Goal: Task Accomplishment & Management: Use online tool/utility

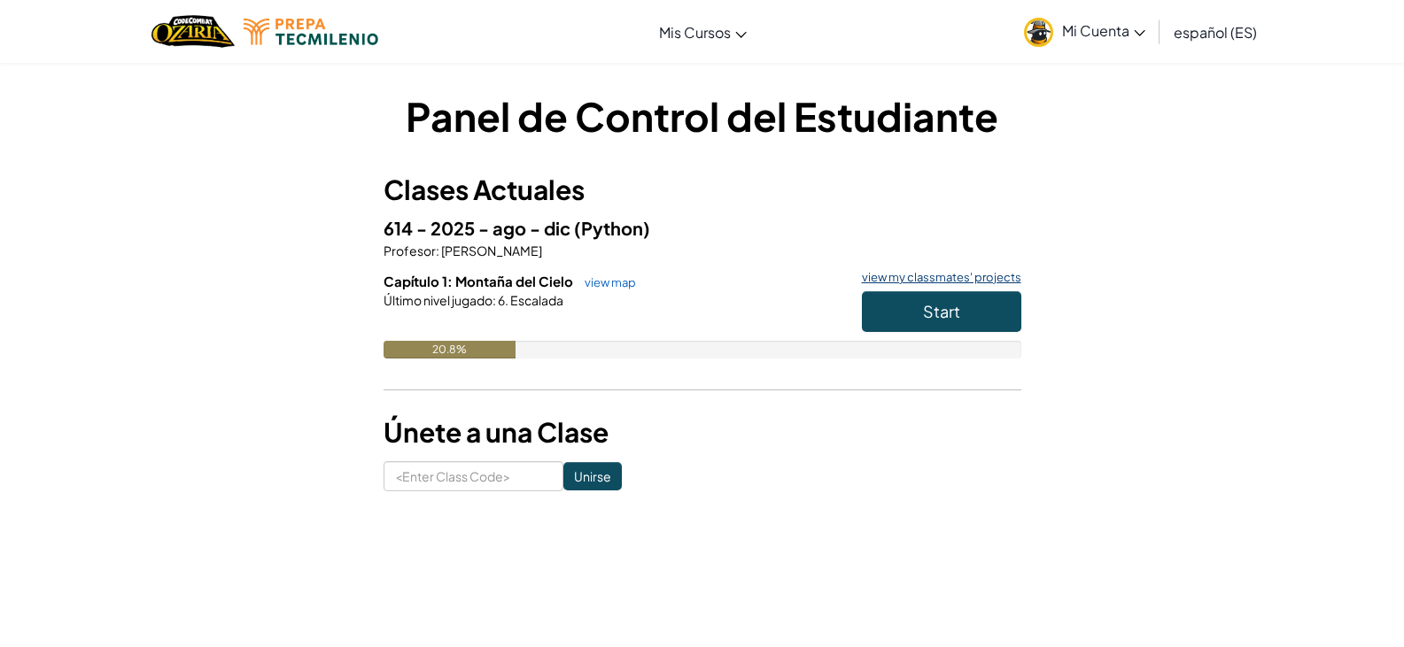
click at [954, 283] on link "view my classmates' projects" at bounding box center [937, 278] width 168 height 12
click at [923, 298] on button "Start" at bounding box center [941, 311] width 159 height 41
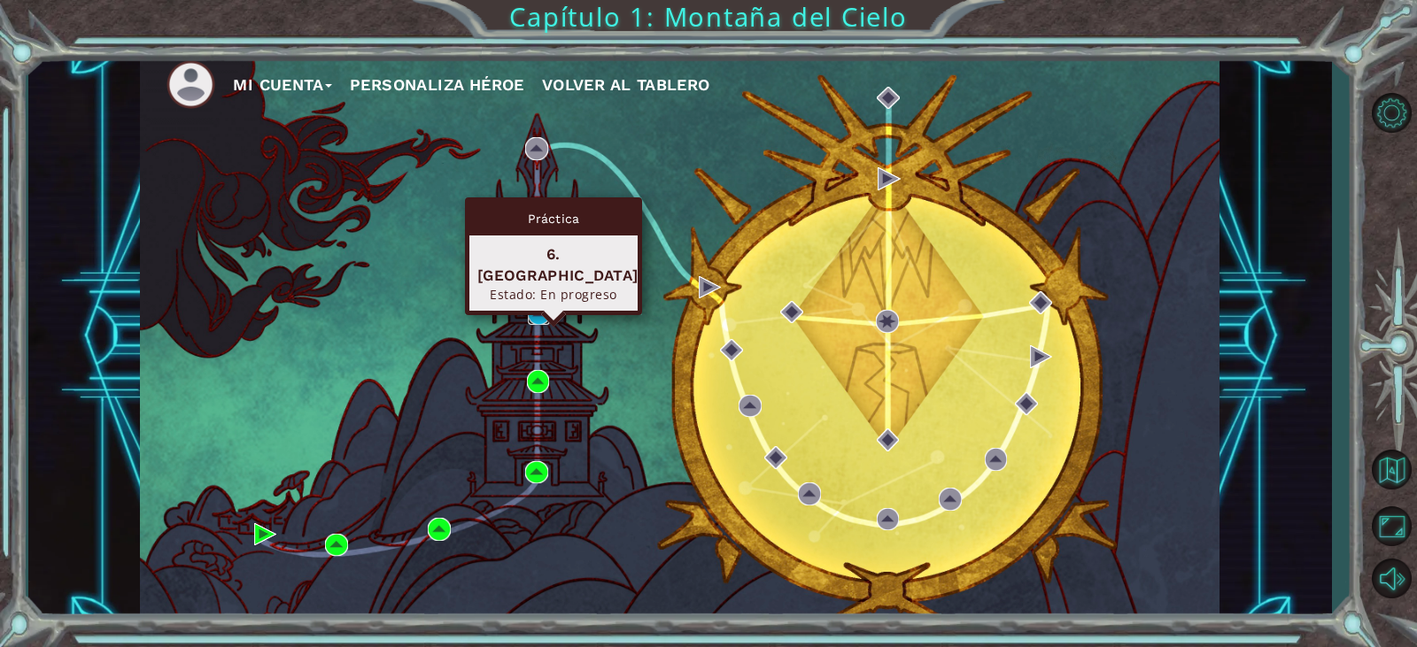
click at [540, 310] on img at bounding box center [539, 314] width 23 height 23
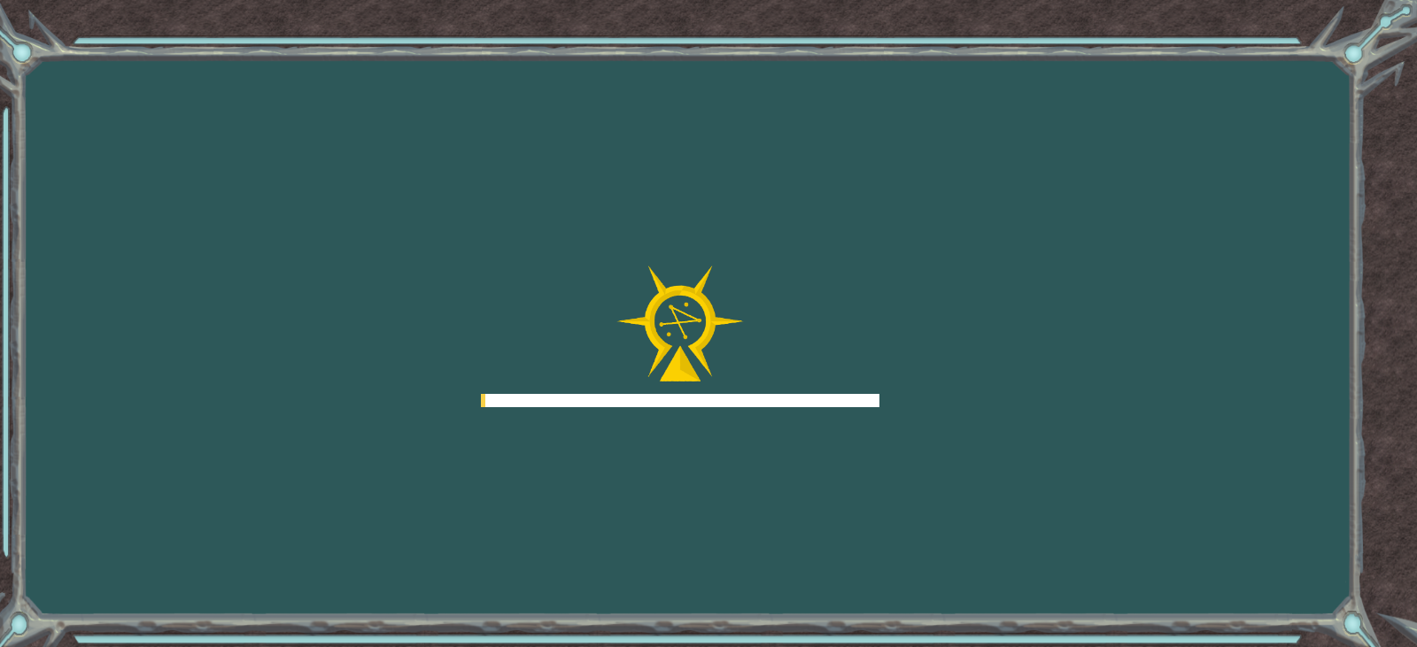
click at [540, 310] on div "Goals Error al cargar desde el servidor. Intenta refrescar la página. Necesitar…" at bounding box center [708, 323] width 1417 height 647
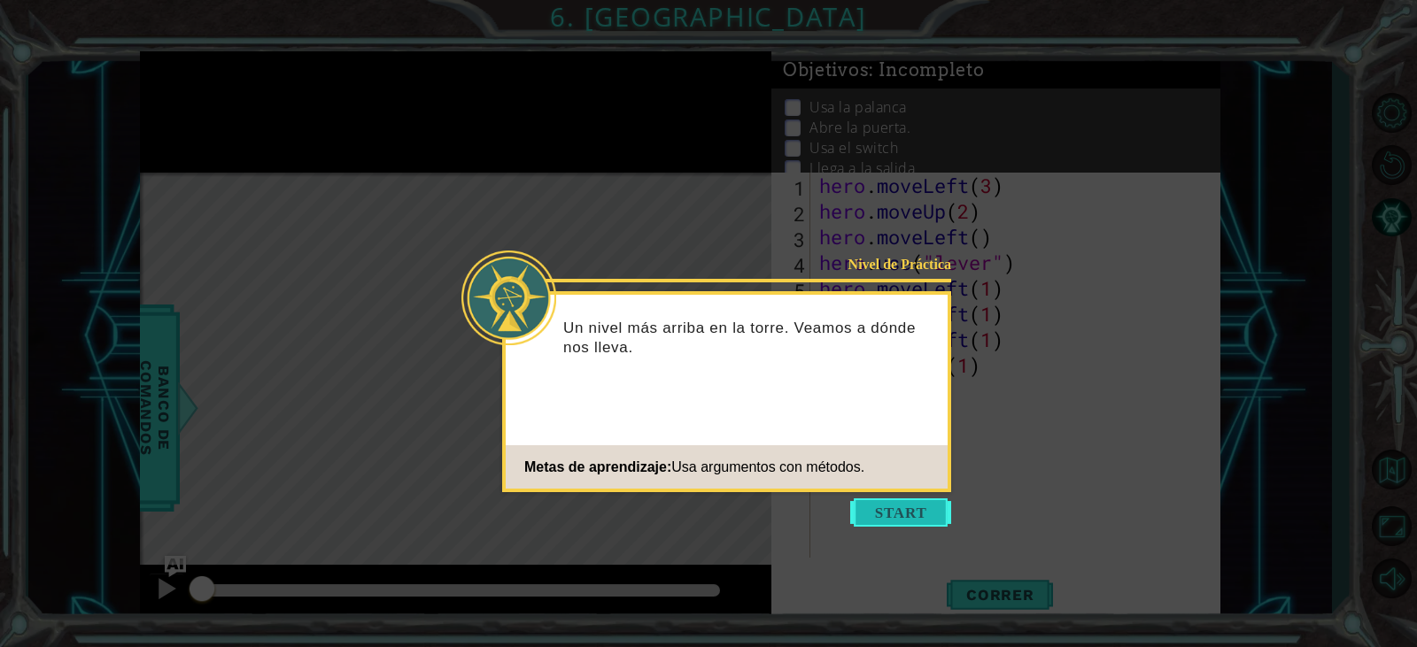
click at [897, 517] on button "Start" at bounding box center [900, 513] width 101 height 28
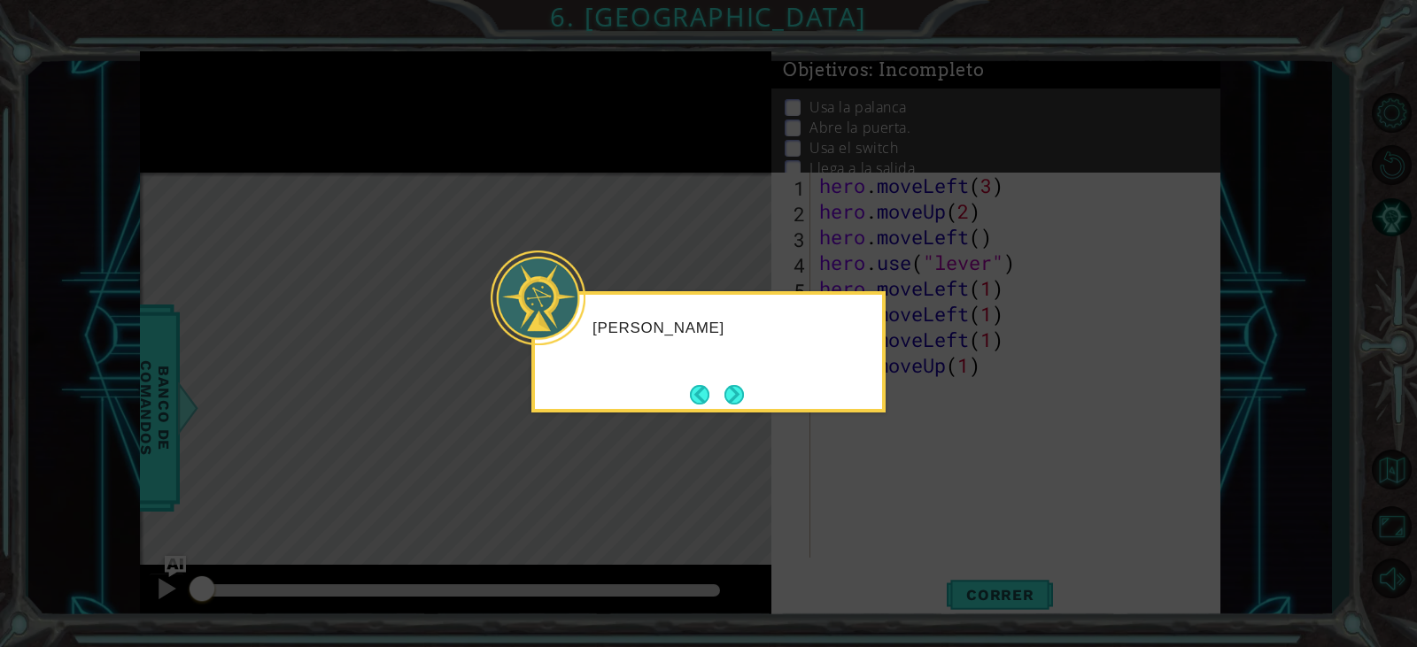
click at [797, 453] on icon at bounding box center [708, 323] width 1417 height 647
click at [730, 404] on button "Next" at bounding box center [734, 394] width 19 height 19
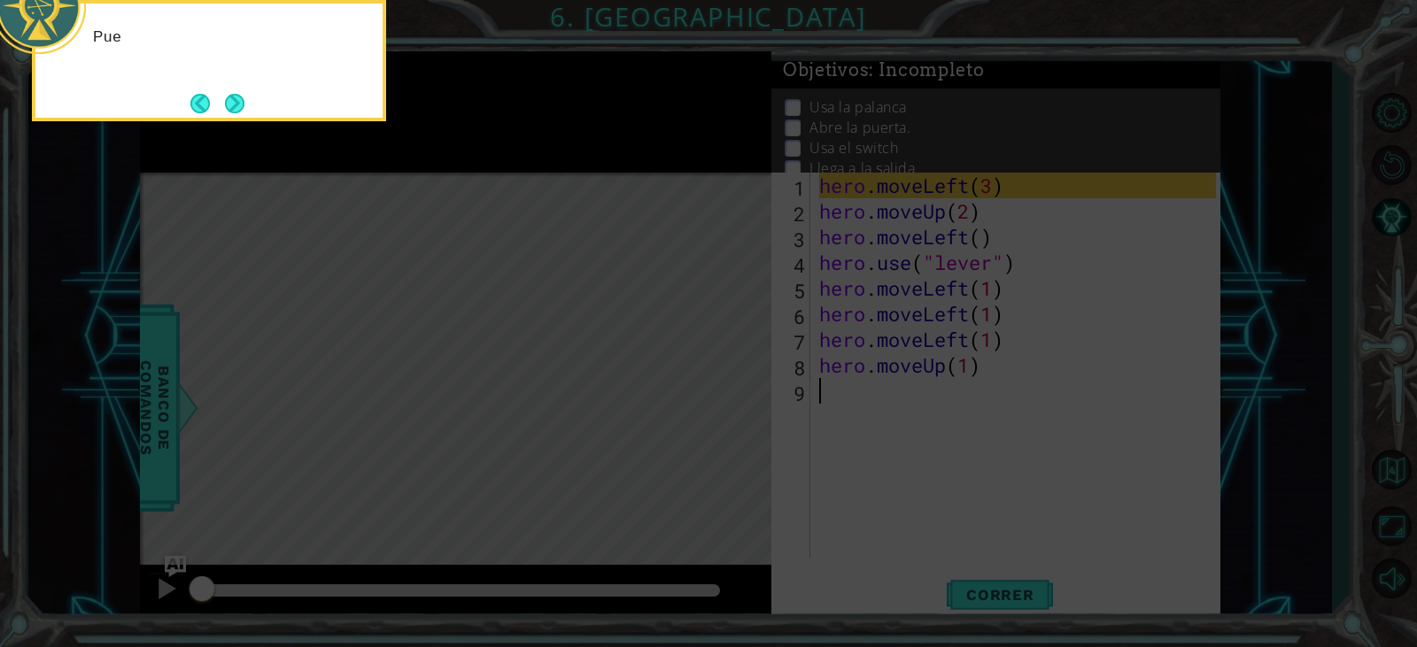
drag, startPoint x: 717, startPoint y: 363, endPoint x: 689, endPoint y: 351, distance: 30.9
click at [689, 351] on icon at bounding box center [708, 97] width 1417 height 1101
click at [235, 104] on button "Next" at bounding box center [234, 103] width 19 height 19
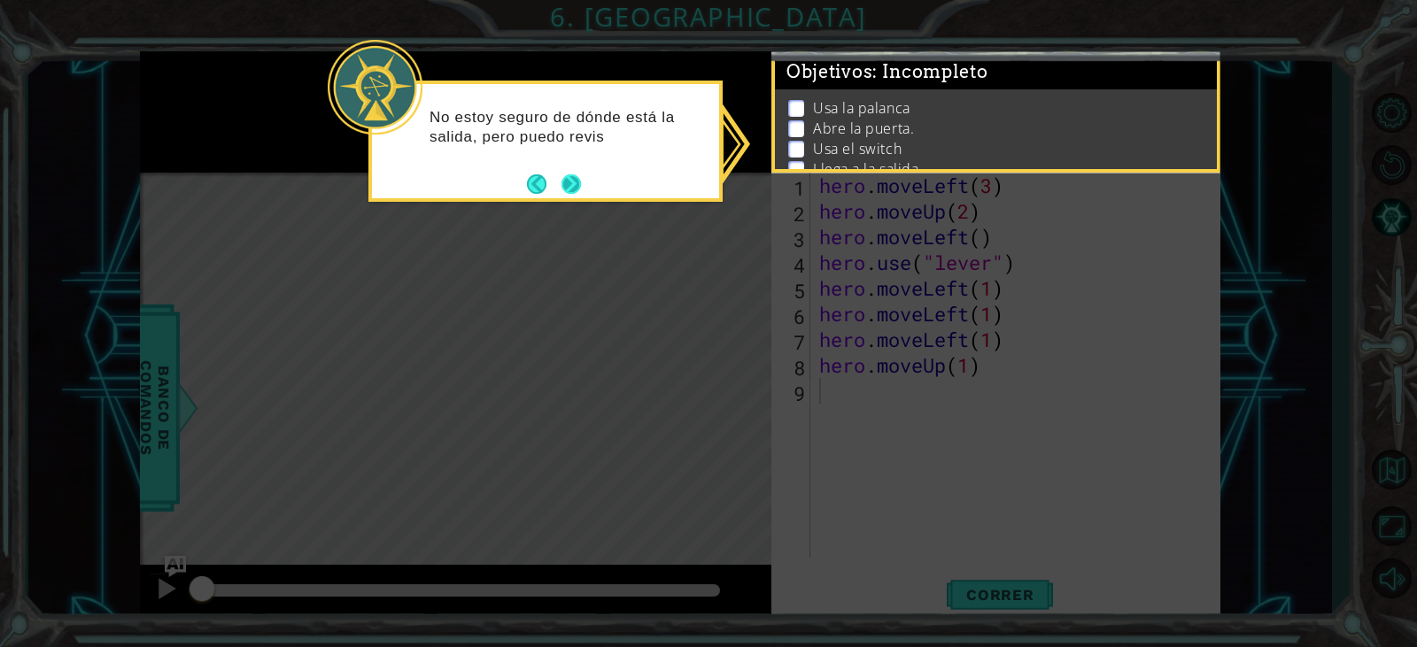
click at [574, 188] on button "Next" at bounding box center [571, 183] width 19 height 19
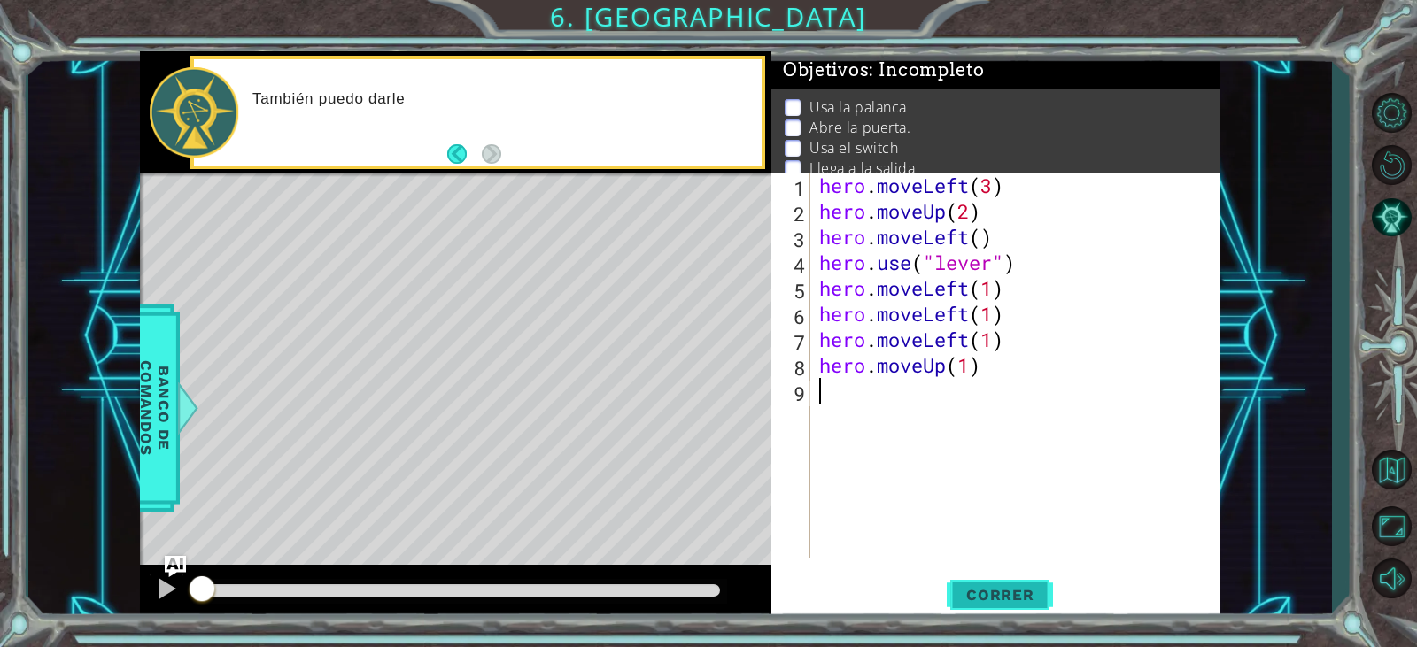
click at [956, 586] on span "Correr" at bounding box center [1001, 595] width 104 height 18
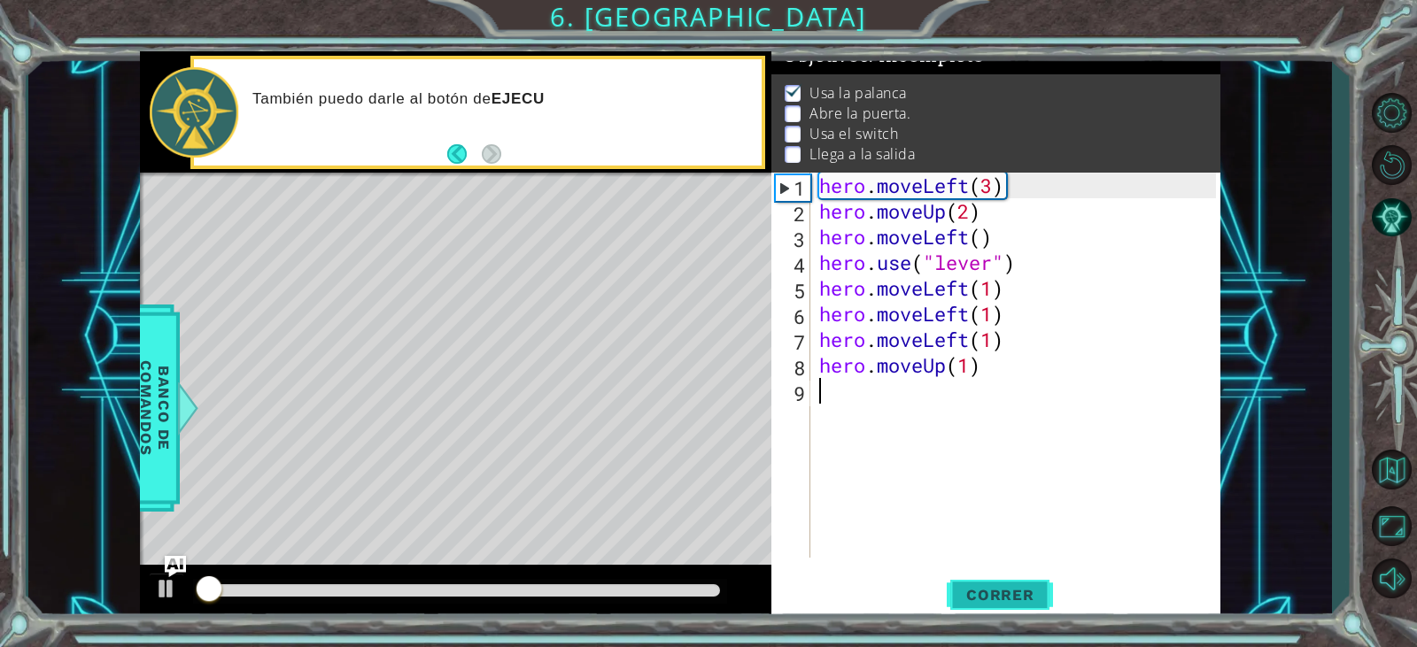
scroll to position [19, 0]
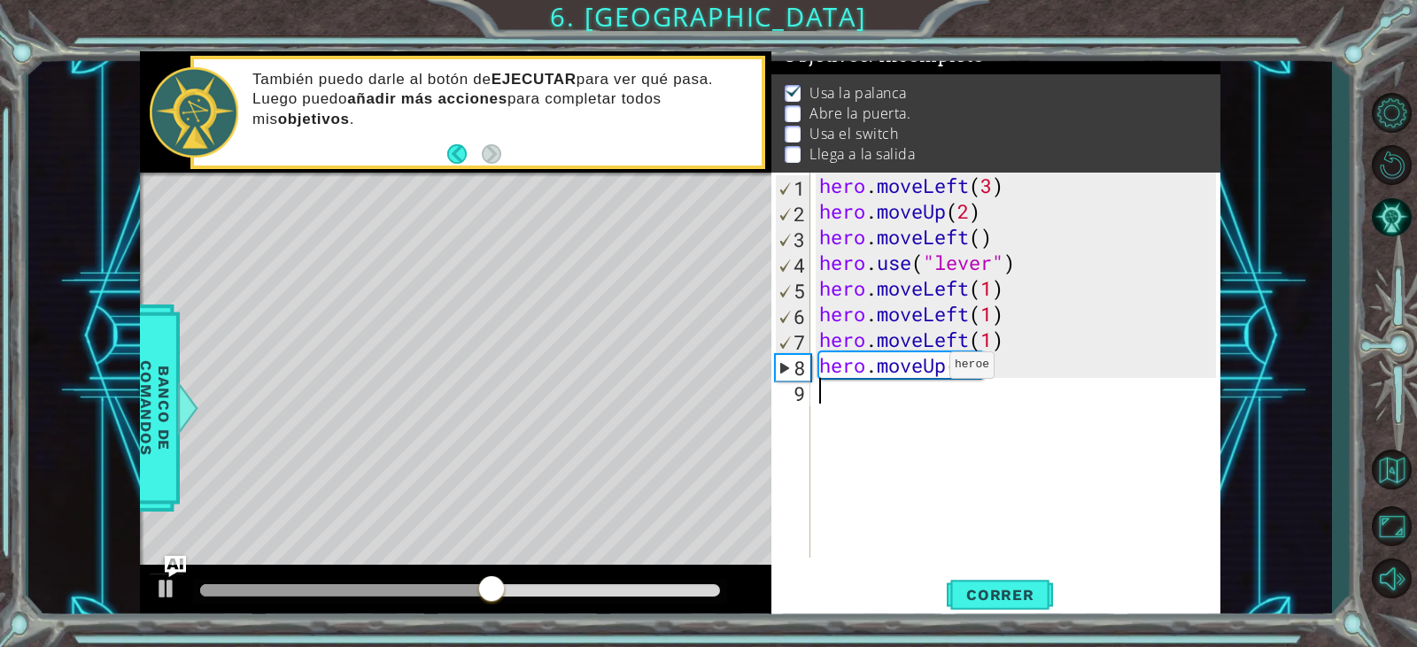
click at [923, 369] on div "hero . moveLeft ( 3 ) hero . moveUp ( 2 ) hero . moveLeft ( ) hero . use ( "lev…" at bounding box center [1020, 391] width 408 height 437
type textarea "hero.moveUp(1)"
click at [923, 369] on div "hero . moveLeft ( 3 ) hero . moveUp ( 2 ) hero . moveLeft ( ) hero . use ( "lev…" at bounding box center [1020, 391] width 408 height 437
click at [925, 358] on div "hero . moveLeft ( 3 ) hero . moveUp ( 2 ) hero . moveLeft ( ) hero . use ( "lev…" at bounding box center [1015, 365] width 399 height 385
click at [925, 358] on div "hero . moveLeft ( 3 ) hero . moveUp ( 2 ) hero . moveLeft ( ) hero . use ( "lev…" at bounding box center [1020, 391] width 408 height 437
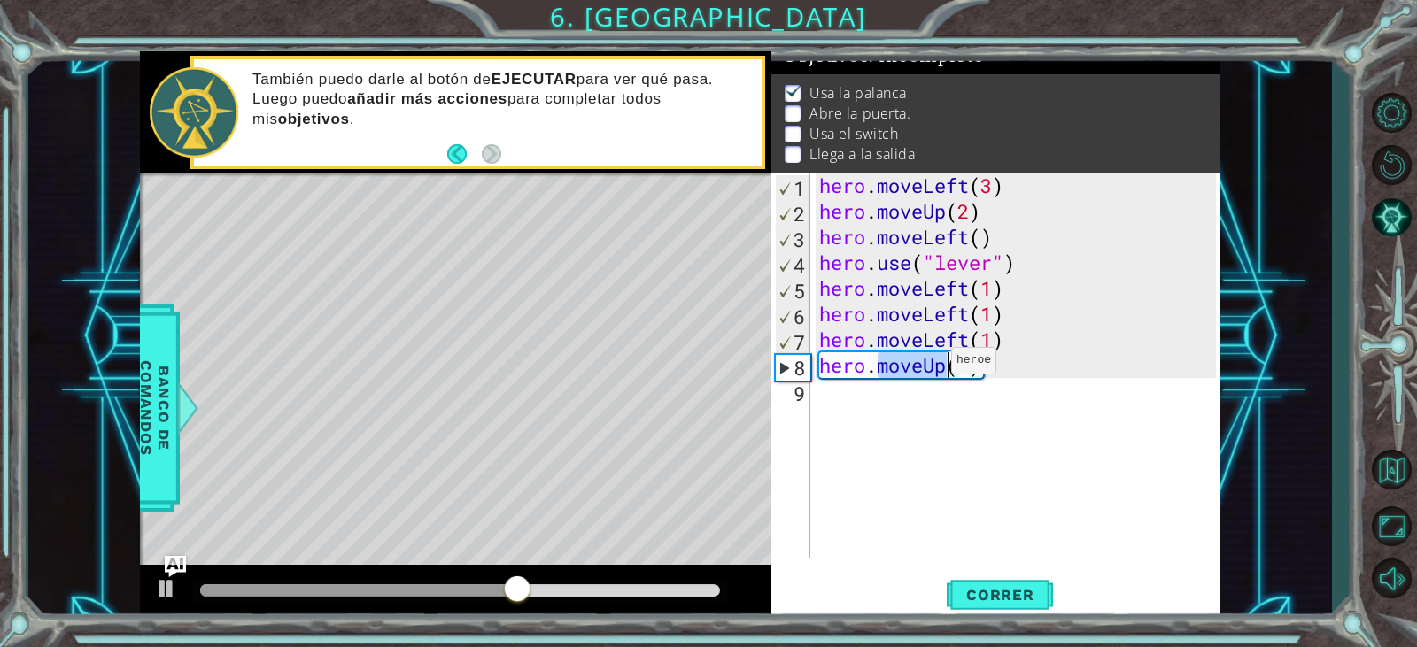
click at [925, 365] on div "hero . moveLeft ( 3 ) hero . moveUp ( 2 ) hero . moveLeft ( ) hero . use ( "lev…" at bounding box center [1015, 365] width 399 height 385
click at [925, 365] on div "hero . moveLeft ( 3 ) hero . moveUp ( 2 ) hero . moveLeft ( ) hero . use ( "lev…" at bounding box center [1020, 391] width 408 height 437
click at [1023, 382] on div "hero . moveLeft ( 3 ) hero . moveUp ( 2 ) hero . moveLeft ( ) hero . use ( "lev…" at bounding box center [1020, 391] width 408 height 437
click at [975, 350] on div "hero . moveLeft ( 3 ) hero . moveUp ( 2 ) hero . moveLeft ( ) hero . use ( "lev…" at bounding box center [1020, 391] width 408 height 437
click at [982, 377] on div "hero . moveLeft ( 3 ) hero . moveUp ( 2 ) hero . moveLeft ( ) hero . use ( "lev…" at bounding box center [1020, 391] width 408 height 437
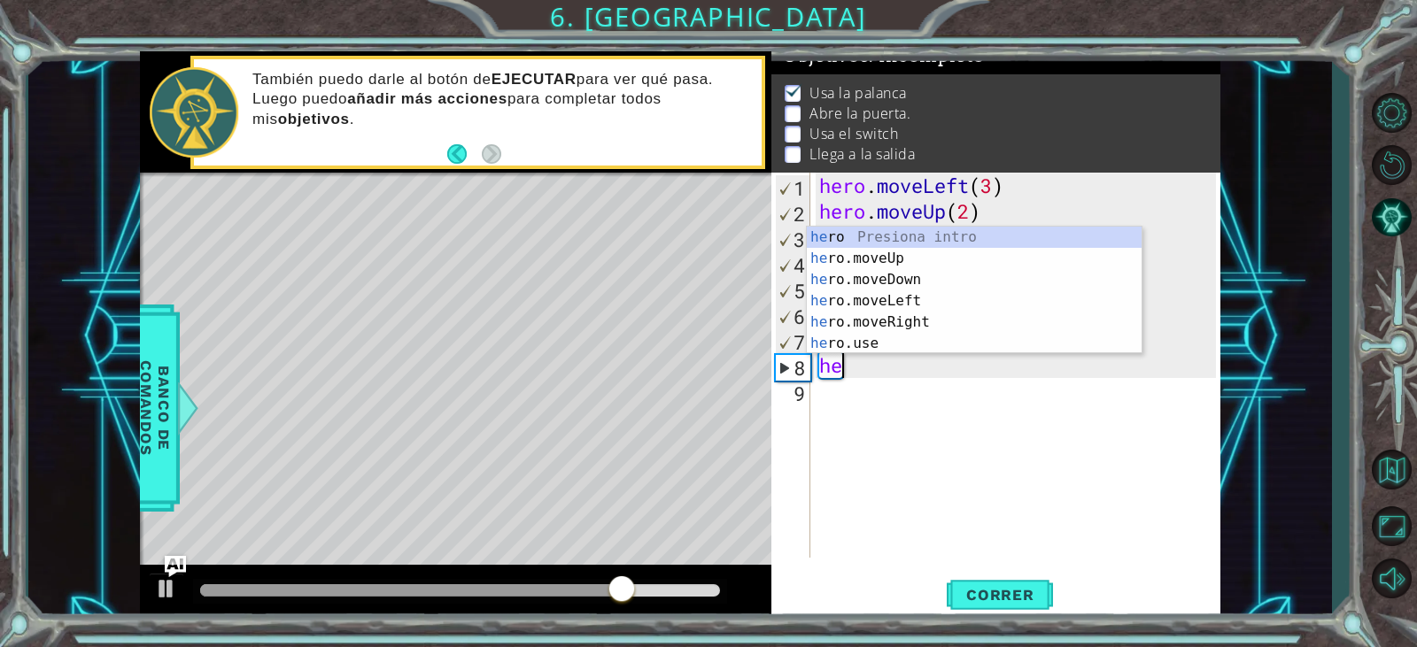
type textarea "h"
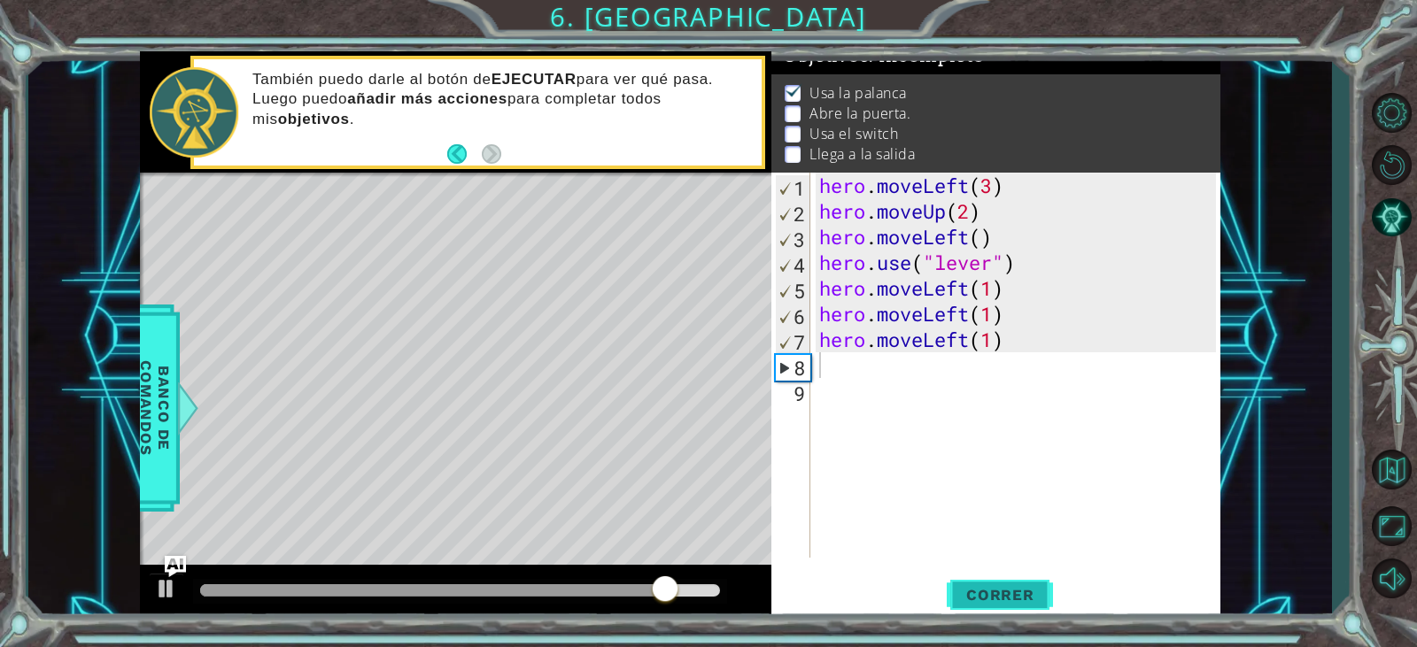
click at [1011, 601] on span "Correr" at bounding box center [1001, 595] width 104 height 18
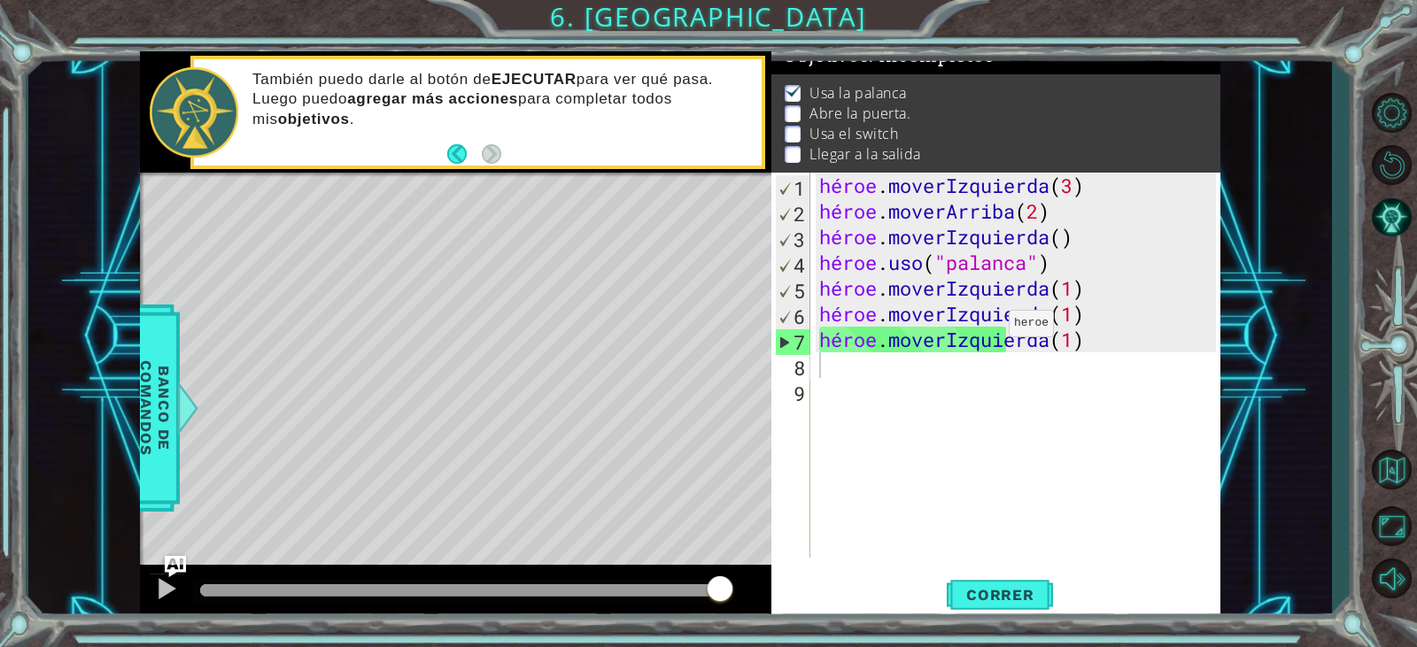
click at [982, 328] on div "héroe . moverIzquierda ( 3 ) héroe . moverArriba ( 2 ) héroe . moverIzquierda (…" at bounding box center [1020, 391] width 408 height 437
click at [981, 345] on div "héroe . moverIzquierda ( 3 ) héroe . moverArriba ( 2 ) héroe . moverIzquierda (…" at bounding box center [1020, 391] width 408 height 437
type textarea "hero.moveLeft(1)"
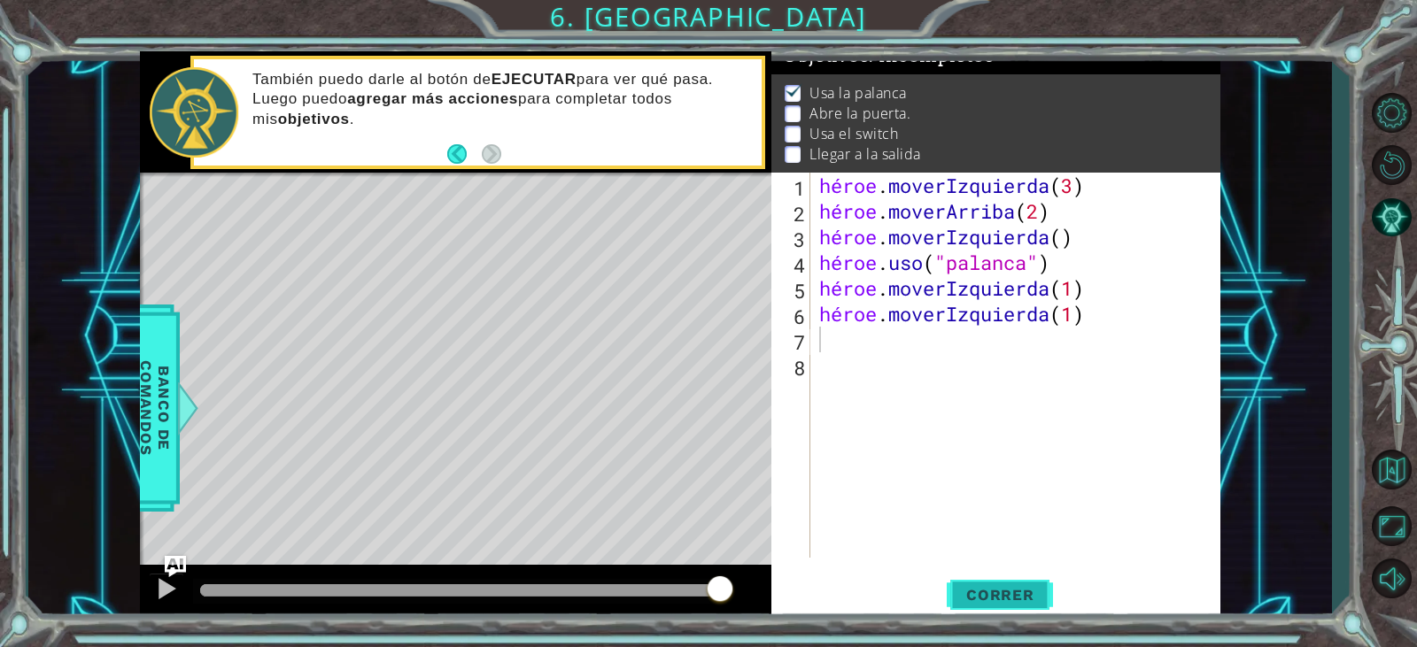
click at [1021, 608] on button "Correr" at bounding box center [1000, 595] width 106 height 45
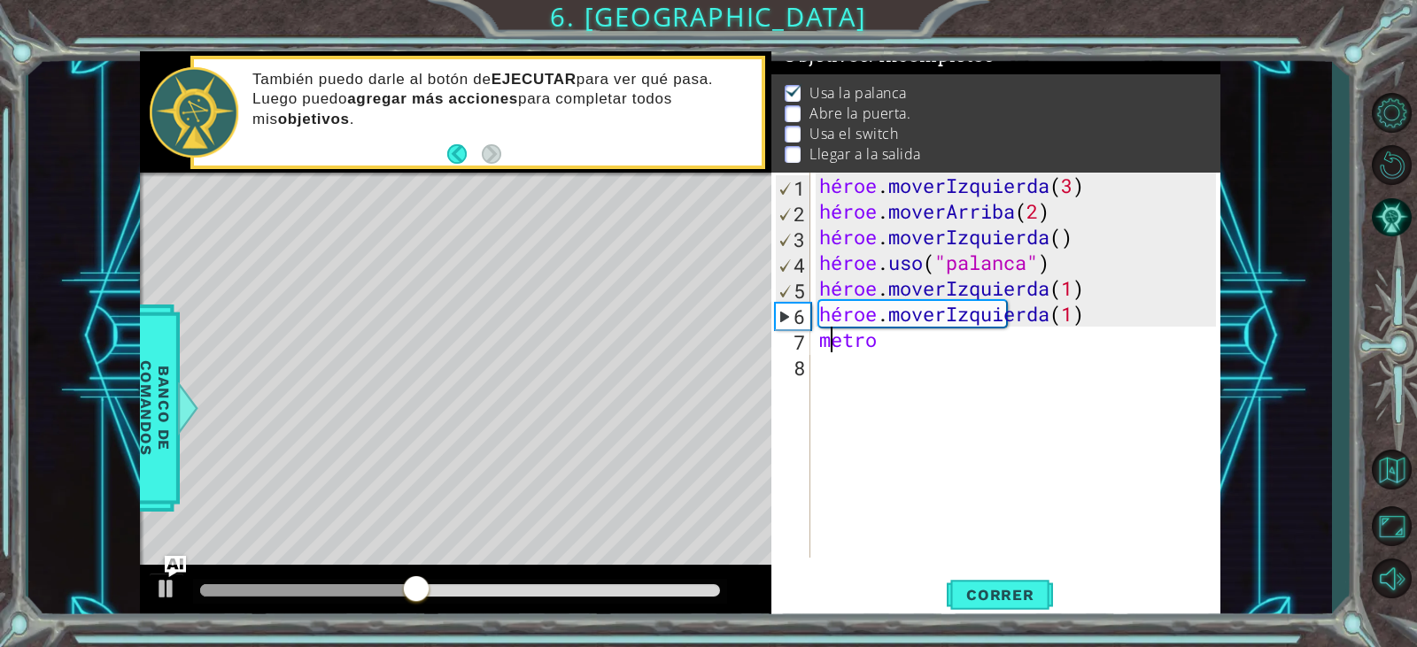
click at [941, 337] on div "héroe . moverIzquierda ( 3 ) héroe . moverArriba ( 2 ) héroe . moverIzquierda (…" at bounding box center [1020, 391] width 408 height 437
type textarea "m"
click at [887, 346] on div "héroe . moverIzquierda ( 3 ) héroe . moverArriba ( 2 ) héroe . moverIzquierda (…" at bounding box center [1015, 365] width 399 height 385
click at [870, 343] on div "héroe . moverIzquierda ( 3 ) héroe . moverArriba ( 2 ) héroe . moverIzquierda (…" at bounding box center [1020, 391] width 408 height 437
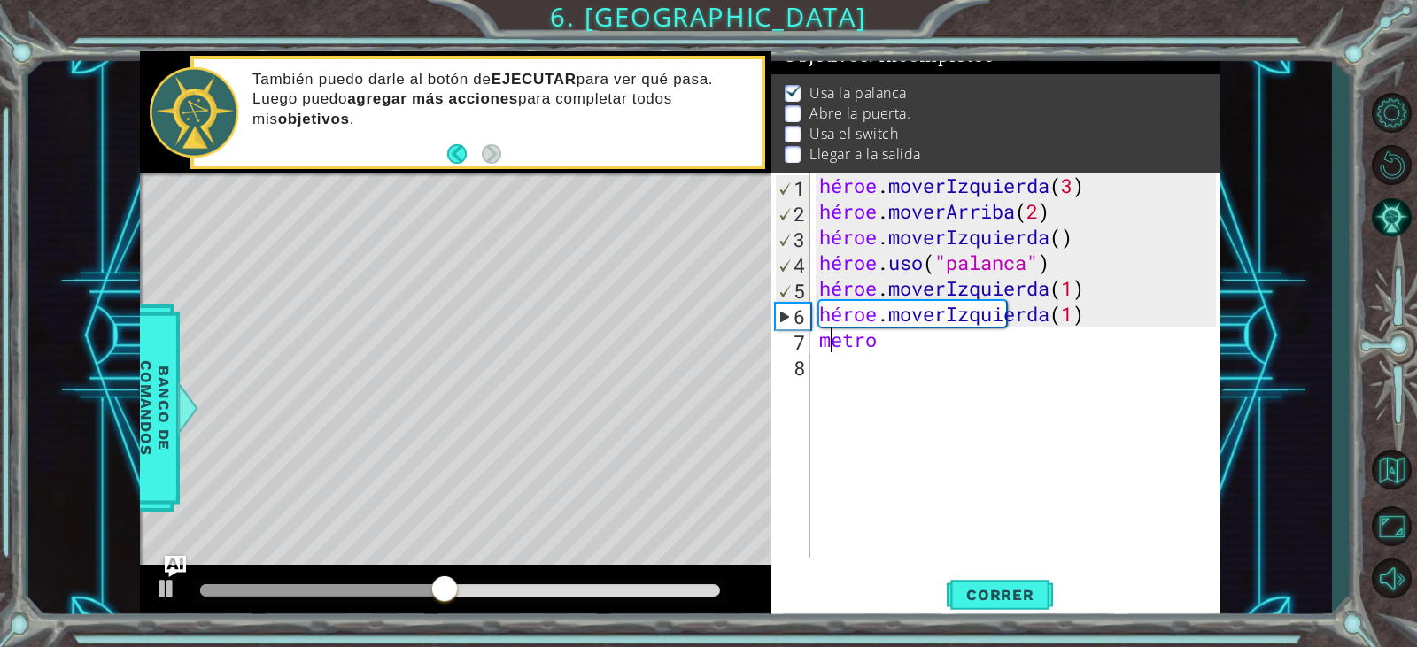
click at [870, 343] on div "héroe . moverIzquierda ( 3 ) héroe . moverArriba ( 2 ) héroe . moverIzquierda (…" at bounding box center [1020, 391] width 408 height 437
click at [917, 376] on div "héroe . moverIzquierda ( 3 ) héroe . moverArriba ( 2 ) héroe . moverIzquierda (…" at bounding box center [1020, 391] width 408 height 437
click at [864, 351] on div "héroe . moverIzquierda ( 3 ) héroe . moverArriba ( 2 ) héroe . moverIzquierda (…" at bounding box center [1020, 391] width 408 height 437
type textarea "m"
click at [895, 332] on div "héroe . moverIzquierda ( 3 ) héroe . moverArriba ( 2 ) héroe . moverIzquierda (…" at bounding box center [1020, 391] width 408 height 437
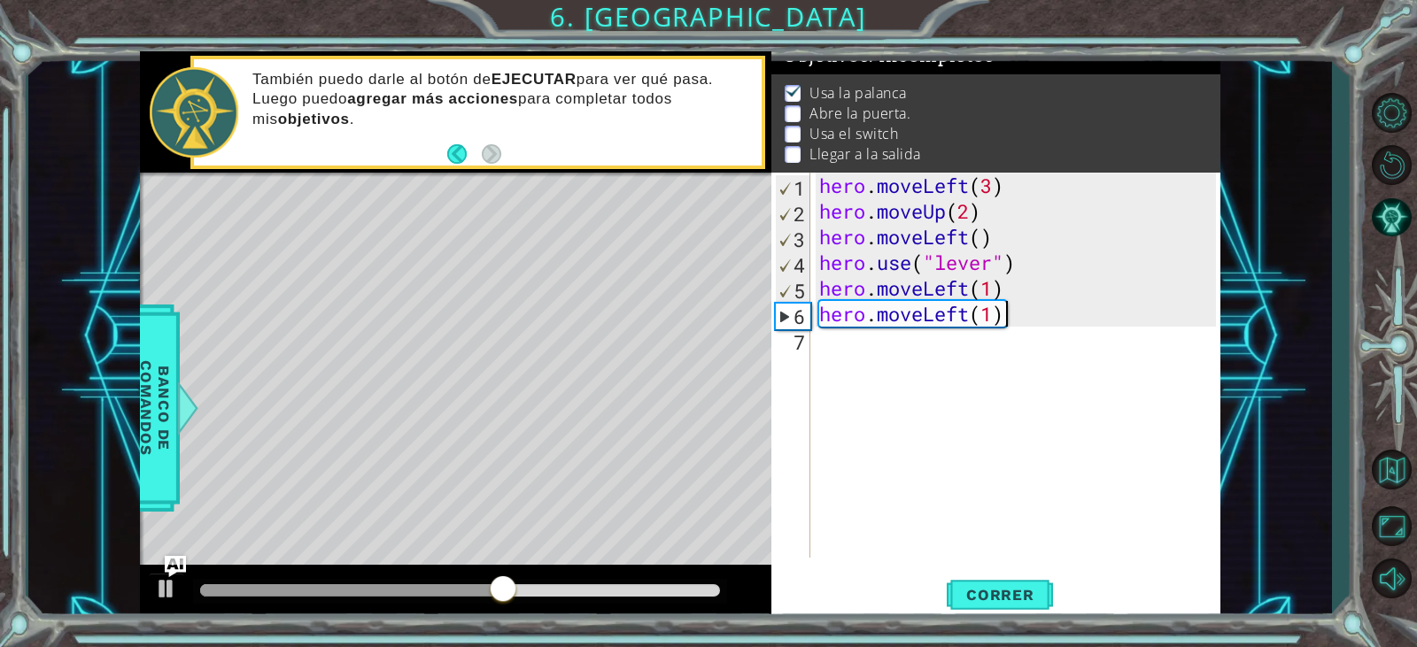
type textarea "hero.moveLeft(1"
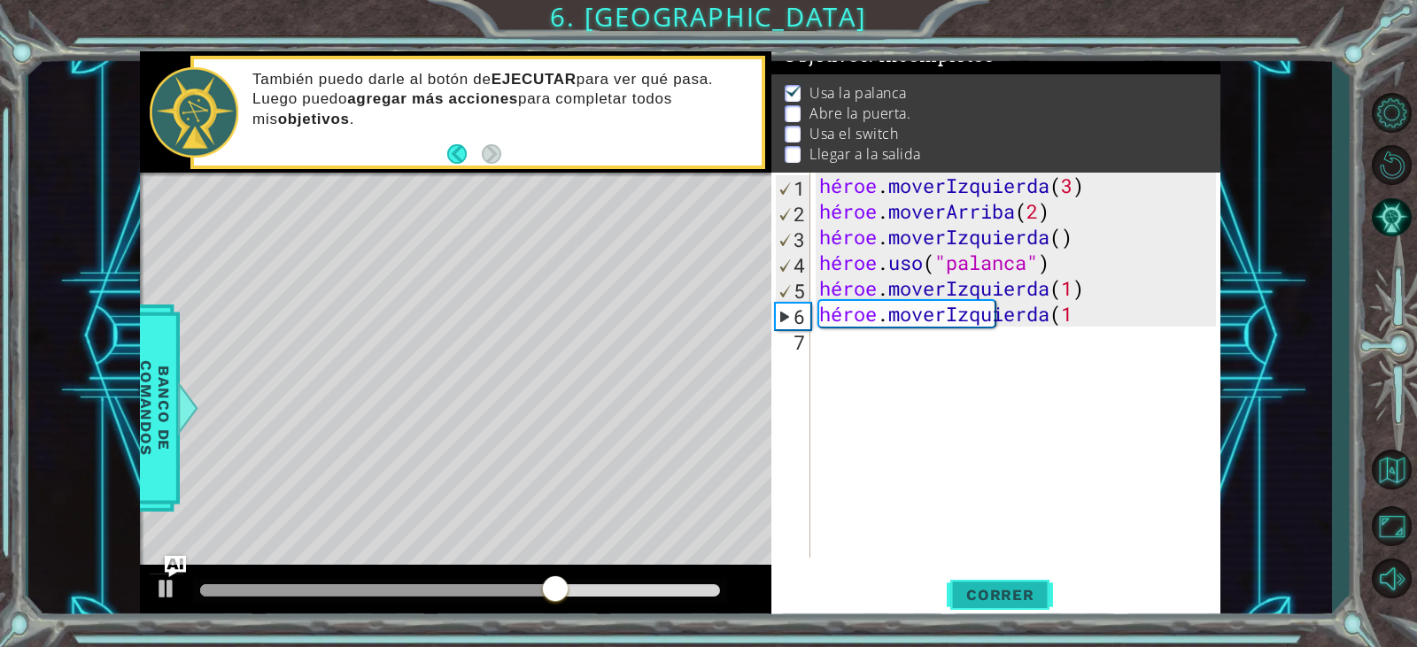
click at [987, 579] on button "Correr" at bounding box center [1000, 595] width 106 height 45
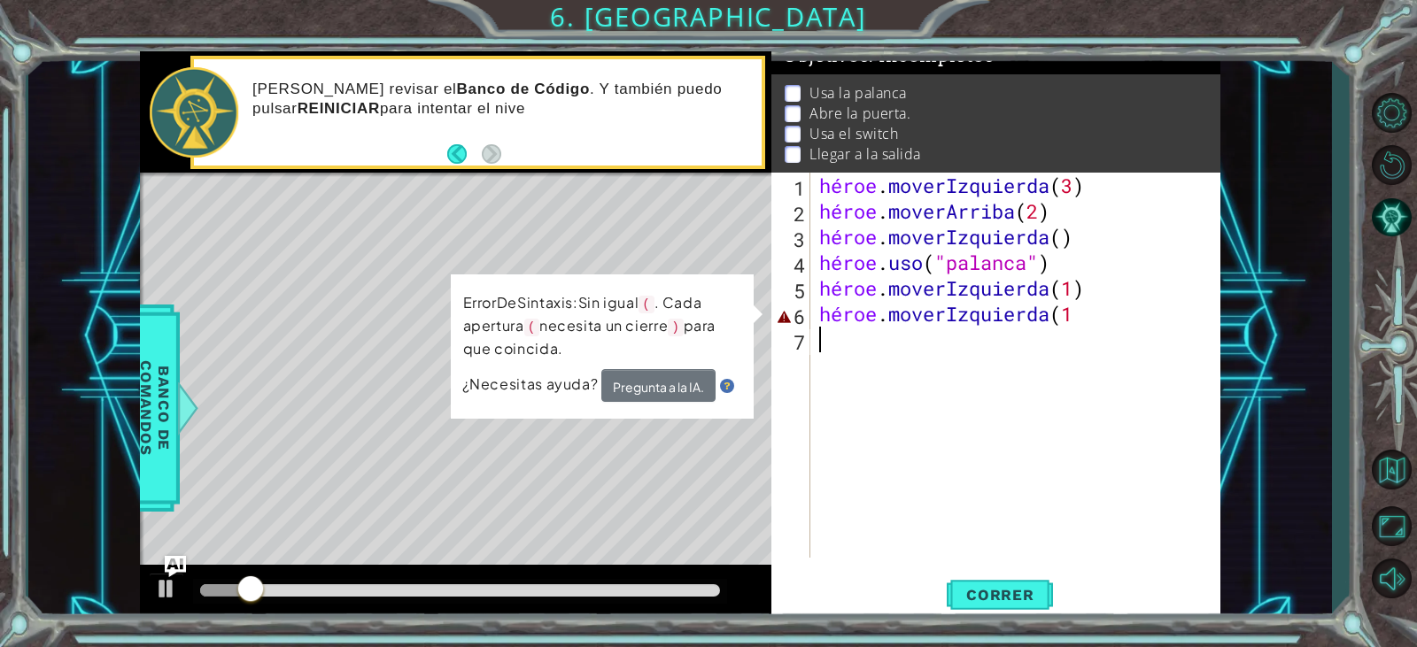
drag, startPoint x: 1051, startPoint y: 469, endPoint x: 990, endPoint y: 405, distance: 89.0
click at [1045, 461] on div "héroe . moverIzquierda ( 3 ) héroe . moverArriba ( 2 ) héroe . moverIzquierda (…" at bounding box center [1020, 391] width 408 height 437
click at [929, 326] on div "héroe . moverIzquierda ( 3 ) héroe . moverArriba ( 2 ) héroe . moverIzquierda (…" at bounding box center [1020, 391] width 408 height 437
click at [1134, 306] on div "héroe . moverIzquierda ( 3 ) héroe . moverArriba ( 2 ) héroe . moverIzquierda (…" at bounding box center [1020, 391] width 408 height 437
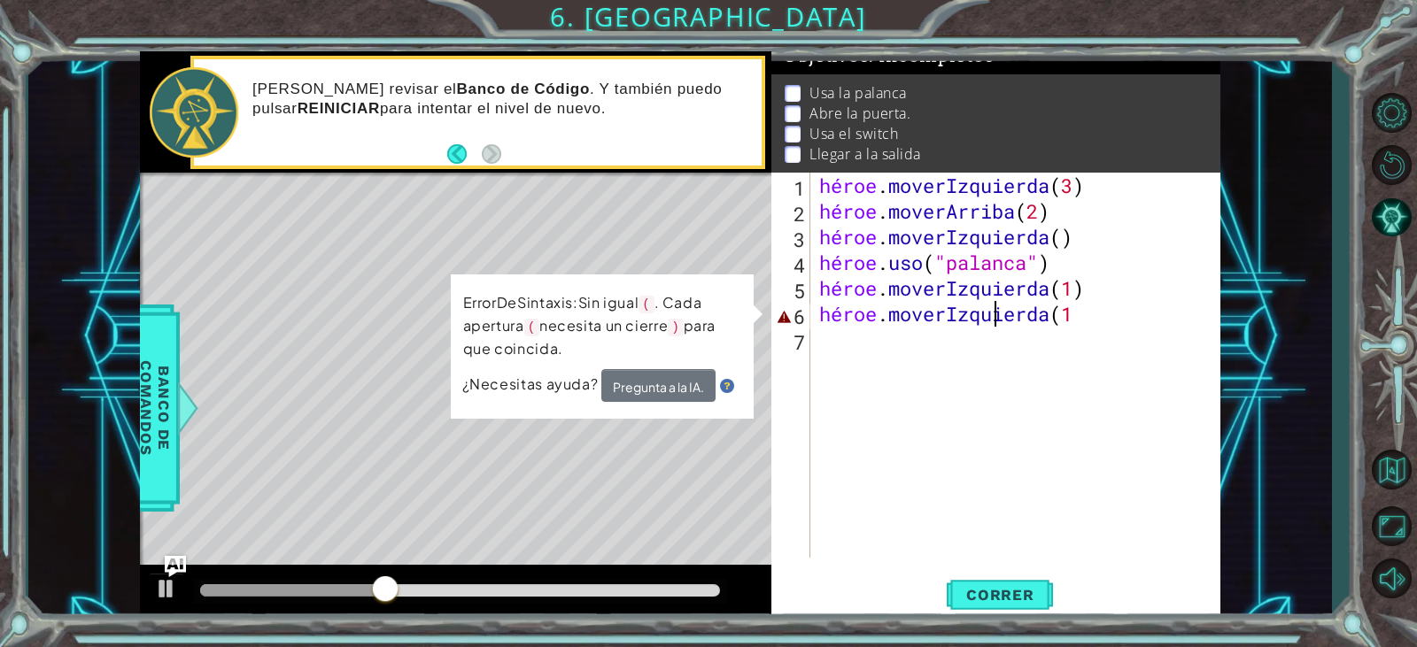
click at [1134, 306] on div "héroe . moverIzquierda ( 3 ) héroe . moverArriba ( 2 ) héroe . moverIzquierda (…" at bounding box center [1020, 391] width 408 height 437
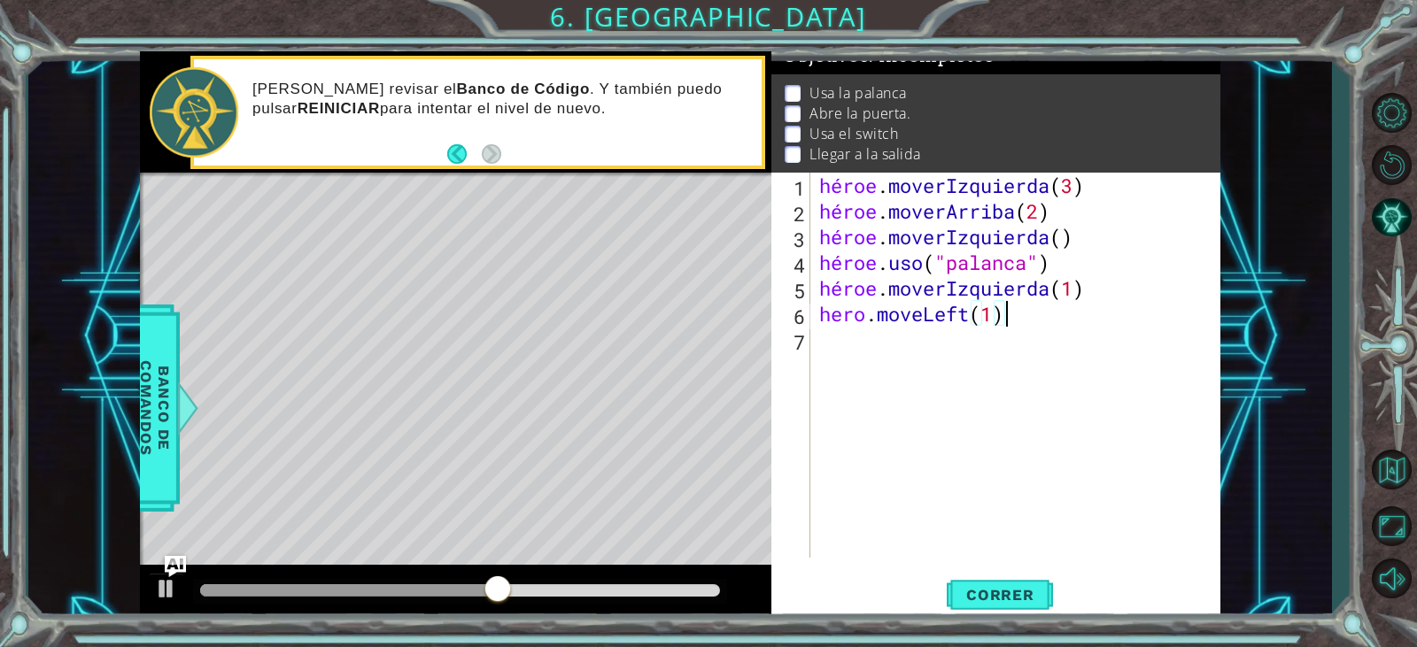
scroll to position [0, 8]
type textarea "hero.moveLeft(1)"
drag, startPoint x: 965, startPoint y: 592, endPoint x: 977, endPoint y: 583, distance: 14.5
click at [977, 583] on button "Correr" at bounding box center [1000, 595] width 106 height 45
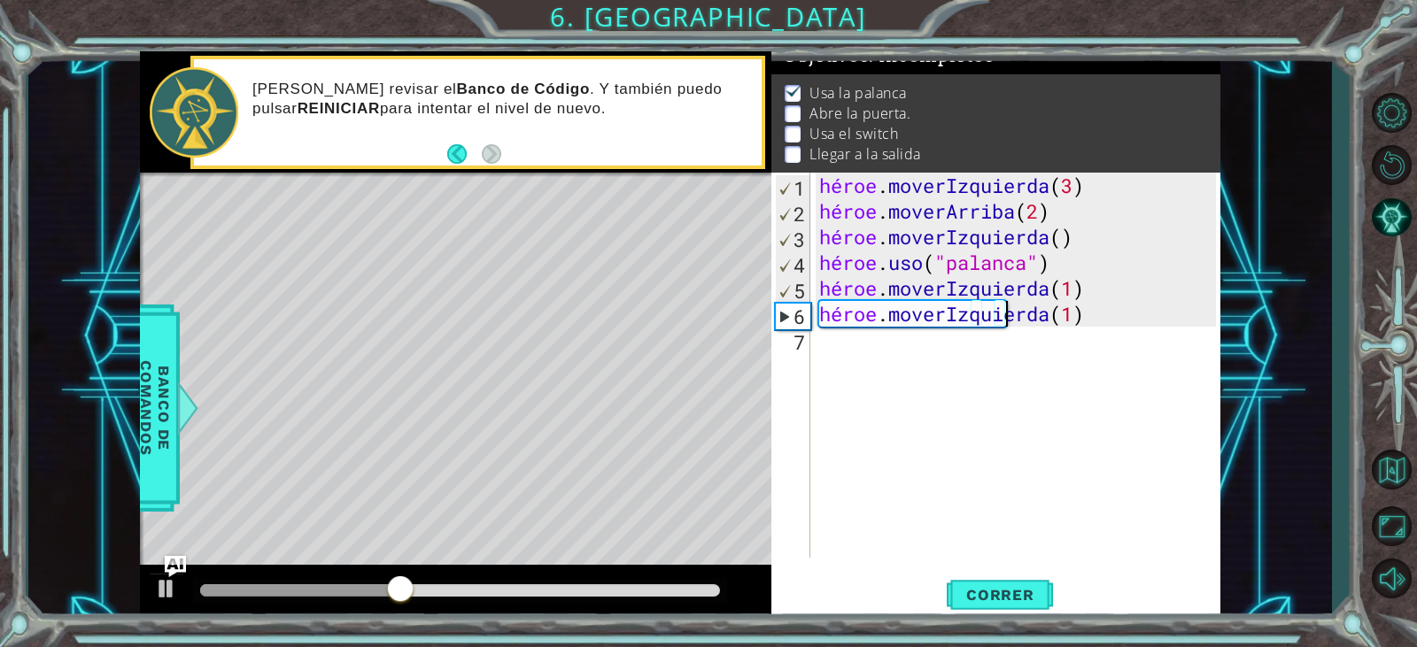
drag, startPoint x: 884, startPoint y: 366, endPoint x: 872, endPoint y: 351, distance: 19.5
click at [878, 357] on div "héroe . moverIzquierda ( 3 ) héroe . moverArriba ( 2 ) héroe . moverIzquierda (…" at bounding box center [1020, 391] width 408 height 437
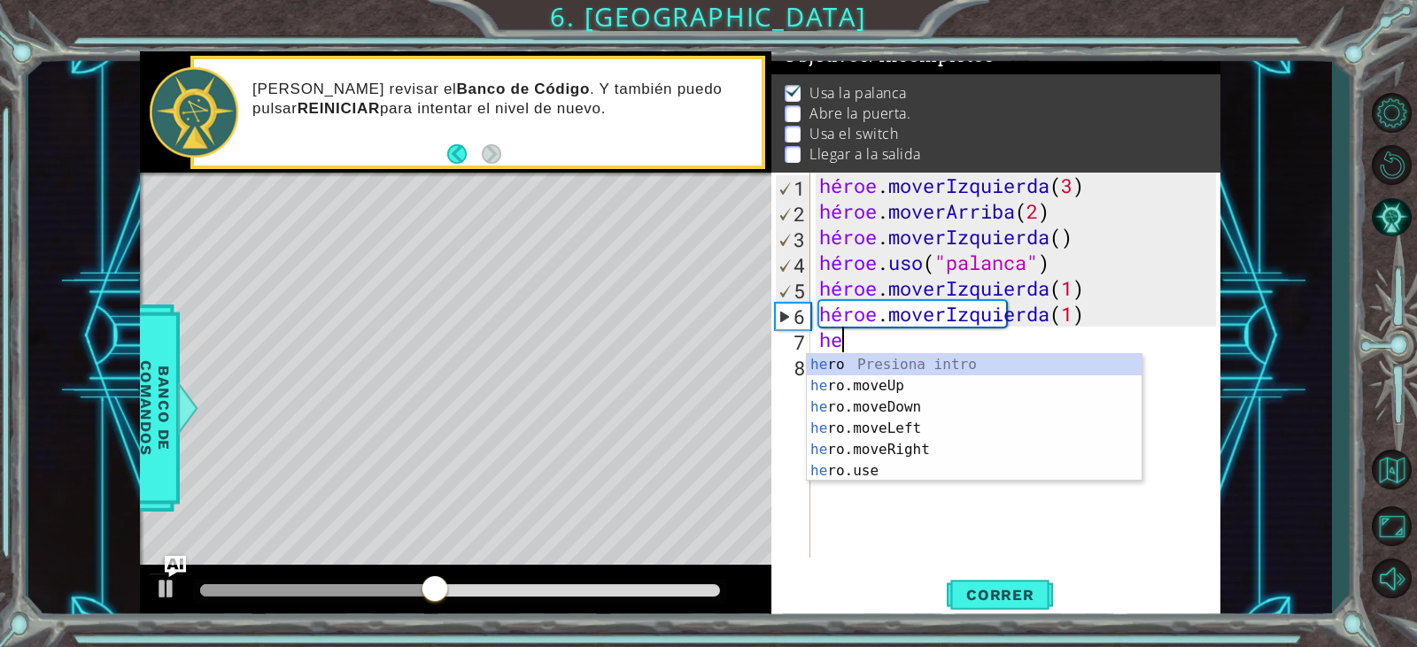
scroll to position [0, 1]
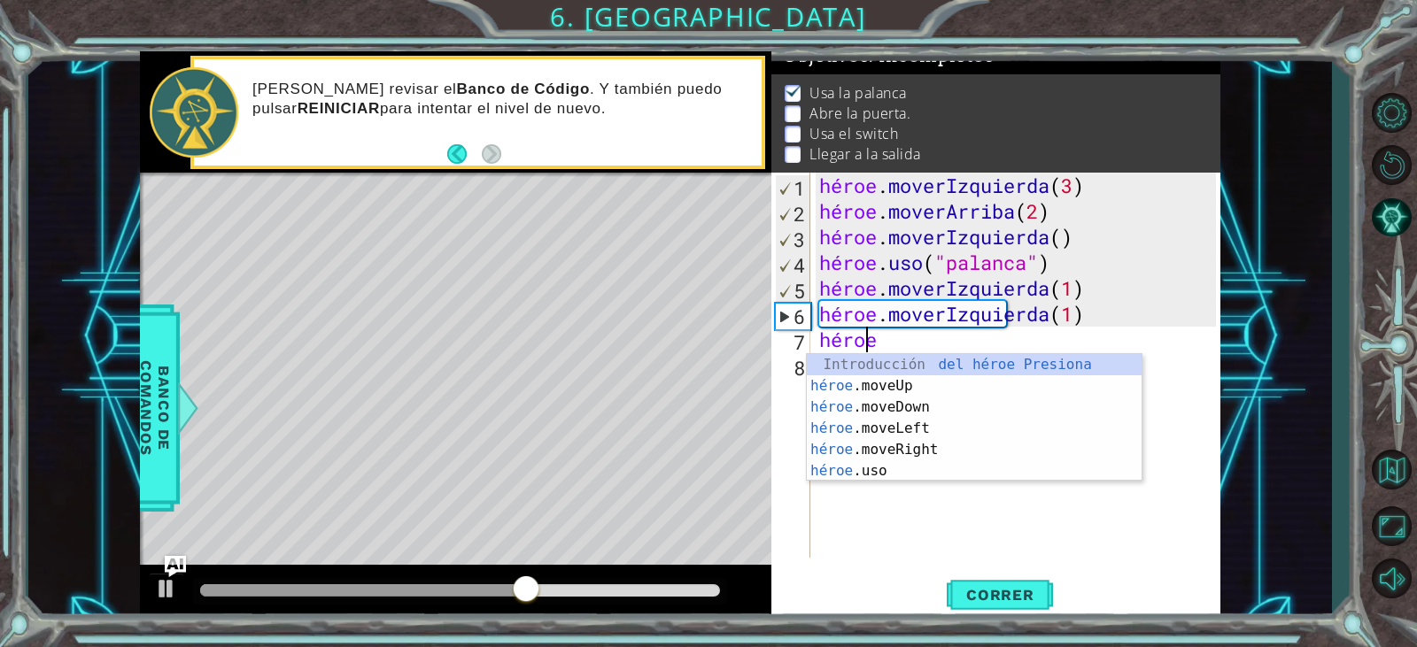
type textarea "hero"
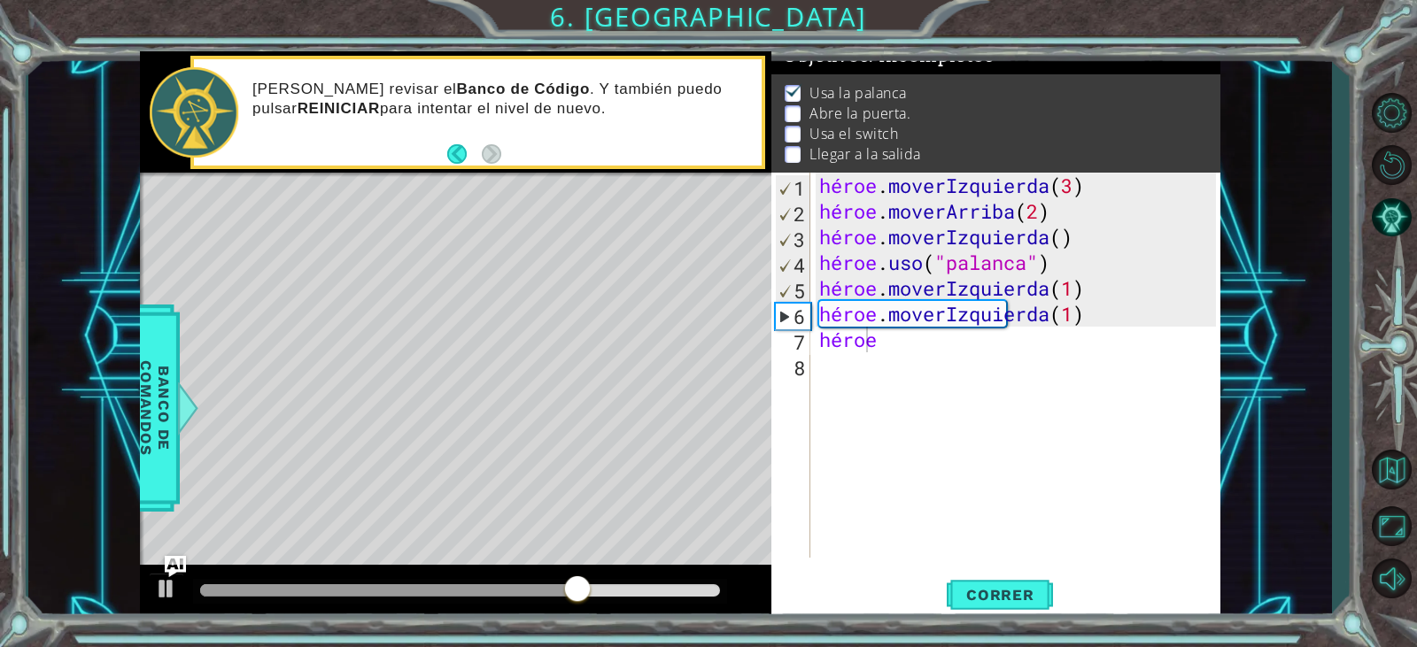
scroll to position [0, 0]
click at [875, 356] on div "héroe . moverIzquierda ( 3 ) héroe . moverArriba ( 2 ) héroe . moverIzquierda (…" at bounding box center [1020, 391] width 408 height 437
click at [893, 343] on div "héroe . moverIzquierda ( 3 ) héroe . moverArriba ( 2 ) héroe . moverIzquierda (…" at bounding box center [1020, 391] width 408 height 437
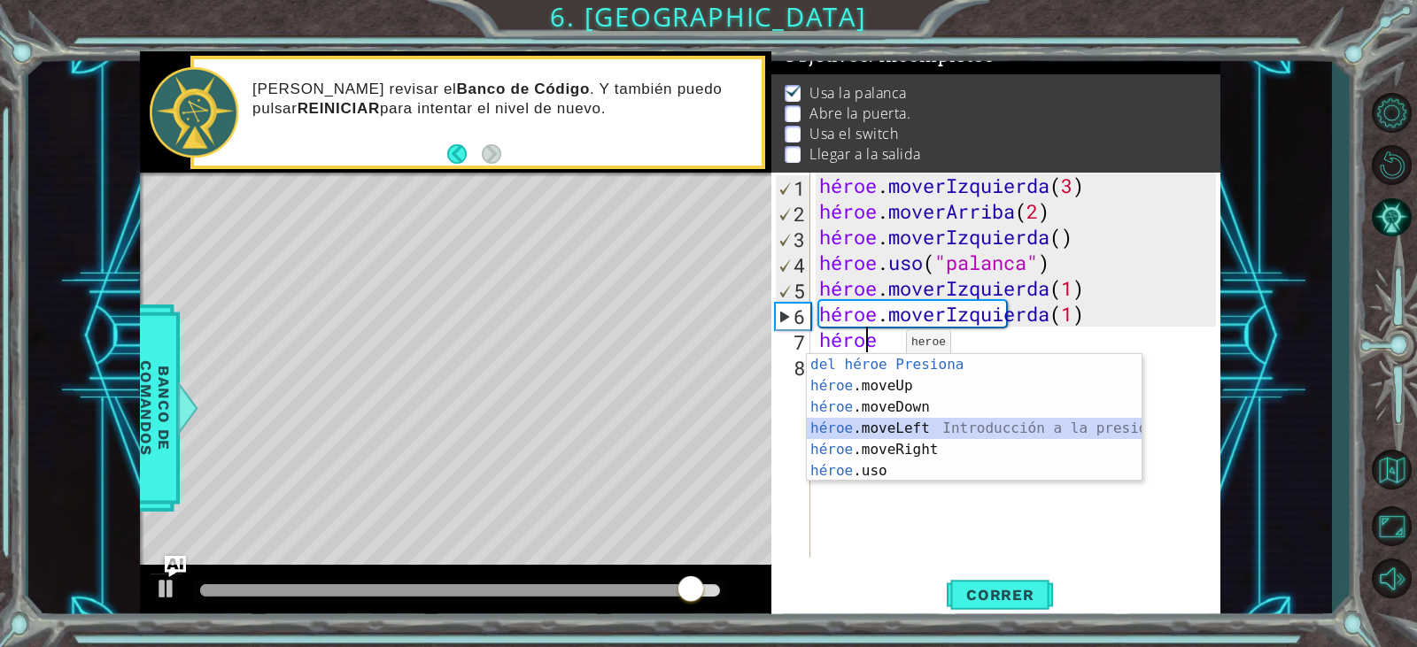
click at [938, 430] on div "Introducción del héroe Presiona héroe .moveUp Introducción a la presión héroe .…" at bounding box center [974, 439] width 335 height 170
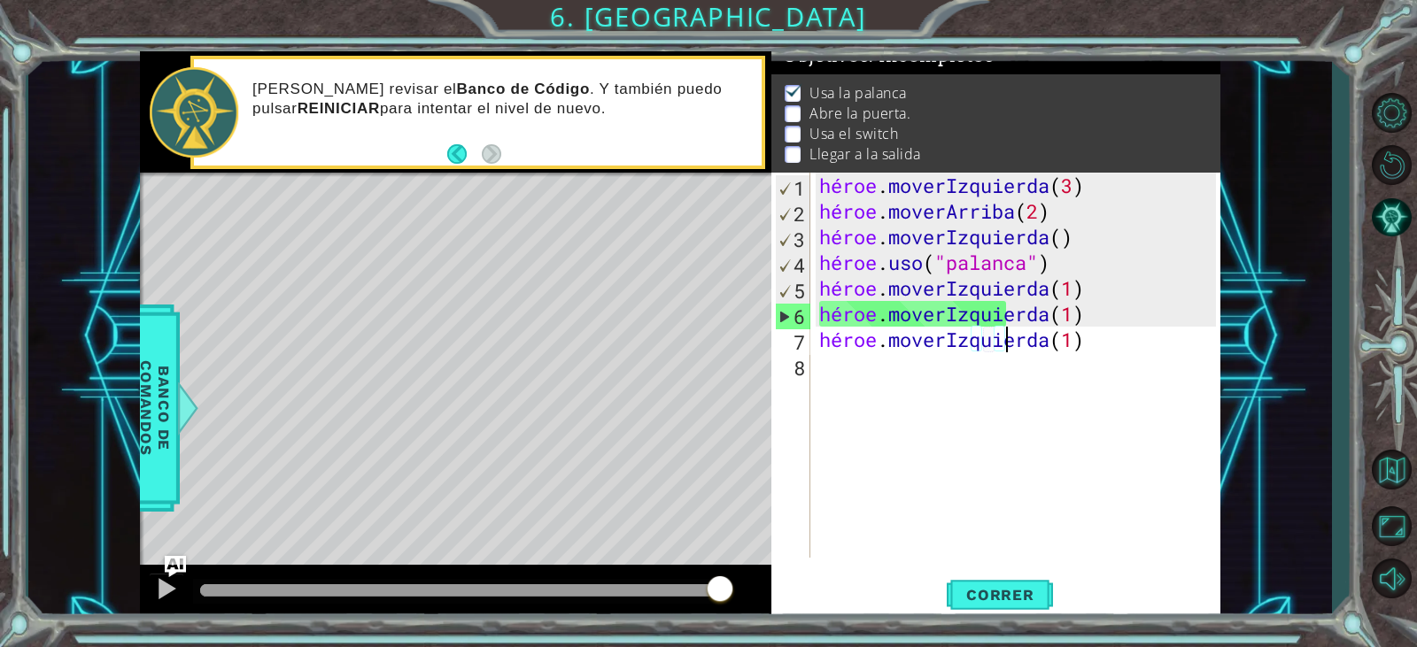
click at [1085, 336] on div "héroe . moverIzquierda ( 3 ) héroe . moverArriba ( 2 ) héroe . moverIzquierda (…" at bounding box center [1020, 391] width 408 height 437
click at [1060, 333] on div "héroe . moverIzquierda ( 3 ) héroe . moverArriba ( 2 ) héroe . moverIzquierda (…" at bounding box center [1020, 391] width 408 height 437
type textarea "hero.moveLeft(1)"
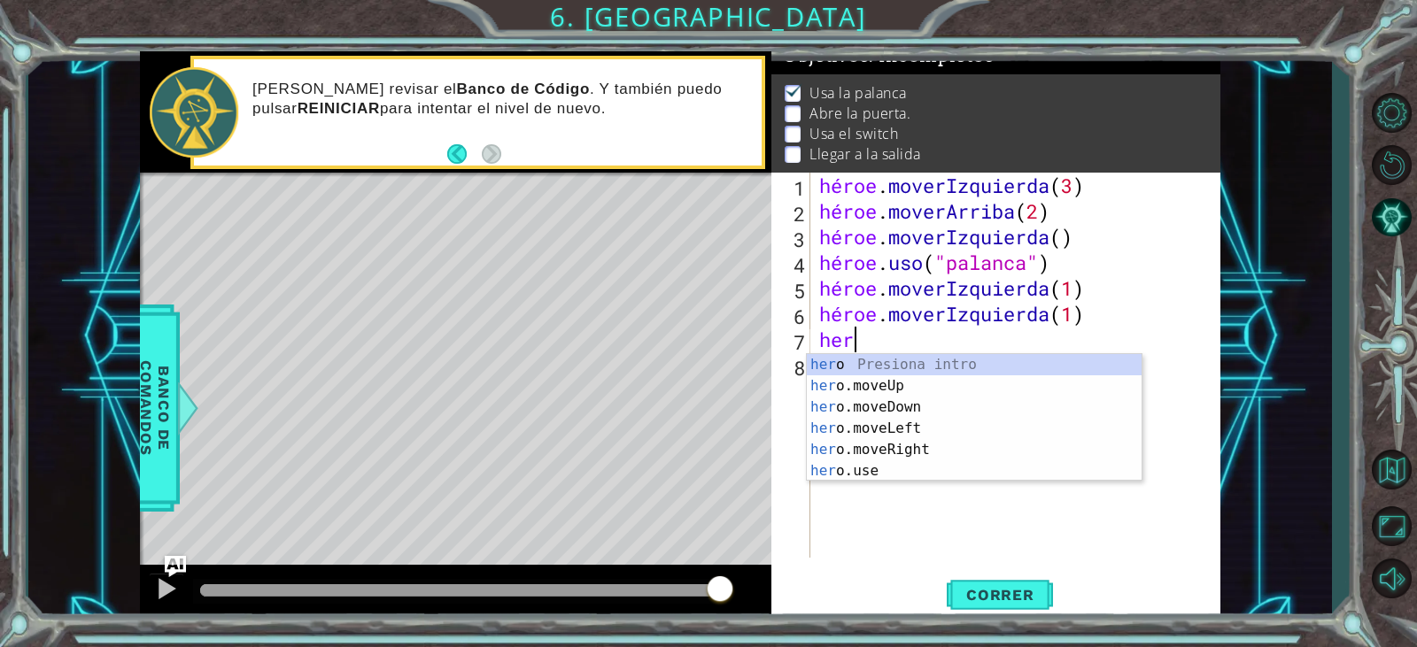
scroll to position [0, 1]
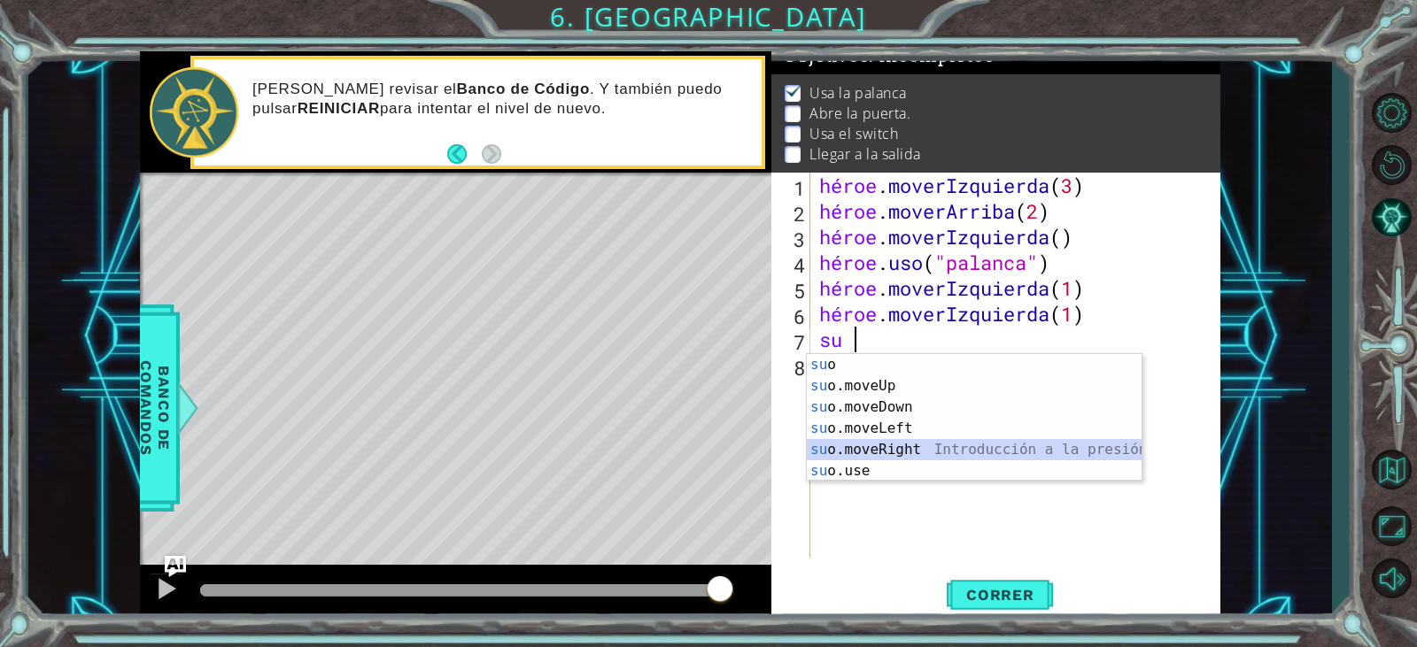
click at [973, 451] on div "su o Presiona intro su o.moveUp Introducción a la presión su o.moveDown Introdu…" at bounding box center [974, 439] width 335 height 170
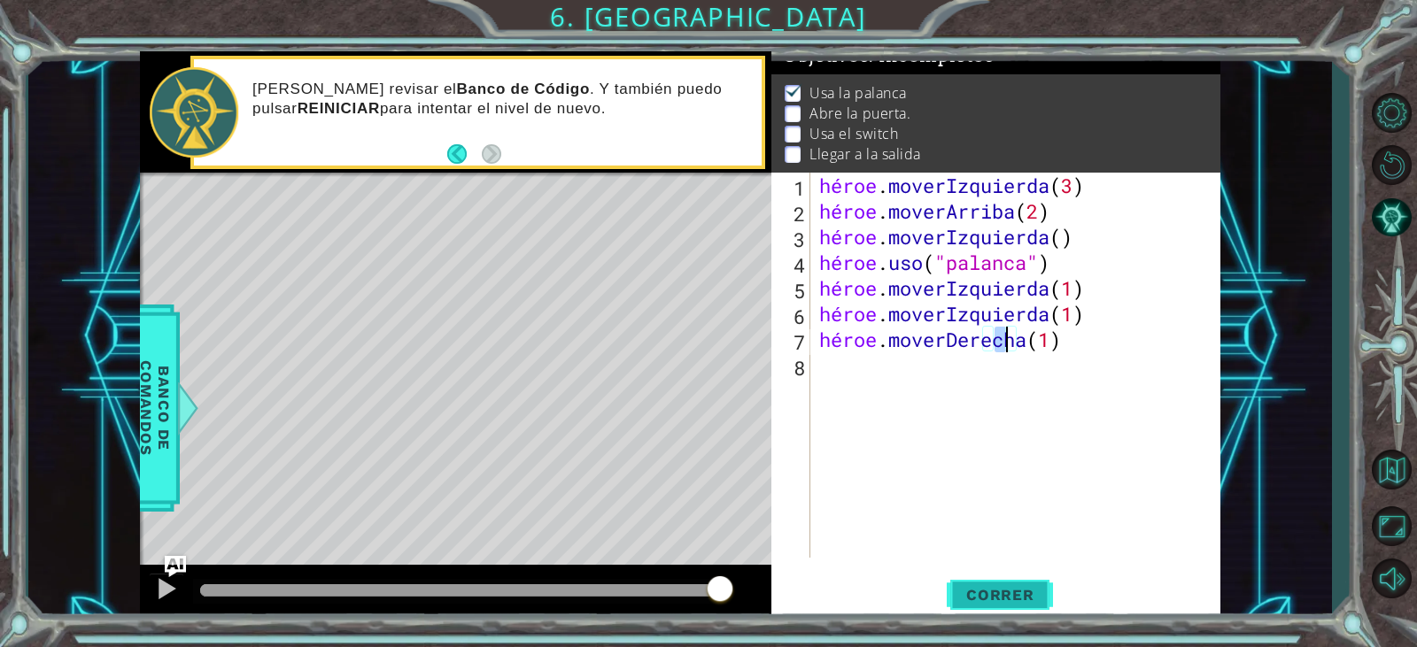
type textarea "hero.moveRight(1)"
click at [1008, 576] on button "Correr" at bounding box center [1000, 595] width 106 height 45
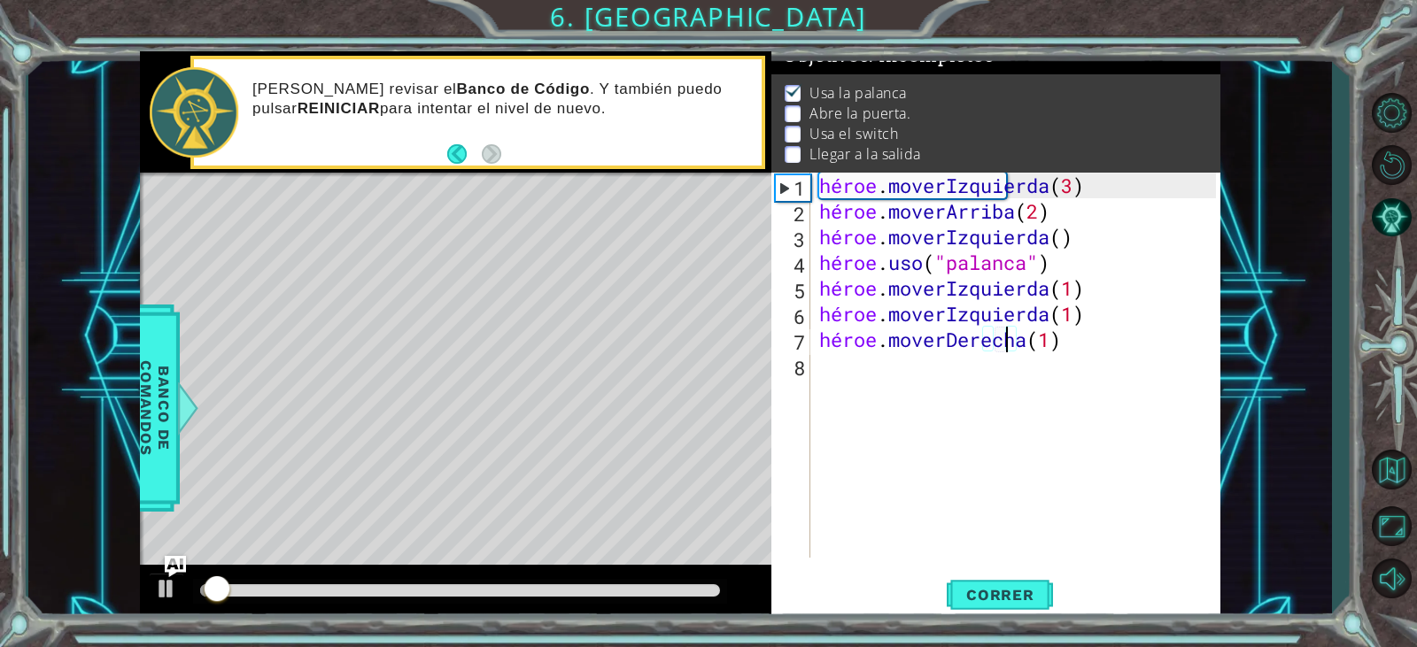
click at [866, 380] on div "héroe . moverIzquierda ( 3 ) héroe . moverArriba ( 2 ) héroe . moverIzquierda (…" at bounding box center [1020, 391] width 408 height 437
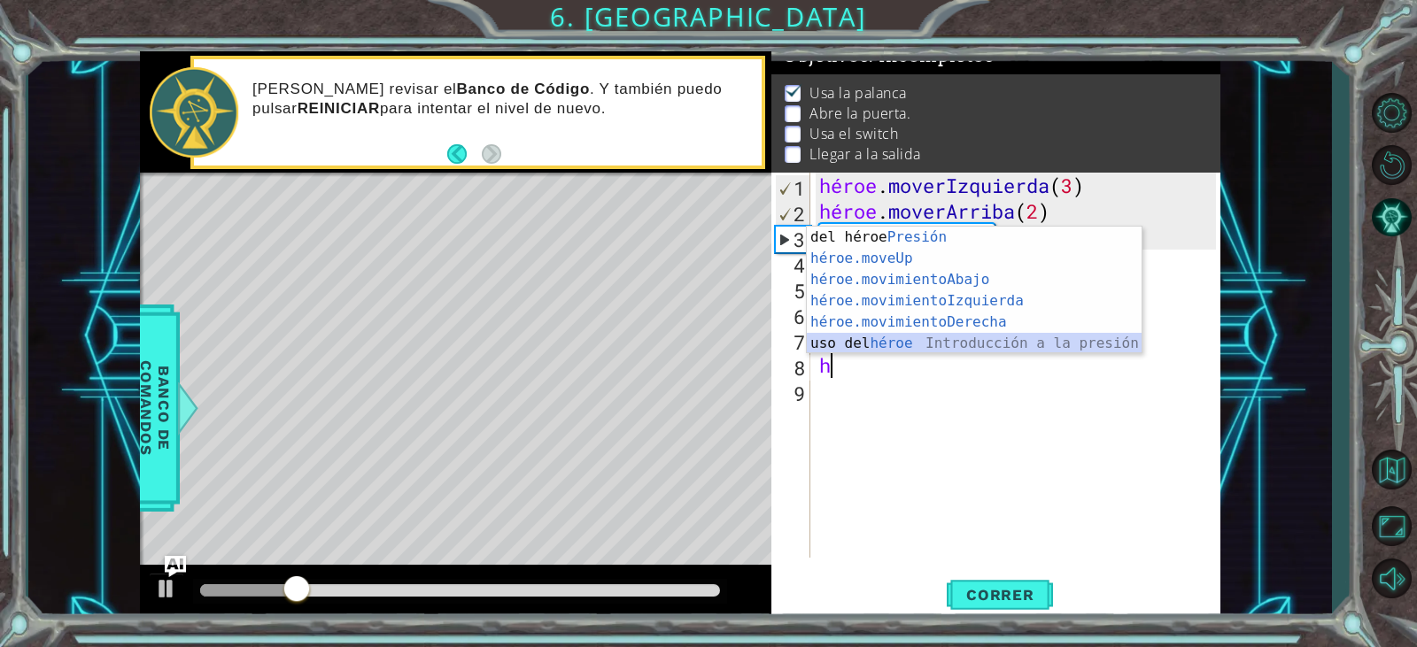
click at [872, 343] on div "Introducción del héroe Presión héroe.moveUp ​ Introducción a la presión héroe.m…" at bounding box center [974, 312] width 335 height 170
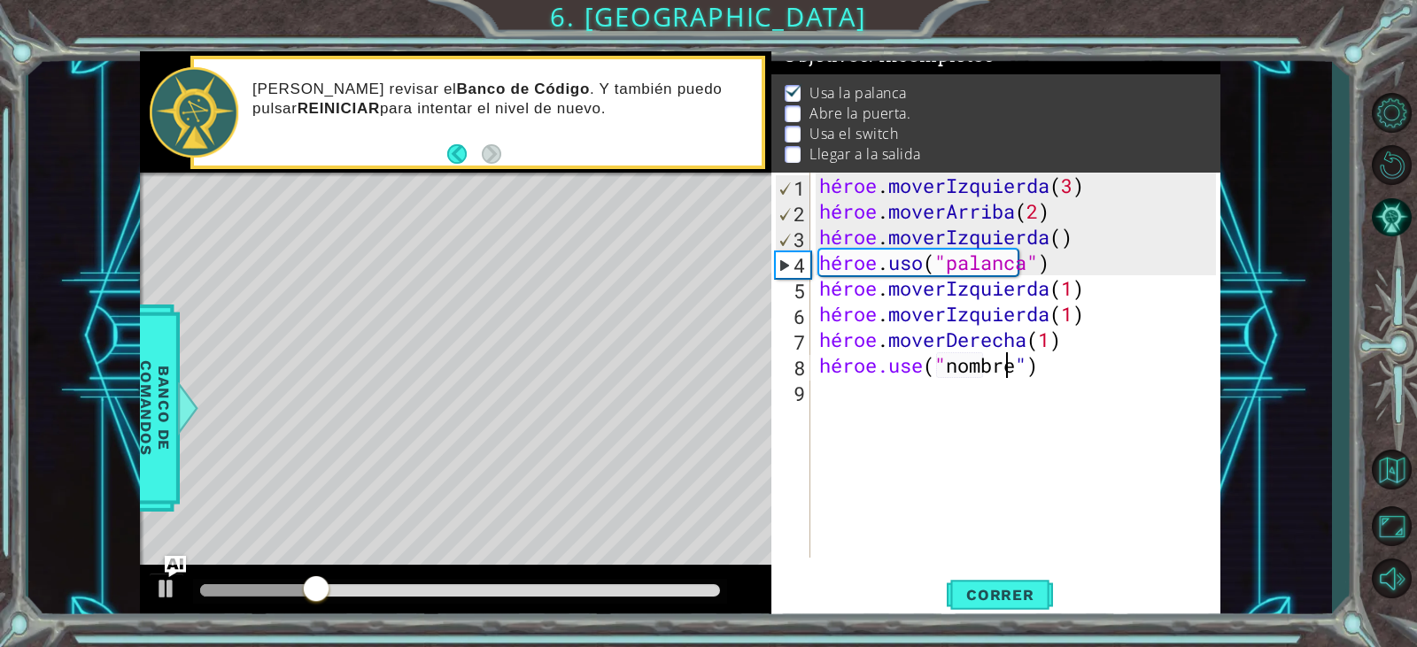
click at [1011, 359] on div "héroe . moverIzquierda ( 3 ) héroe . moverArriba ( 2 ) héroe . moverIzquierda (…" at bounding box center [1020, 391] width 408 height 437
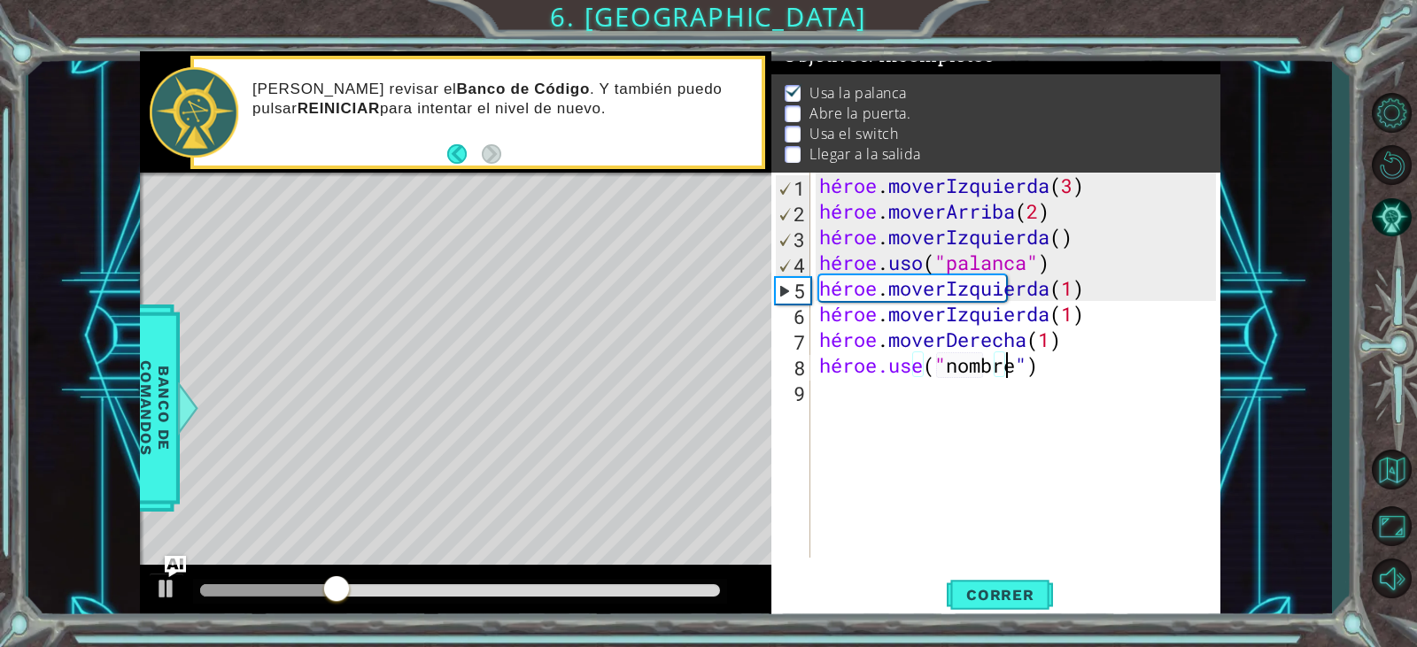
click at [1043, 374] on div "héroe . moverIzquierda ( 3 ) héroe . moverArriba ( 2 ) héroe . moverIzquierda (…" at bounding box center [1020, 391] width 408 height 437
click at [1052, 373] on div "héroe . moverIzquierda ( 3 ) héroe . moverArriba ( 2 ) héroe . moverIzquierda (…" at bounding box center [1020, 391] width 408 height 437
click at [1053, 373] on div "héroe . moverIzquierda ( 3 ) héroe . moverArriba ( 2 ) héroe . moverIzquierda (…" at bounding box center [1020, 391] width 408 height 437
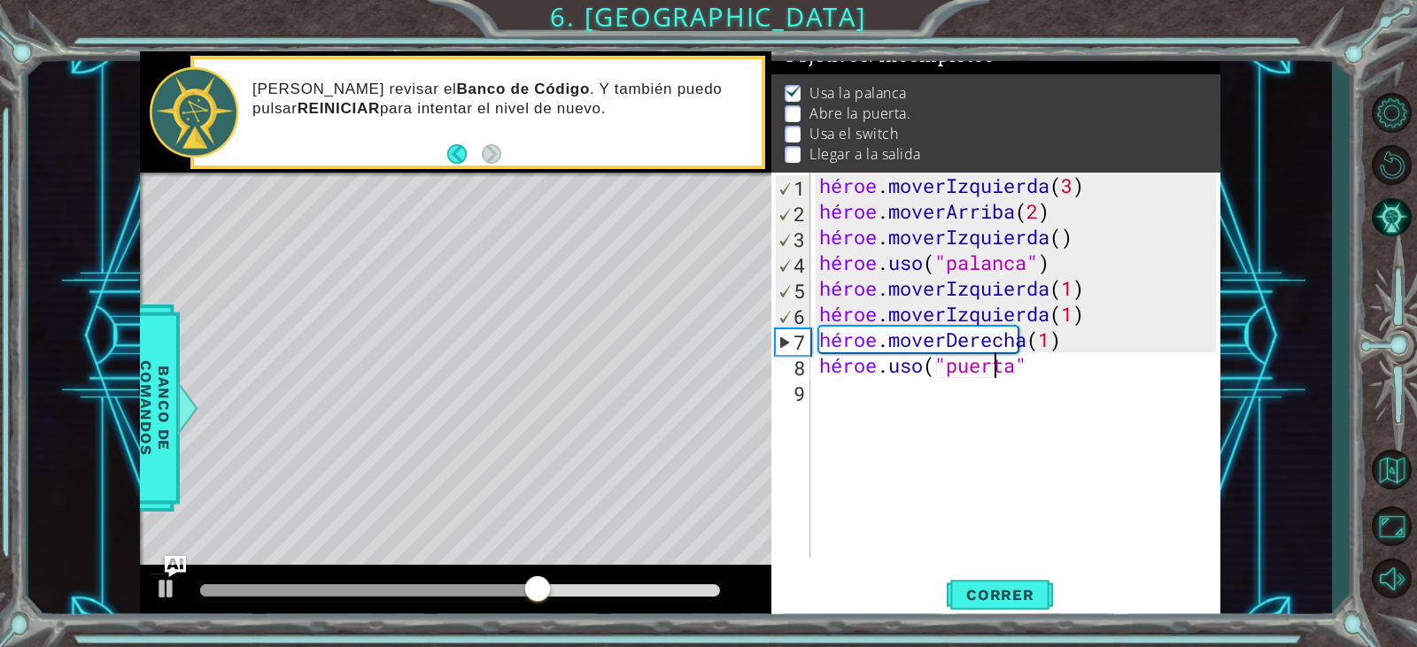
scroll to position [0, 8]
type textarea "hero.use("door")"
click at [1000, 585] on button "Correr" at bounding box center [1000, 595] width 106 height 45
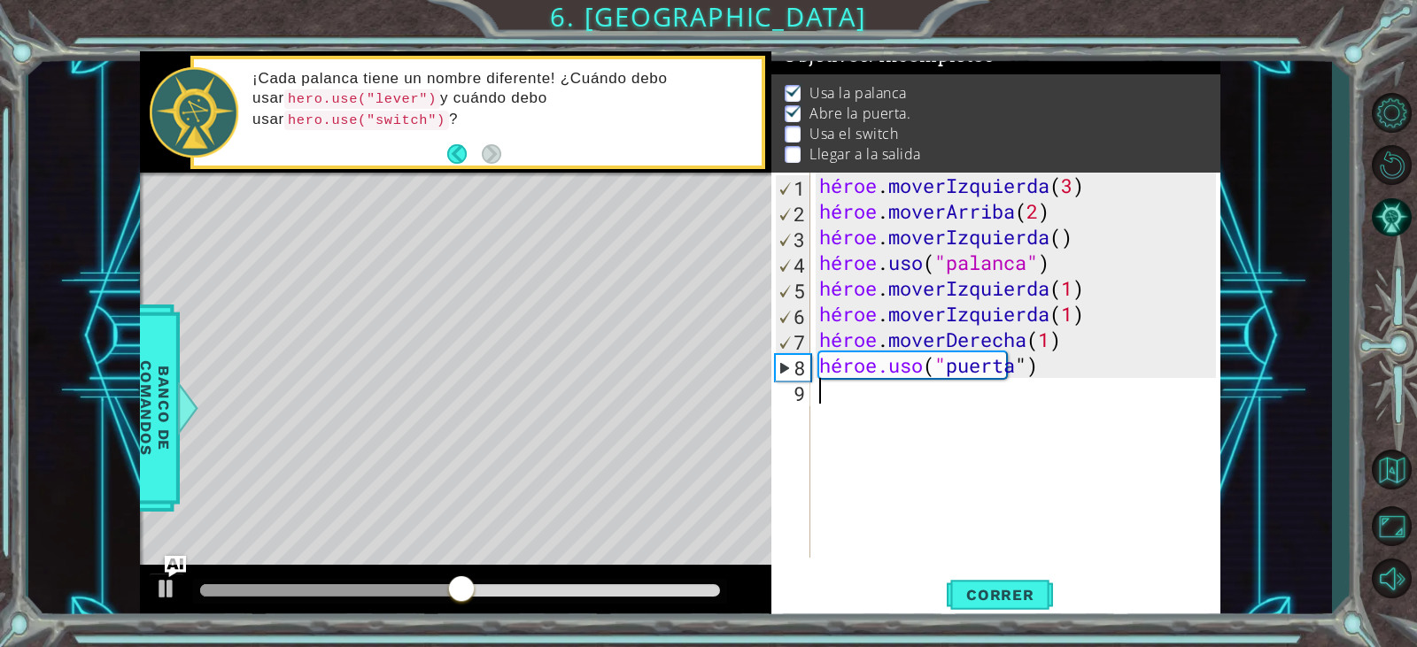
click at [839, 395] on div "héroe . moverIzquierda ( 3 ) héroe . moverArriba ( 2 ) héroe . moverIzquierda (…" at bounding box center [1020, 391] width 408 height 437
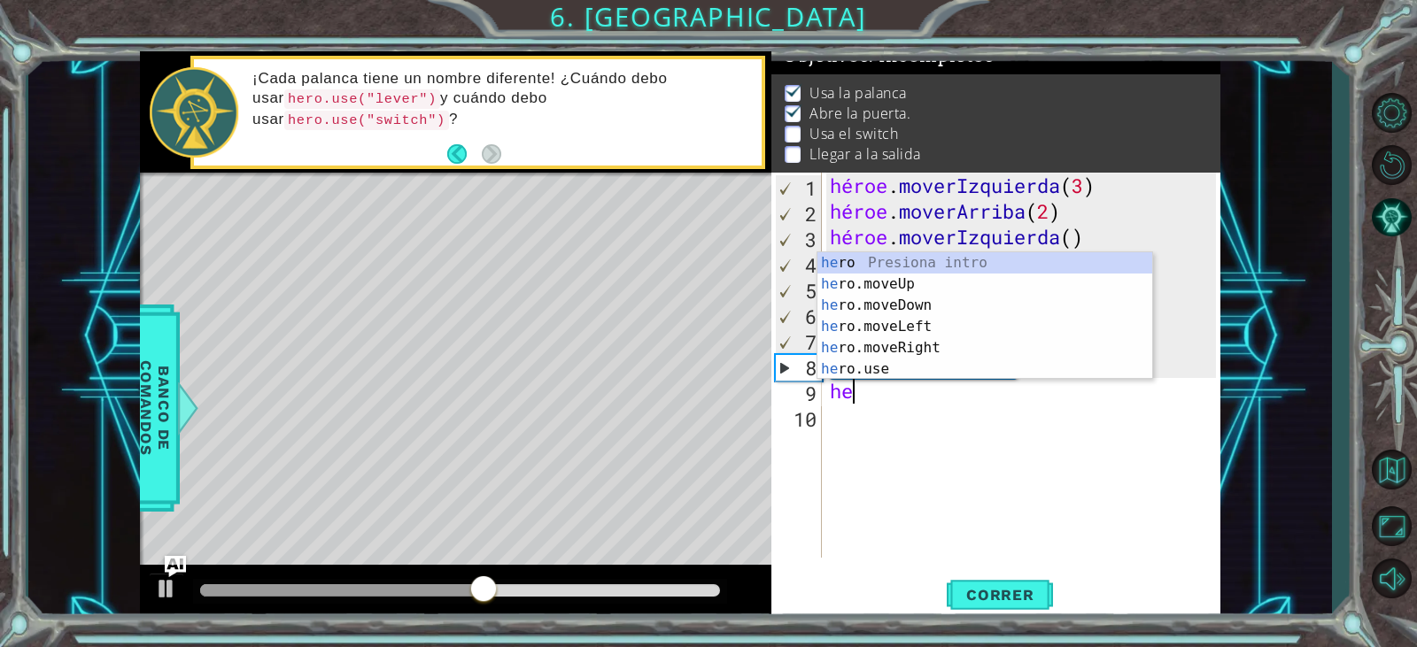
scroll to position [0, 1]
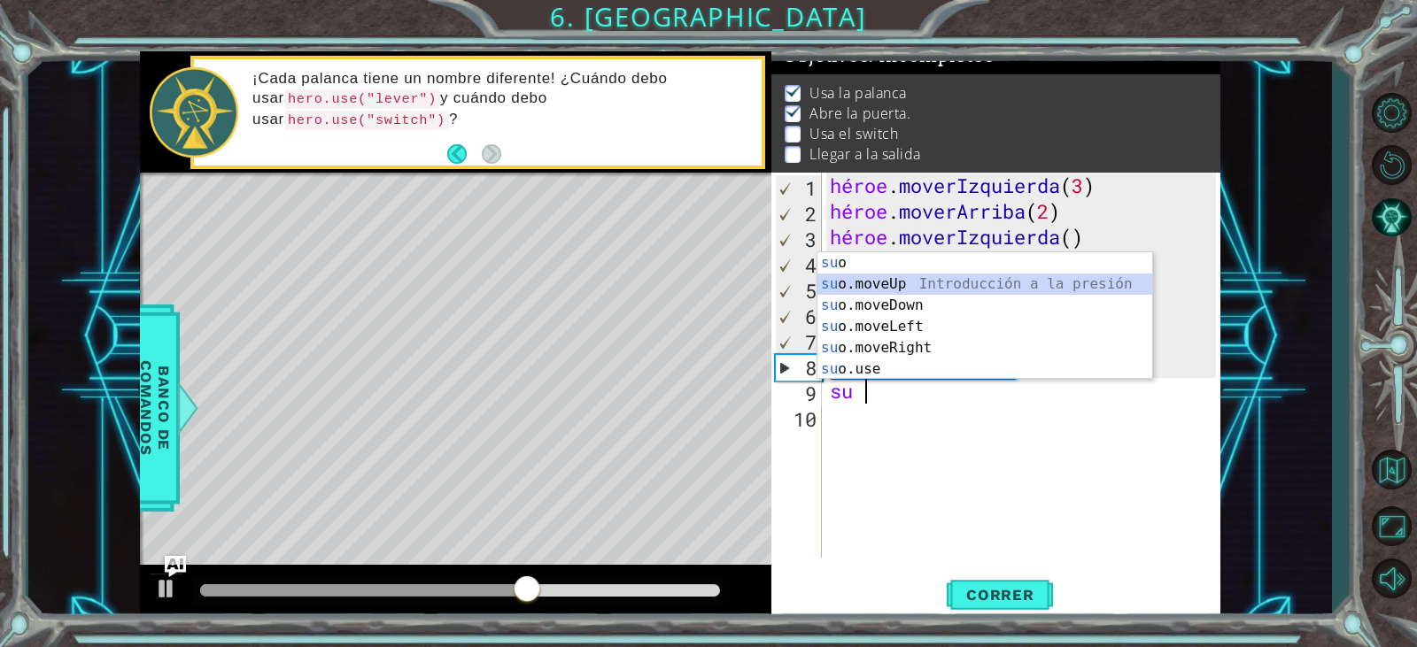
click at [927, 289] on div "su o Presiona intro su o.moveUp Introducción a la presión su o.moveDown Introdu…" at bounding box center [985, 337] width 335 height 170
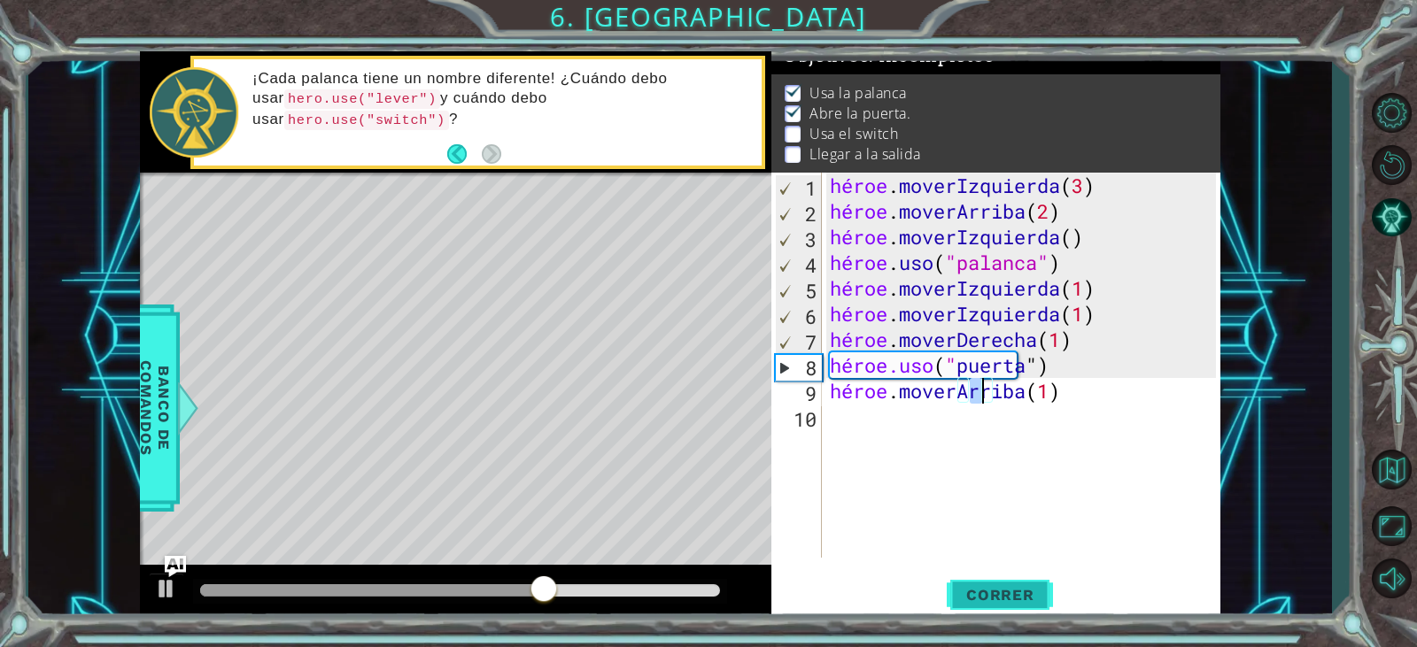
type textarea "hero.moveUp(1)"
click at [1004, 585] on button "Correr" at bounding box center [1000, 595] width 106 height 45
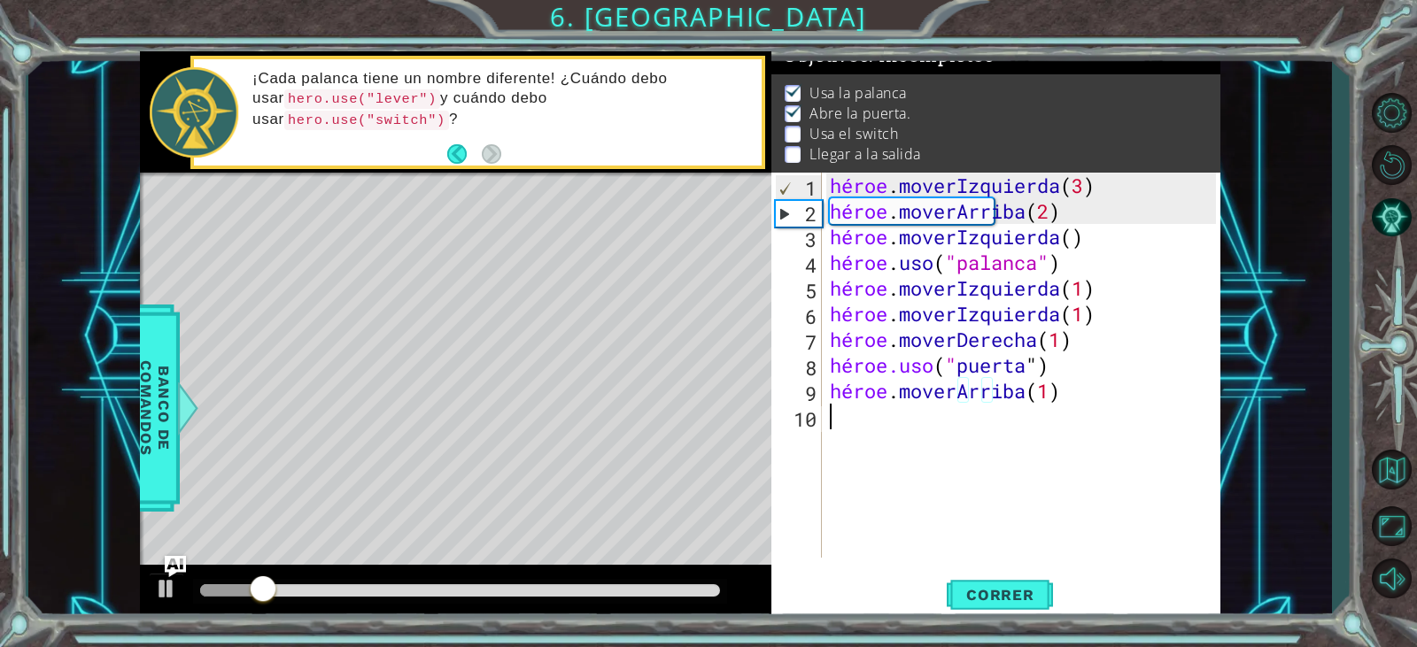
click at [849, 410] on div "héroe . moverIzquierda ( 3 ) héroe . moverArriba ( 2 ) héroe . moverIzquierda (…" at bounding box center [1025, 391] width 398 height 437
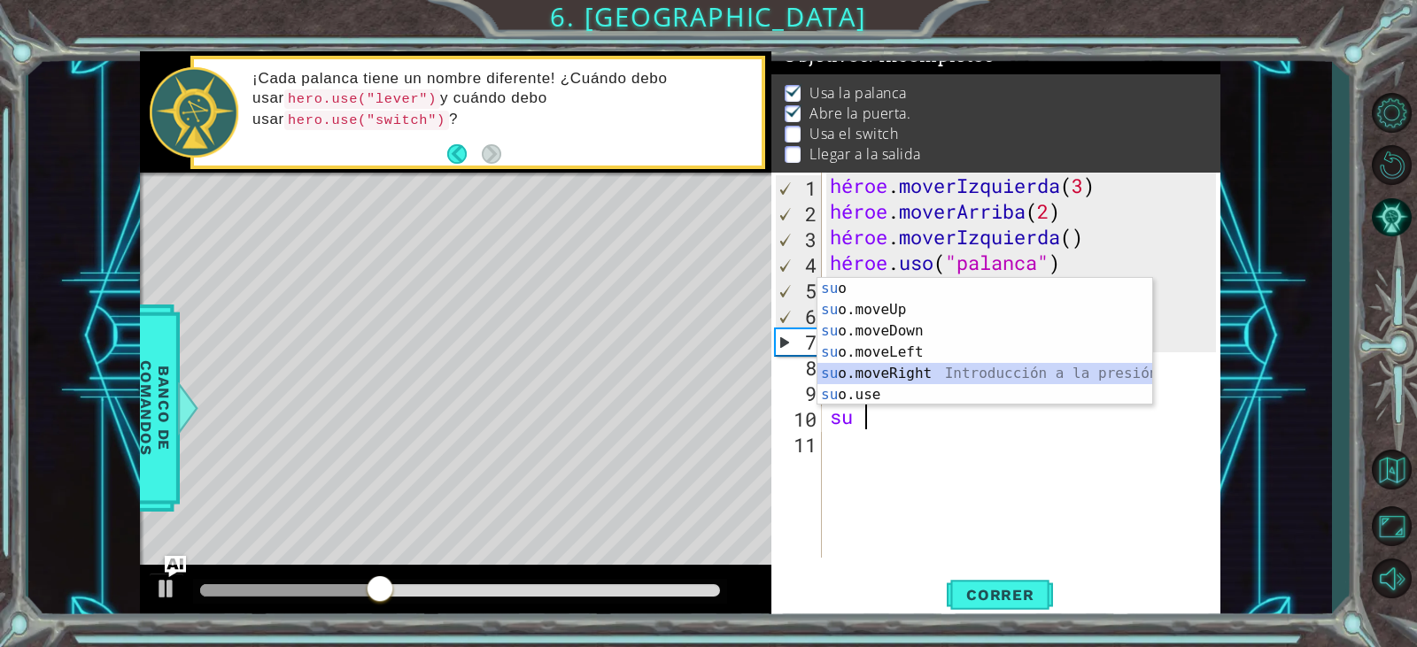
click at [910, 379] on div "su o Presiona intro su o.moveUp Introducción a la presión su o.moveDown Introdu…" at bounding box center [985, 363] width 335 height 170
type textarea "hero.moveRight(1)"
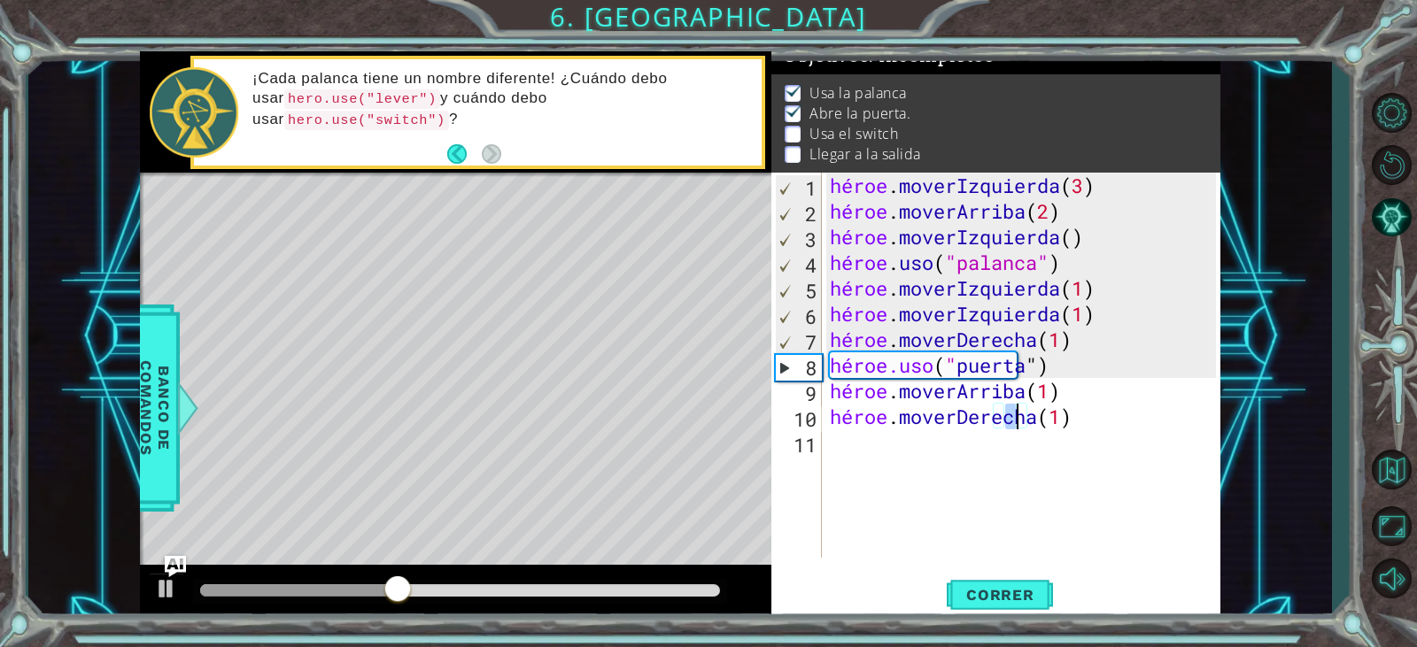
click at [895, 451] on div "héroe . moverIzquierda ( 3 ) héroe . moverArriba ( 2 ) héroe . moverIzquierda (…" at bounding box center [1025, 391] width 398 height 437
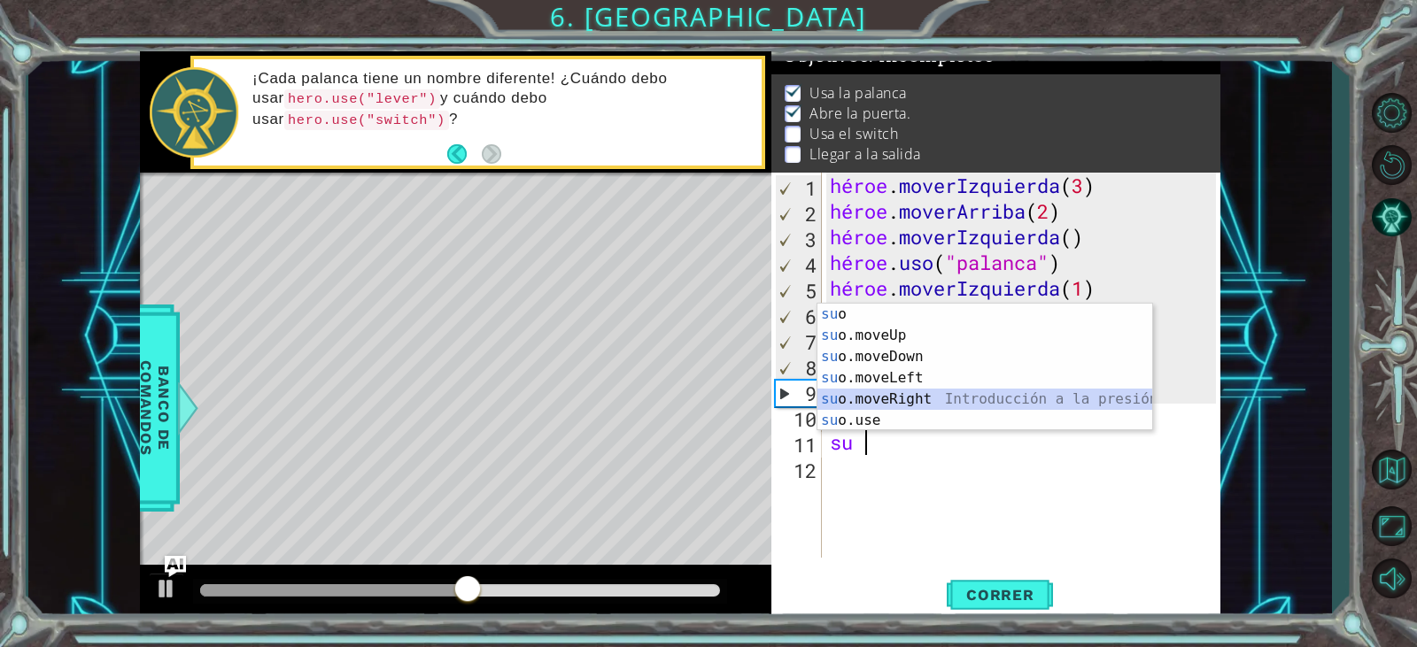
click at [896, 399] on div "su o Presiona intro su o.moveUp Introducción a la presión su o.moveDown Introdu…" at bounding box center [985, 389] width 335 height 170
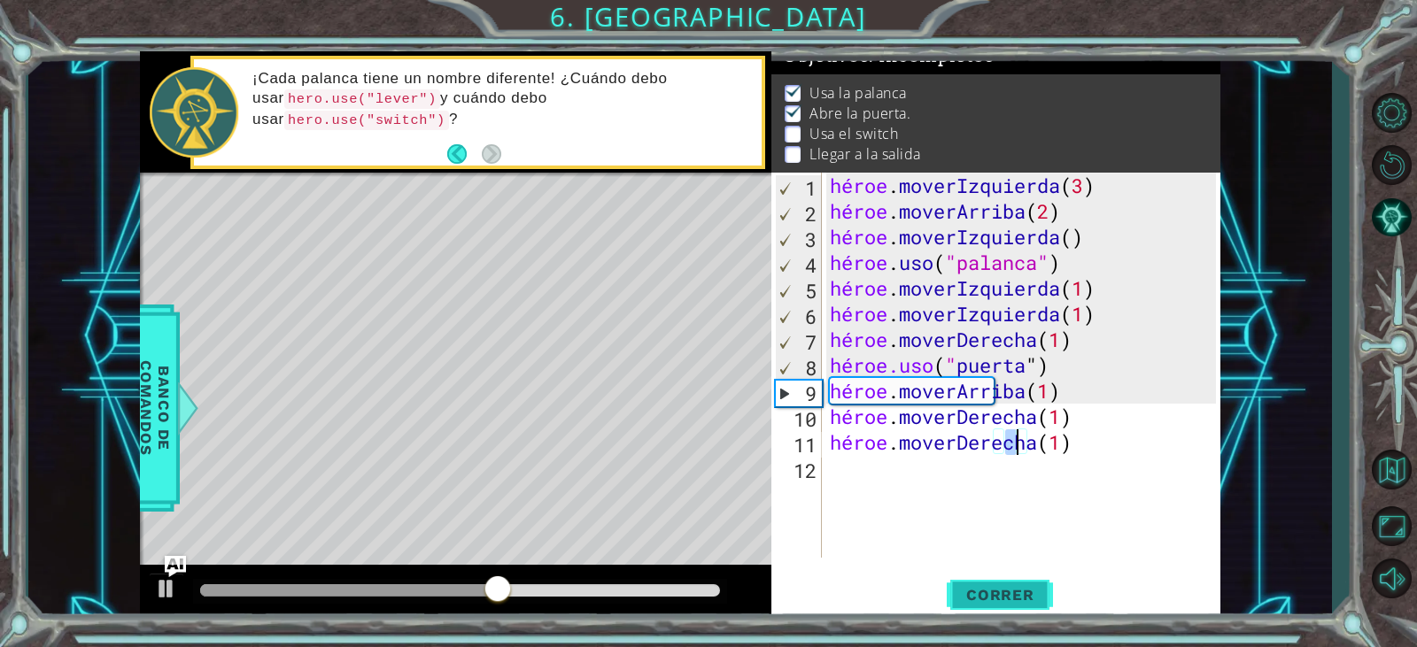
type textarea "hero.moveRight(1)"
click at [988, 592] on font "Correr" at bounding box center [1000, 595] width 68 height 18
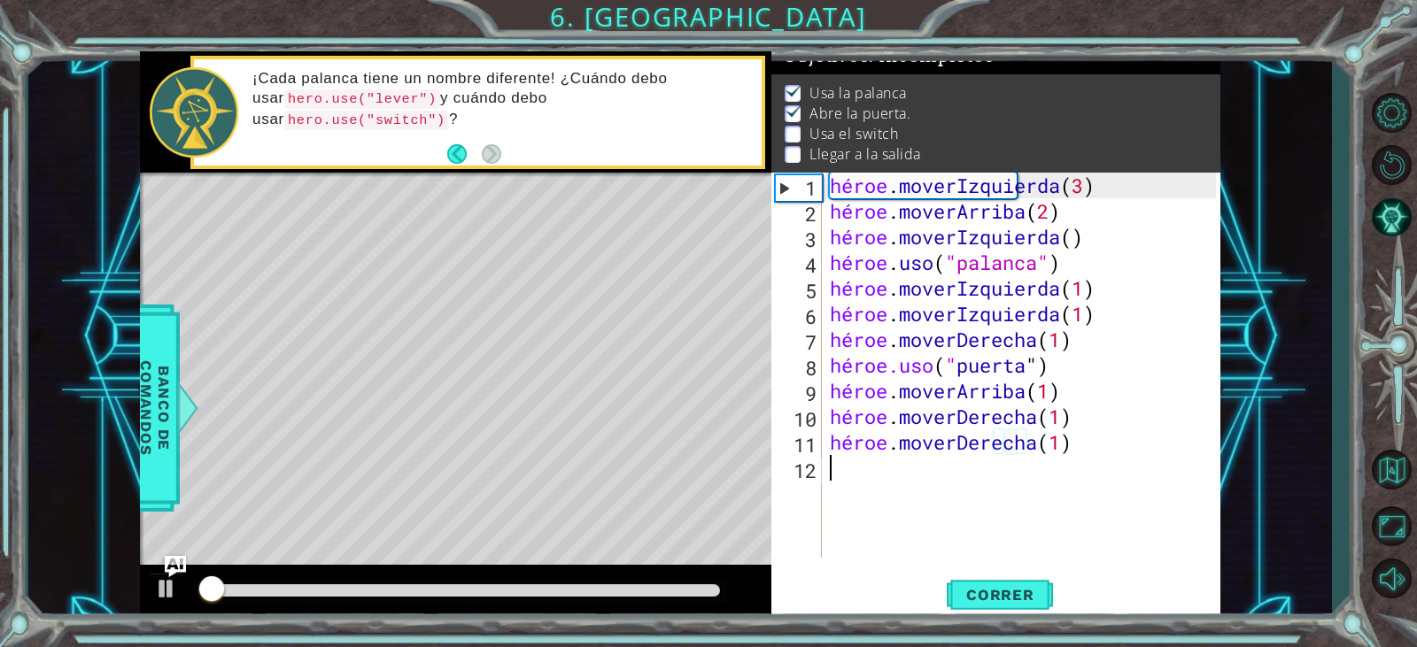
click at [856, 488] on div "héroe . moverIzquierda ( 3 ) héroe . moverArriba ( 2 ) héroe . moverIzquierda (…" at bounding box center [1025, 391] width 398 height 437
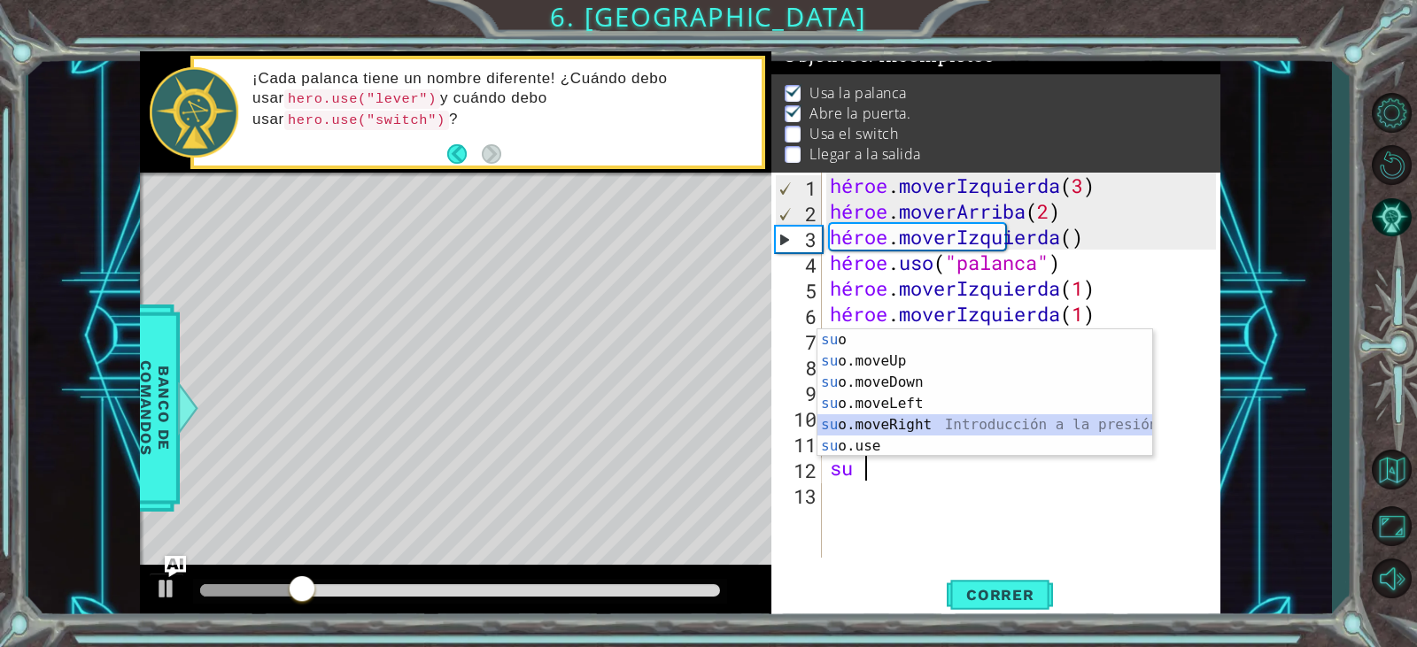
click at [912, 421] on div "su o Presiona intro su o.moveUp Introducción a la presión su o.moveDown Introdu…" at bounding box center [985, 414] width 335 height 170
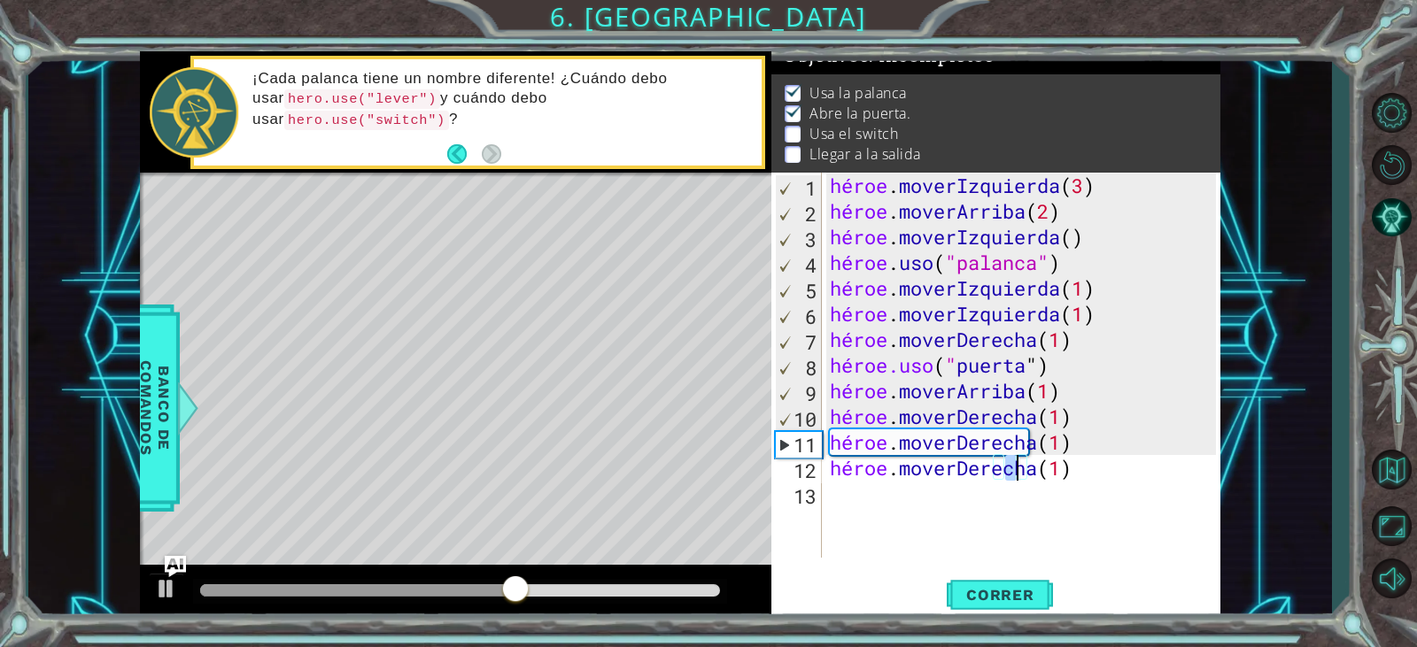
click at [1055, 415] on div "héroe . moverIzquierda ( 3 ) héroe . moverArriba ( 2 ) héroe . moverIzquierda (…" at bounding box center [1025, 391] width 398 height 437
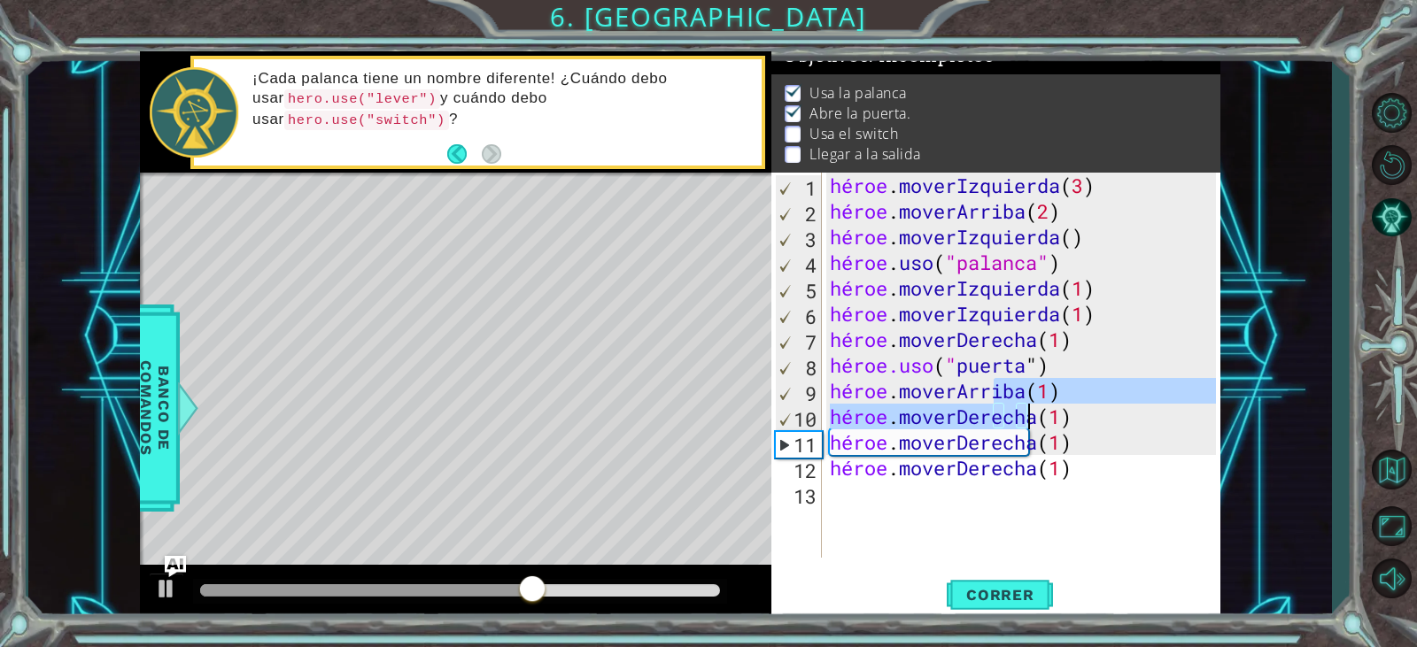
click at [1054, 399] on div "héroe . moverIzquierda ( 3 ) héroe . moverArriba ( 2 ) héroe . moverIzquierda (…" at bounding box center [1020, 365] width 389 height 385
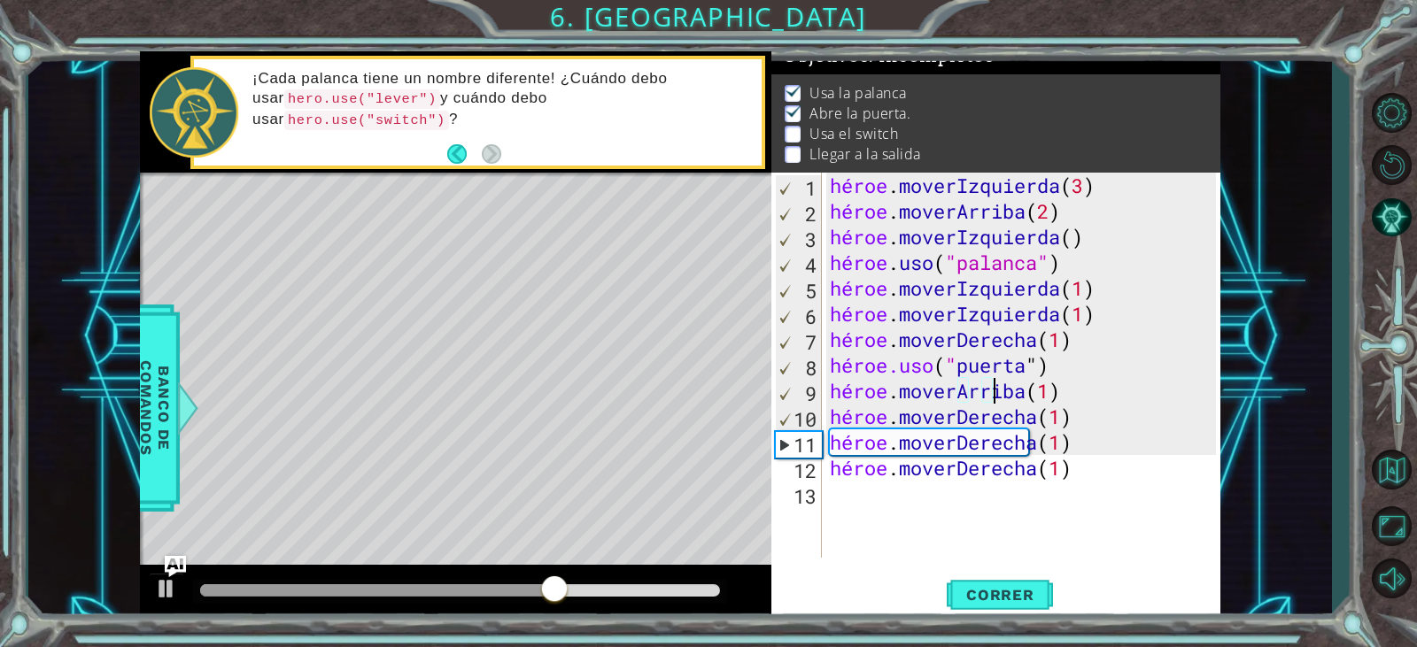
click at [1054, 399] on div "héroe . moverIzquierda ( 3 ) héroe . moverArriba ( 2 ) héroe . moverIzquierda (…" at bounding box center [1025, 391] width 398 height 437
click at [1143, 370] on div "héroe . moverIzquierda ( 3 ) héroe . moverArriba ( 2 ) héroe . moverIzquierda (…" at bounding box center [1025, 391] width 398 height 437
click at [1142, 384] on div "héroe . moverIzquierda ( 3 ) héroe . moverArriba ( 2 ) héroe . moverIzquierda (…" at bounding box center [1025, 391] width 398 height 437
type textarea "hero.moveUp(1)"
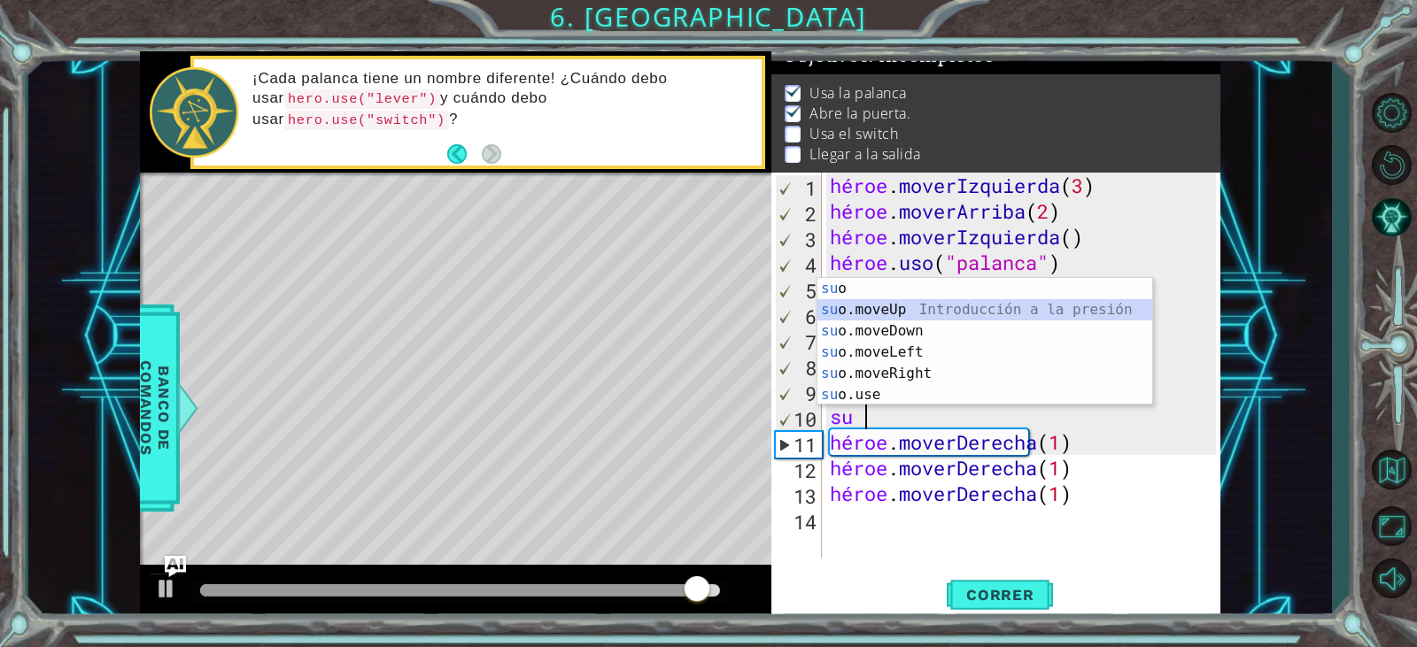
click at [860, 306] on div "su o Presiona intro su o.moveUp Introducción a la presión su o.moveDown Introdu…" at bounding box center [985, 363] width 335 height 170
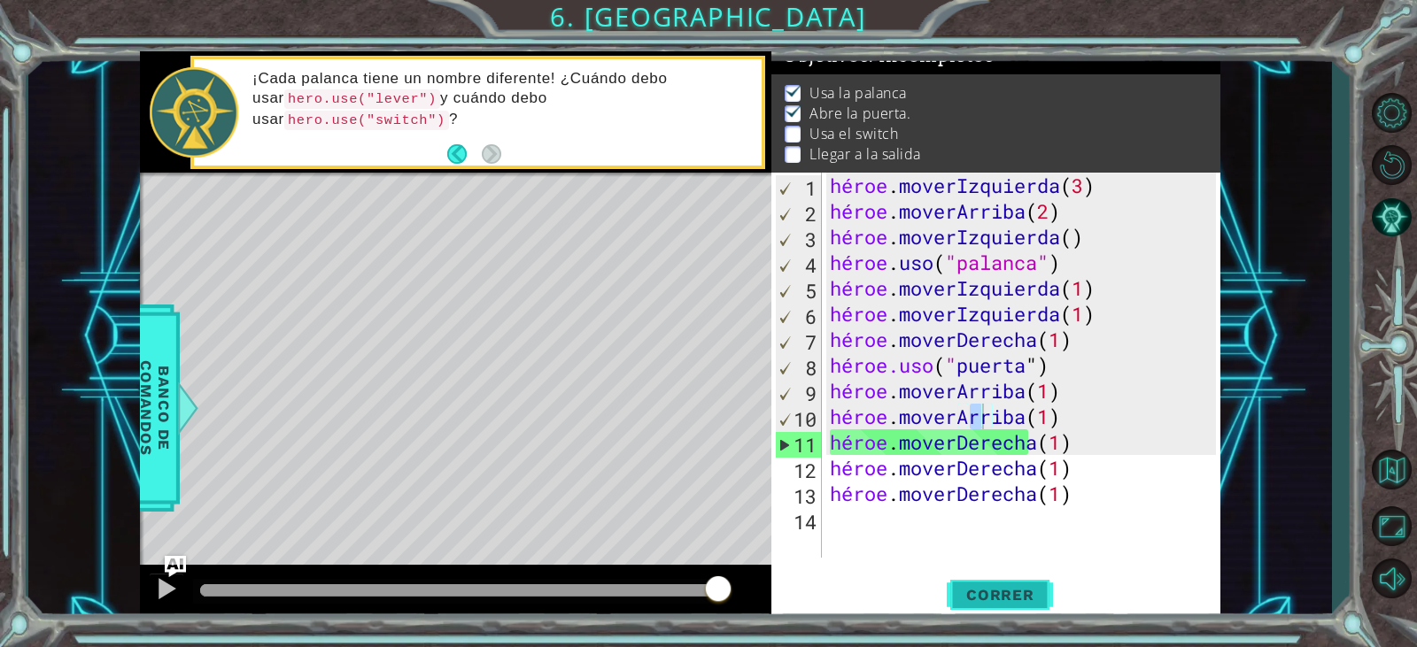
click at [963, 580] on button "Correr" at bounding box center [1000, 595] width 106 height 45
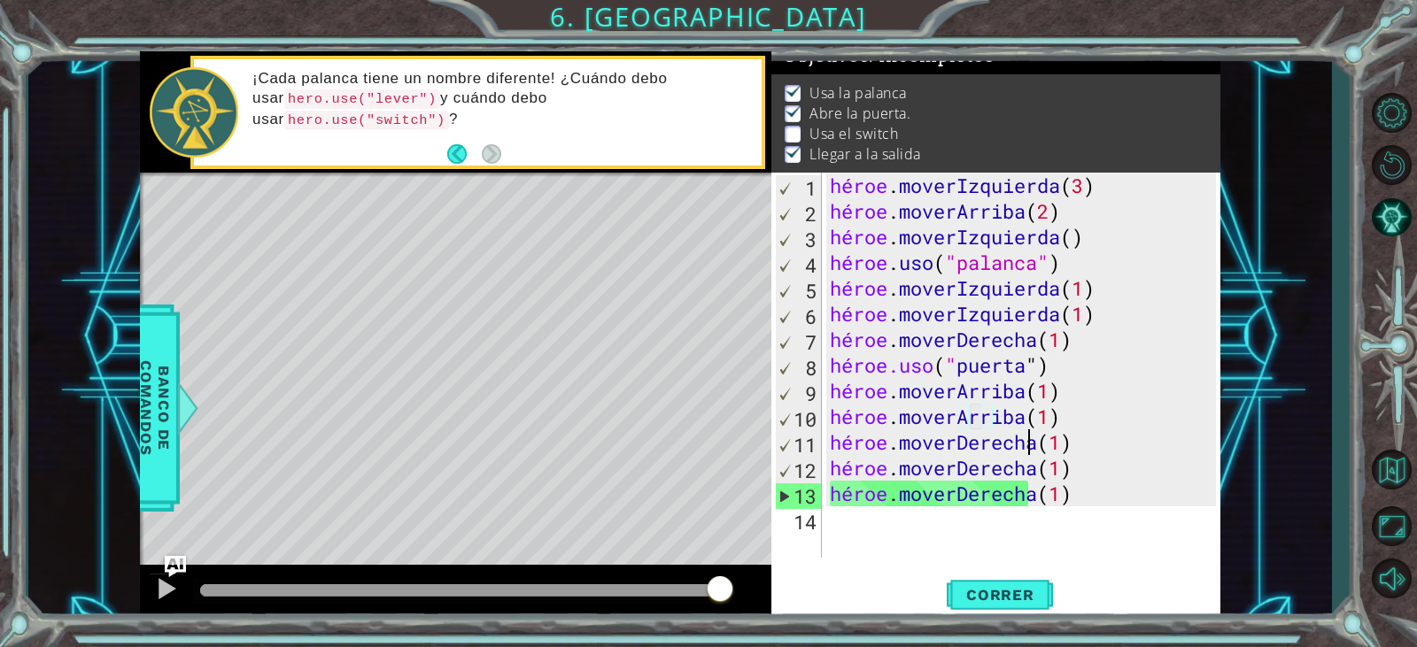
click at [1078, 454] on div "héroe . moverIzquierda ( 3 ) héroe . moverArriba ( 2 ) héroe . moverIzquierda (…" at bounding box center [1025, 391] width 398 height 437
type textarea "hero.moveRight(1)"
click at [1078, 454] on div "héroe . moverIzquierda ( 3 ) héroe . moverArriba ( 2 ) héroe . moverIzquierda (…" at bounding box center [1025, 391] width 398 height 437
click at [1059, 443] on div "héroe . moverIzquierda ( 3 ) héroe . moverArriba ( 2 ) héroe . moverIzquierda (…" at bounding box center [1025, 391] width 398 height 437
click at [1135, 456] on div "héroe . moverIzquierda ( 3 ) héroe . moverArriba ( 2 ) héroe . moverIzquierda (…" at bounding box center [1025, 391] width 398 height 437
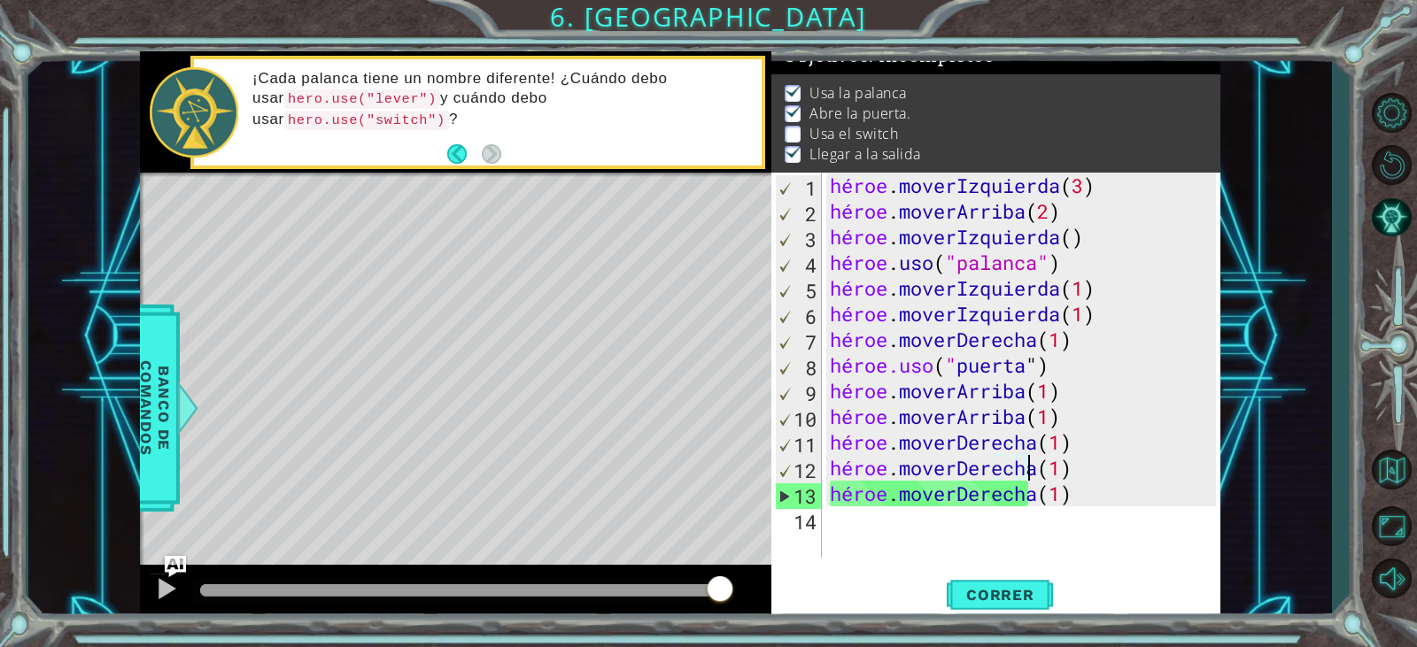
click at [1135, 450] on div "héroe . moverIzquierda ( 3 ) héroe . moverArriba ( 2 ) héroe . moverIzquierda (…" at bounding box center [1025, 391] width 398 height 437
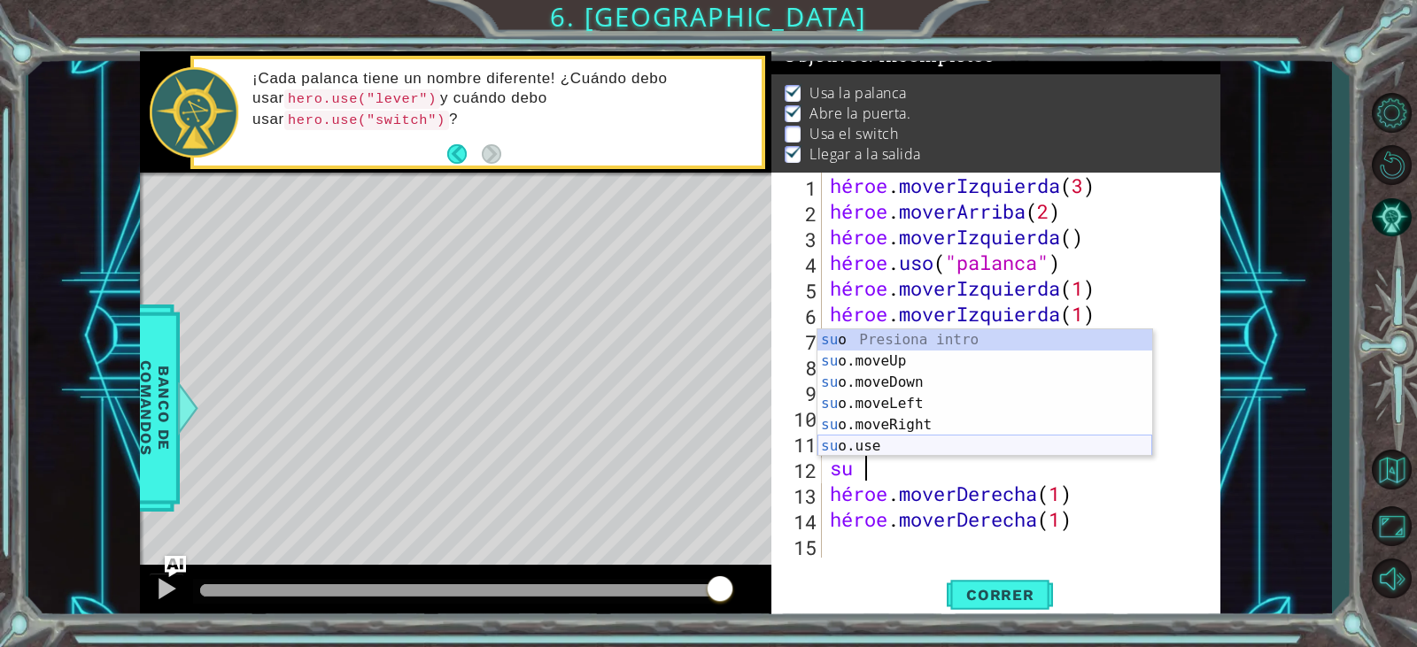
click at [863, 438] on div "su o Presiona intro su o.moveUp Introducción a la presión su o.moveDown Introdu…" at bounding box center [985, 414] width 335 height 170
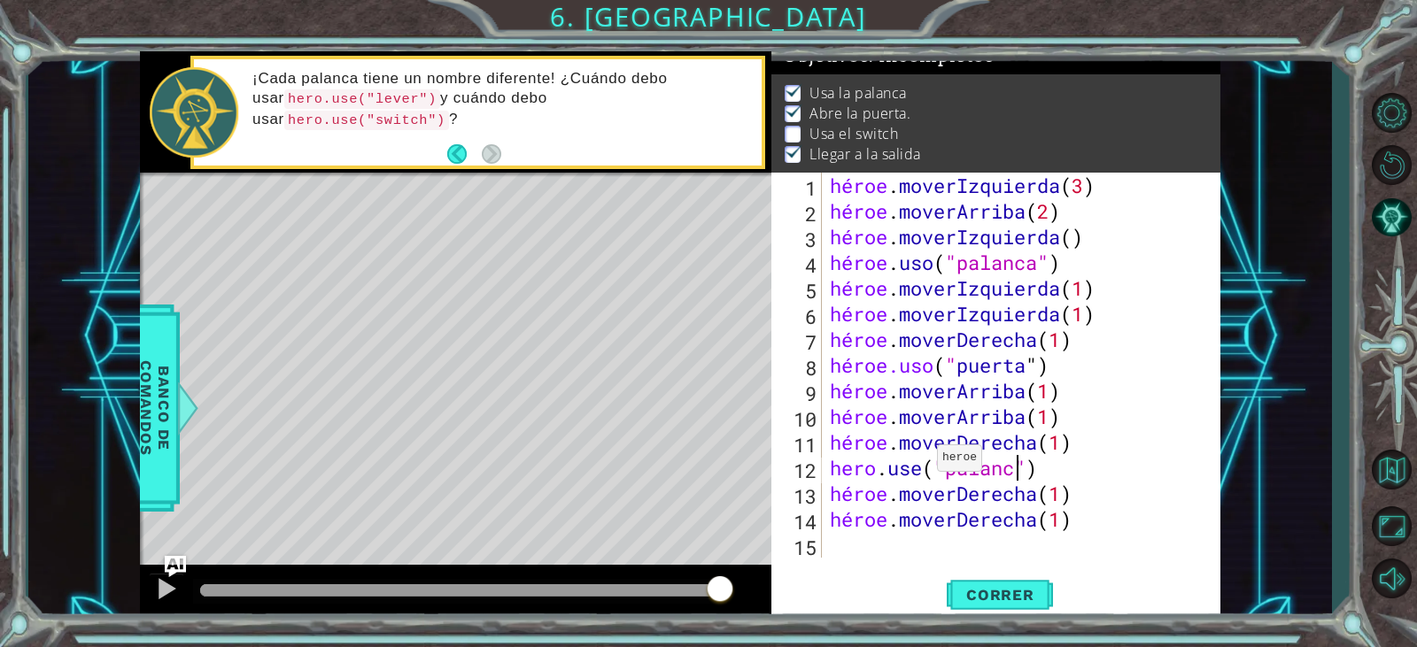
scroll to position [0, 9]
click at [990, 576] on button "Correr" at bounding box center [1000, 595] width 106 height 45
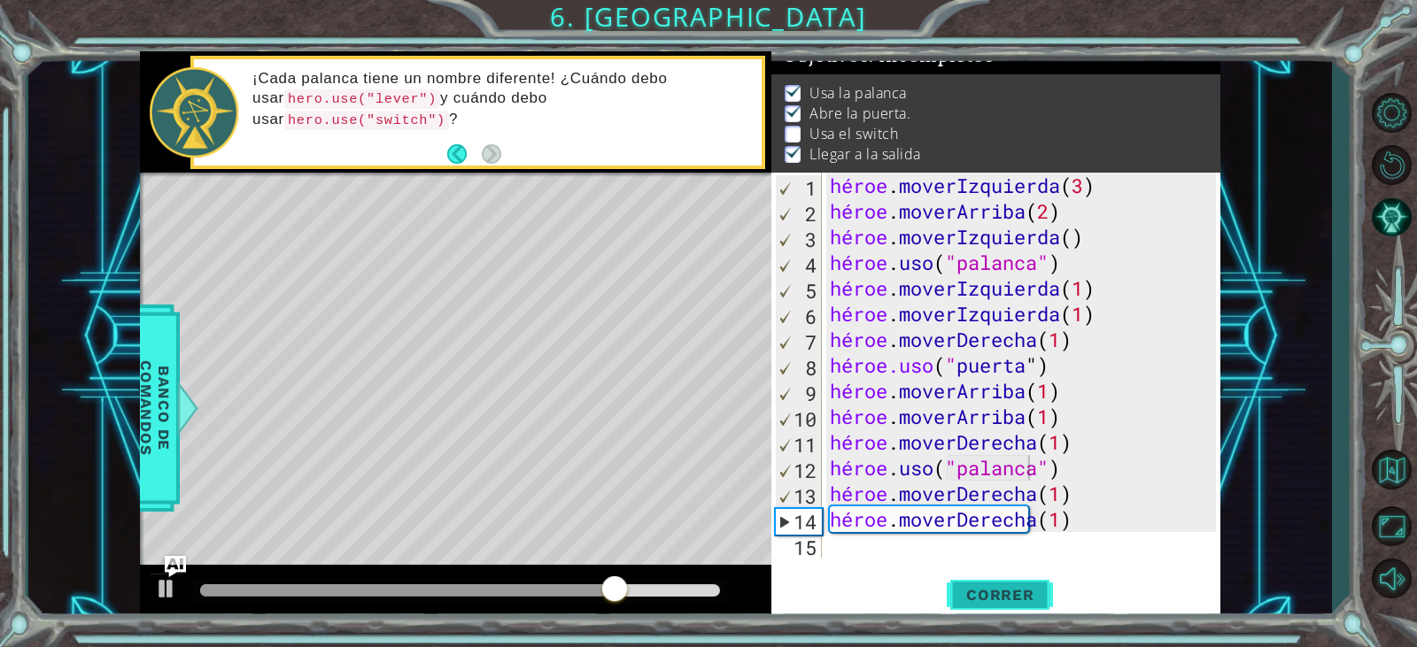
click at [1032, 575] on button "Correr" at bounding box center [1000, 595] width 106 height 45
click at [1012, 505] on div "héroe . moverIzquierda ( 3 ) héroe . moverArriba ( 2 ) héroe . moverIzquierda (…" at bounding box center [1025, 391] width 398 height 437
click at [1012, 505] on div "héroe . moverIzquierda ( 3 ) héroe . moverArriba ( 2 ) héroe . moverIzquierda (…" at bounding box center [1020, 365] width 389 height 385
drag, startPoint x: 1012, startPoint y: 505, endPoint x: 1028, endPoint y: 517, distance: 20.2
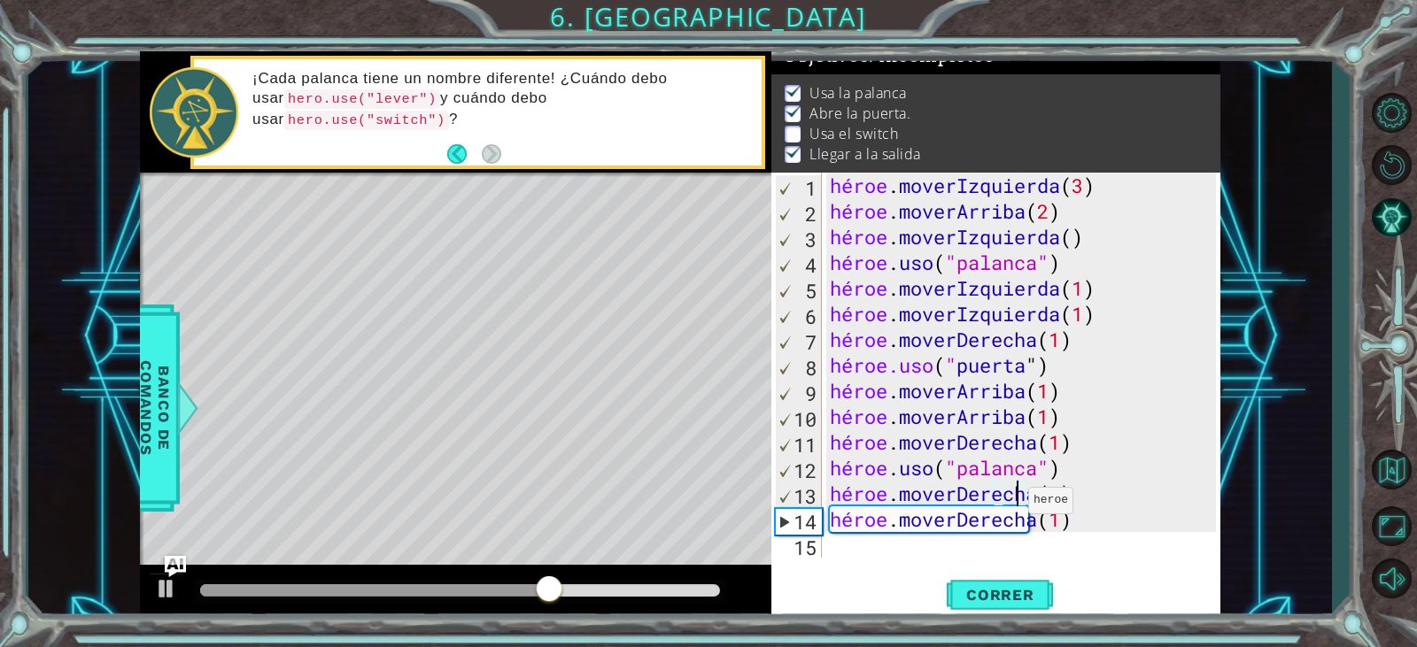
click at [1027, 516] on div "héroe . moverIzquierda ( 3 ) héroe . moverArriba ( 2 ) héroe . moverIzquierda (…" at bounding box center [1025, 391] width 398 height 437
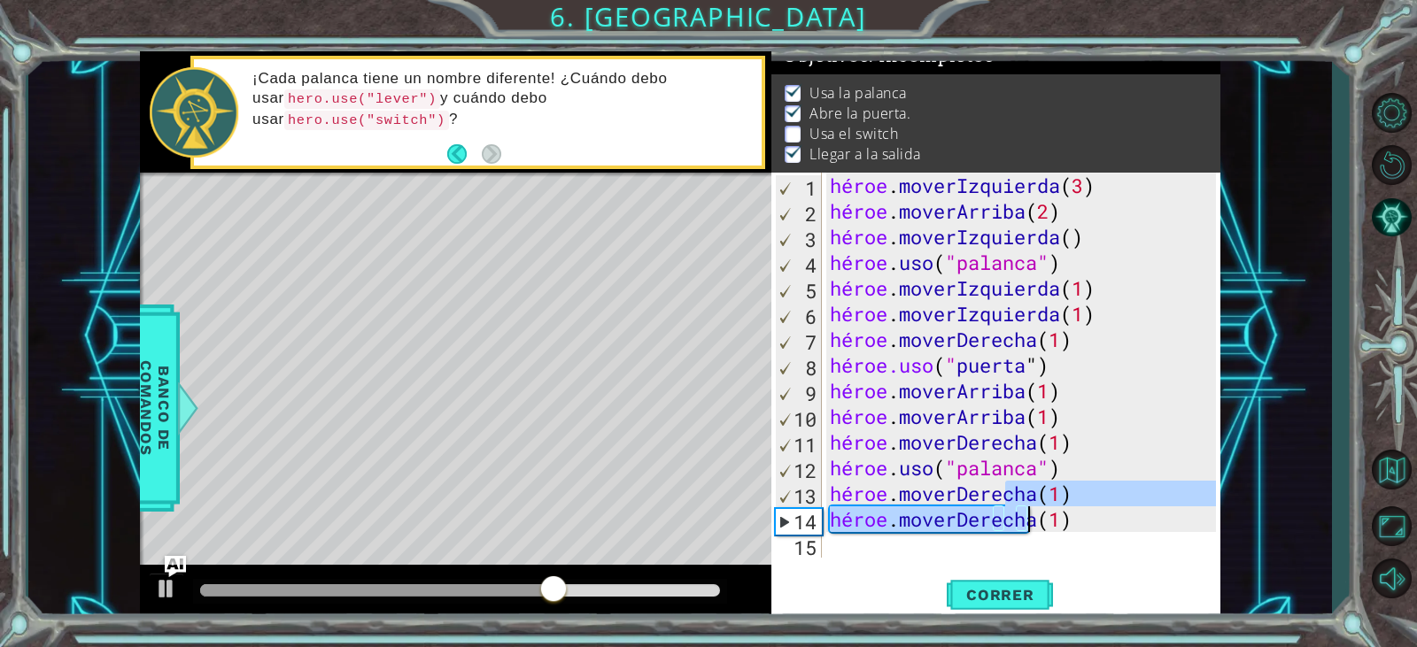
click at [1029, 518] on div "héroe . moverIzquierda ( 3 ) héroe . moverArriba ( 2 ) héroe . moverIzquierda (…" at bounding box center [1020, 365] width 389 height 385
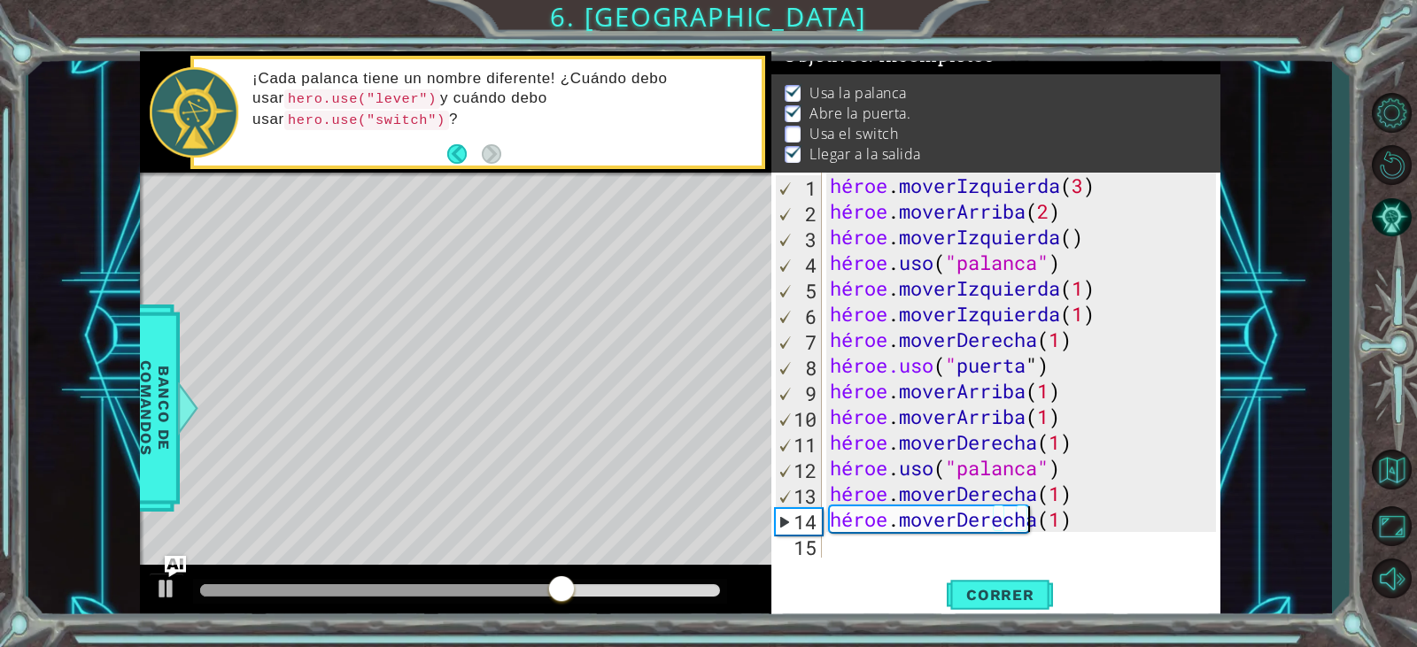
click at [1029, 518] on div "héroe . moverIzquierda ( 3 ) héroe . moverArriba ( 2 ) héroe . moverIzquierda (…" at bounding box center [1025, 391] width 398 height 437
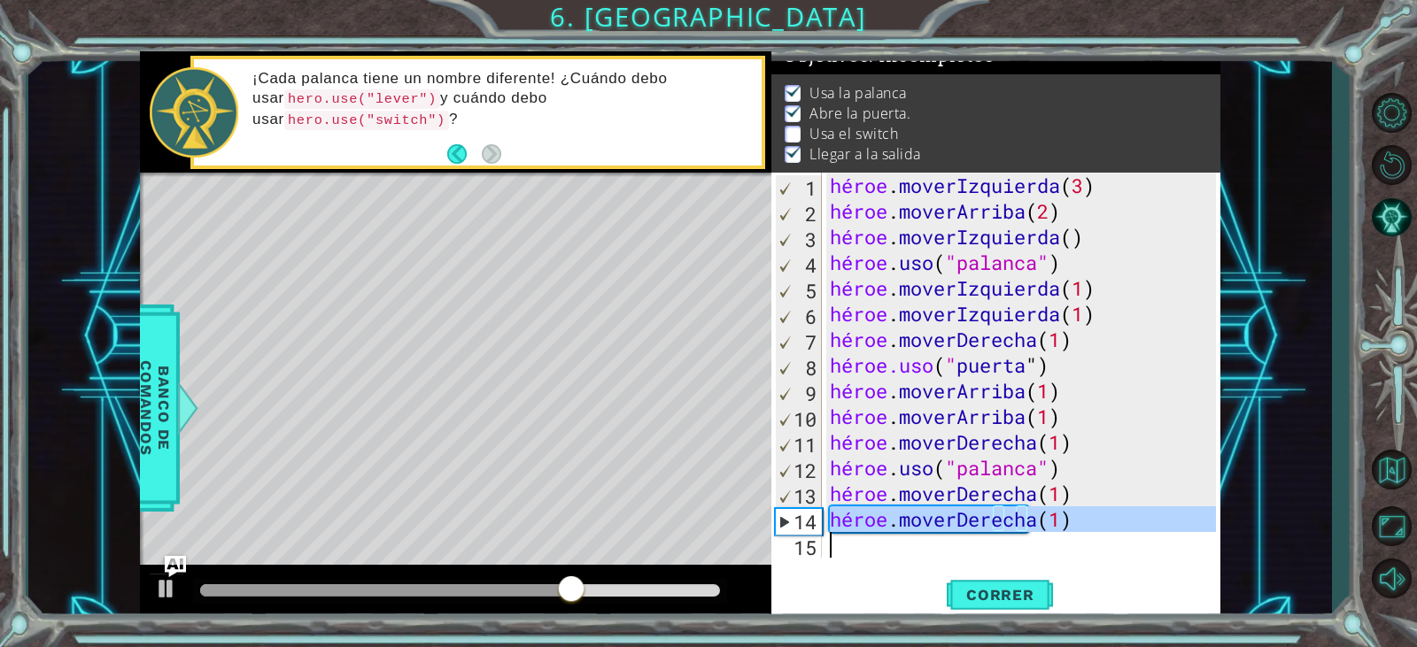
click at [1029, 518] on div "héroe . moverIzquierda ( 3 ) héroe . moverArriba ( 2 ) héroe . moverIzquierda (…" at bounding box center [1025, 391] width 398 height 437
type textarea "hero.moveRight(1)"
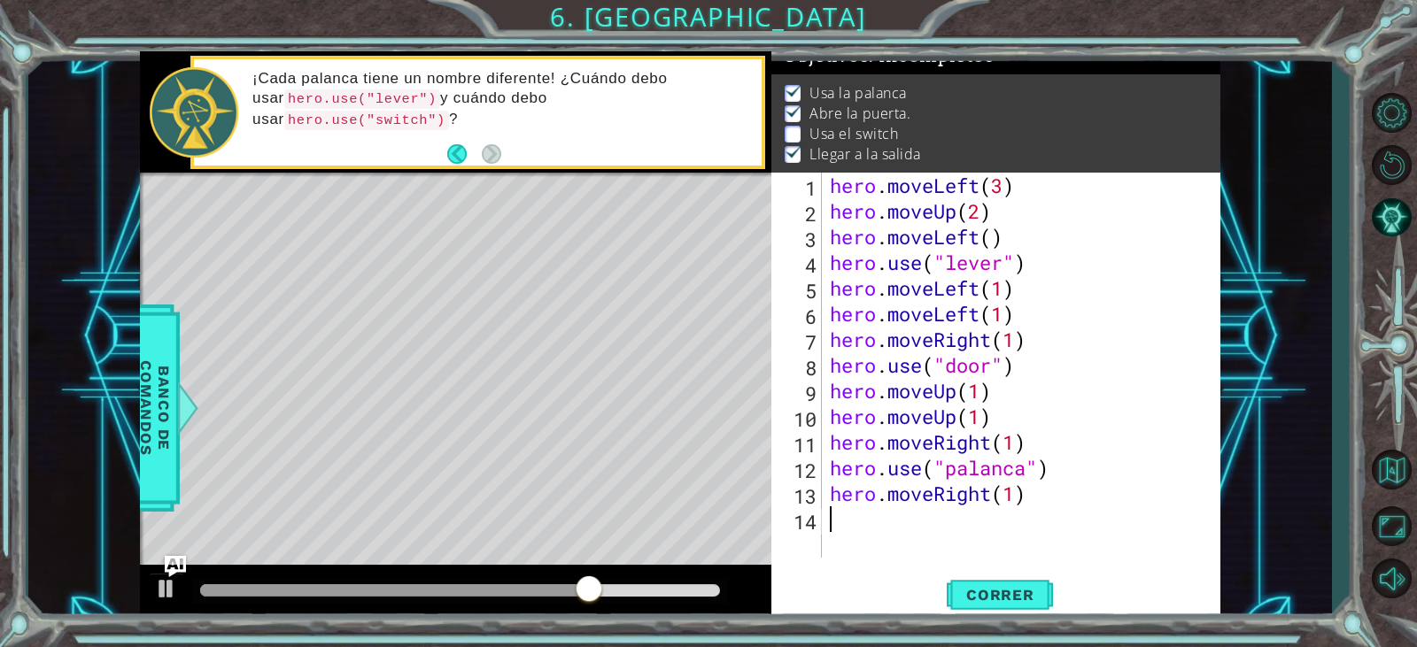
scroll to position [0, 0]
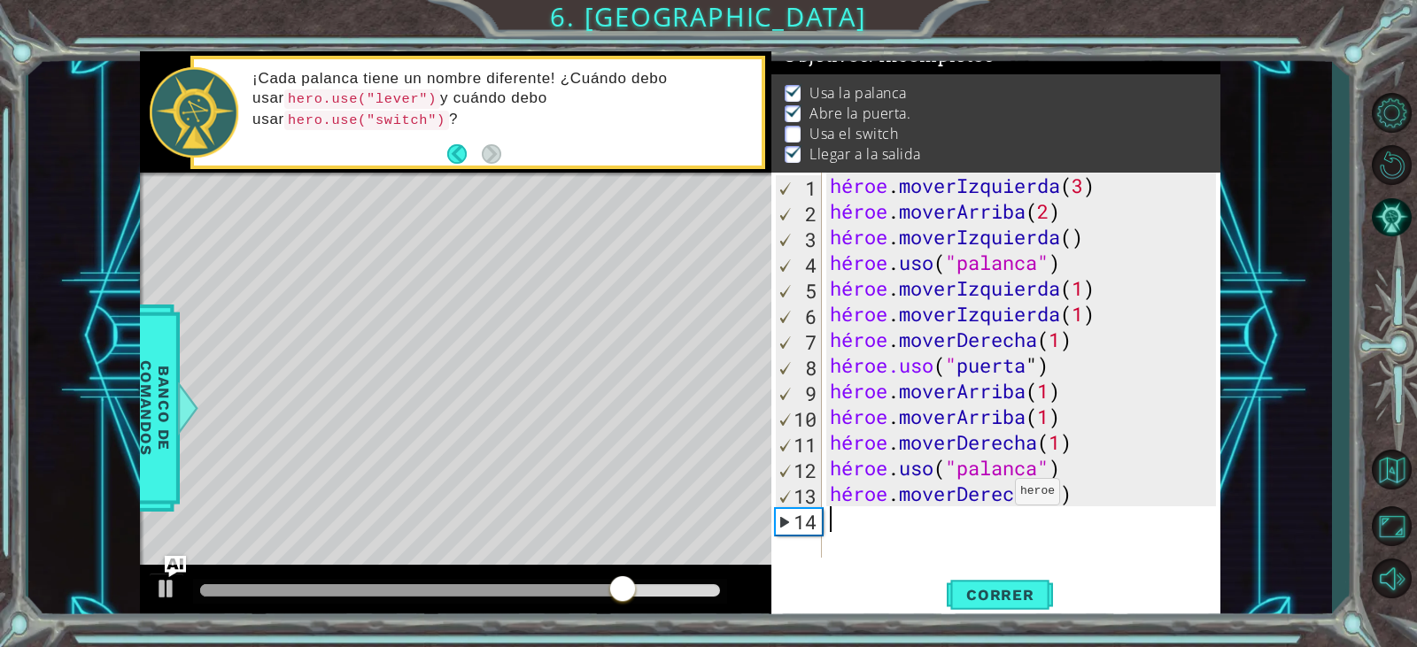
click at [999, 496] on div "héroe . moverIzquierda ( 3 ) héroe . moverArriba ( 2 ) héroe . moverIzquierda (…" at bounding box center [1025, 391] width 398 height 437
type textarea "hero.moveRight(1)"
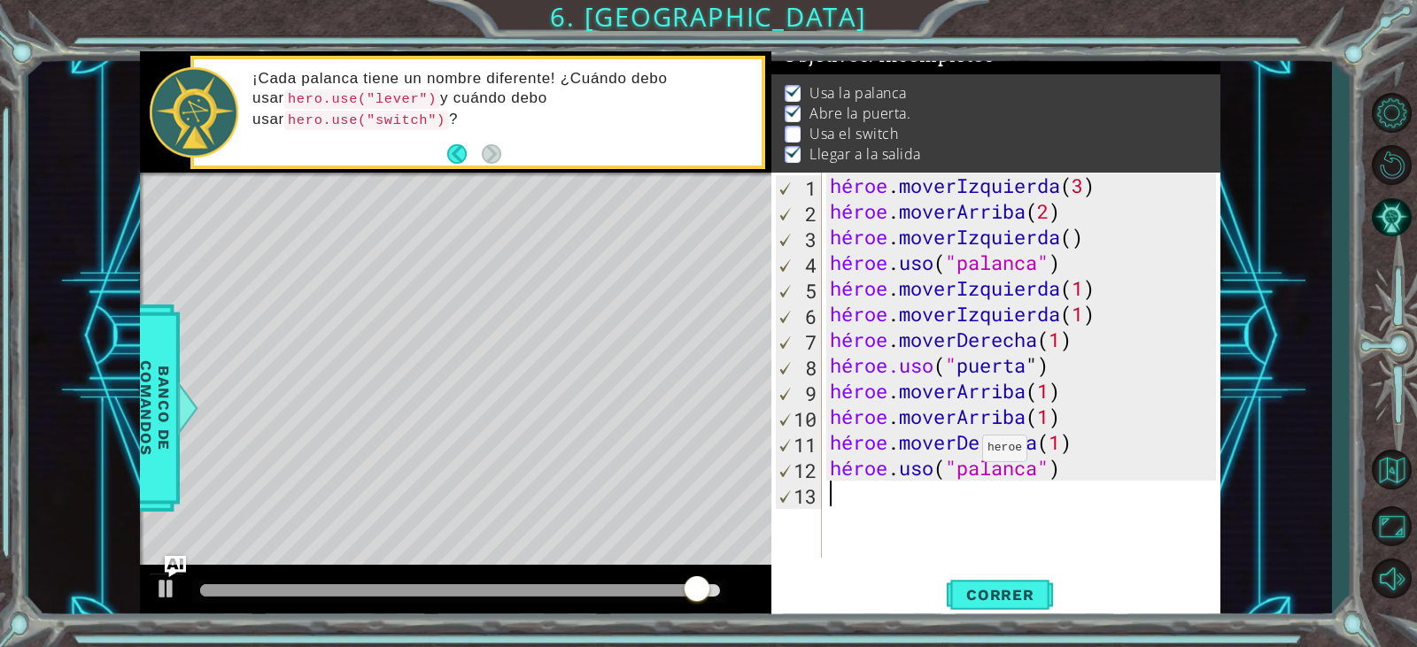
click at [966, 453] on div "héroe . moverIzquierda ( 3 ) héroe . moverArriba ( 2 ) héroe . moverIzquierda (…" at bounding box center [1025, 391] width 398 height 437
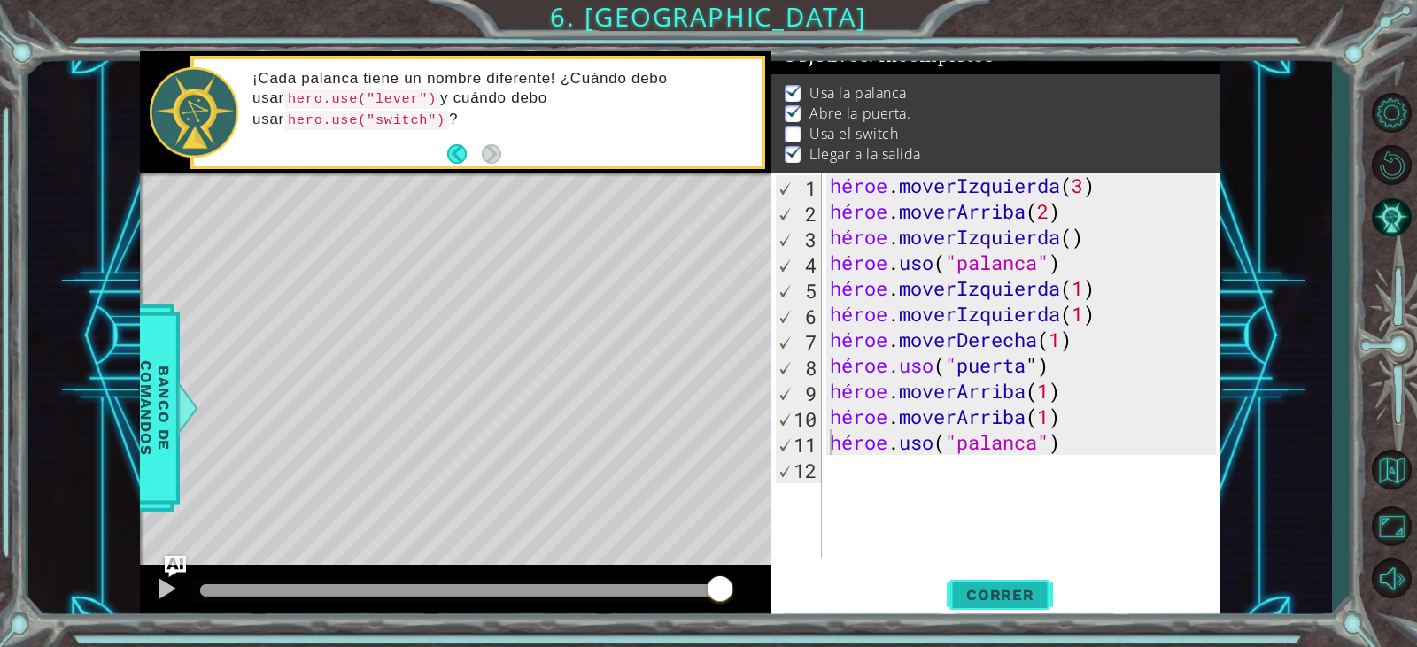
click at [956, 597] on span "Correr" at bounding box center [1001, 595] width 104 height 18
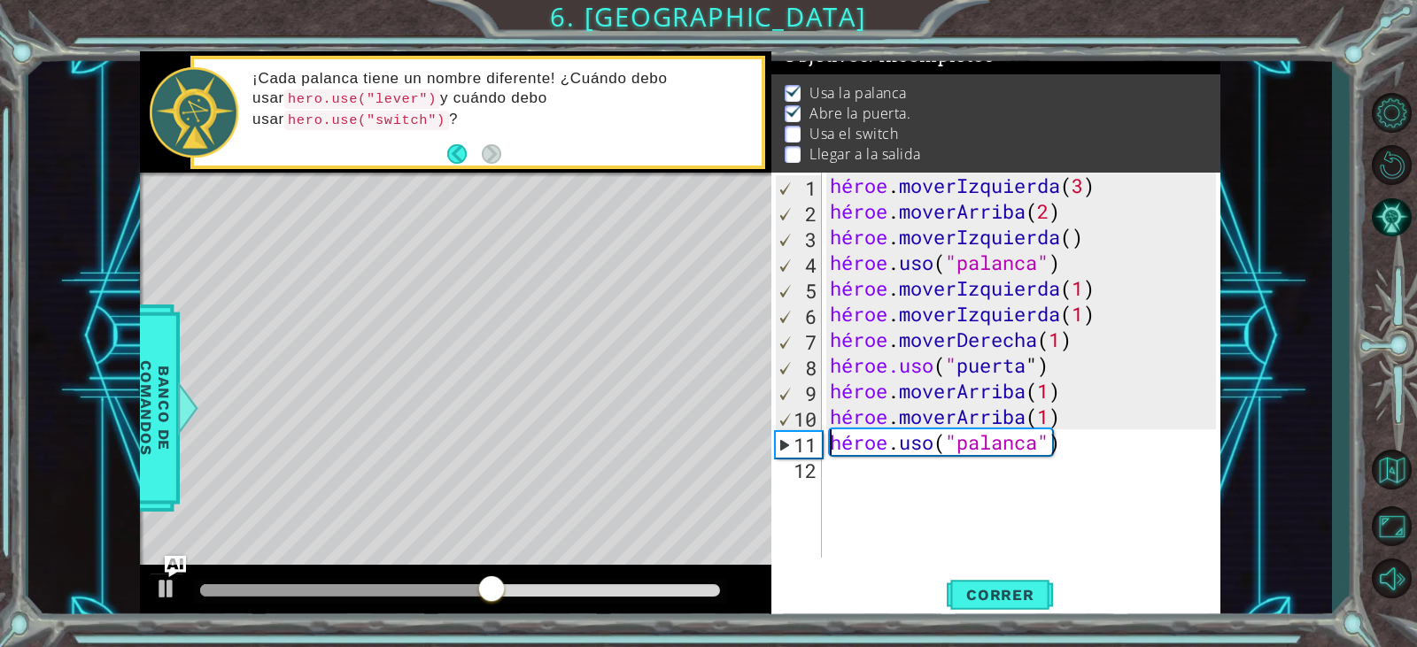
click at [1182, 420] on div "héroe . moverIzquierda ( 3 ) héroe . moverArriba ( 2 ) héroe . moverIzquierda (…" at bounding box center [1025, 391] width 398 height 437
type textarea "hero.moveUp(1)"
click at [1178, 420] on div "héroe . moverIzquierda ( 3 ) héroe . moverArriba ( 2 ) héroe . moverIzquierda (…" at bounding box center [1025, 391] width 398 height 437
click at [1143, 416] on div "héroe . moverIzquierda ( 3 ) héroe . moverArriba ( 2 ) héroe . moverIzquierda (…" at bounding box center [1025, 391] width 398 height 437
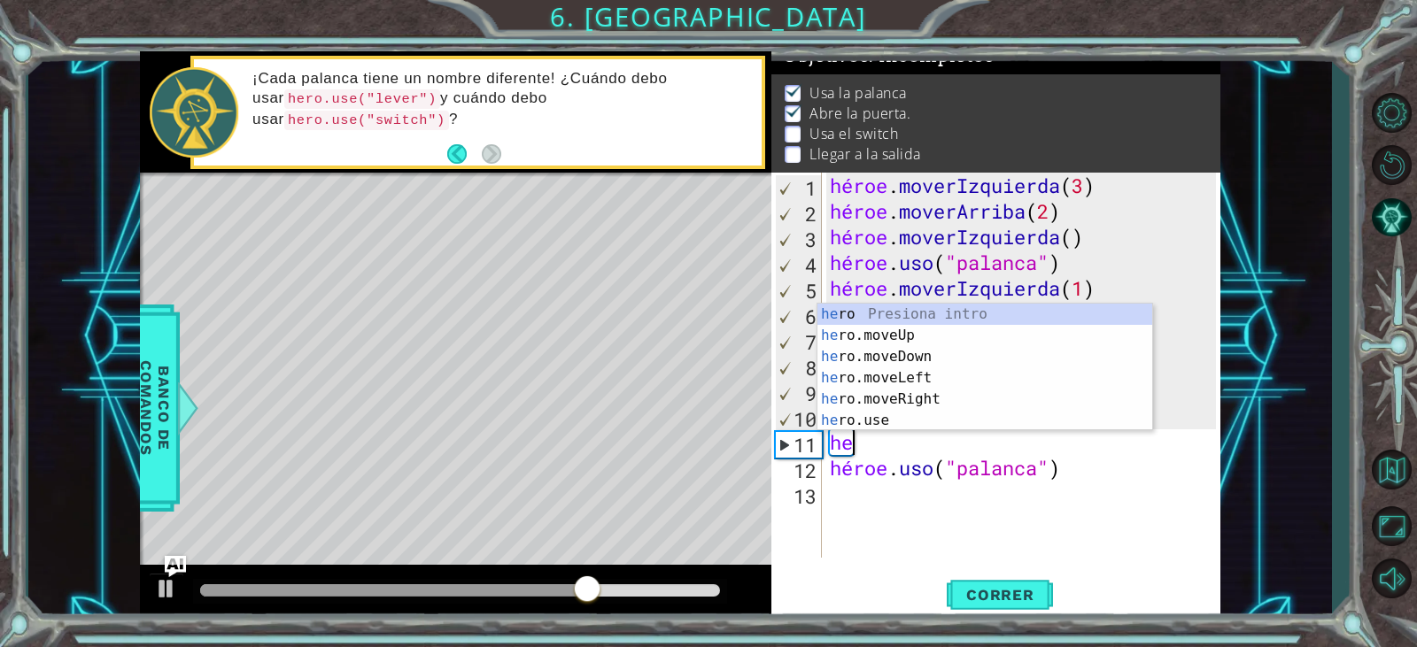
scroll to position [0, 1]
click at [1017, 392] on div "su o Presiona intro su o.moveUp Introducción a la presión su o.moveDown Introdu…" at bounding box center [985, 389] width 335 height 170
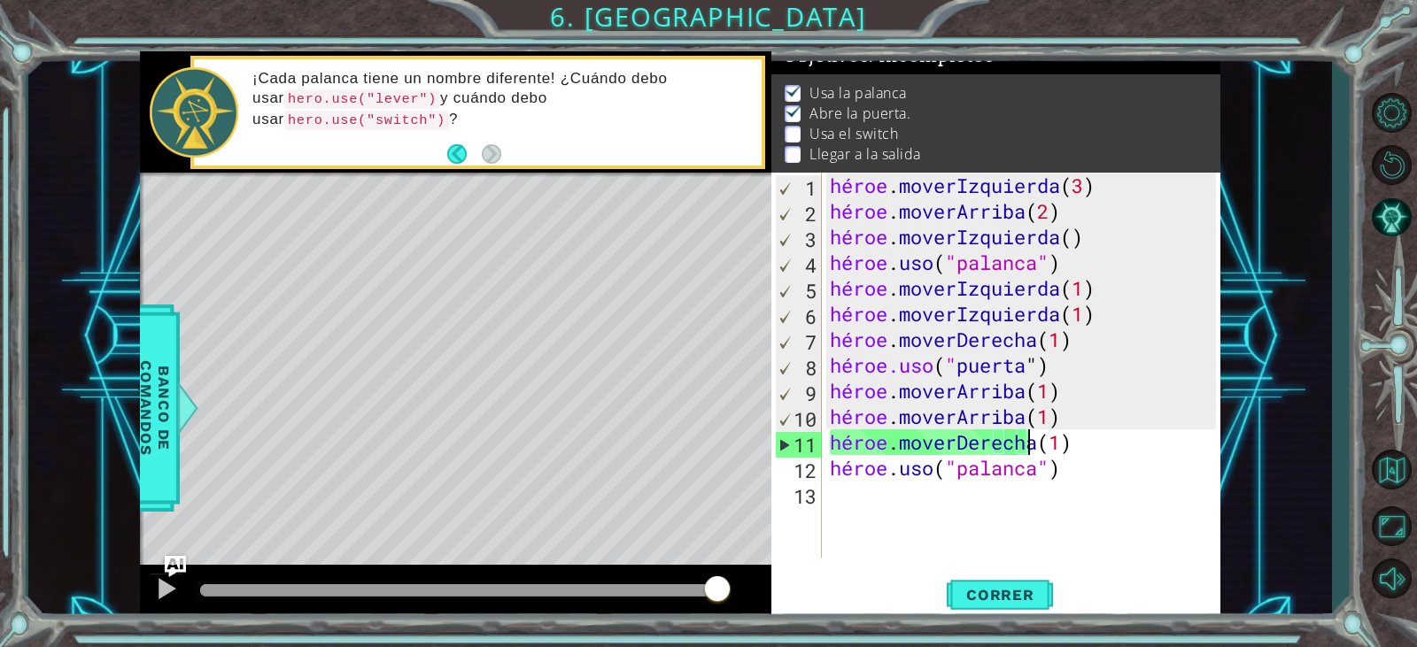
click at [1109, 445] on div "héroe . moverIzquierda ( 3 ) héroe . moverArriba ( 2 ) héroe . moverIzquierda (…" at bounding box center [1025, 391] width 398 height 437
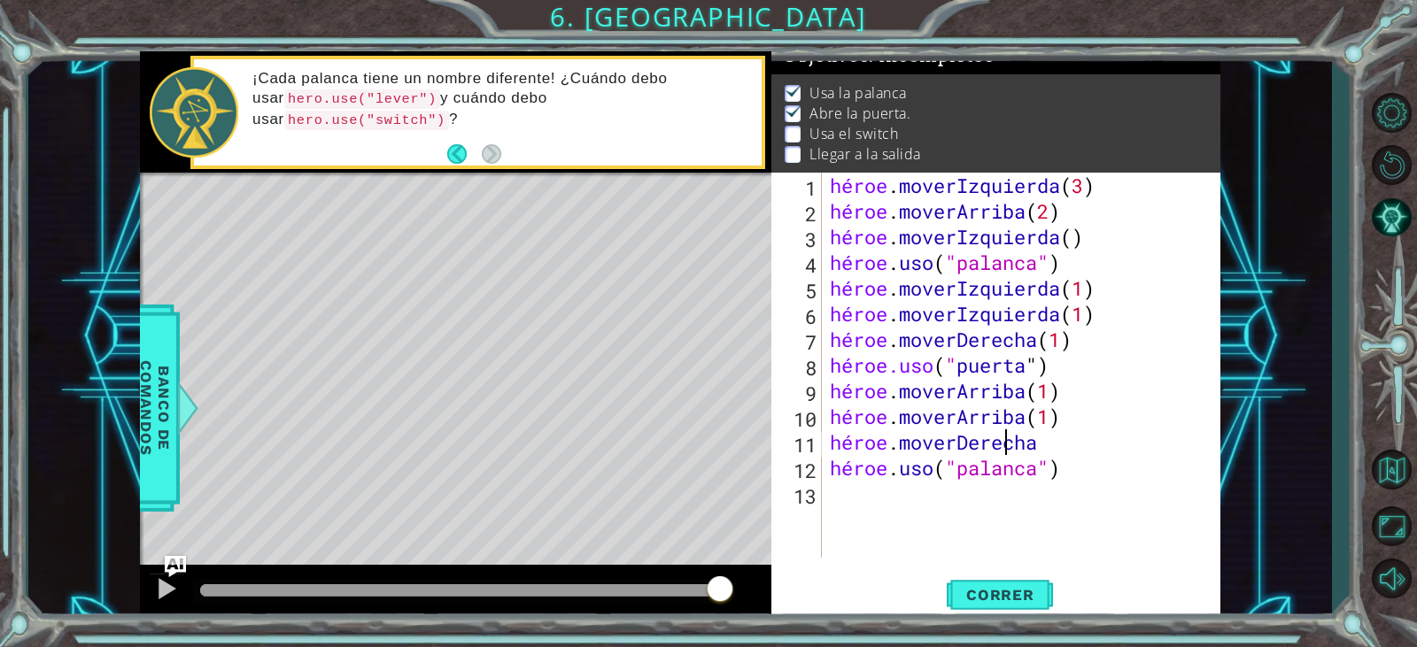
click at [1077, 446] on div "héroe . moverIzquierda ( 3 ) héroe . moverArriba ( 2 ) héroe . moverIzquierda (…" at bounding box center [1025, 391] width 398 height 437
click at [1166, 424] on div "héroe . moverIzquierda ( 3 ) héroe . moverArriba ( 2 ) héroe . moverIzquierda (…" at bounding box center [1025, 391] width 398 height 437
type textarea "hero.moveUp(1)"
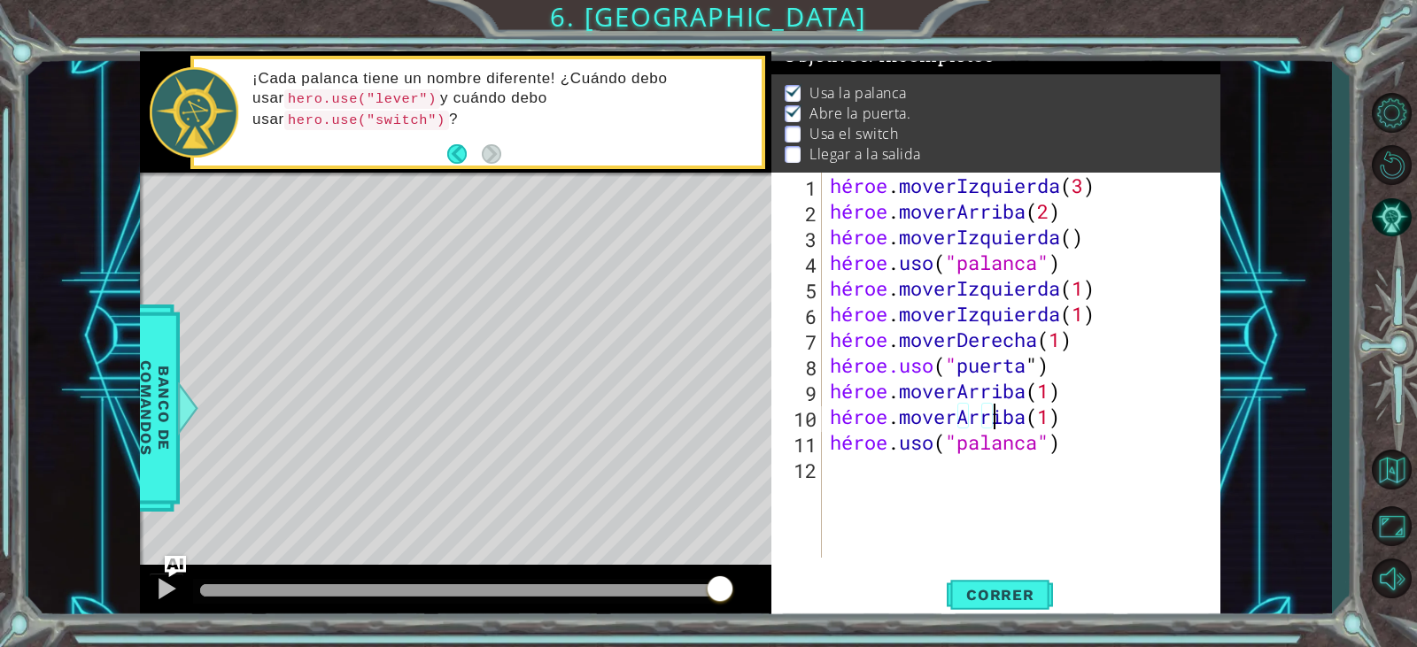
click at [1128, 417] on div "héroe . moverIzquierda ( 3 ) héroe . moverArriba ( 2 ) héroe . moverIzquierda (…" at bounding box center [1025, 391] width 398 height 437
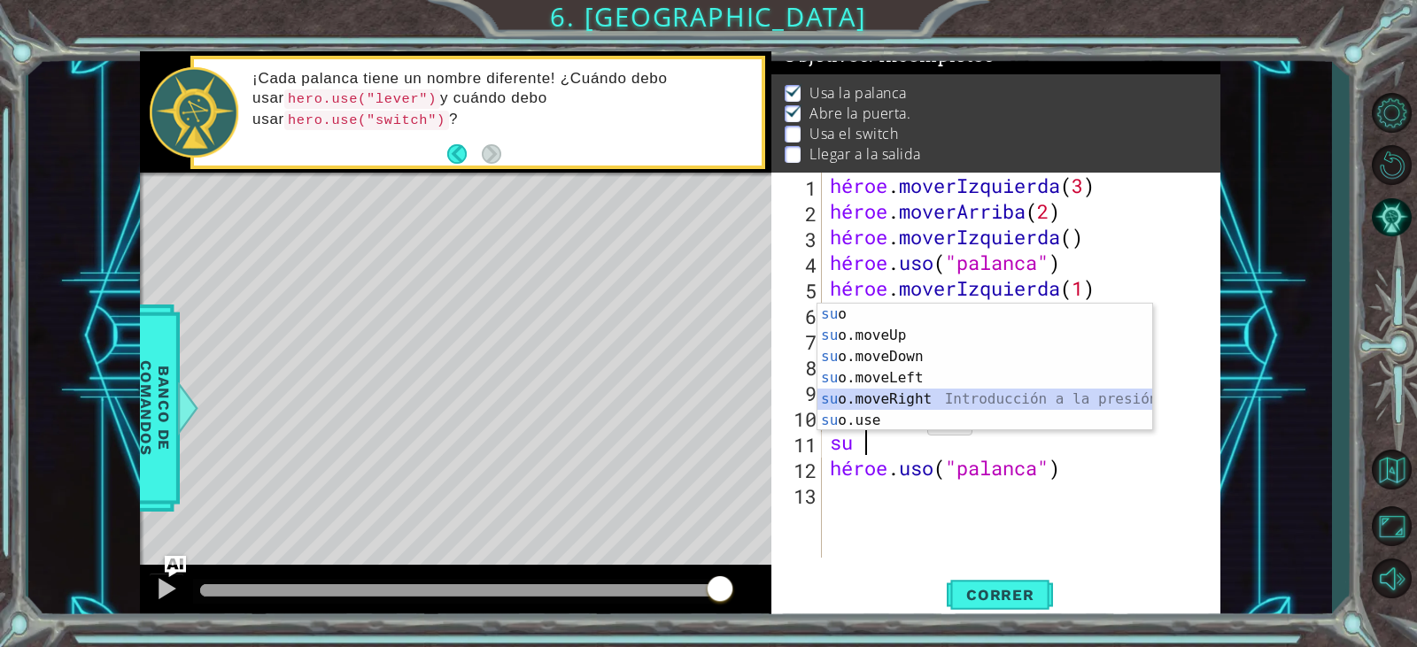
click at [912, 391] on div "su o Presiona intro su o.moveUp Introducción a la presión su o.moveDown Introdu…" at bounding box center [985, 389] width 335 height 170
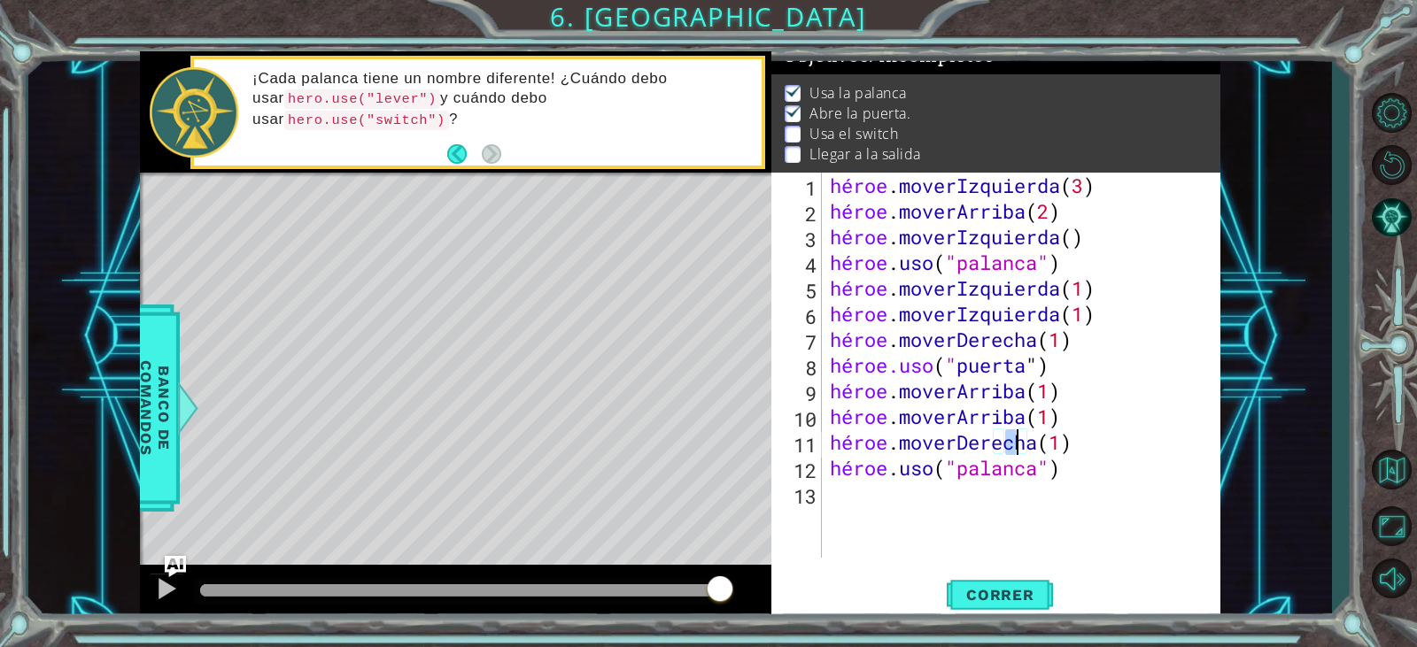
click at [1104, 454] on div "héroe . moverIzquierda ( 3 ) héroe . moverArriba ( 2 ) héroe . moverIzquierda (…" at bounding box center [1025, 391] width 398 height 437
click at [1104, 448] on div "héroe . moverIzquierda ( 3 ) héroe . moverArriba ( 2 ) héroe . moverIzquierda (…" at bounding box center [1025, 391] width 398 height 437
drag, startPoint x: 1104, startPoint y: 448, endPoint x: 1132, endPoint y: 448, distance: 27.5
click at [1132, 448] on div "héroe . moverIzquierda ( 3 ) héroe . moverArriba ( 2 ) héroe . moverIzquierda (…" at bounding box center [1025, 391] width 398 height 437
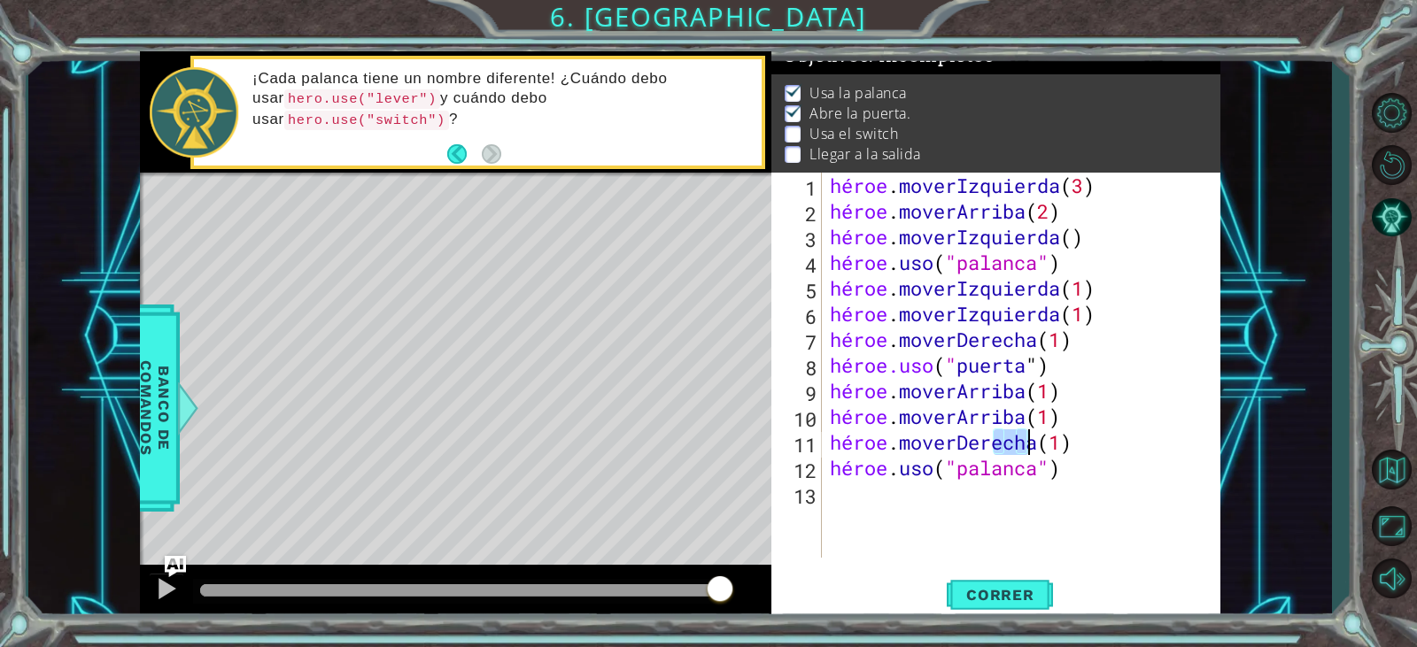
click at [1136, 450] on div "héroe . moverIzquierda ( 3 ) héroe . moverArriba ( 2 ) héroe . moverIzquierda (…" at bounding box center [1020, 365] width 389 height 385
click at [1116, 436] on div "héroe . moverIzquierda ( 3 ) héroe . moverArriba ( 2 ) héroe . moverIzquierda (…" at bounding box center [1025, 391] width 398 height 437
click at [1102, 444] on div "héroe . moverIzquierda ( 3 ) héroe . moverArriba ( 2 ) héroe . moverIzquierda (…" at bounding box center [1025, 391] width 398 height 437
click at [1125, 445] on div "héroe . moverIzquierda ( 3 ) héroe . moverArriba ( 2 ) héroe . moverIzquierda (…" at bounding box center [1025, 391] width 398 height 437
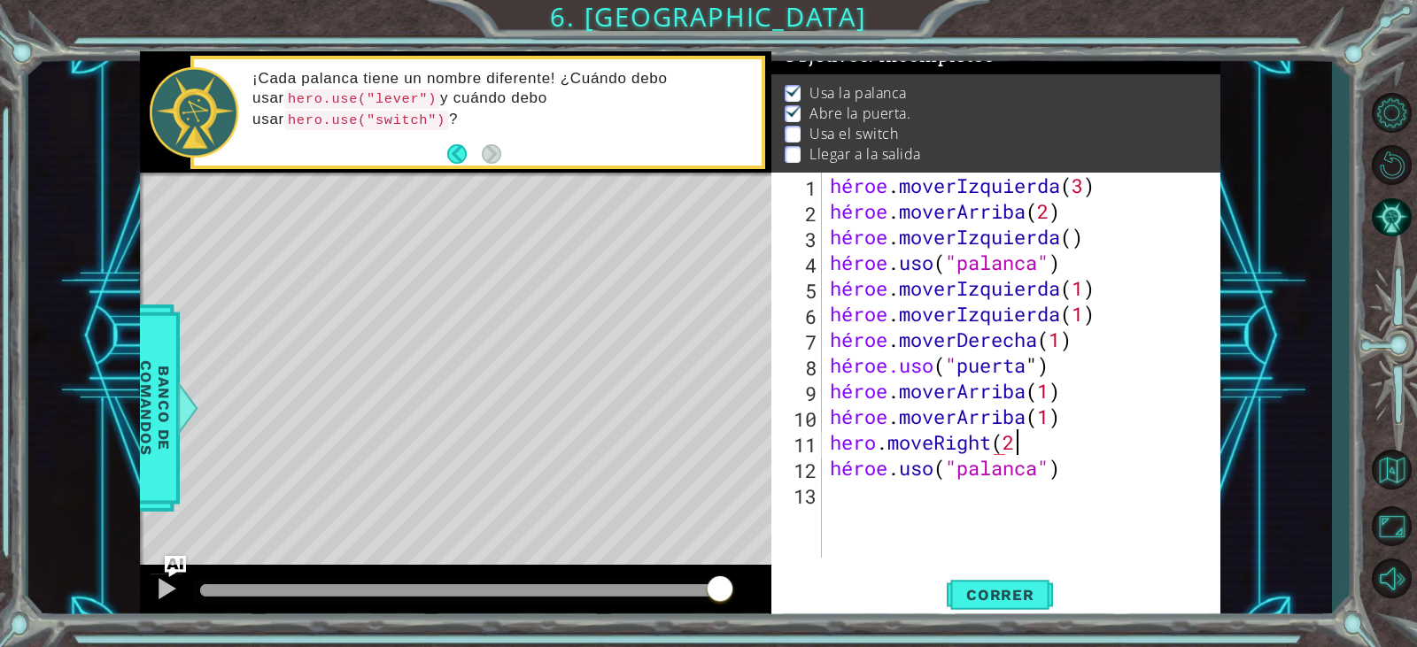
scroll to position [0, 8]
drag, startPoint x: 1003, startPoint y: 601, endPoint x: 1003, endPoint y: 592, distance: 9.7
click at [1003, 601] on font "Correr" at bounding box center [1000, 595] width 68 height 18
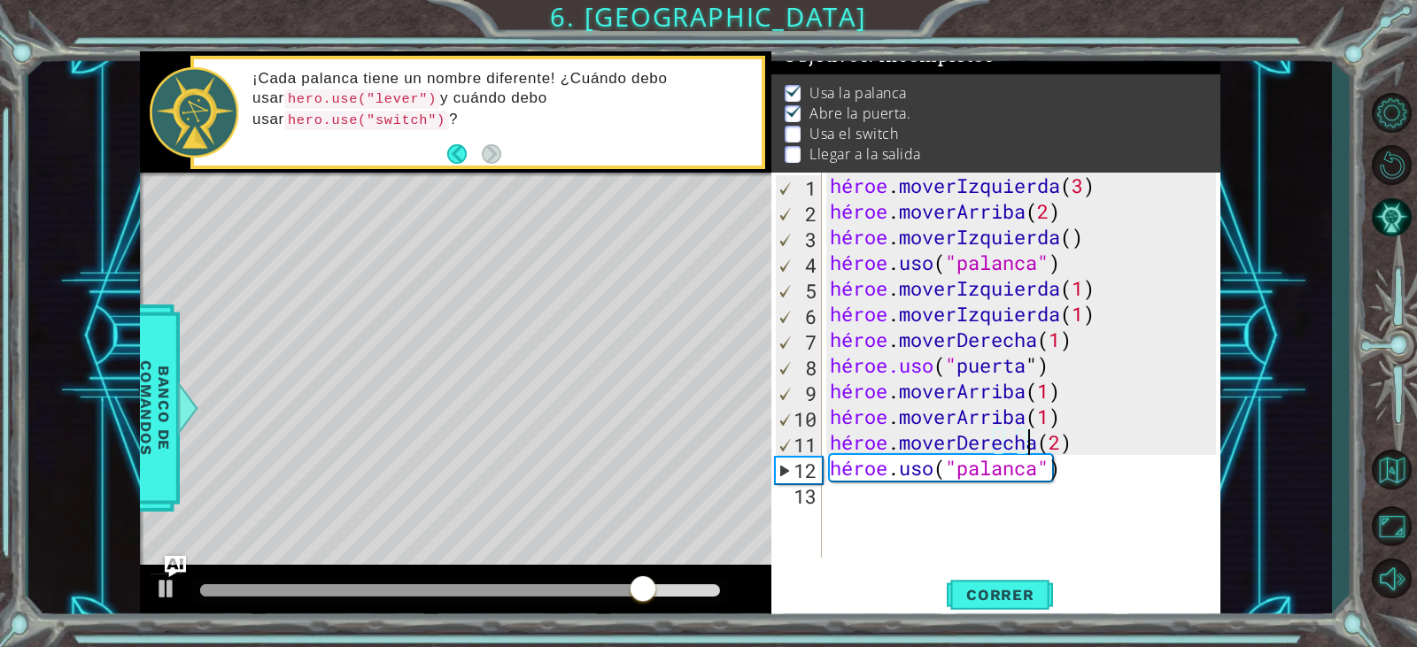
click at [1117, 441] on div "héroe . moverIzquierda ( 3 ) héroe . moverArriba ( 2 ) héroe . moverIzquierda (…" at bounding box center [1025, 391] width 398 height 437
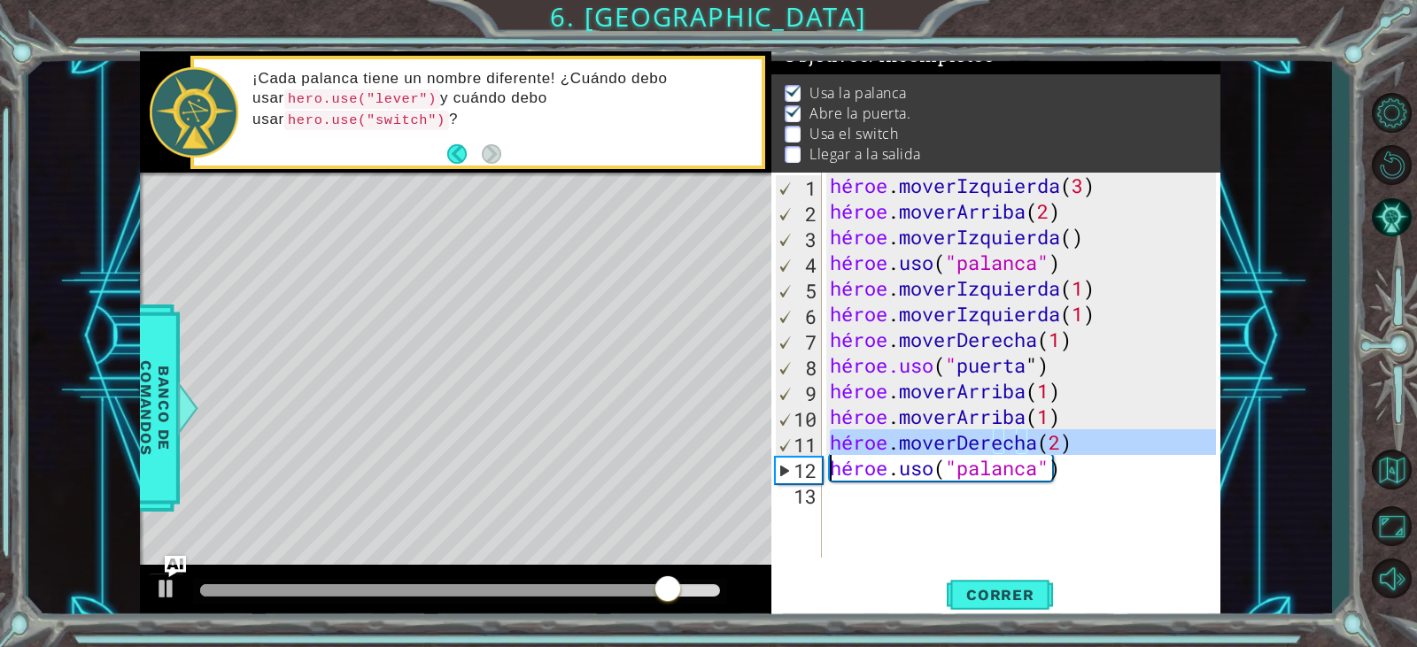
click at [1117, 441] on div "héroe . moverIzquierda ( 3 ) héroe . moverArriba ( 2 ) héroe . moverIzquierda (…" at bounding box center [1025, 391] width 398 height 437
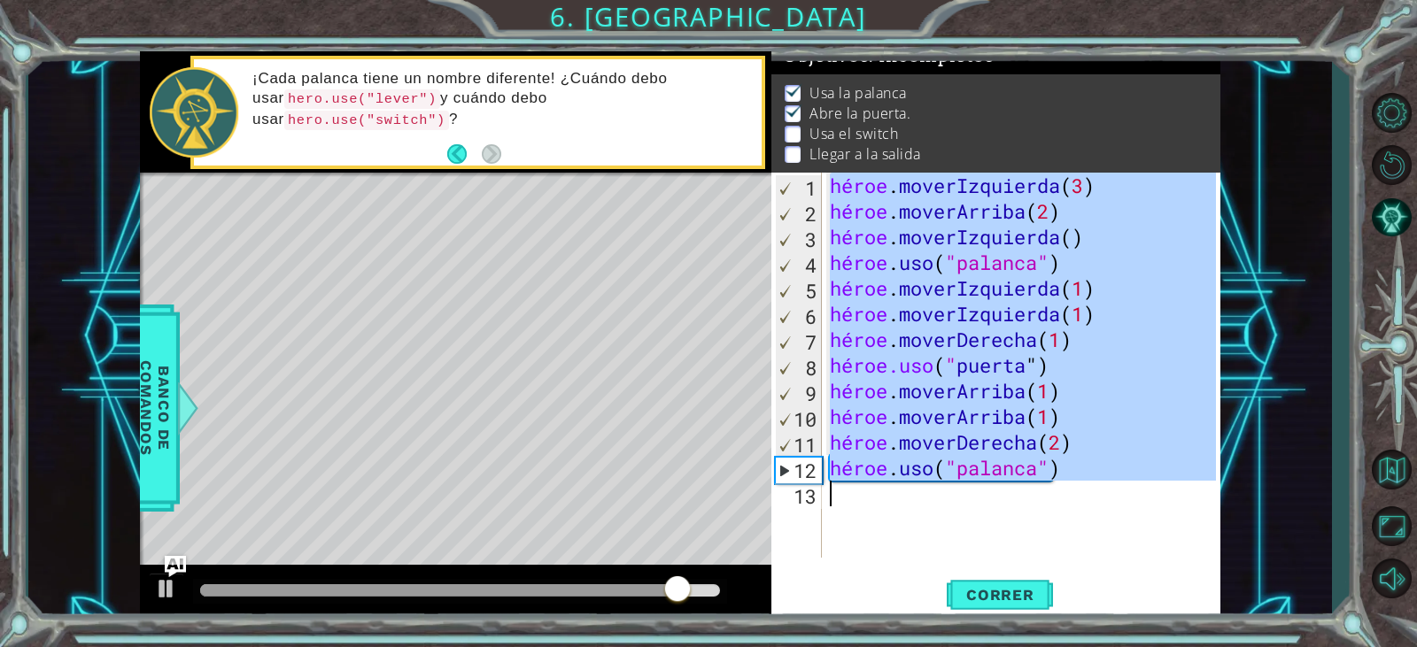
click at [1117, 441] on div "héroe . moverIzquierda ( 3 ) héroe . moverArriba ( 2 ) héroe . moverIzquierda (…" at bounding box center [1025, 391] width 398 height 437
click at [1121, 445] on div "héroe . moverIzquierda ( 3 ) héroe . moverArriba ( 2 ) héroe . moverIzquierda (…" at bounding box center [1020, 365] width 389 height 385
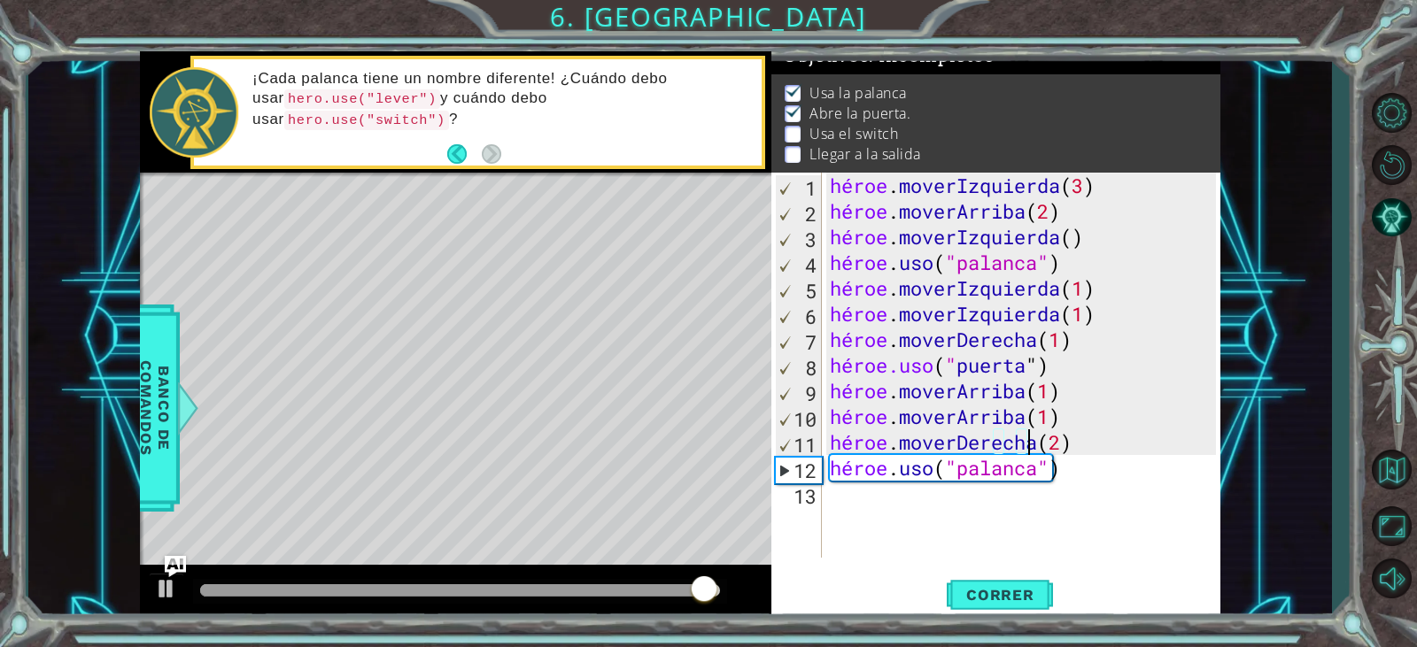
click at [1150, 432] on div "héroe . moverIzquierda ( 3 ) héroe . moverArriba ( 2 ) héroe . moverIzquierda (…" at bounding box center [1025, 391] width 398 height 437
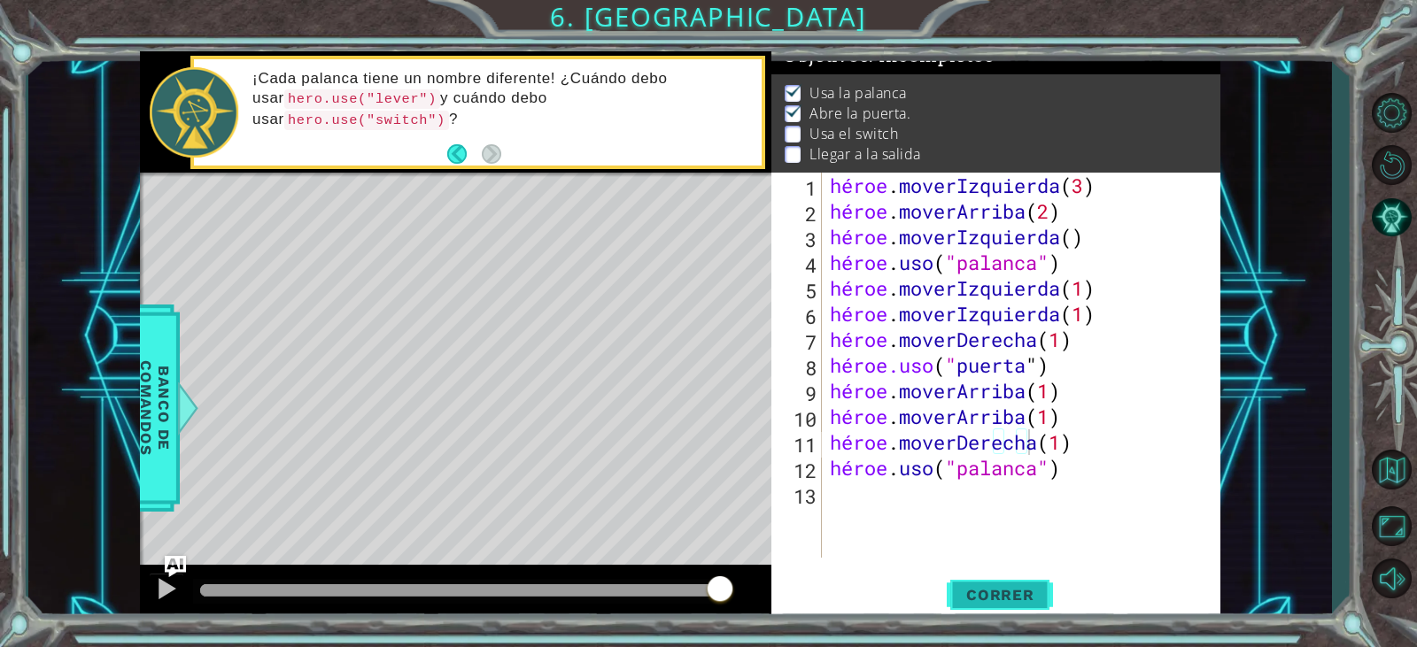
click at [985, 612] on button "Correr" at bounding box center [1000, 595] width 106 height 45
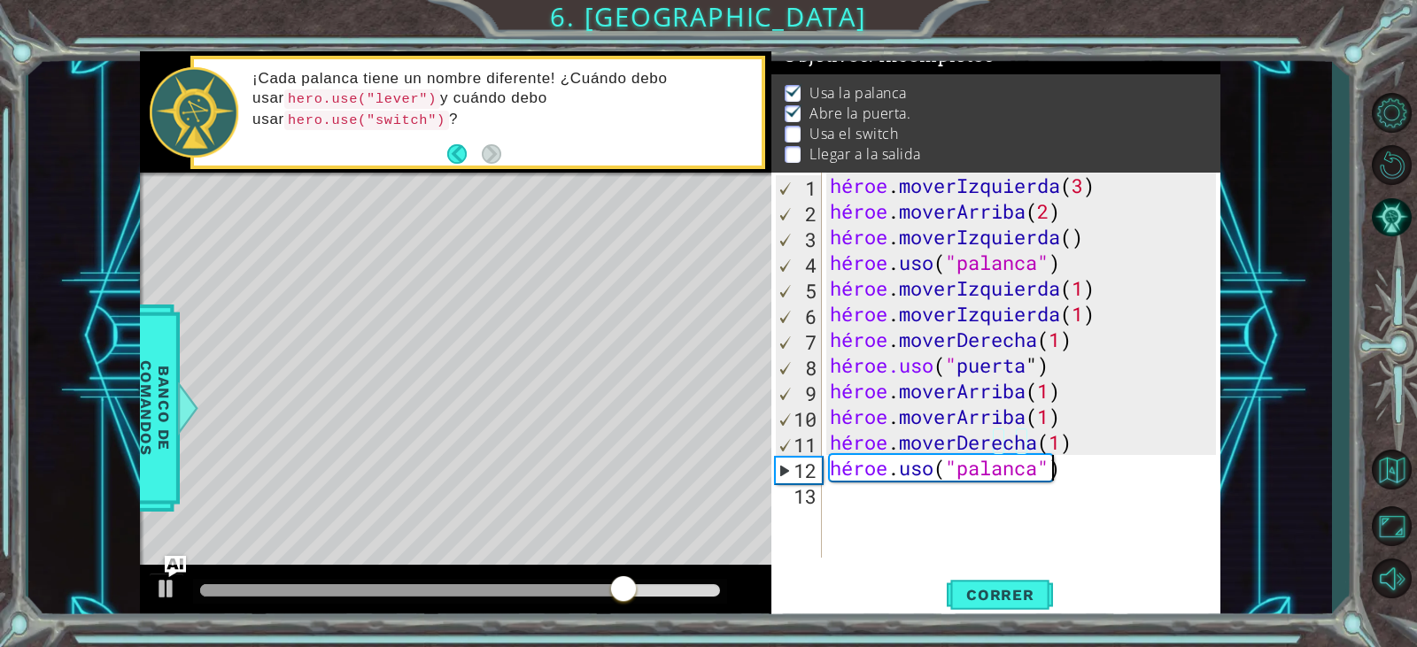
click at [1124, 479] on div "héroe . moverIzquierda ( 3 ) héroe . moverArriba ( 2 ) héroe . moverIzquierda (…" at bounding box center [1025, 391] width 398 height 437
click at [1119, 455] on div "héroe . moverIzquierda ( 3 ) héroe . moverArriba ( 2 ) héroe . moverIzquierda (…" at bounding box center [1025, 391] width 398 height 437
type textarea "hero.moveRight(1)"
click at [1135, 443] on div "héroe . moverIzquierda ( 3 ) héroe . moverArriba ( 2 ) héroe . moverIzquierda (…" at bounding box center [1025, 391] width 398 height 437
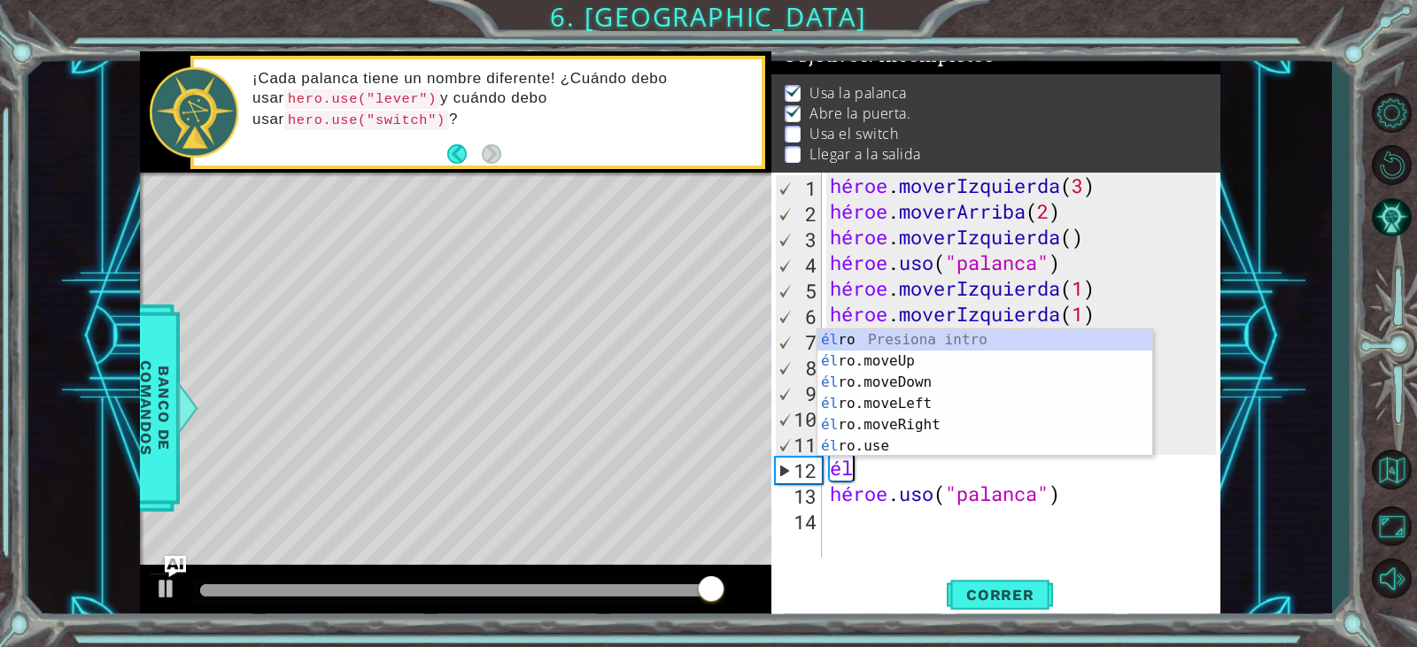
scroll to position [0, 1]
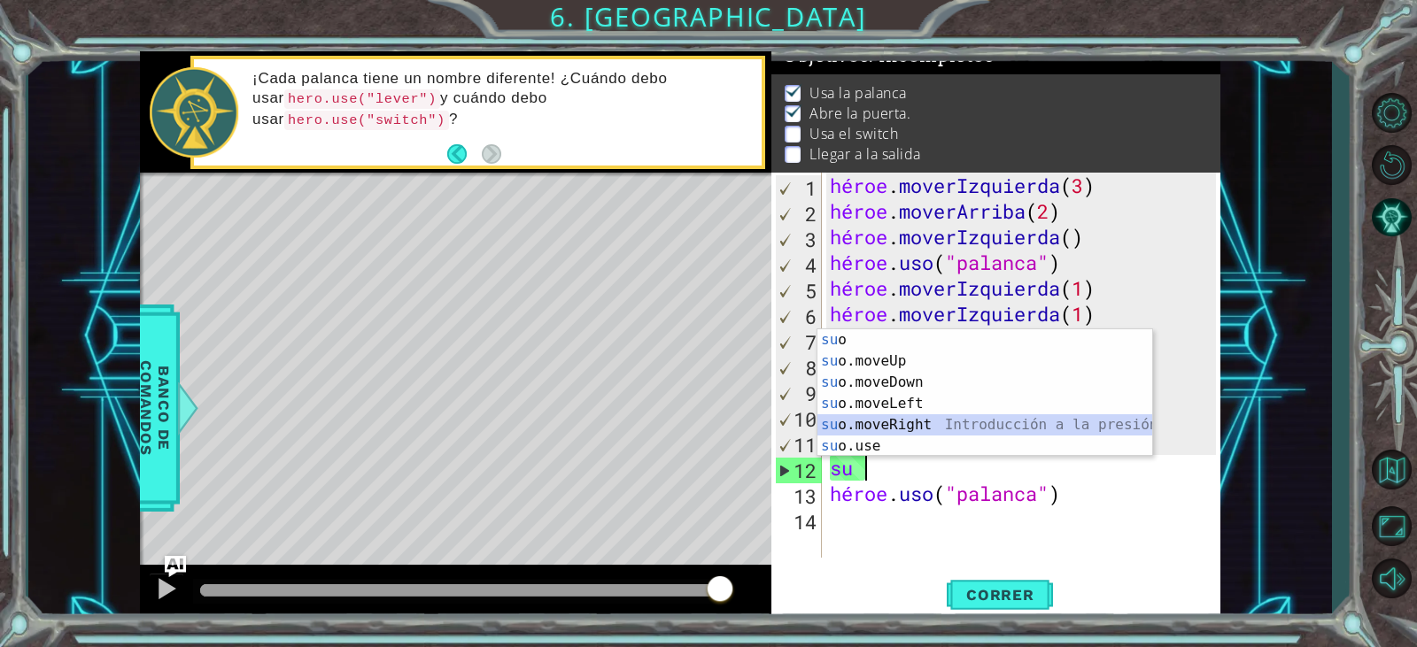
click at [946, 425] on div "su o Presiona intro su o.moveUp Introducción a la presión su o.moveDown Introdu…" at bounding box center [985, 414] width 335 height 170
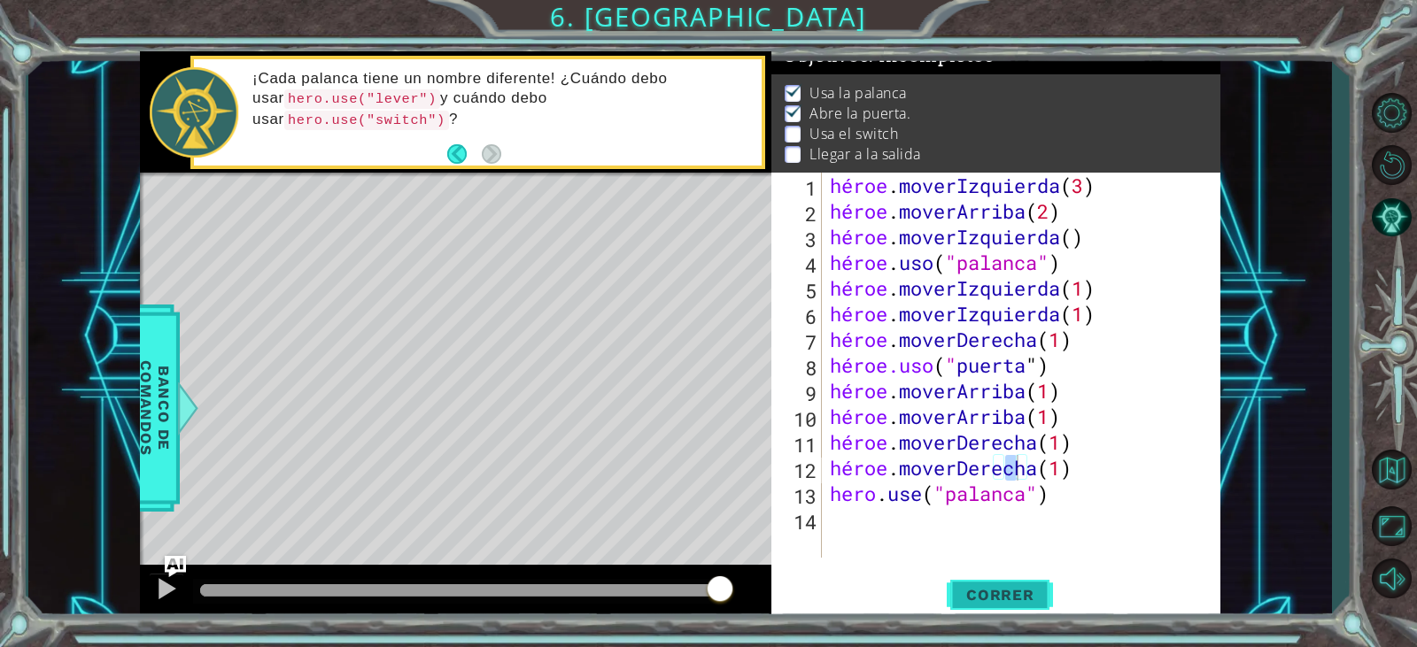
click at [988, 609] on button "Correr" at bounding box center [1000, 595] width 106 height 45
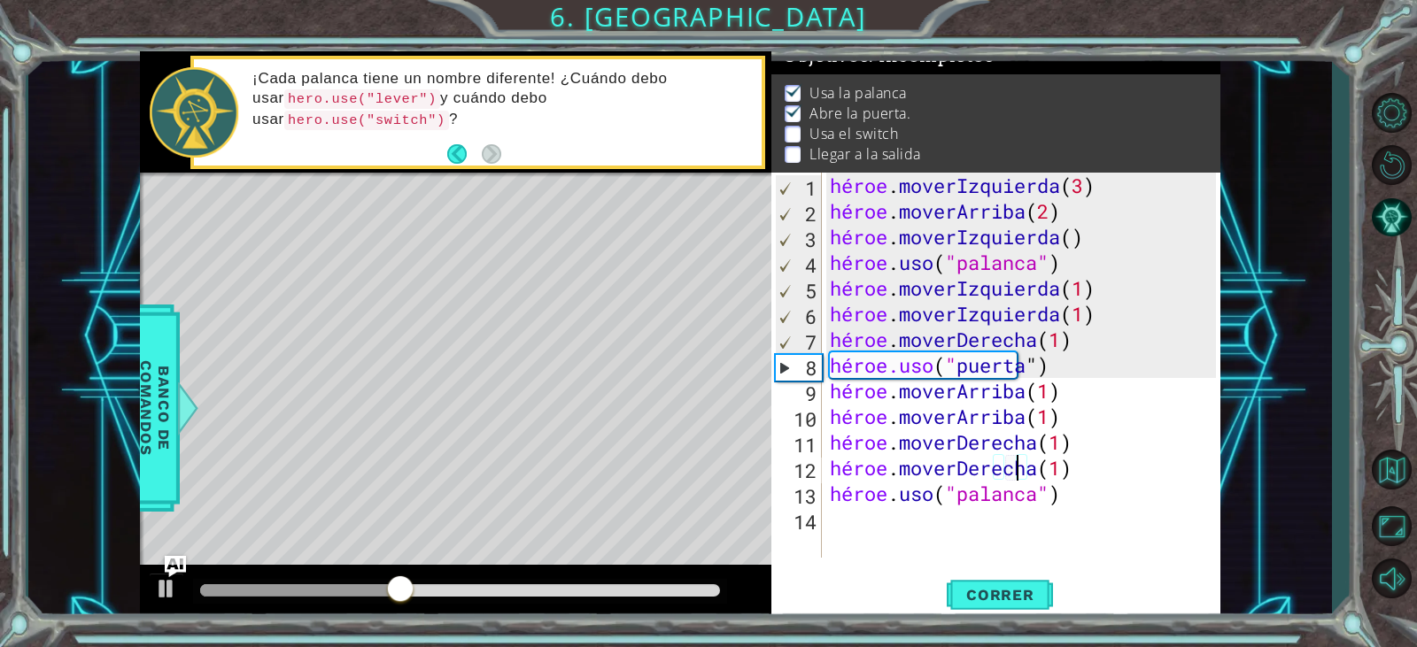
click at [1067, 487] on div "héroe . moverIzquierda ( 3 ) héroe . moverArriba ( 2 ) héroe . moverIzquierda (…" at bounding box center [1025, 391] width 398 height 437
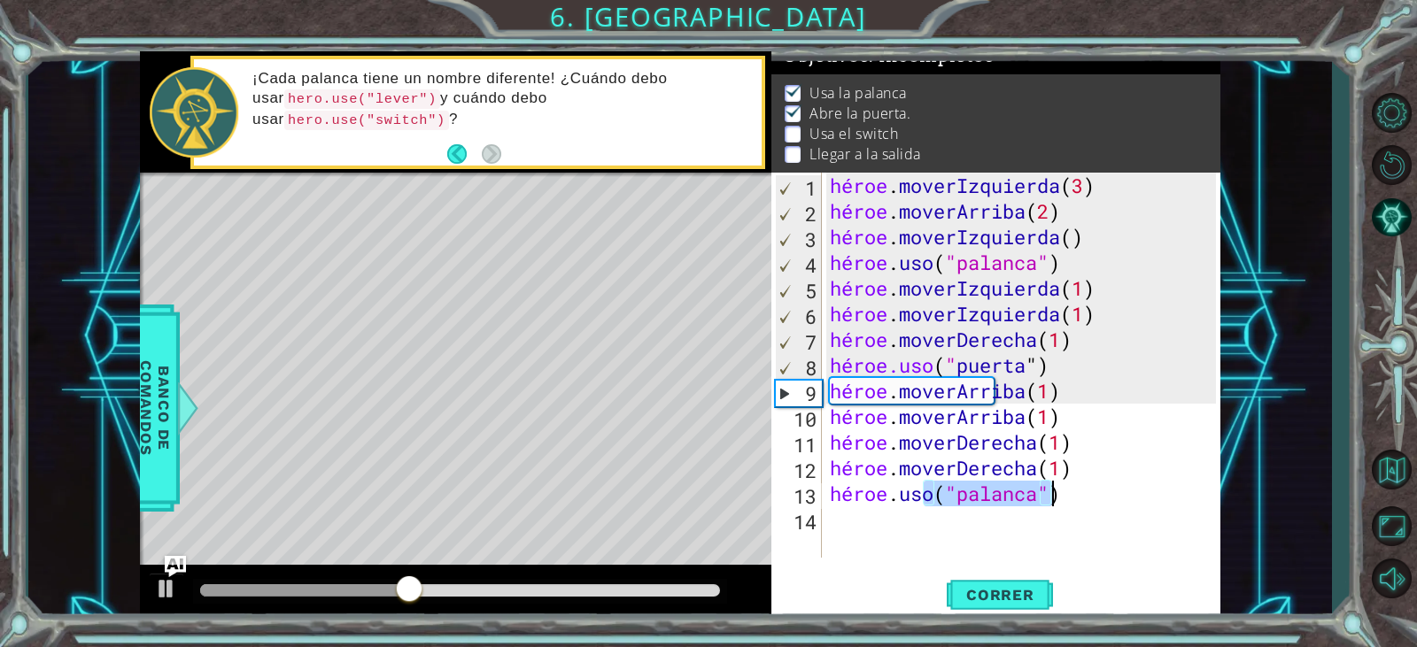
click at [1067, 487] on div "héroe . moverIzquierda ( 3 ) héroe . moverArriba ( 2 ) héroe . moverIzquierda (…" at bounding box center [1025, 391] width 398 height 437
click at [1067, 487] on div "héroe . moverIzquierda ( 3 ) héroe . moverArriba ( 2 ) héroe . moverIzquierda (…" at bounding box center [1020, 365] width 389 height 385
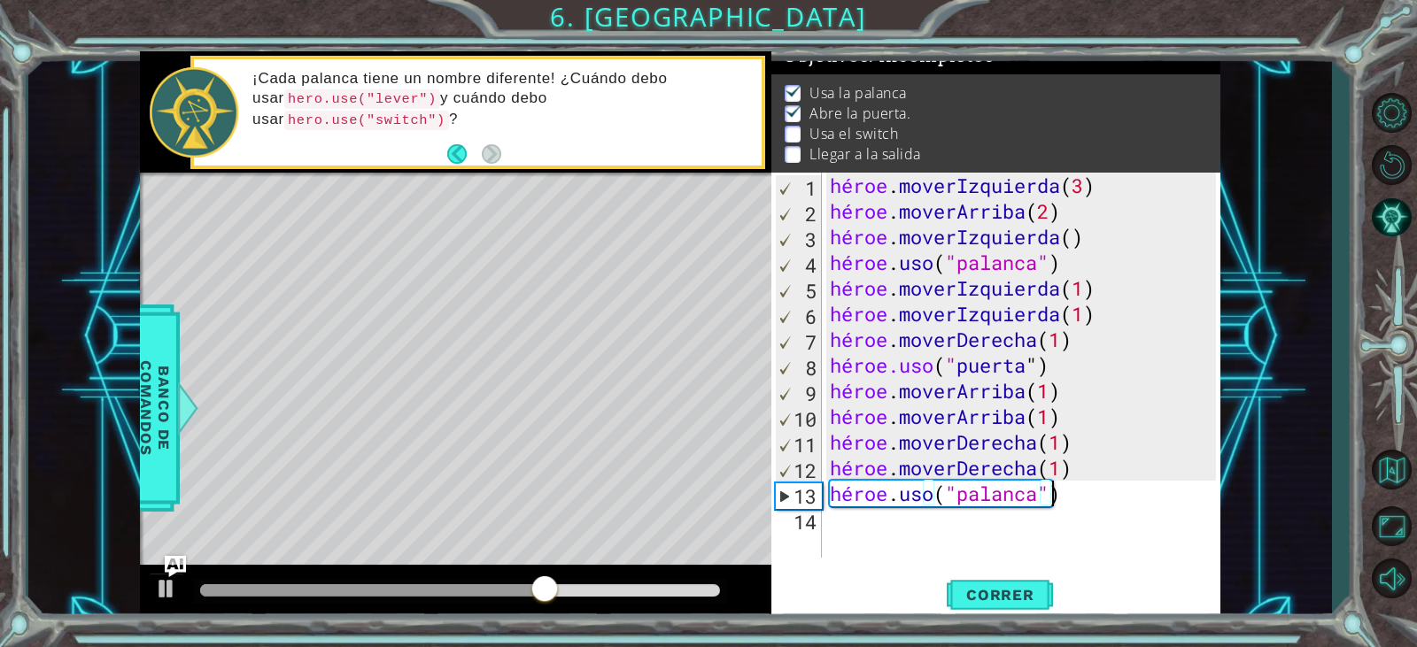
click at [1081, 497] on div "héroe . moverIzquierda ( 3 ) héroe . moverArriba ( 2 ) héroe . moverIzquierda (…" at bounding box center [1025, 391] width 398 height 437
click at [1083, 497] on div "héroe . moverIzquierda ( 3 ) héroe . moverArriba ( 2 ) héroe . moverIzquierda (…" at bounding box center [1025, 391] width 398 height 437
click at [1083, 497] on div "héroe . moverIzquierda ( 3 ) héroe . moverArriba ( 2 ) héroe . moverIzquierda (…" at bounding box center [1020, 365] width 389 height 385
click at [1083, 497] on div "héroe . moverIzquierda ( 3 ) héroe . moverArriba ( 2 ) héroe . moverIzquierda (…" at bounding box center [1025, 391] width 398 height 437
click at [1129, 497] on div "héroe . moverIzquierda ( 3 ) héroe . moverArriba ( 2 ) héroe . moverIzquierda (…" at bounding box center [1020, 365] width 389 height 385
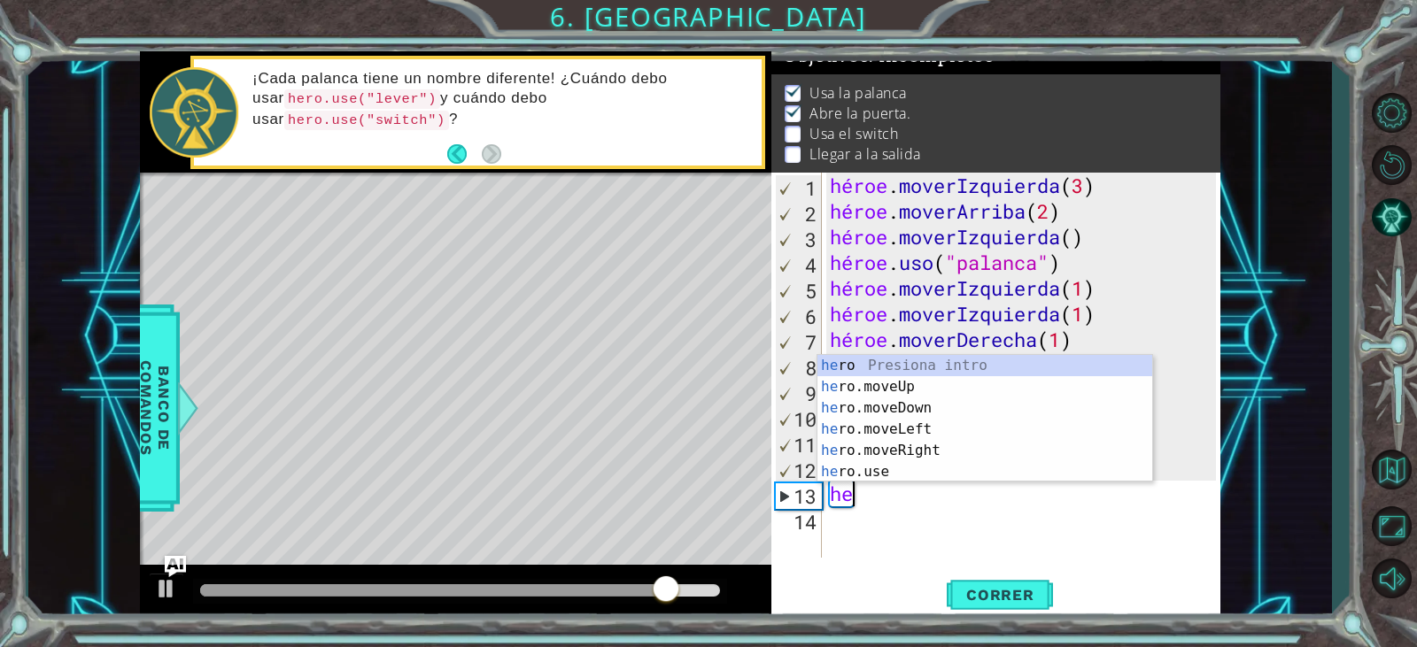
scroll to position [0, 0]
type textarea "h"
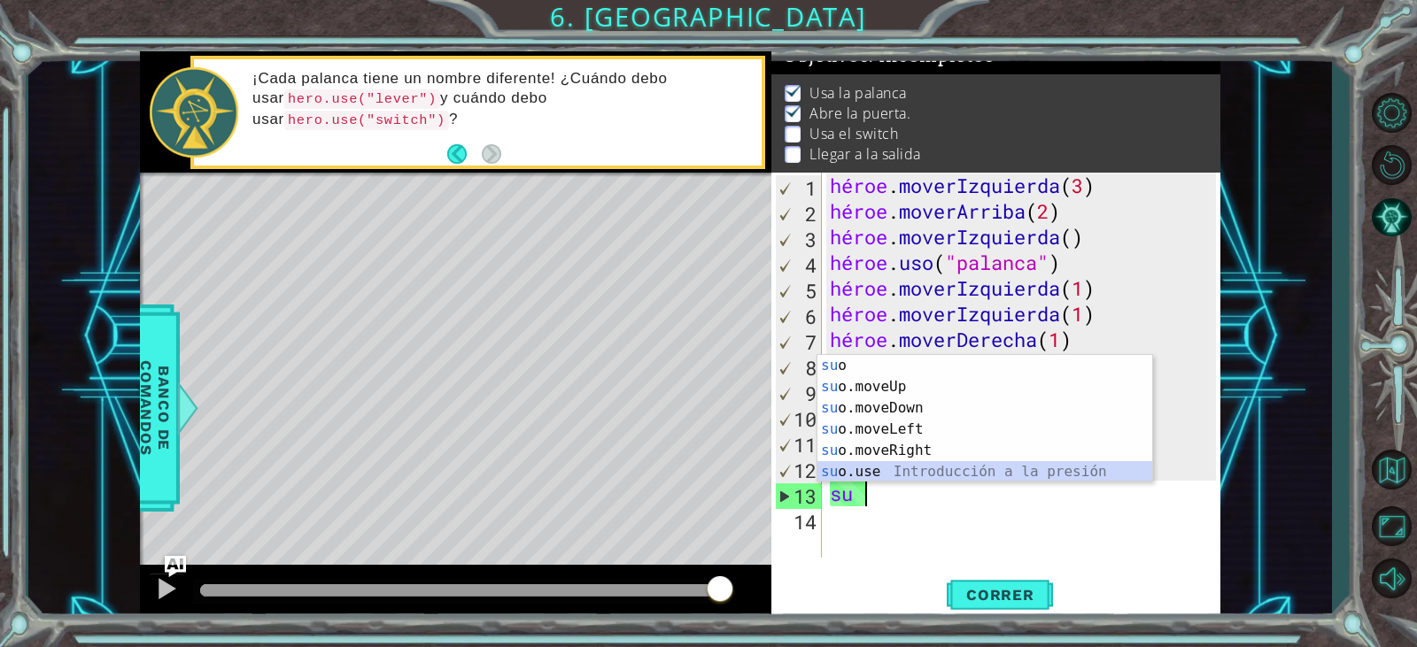
click at [984, 470] on div "su o Presiona intro su o.moveUp Introducción a la presión su o.moveDown Introdu…" at bounding box center [985, 440] width 335 height 170
type textarea "hero.use("name")"
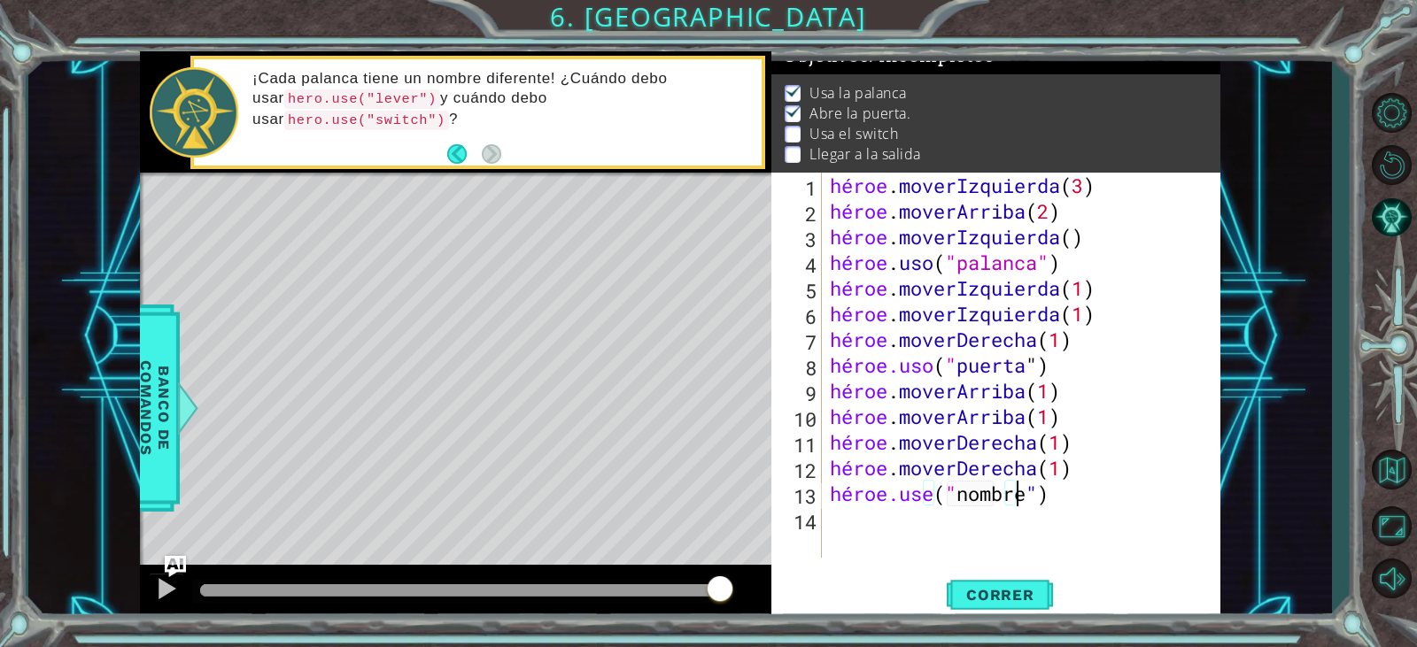
click at [1052, 491] on div "héroe . moverIzquierda ( 3 ) héroe . moverArriba ( 2 ) héroe . moverIzquierda (…" at bounding box center [1025, 391] width 398 height 437
click at [1085, 514] on div "héroe . moverIzquierda ( 3 ) héroe . moverArriba ( 2 ) héroe . moverIzquierda (…" at bounding box center [1025, 391] width 398 height 437
click at [1120, 494] on div "héroe . moverIzquierda ( 3 ) héroe . moverArriba ( 2 ) héroe . moverIzquierda (…" at bounding box center [1025, 391] width 398 height 437
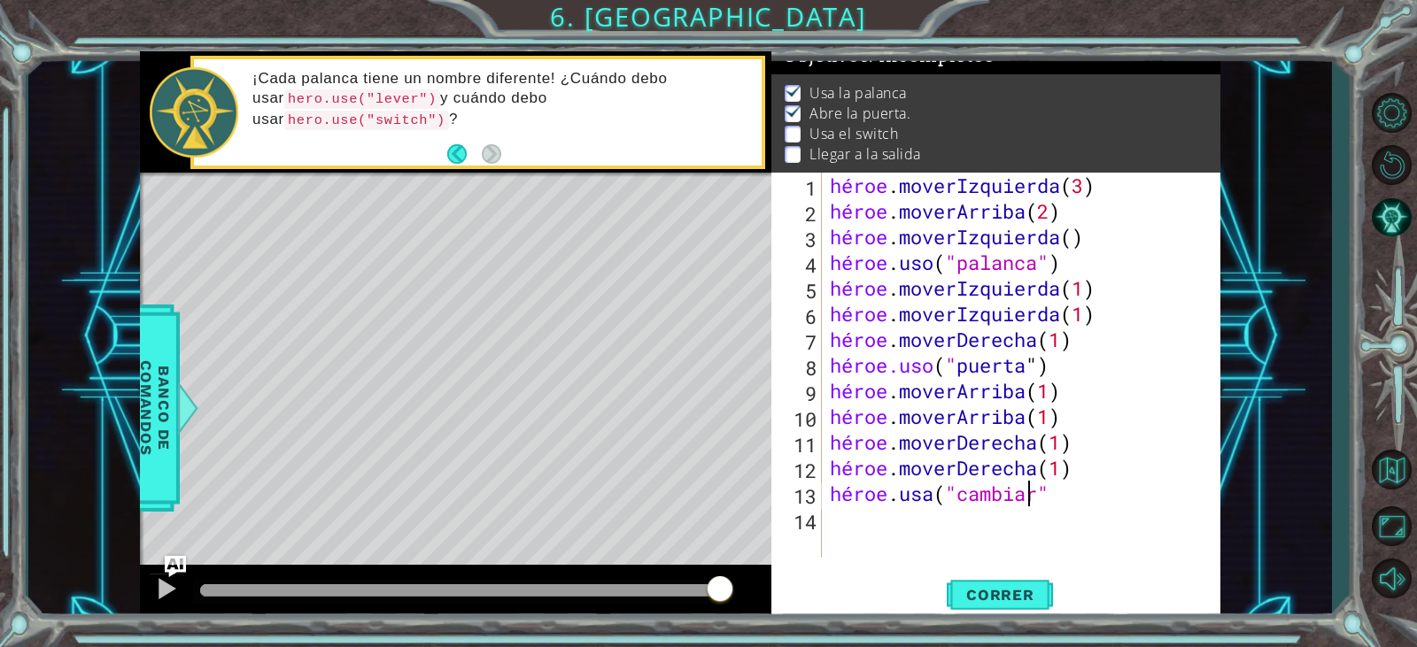
scroll to position [0, 9]
type textarea "hero.use("switch")"
click at [987, 577] on button "Correr" at bounding box center [1000, 595] width 106 height 45
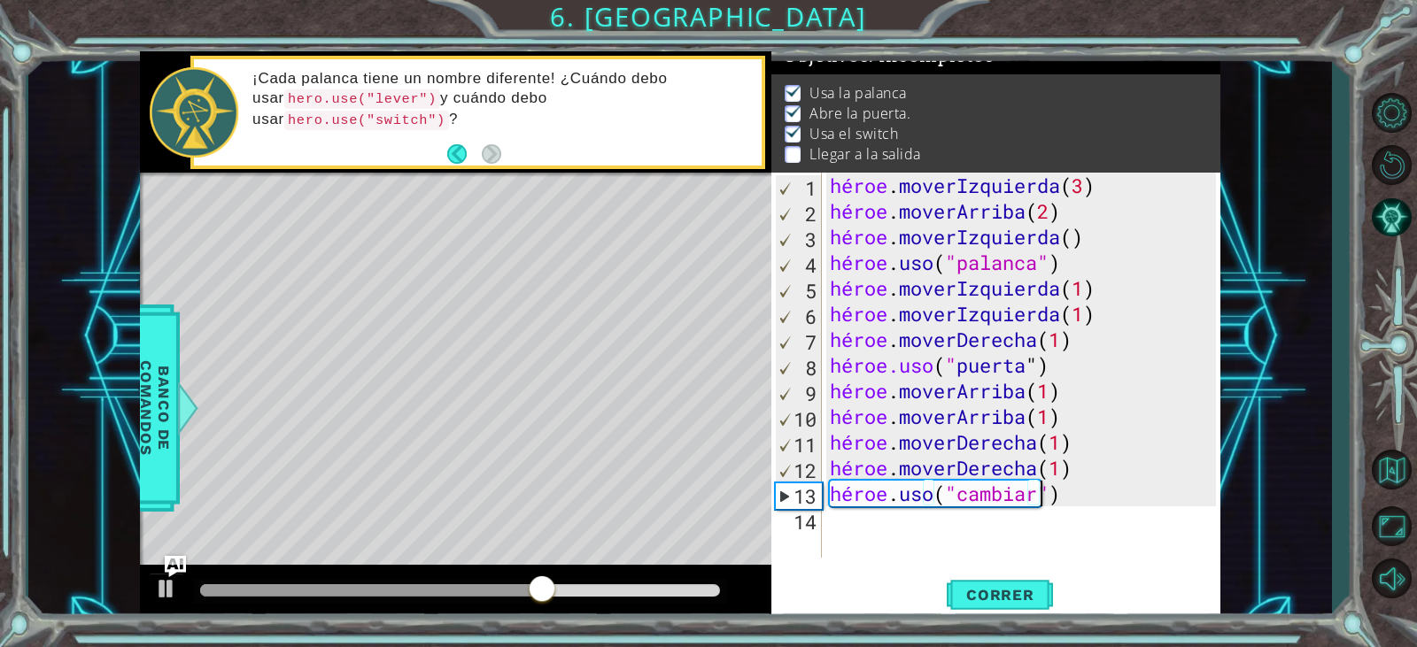
click at [960, 536] on div "héroe . moverIzquierda ( 3 ) héroe . moverArriba ( 2 ) héroe . moverIzquierda (…" at bounding box center [1025, 391] width 398 height 437
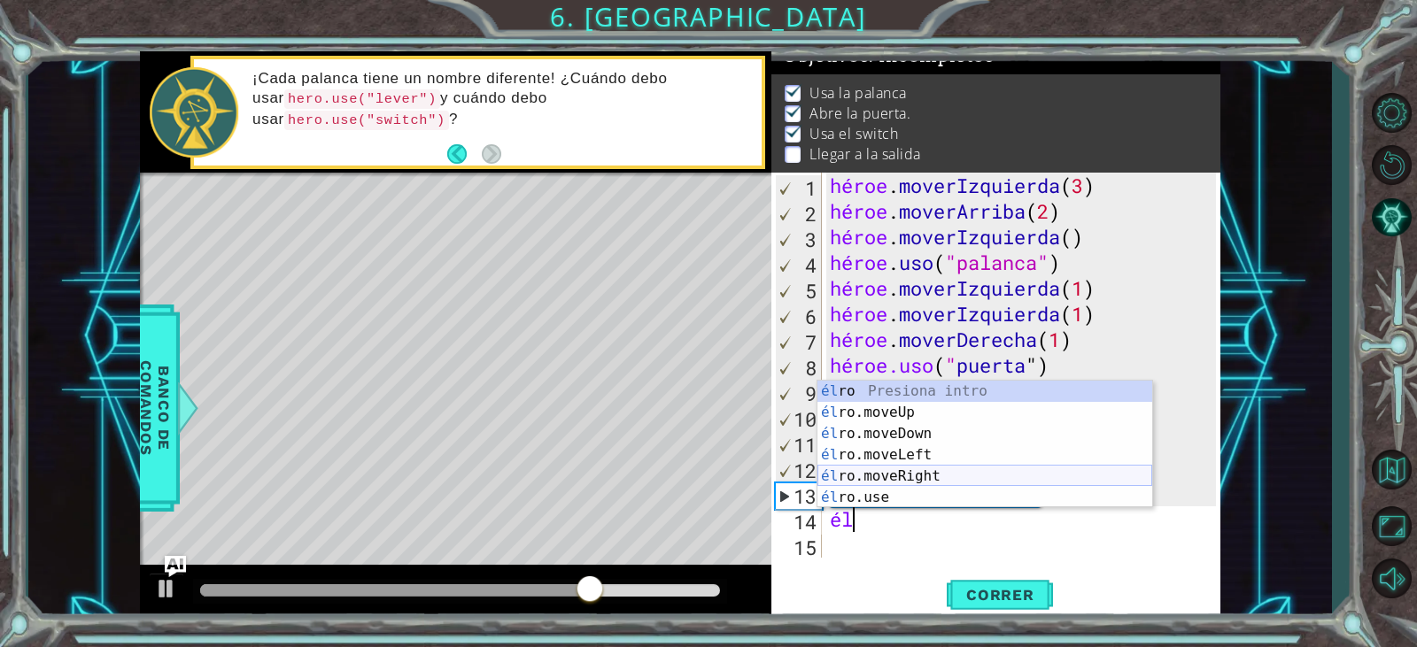
click at [934, 471] on div "él ro Presiona intro él ro.moveUp Introducción a la presión él ro.moveDown Intr…" at bounding box center [985, 466] width 335 height 170
type textarea "hero.moveRight(1)"
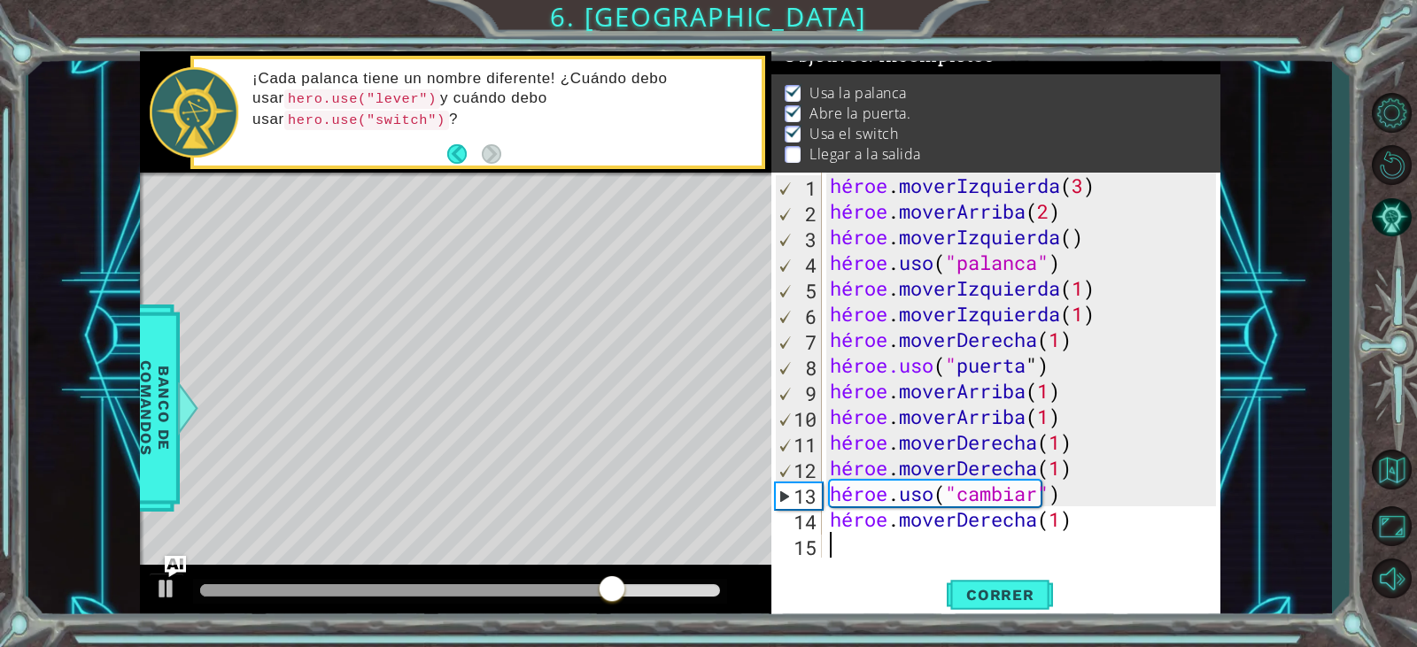
click at [893, 554] on div "héroe . moverIzquierda ( 3 ) héroe . moverArriba ( 2 ) héroe . moverIzquierda (…" at bounding box center [1025, 391] width 398 height 437
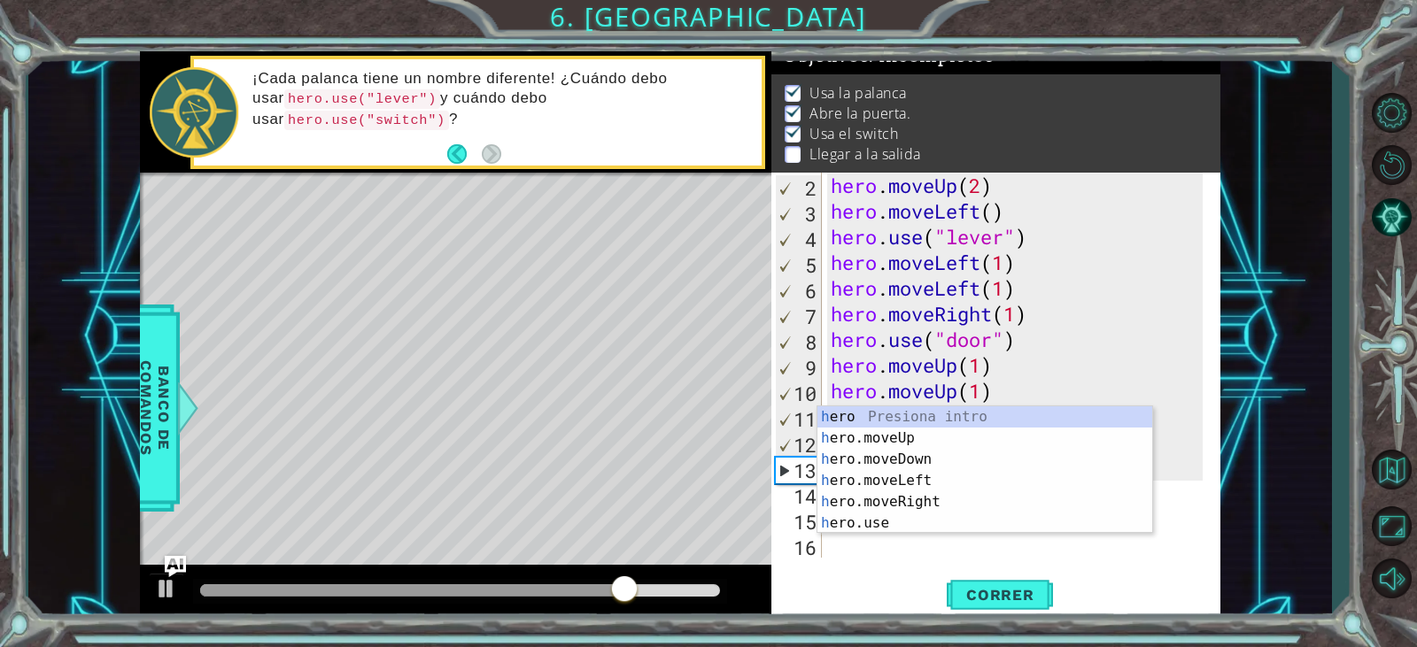
scroll to position [26, 0]
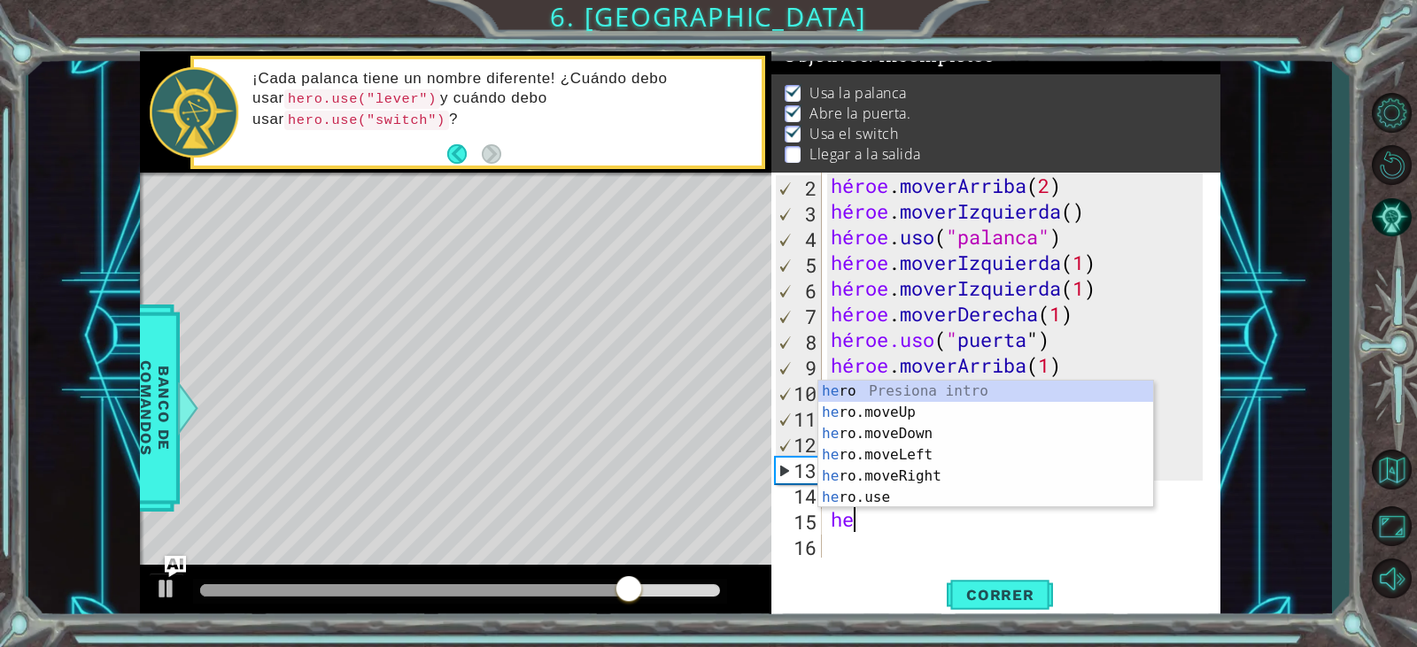
type textarea "her"
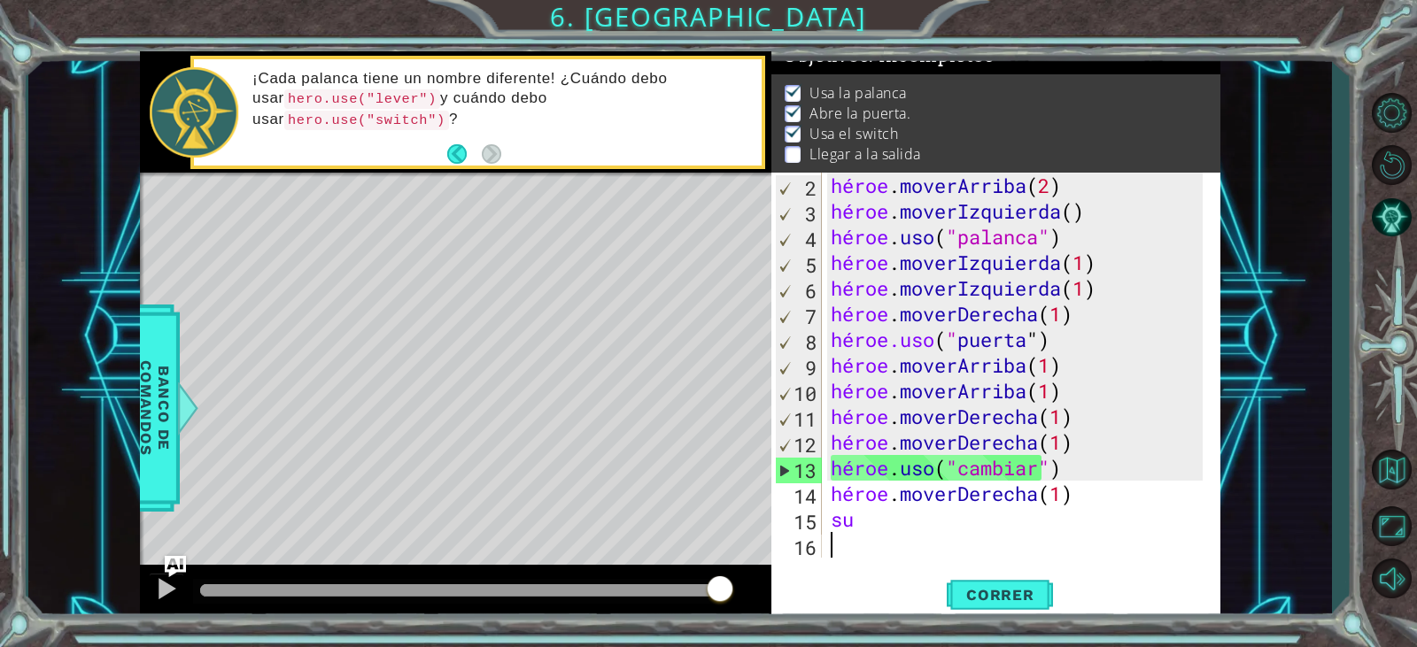
click at [871, 553] on div "héroe . moverArriba ( 2 ) héroe . moverIzquierda ( ) héroe . uso ( "palanca" ) …" at bounding box center [1019, 391] width 384 height 437
click at [956, 593] on span "Correr" at bounding box center [1001, 595] width 104 height 18
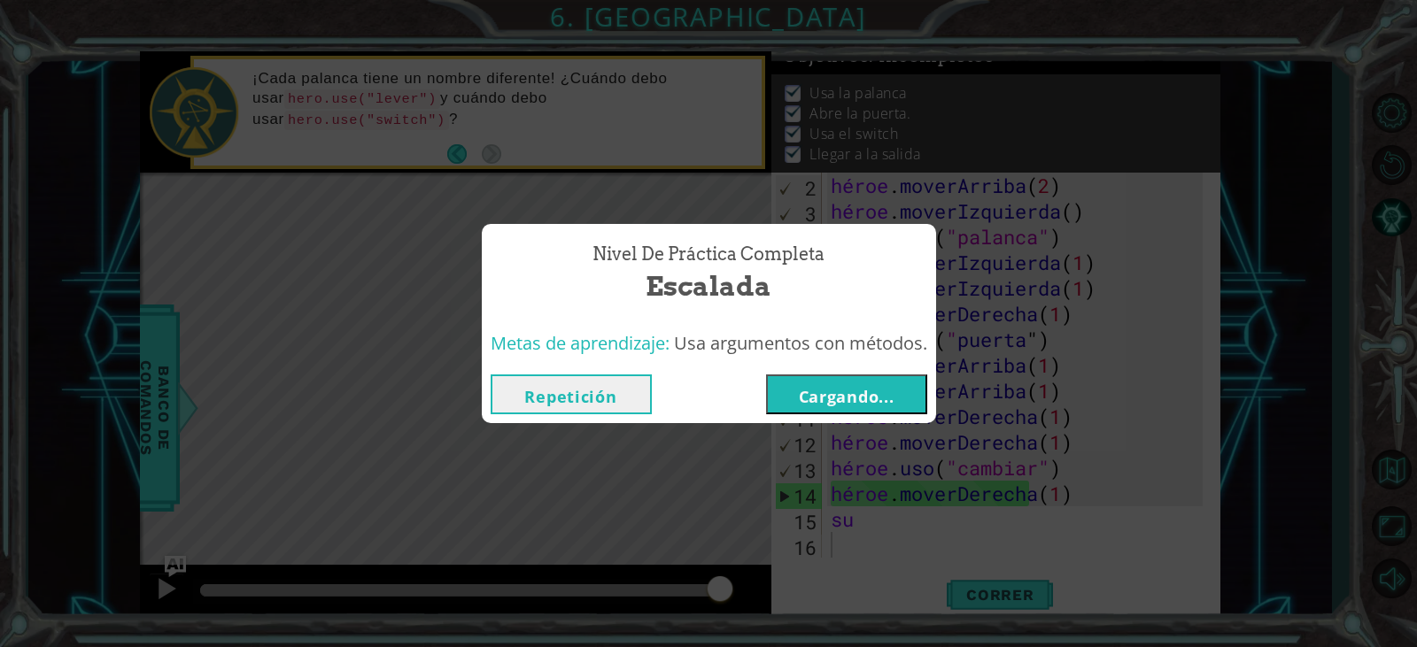
click at [905, 399] on button "Cargando..." at bounding box center [846, 395] width 161 height 40
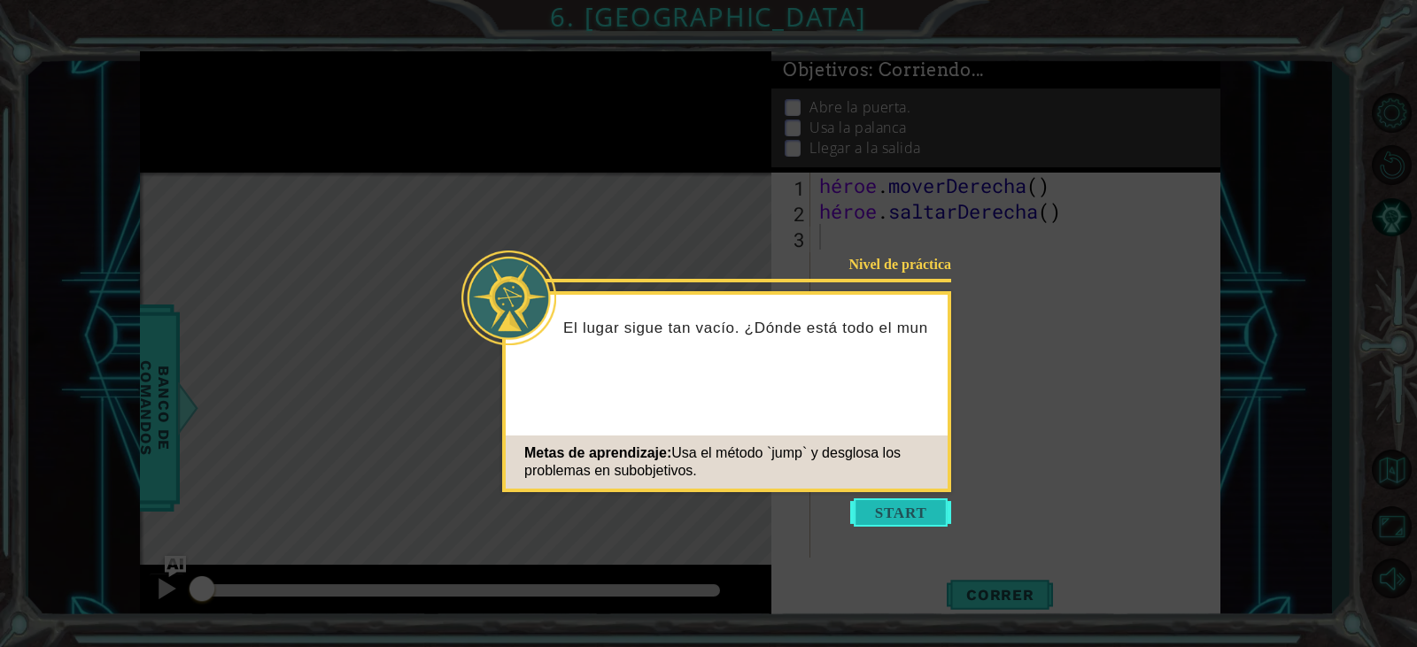
click at [864, 515] on button "Comenzar" at bounding box center [900, 513] width 101 height 28
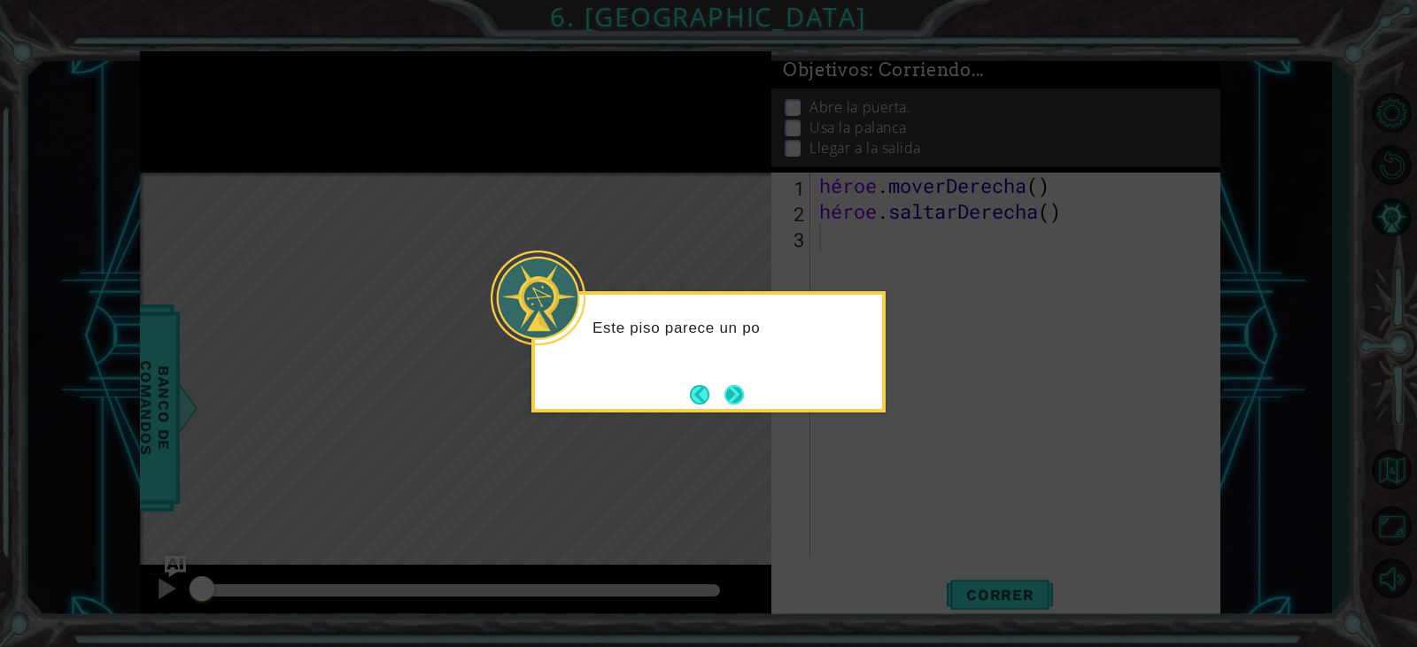
click at [738, 396] on button "Próximo" at bounding box center [734, 394] width 19 height 19
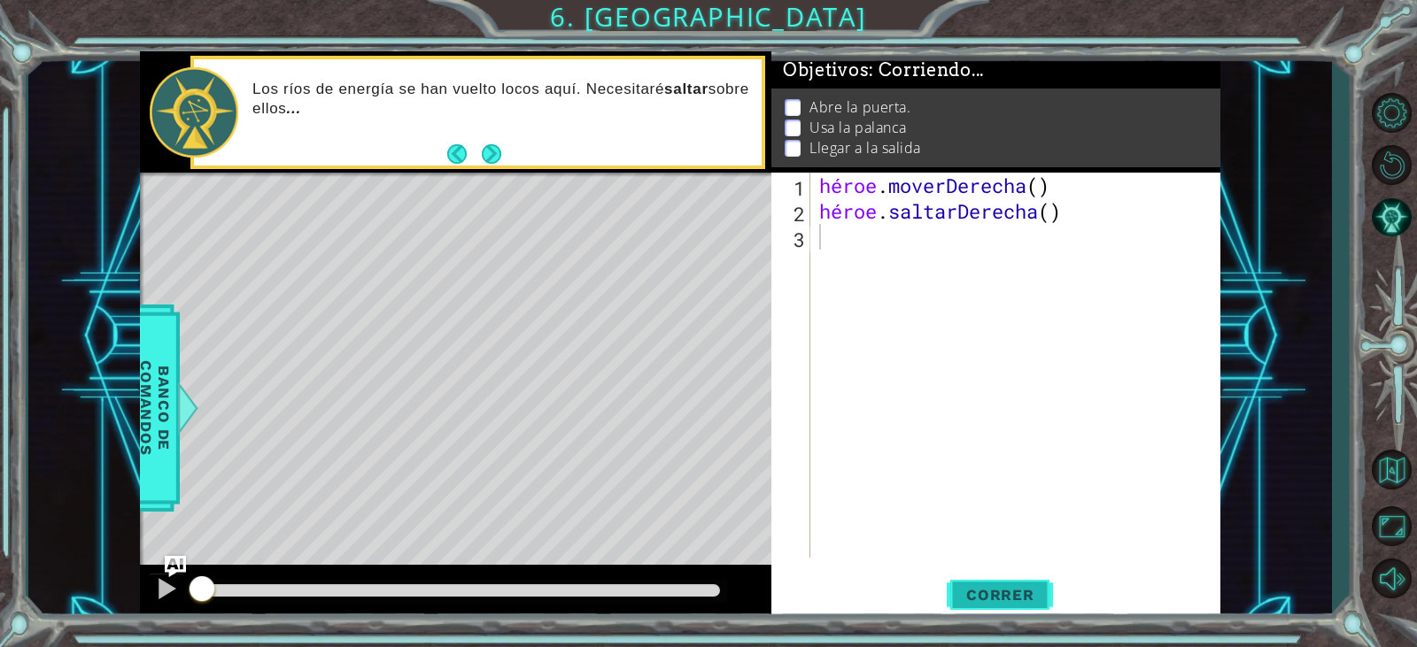
click at [1013, 582] on button "Correr" at bounding box center [1000, 595] width 106 height 45
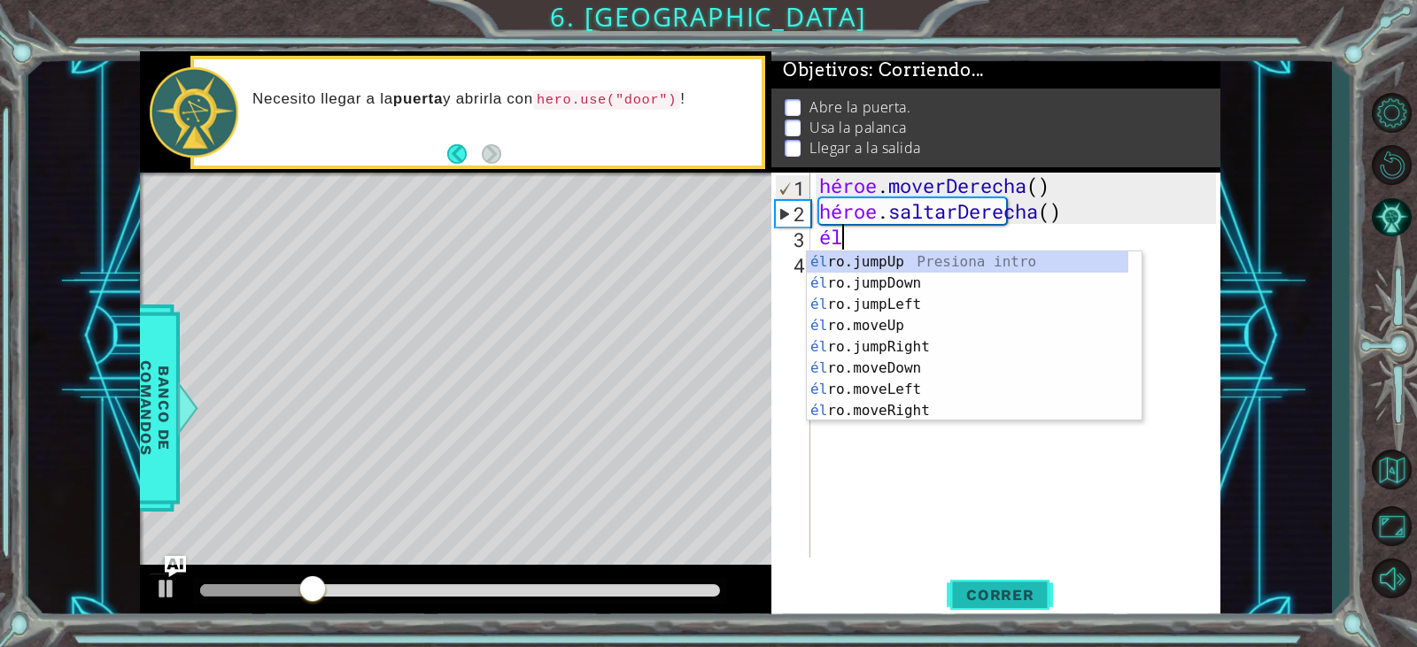
scroll to position [0, 1]
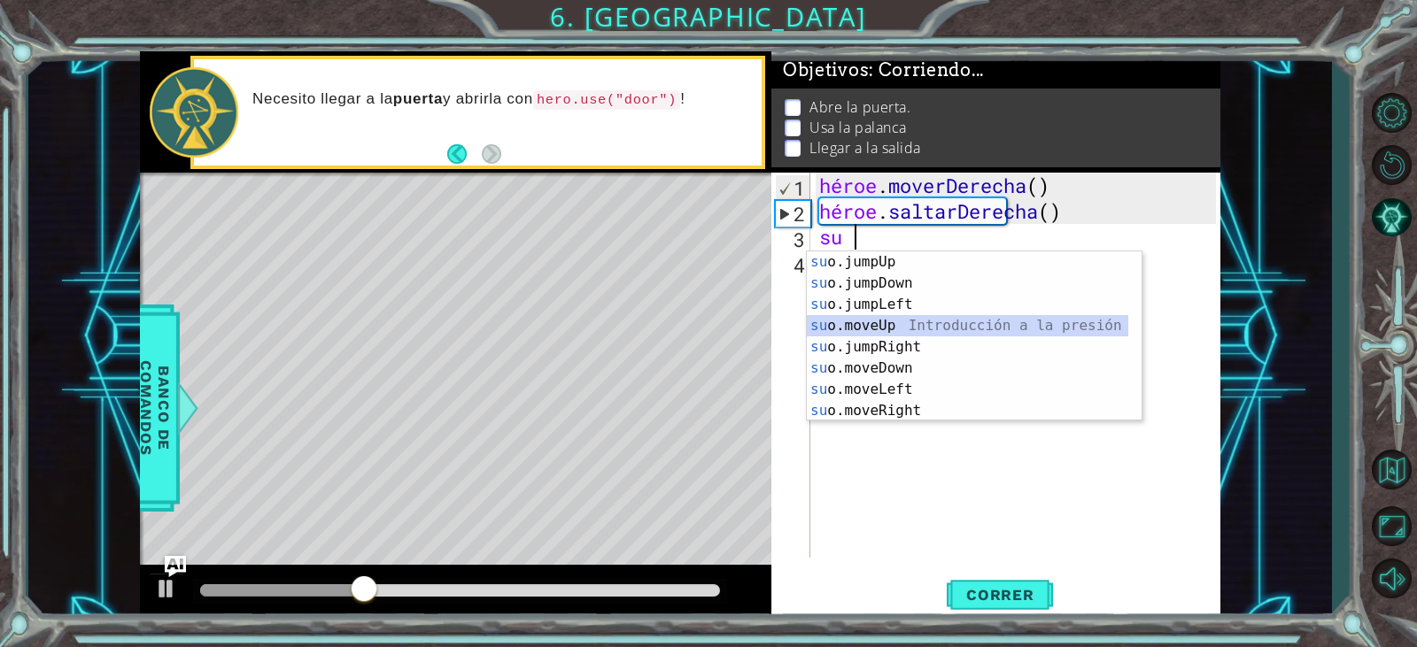
click at [897, 333] on div "su o.jumpUp Presiona intro su o.jumpDown Introducción a la presión su o.jumpLef…" at bounding box center [968, 358] width 322 height 213
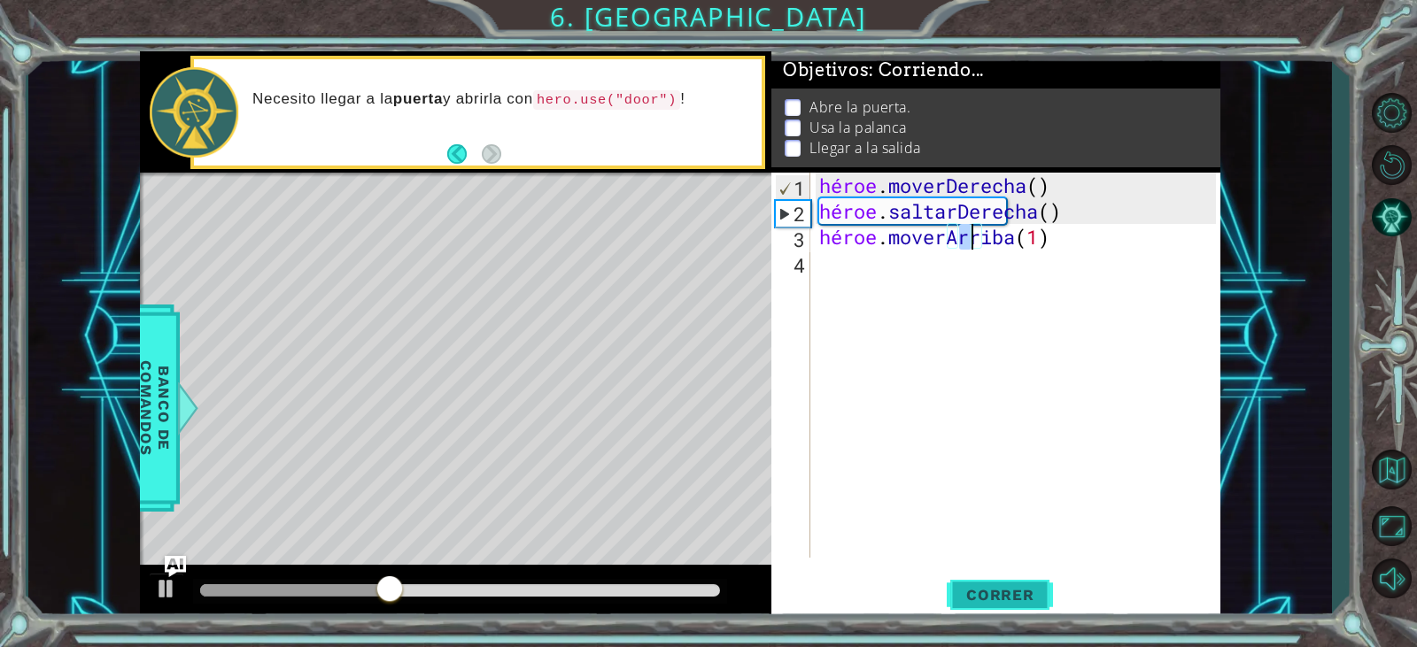
type textarea "hero.moveUp(1)"
click at [957, 588] on span "Correr" at bounding box center [1001, 595] width 104 height 18
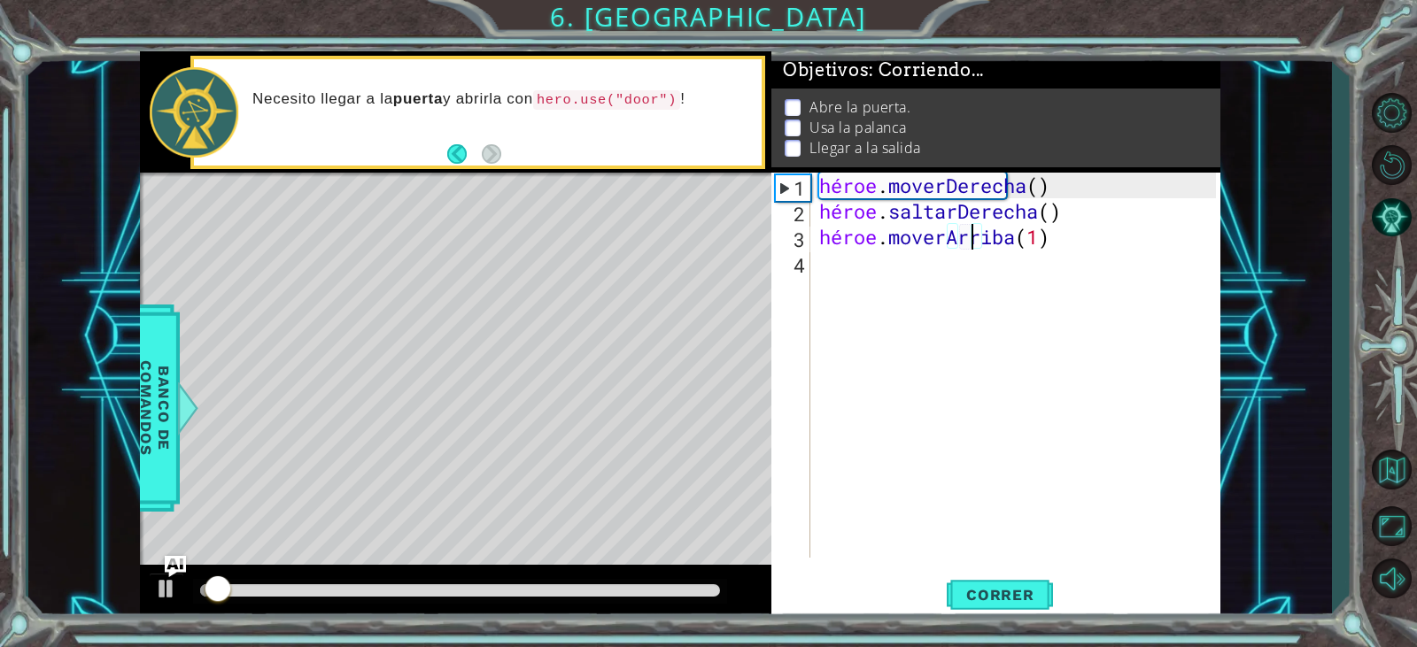
click at [871, 293] on div "héroe . moverDerecha ( ) héroe . saltarDerecha ( ) héroe . [GEOGRAPHIC_DATA] ( …" at bounding box center [1020, 391] width 408 height 437
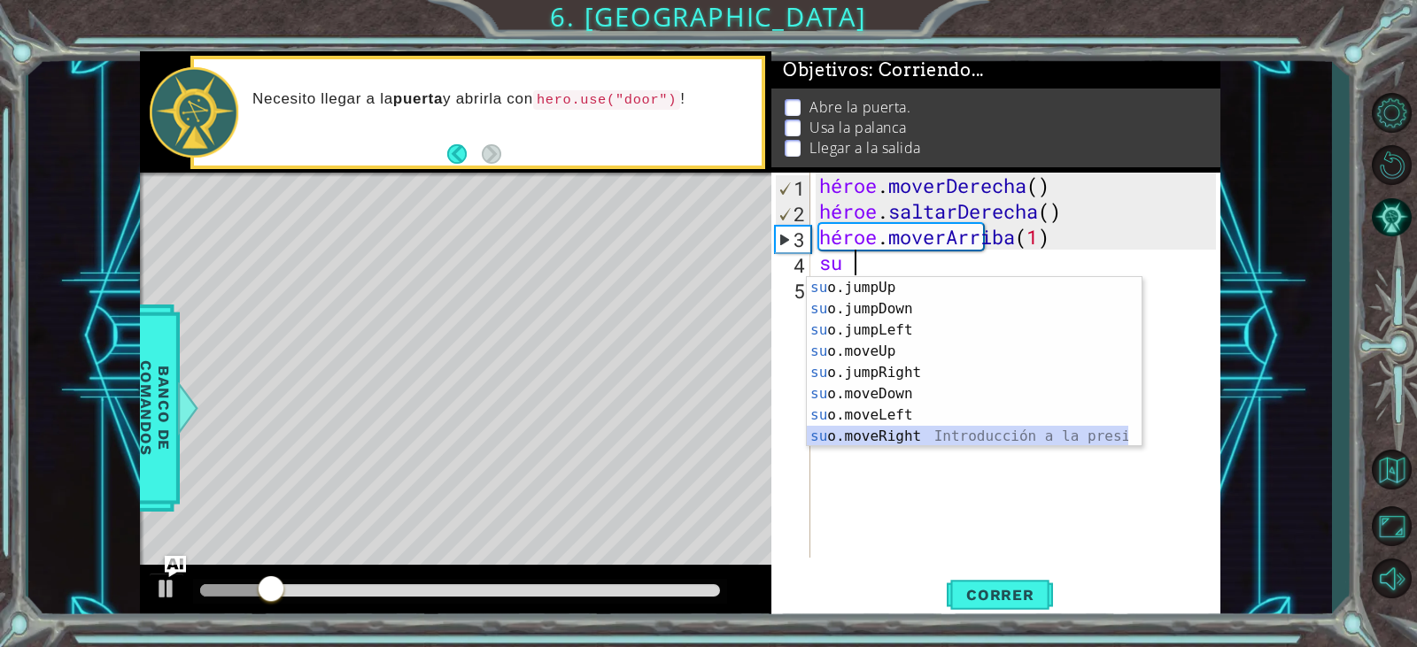
click at [895, 429] on div "su o.jumpUp Presiona intro su o.jumpDown Introducción a la presión su o.jumpLef…" at bounding box center [968, 383] width 322 height 213
type textarea "hero.moveRight(1)"
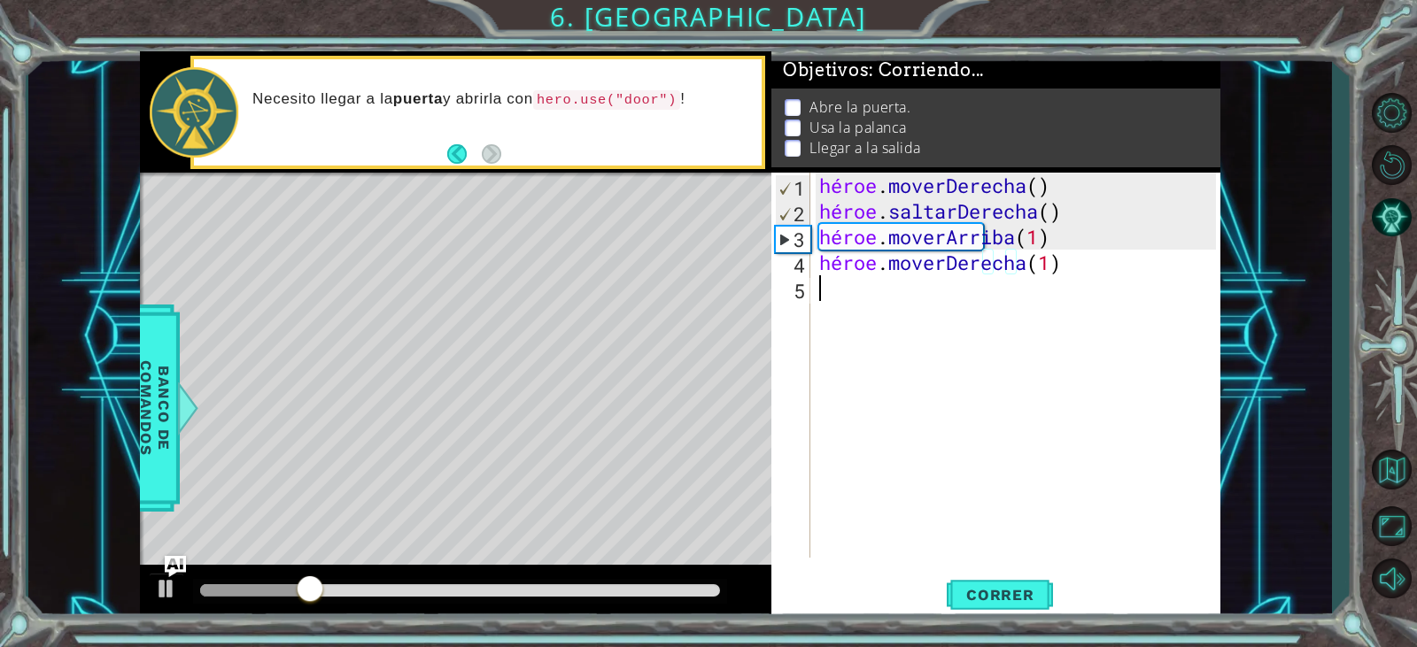
click at [841, 285] on div "héroe . moverDerecha ( ) héroe . saltarDerecha ( ) héroe . moverArriba ( 1 ) hé…" at bounding box center [1020, 391] width 408 height 437
click at [1000, 608] on button "Correr" at bounding box center [1000, 595] width 106 height 45
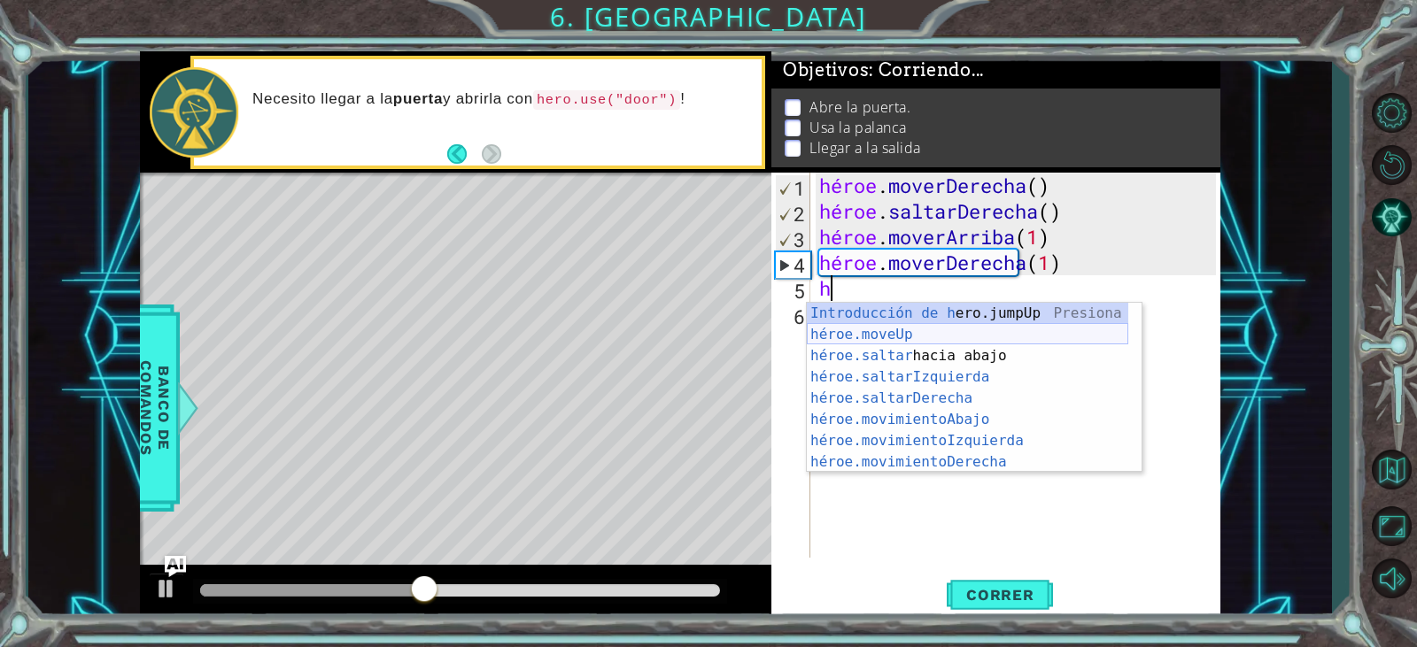
scroll to position [21, 0]
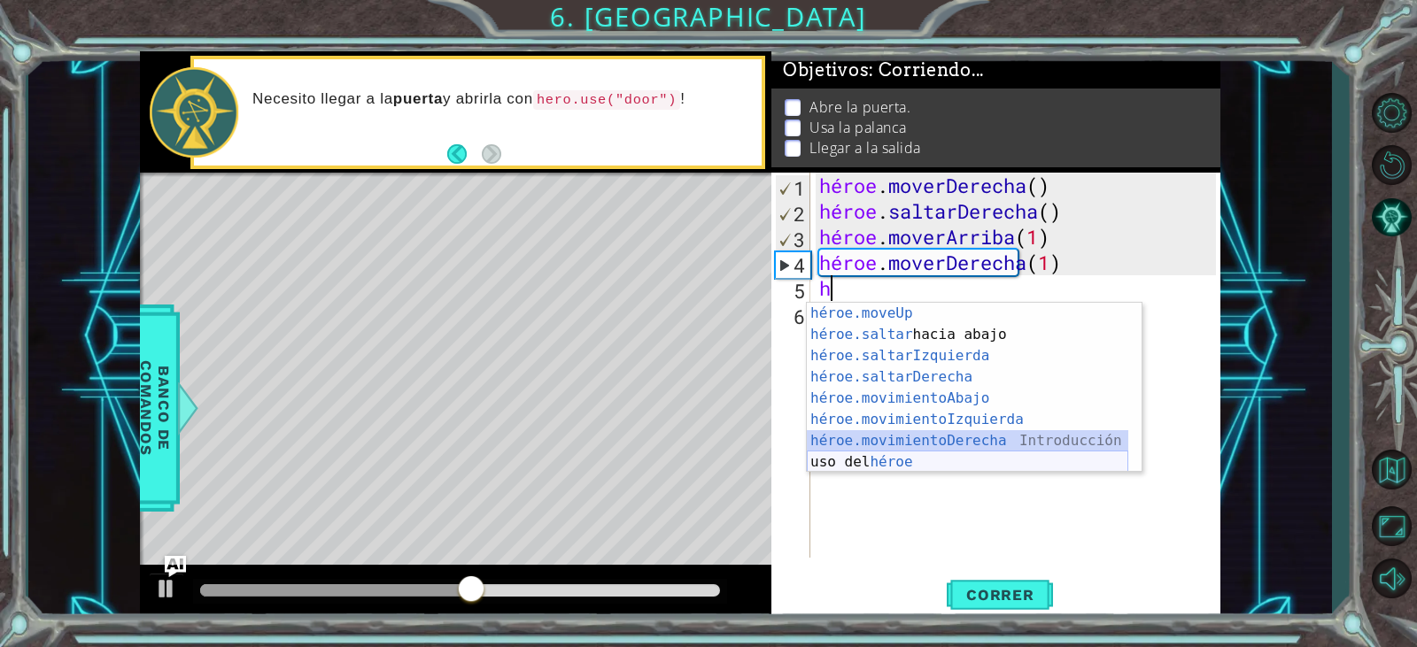
click at [908, 456] on div "héroe.moveUp ​ Introducción a la presión héroe.saltar hacia abajo Introducción …" at bounding box center [968, 409] width 322 height 213
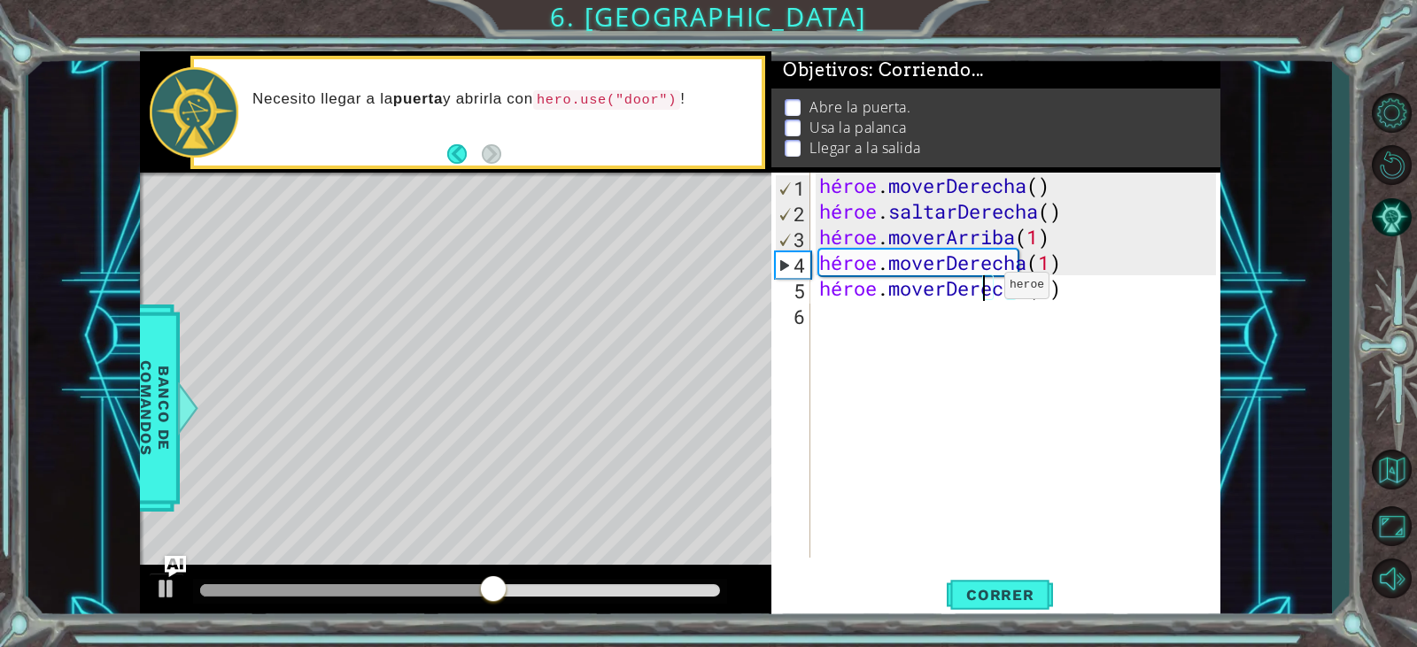
click at [978, 290] on div "héroe . moverDerecha ( ) héroe . saltarDerecha ( ) héroe . moverArriba ( 1 ) hé…" at bounding box center [1020, 391] width 408 height 437
click at [993, 291] on div "héroe . moverDerecha ( ) héroe . saltarDerecha ( ) héroe . moverArriba ( 1 ) hé…" at bounding box center [1015, 365] width 399 height 385
click at [993, 291] on div "héroe . moverDerecha ( ) héroe . saltarDerecha ( ) héroe . moverArriba ( 1 ) hé…" at bounding box center [1020, 391] width 408 height 437
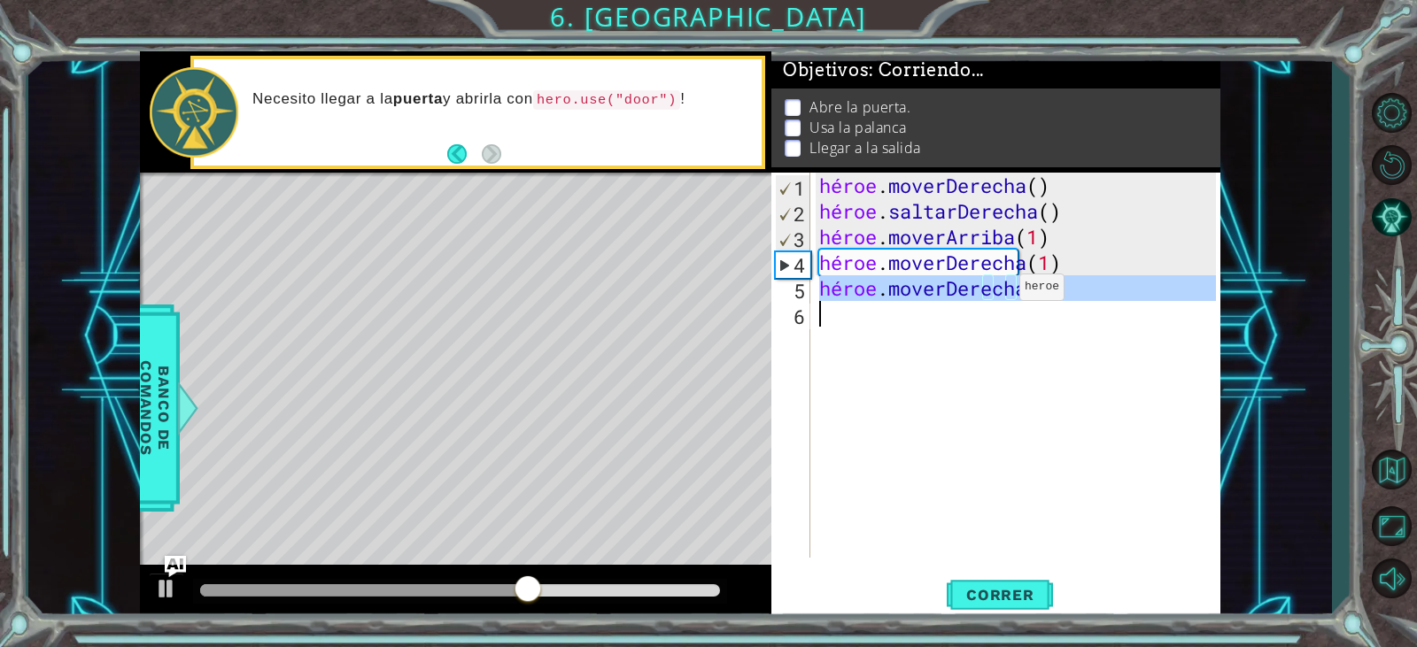
click at [993, 291] on div "héroe . moverDerecha ( ) héroe . saltarDerecha ( ) héroe . moverArriba ( 1 ) hé…" at bounding box center [1020, 391] width 408 height 437
type textarea "hero.moveRight(1)"
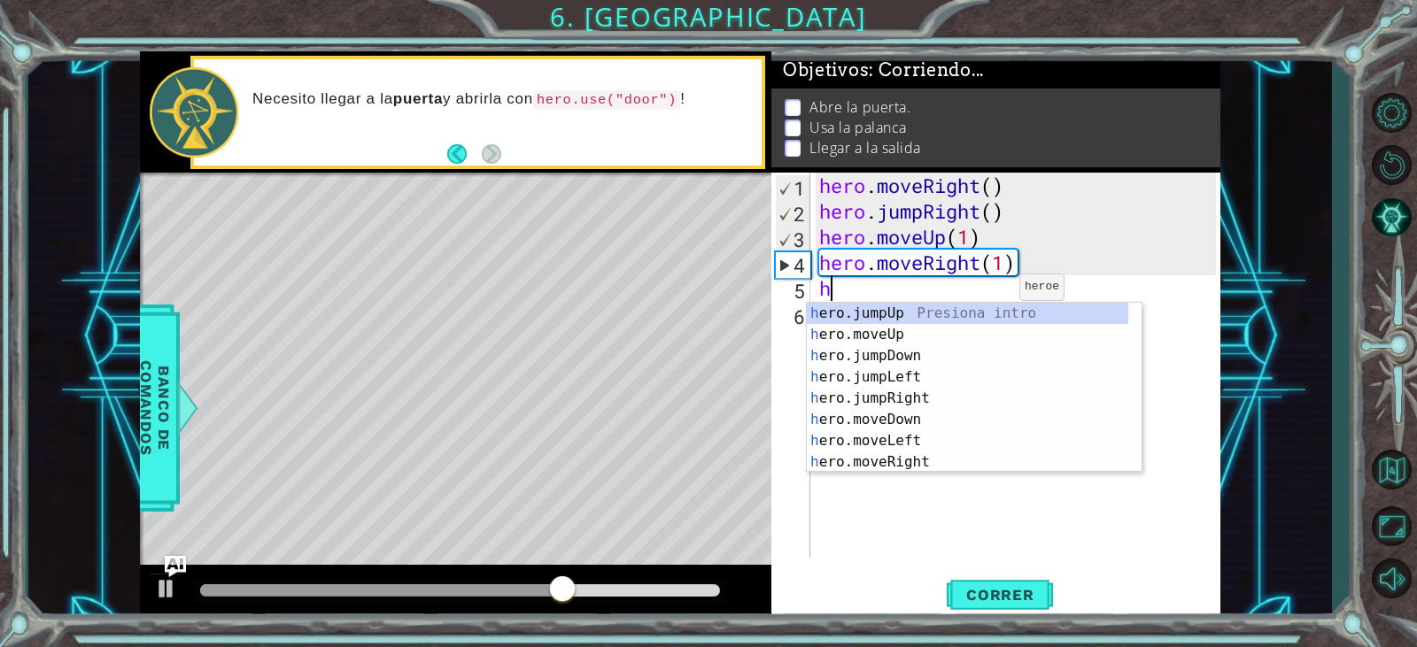
scroll to position [0, 0]
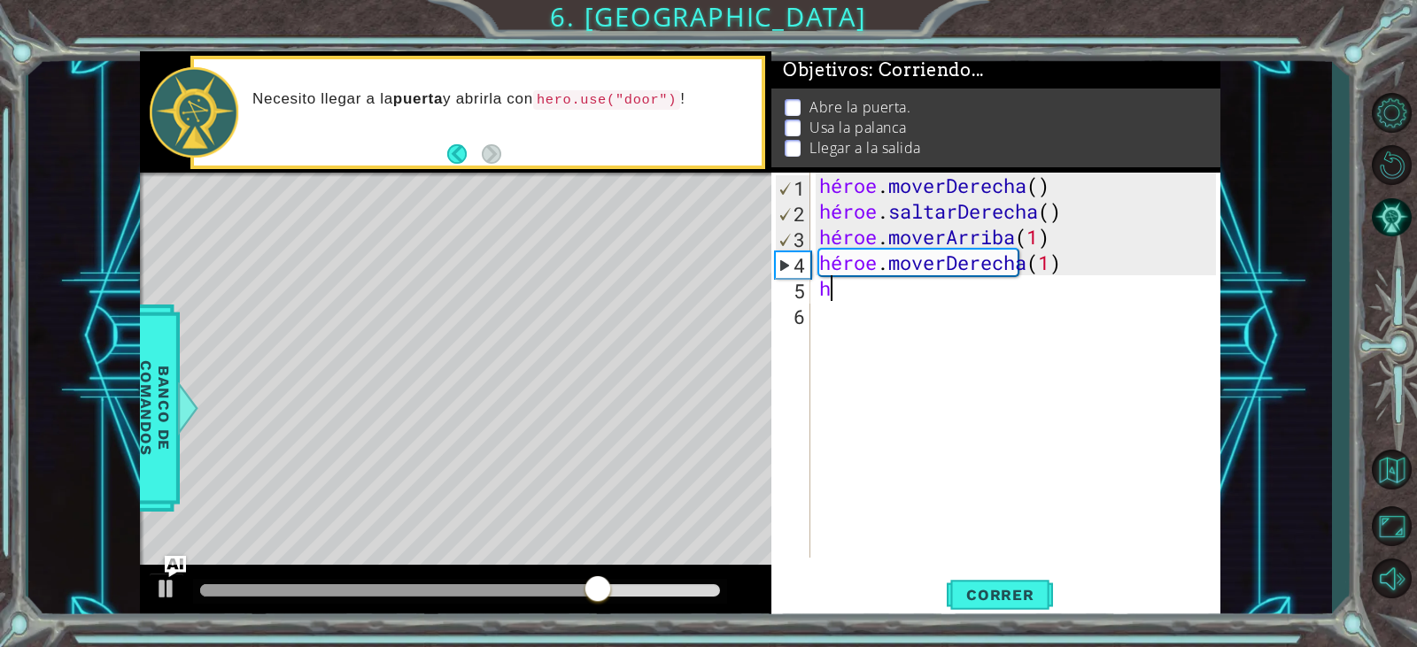
click at [896, 298] on div "héroe . moverDerecha ( ) héroe . saltarDerecha ( ) héroe . moverArriba ( 1 ) hé…" at bounding box center [1020, 391] width 408 height 437
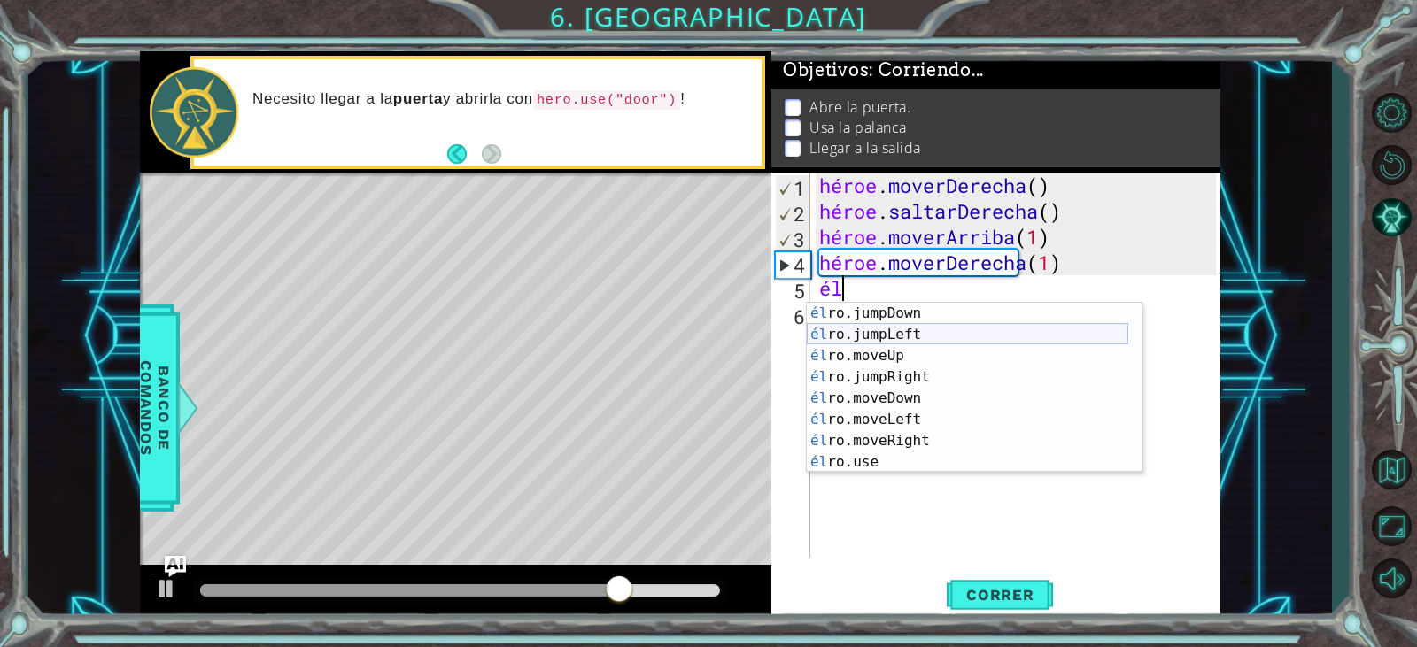
scroll to position [21, 0]
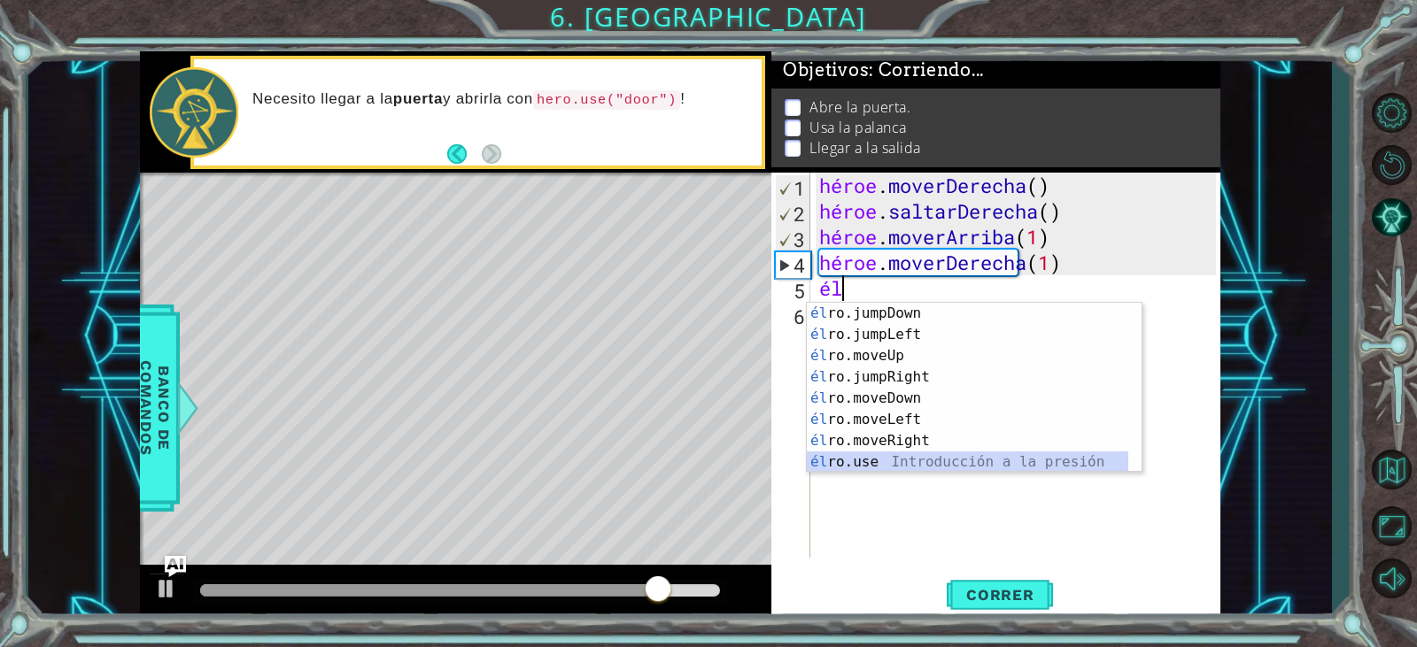
click at [872, 469] on div "él ro.jumpDown Introducción a la presión él ro.jumpLeft Introducción a la presi…" at bounding box center [968, 409] width 322 height 213
type textarea "hero.use("name")"
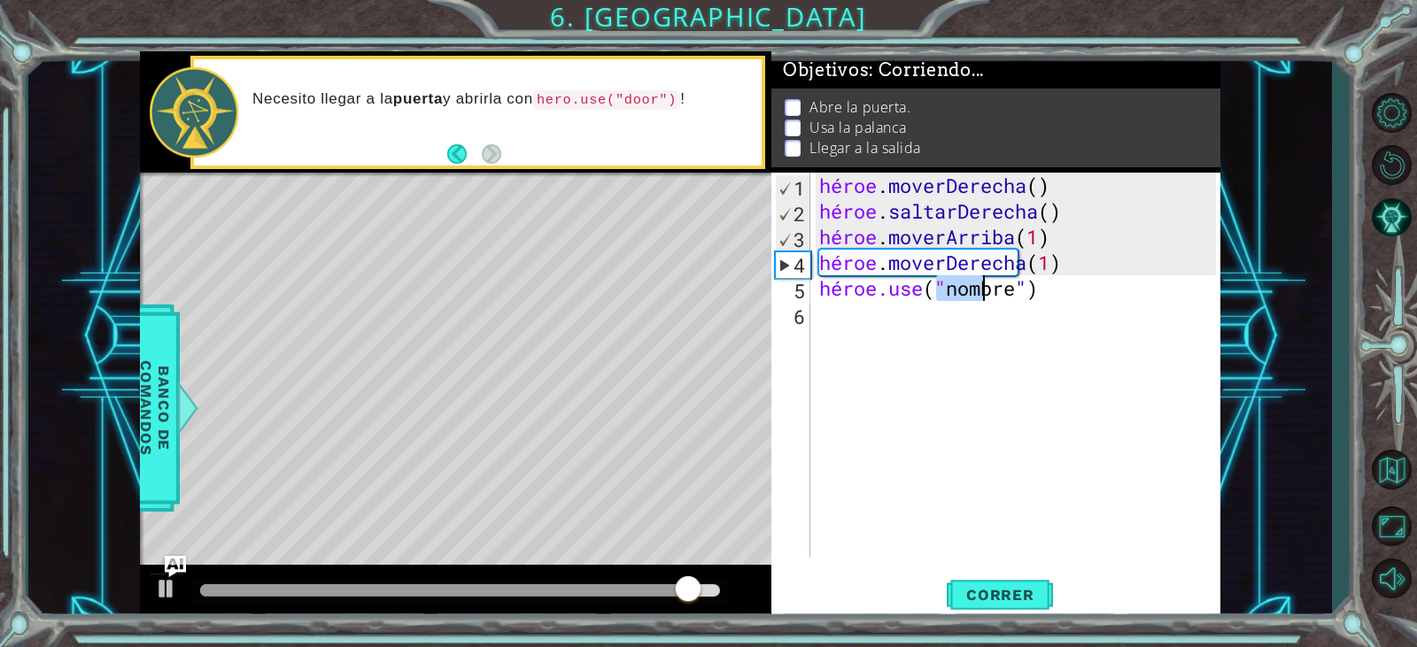
click at [1017, 303] on div "héroe . moverDerecha ( ) héroe . saltarDerecha ( ) héroe . moverArriba ( 1 ) hé…" at bounding box center [1020, 391] width 408 height 437
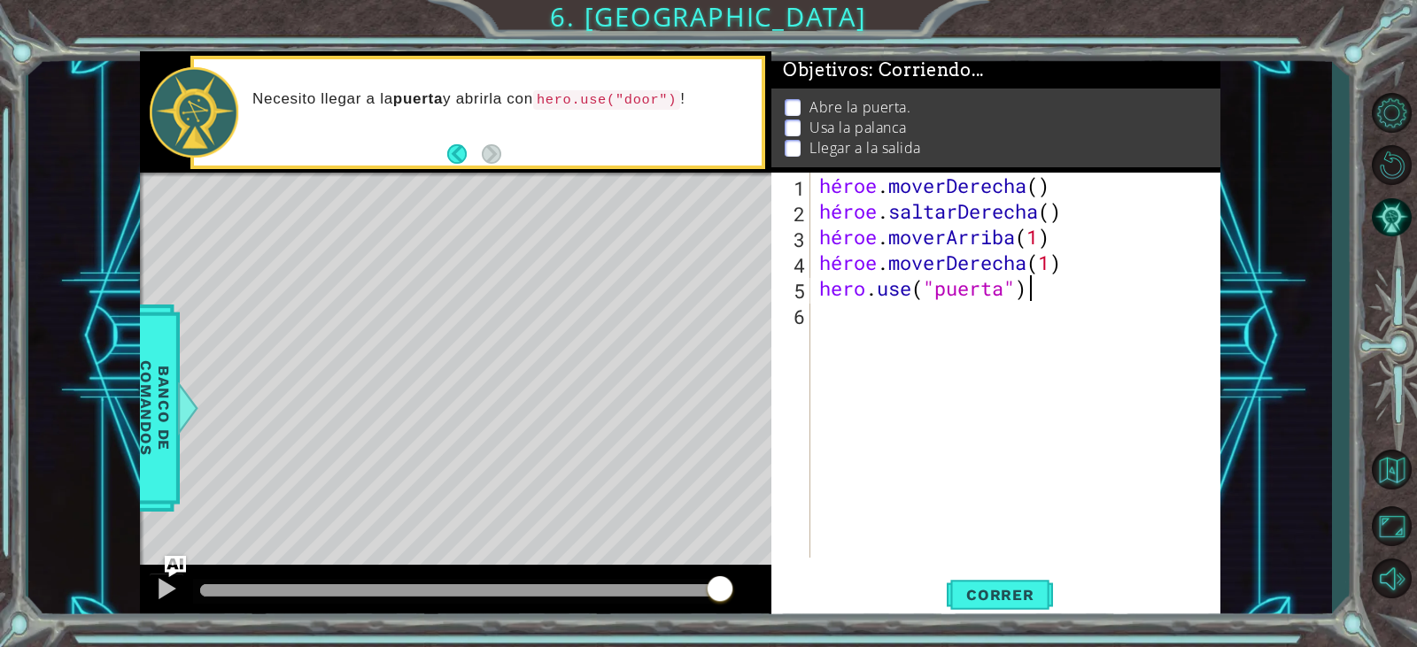
scroll to position [0, 9]
type textarea "hero.use("puerta")"
click at [1007, 595] on font "Correr" at bounding box center [1000, 595] width 68 height 18
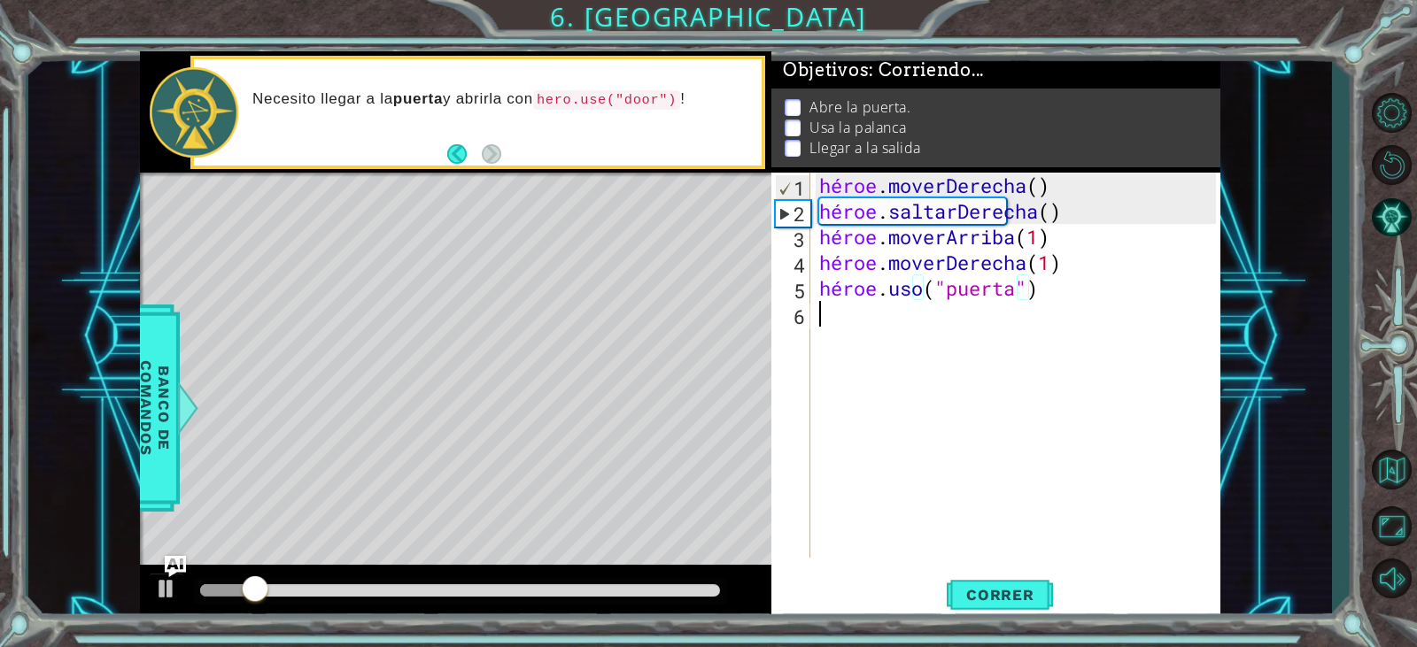
click at [863, 333] on div "héroe . moverDerecha ( ) héroe . saltarDerecha ( ) héroe . moverArriba ( 1 ) hé…" at bounding box center [1020, 391] width 408 height 437
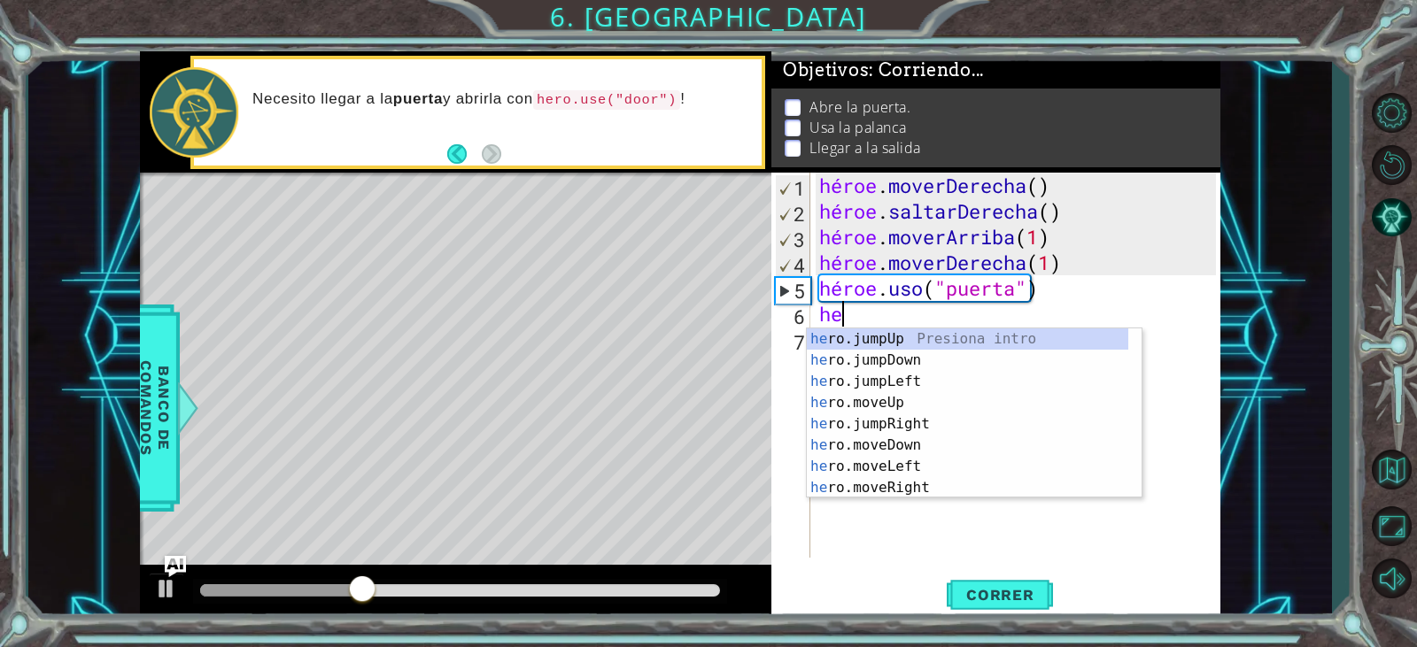
scroll to position [0, 0]
type textarea "h"
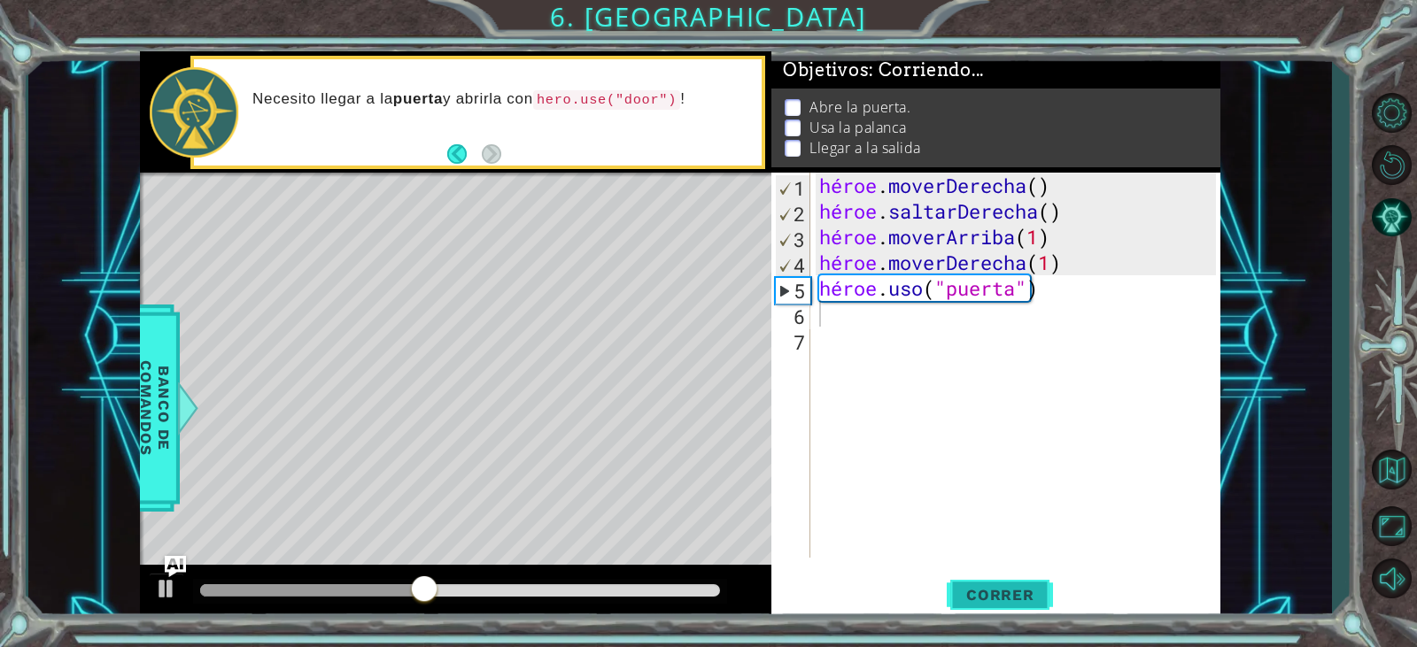
click at [1038, 580] on button "Correr" at bounding box center [1000, 595] width 106 height 45
click at [1005, 614] on button "Correr" at bounding box center [1000, 595] width 106 height 45
click at [997, 283] on div "héroe . moverDerecha ( ) héroe . saltarDerecha ( ) héroe . moverArriba ( 1 ) hé…" at bounding box center [1020, 391] width 408 height 437
click at [1012, 286] on div "héroe . moverDerecha ( ) héroe . saltarDerecha ( ) héroe . moverArriba ( 1 ) hé…" at bounding box center [1020, 391] width 408 height 437
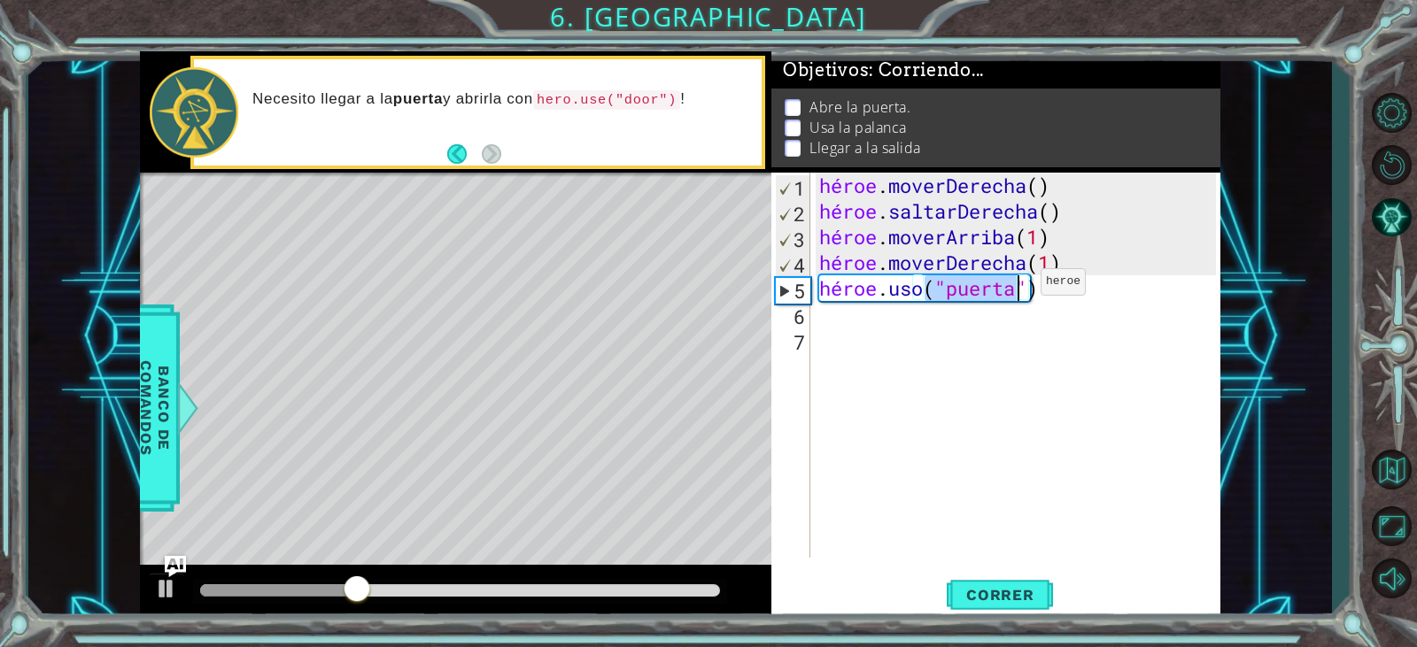
click at [1014, 286] on div "héroe . moverDerecha ( ) héroe . saltarDerecha ( ) héroe . moverArriba ( 1 ) hé…" at bounding box center [1020, 391] width 408 height 437
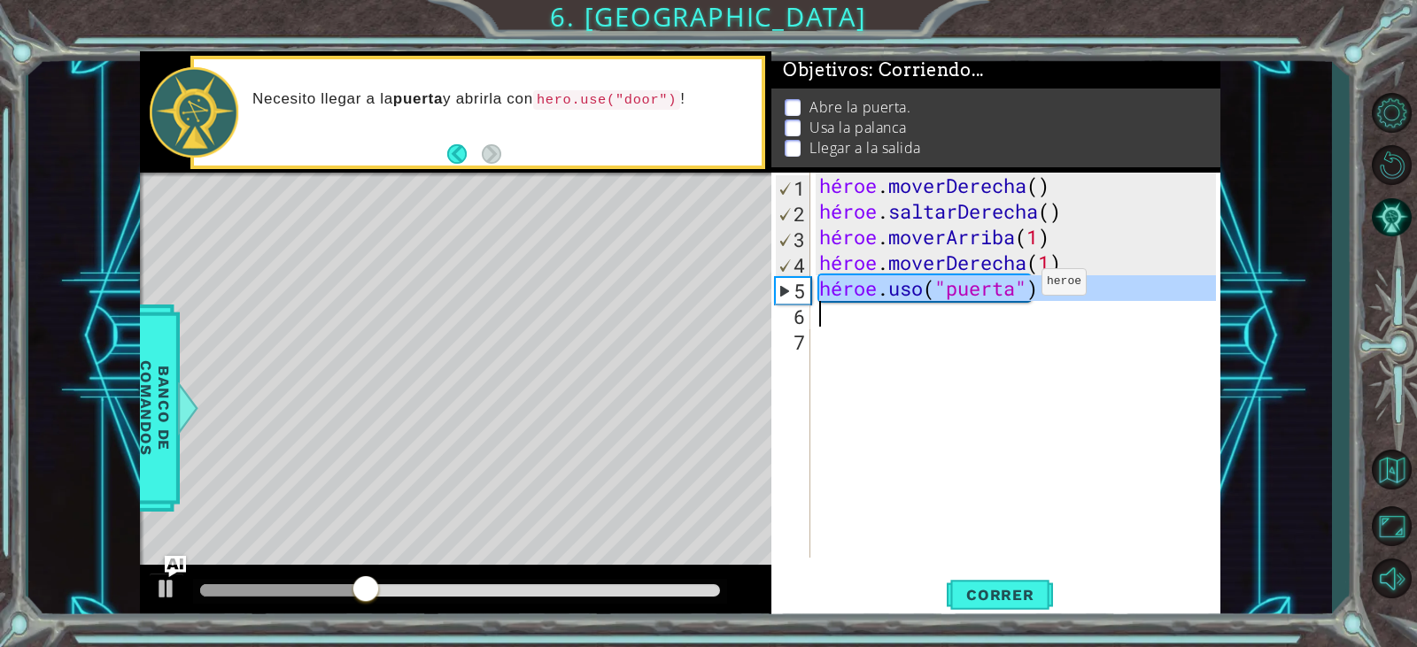
click at [1015, 286] on div "héroe . moverDerecha ( ) héroe . saltarDerecha ( ) héroe . moverArriba ( 1 ) hé…" at bounding box center [1020, 391] width 408 height 437
click at [1021, 290] on div "héroe . moverDerecha ( ) héroe . saltarDerecha ( ) héroe . moverArriba ( 1 ) hé…" at bounding box center [1015, 365] width 399 height 385
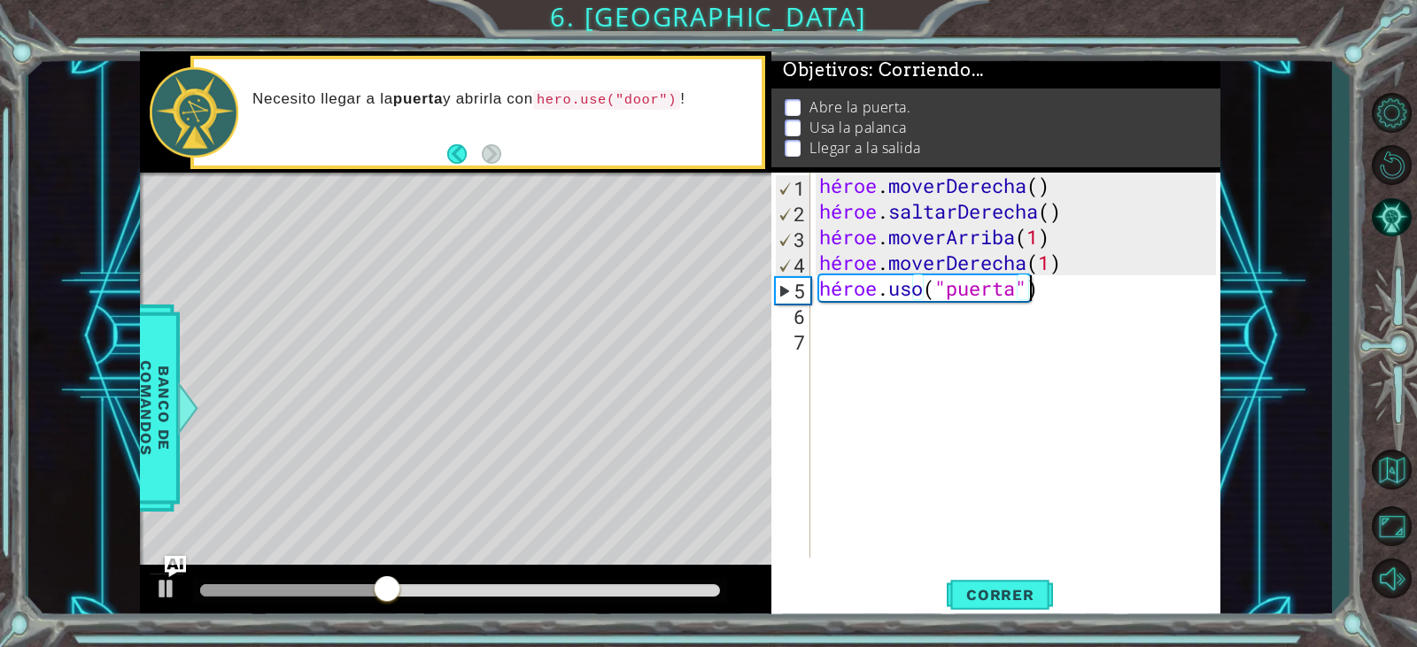
click at [1075, 283] on div "héroe . moverDerecha ( ) héroe . saltarDerecha ( ) héroe . moverArriba ( 1 ) hé…" at bounding box center [1020, 391] width 408 height 437
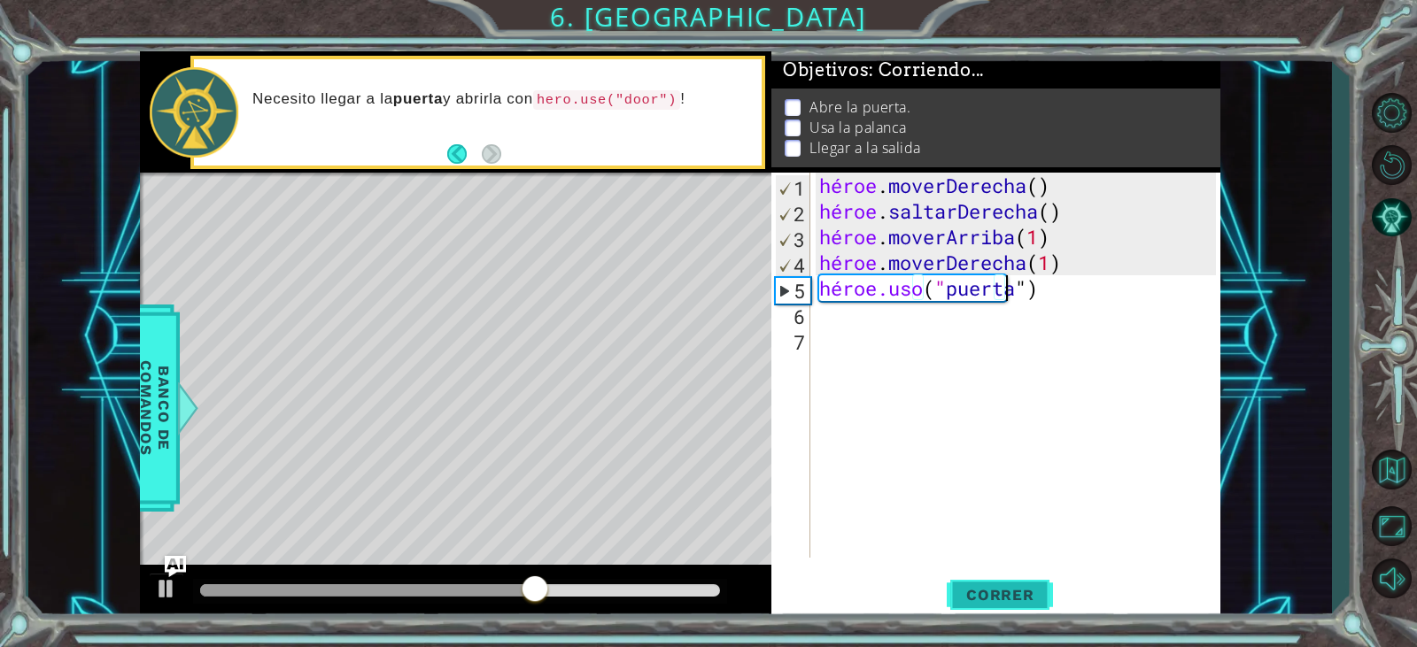
type textarea "hero.use("door")"
click at [952, 596] on span "Correr" at bounding box center [1001, 595] width 104 height 18
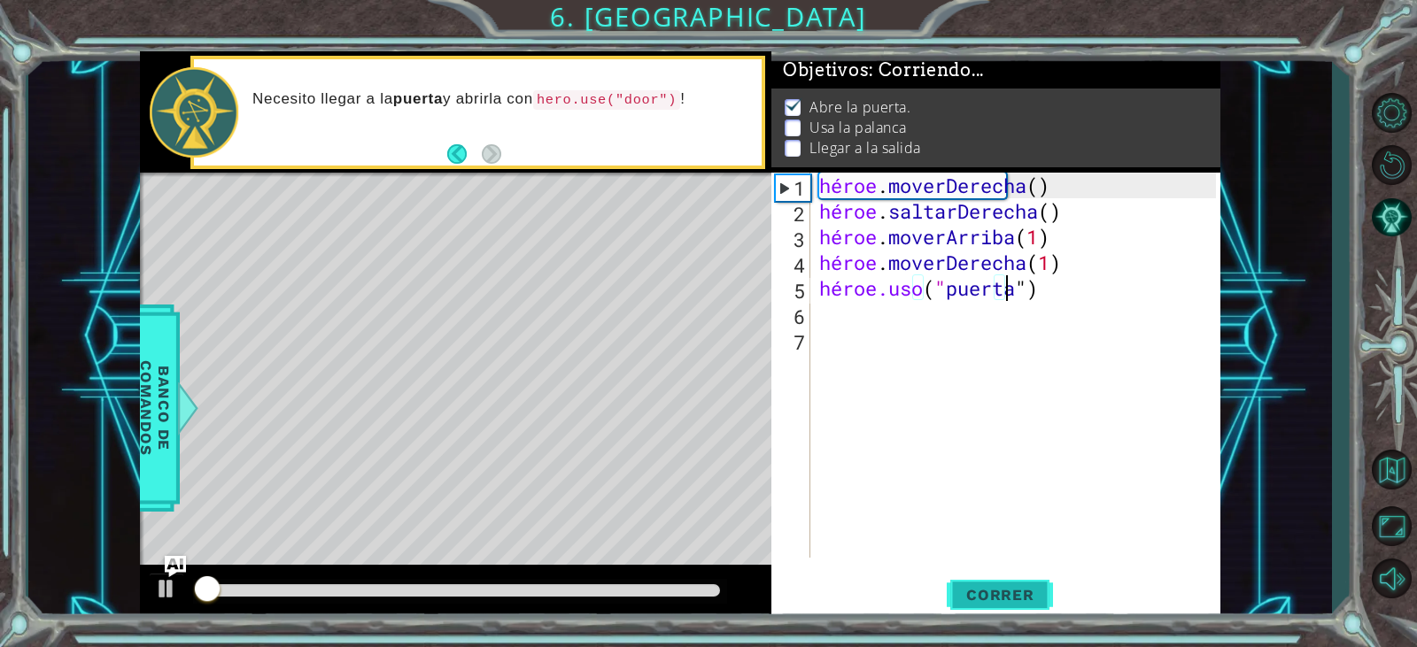
scroll to position [8, 0]
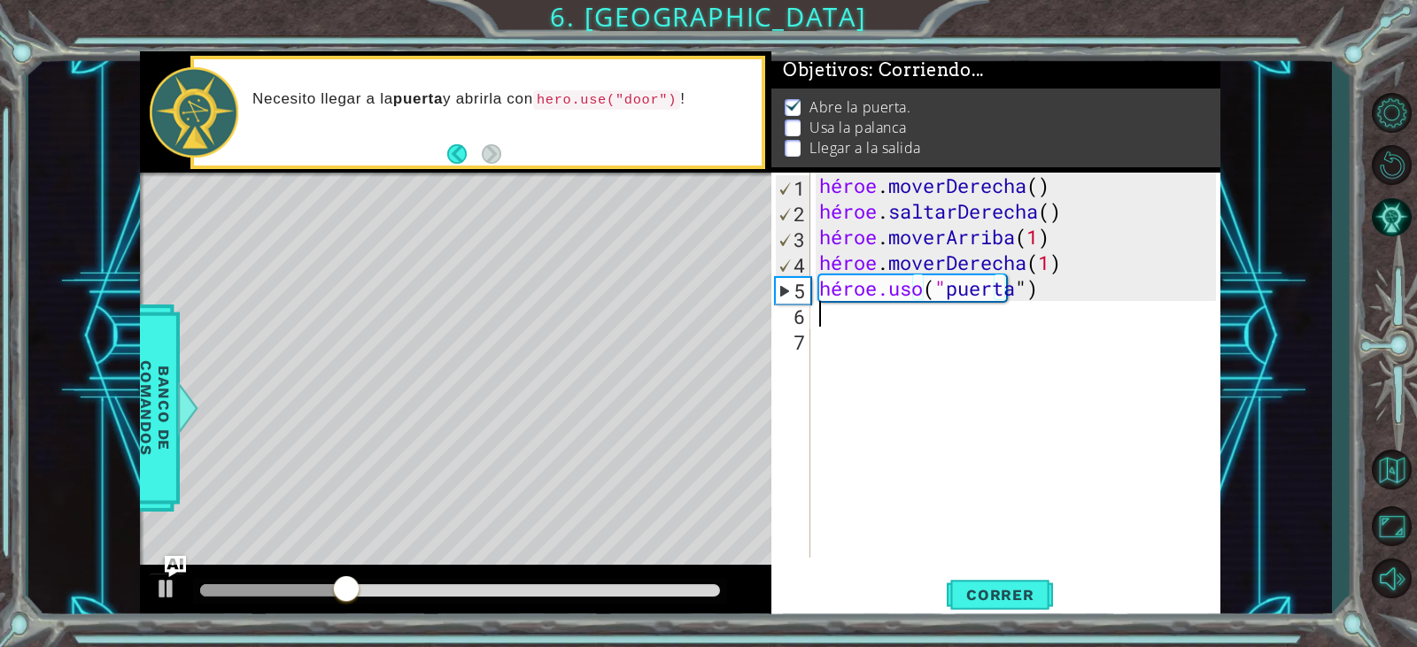
click at [841, 325] on div "héroe . moverDerecha ( ) héroe . saltarDerecha ( ) héroe . moverArriba ( 1 ) hé…" at bounding box center [1020, 391] width 408 height 437
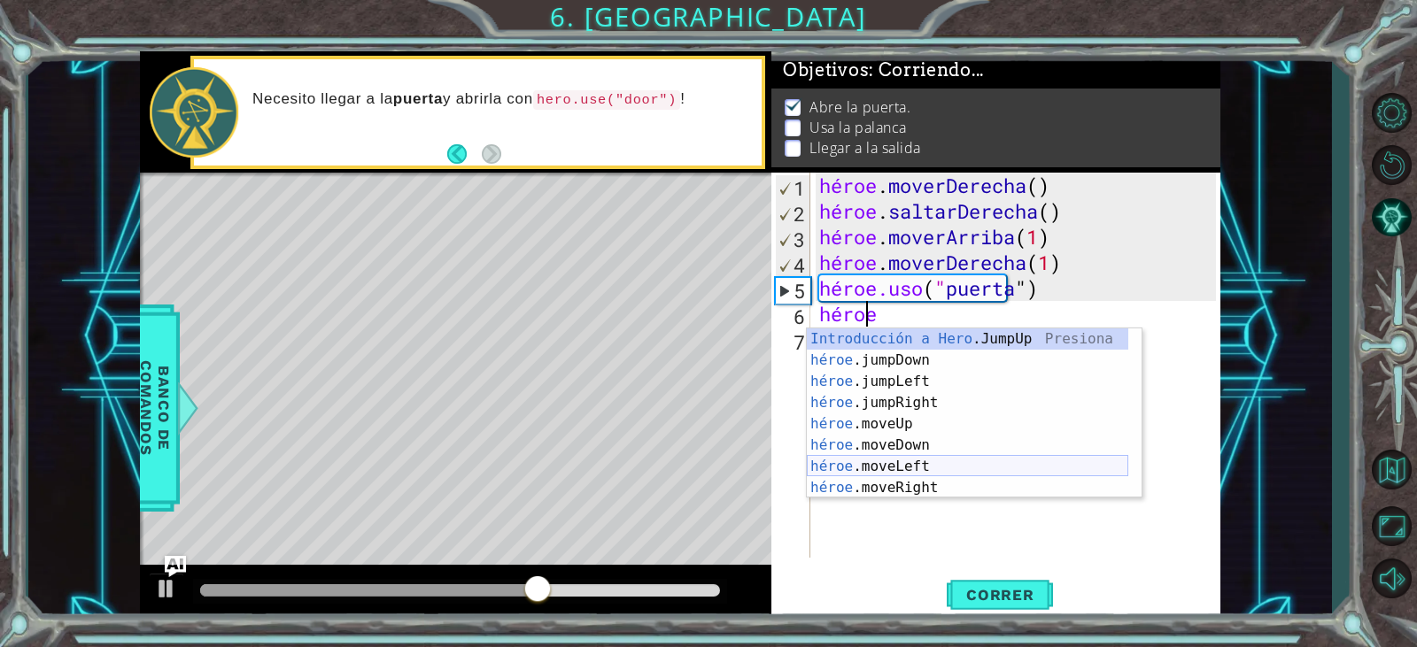
scroll to position [21, 0]
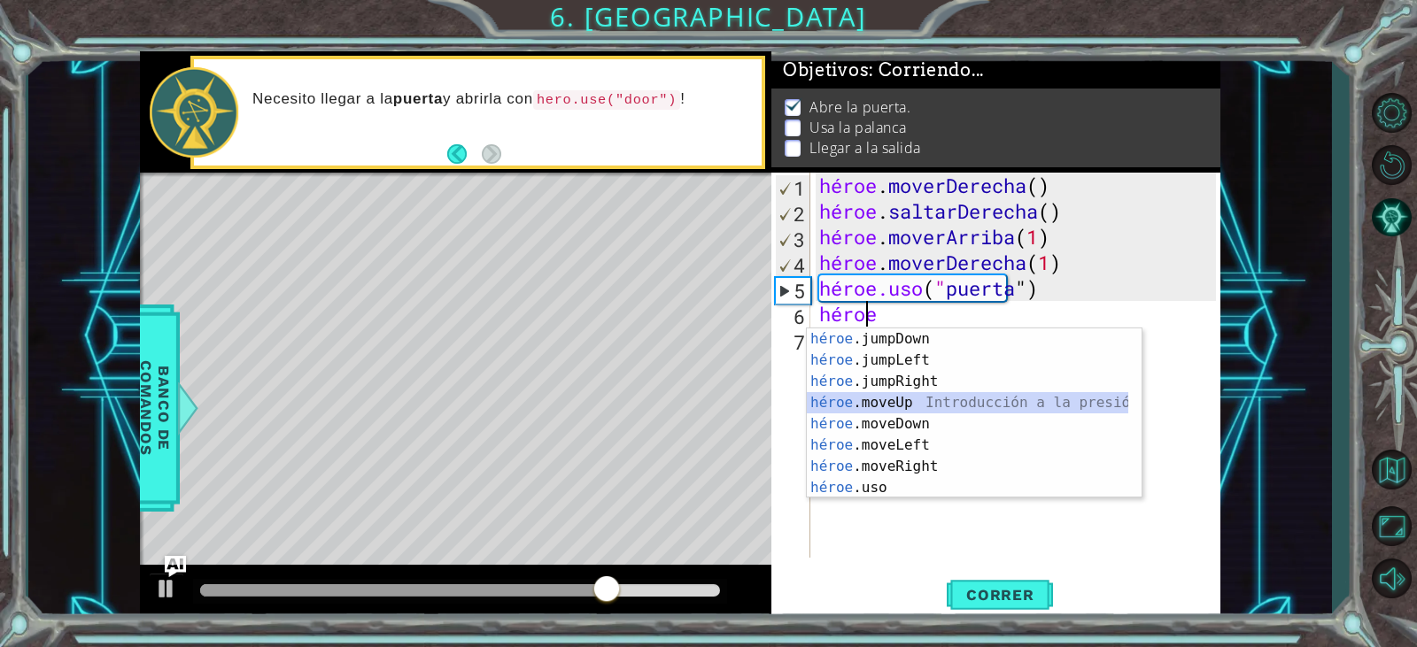
click at [945, 399] on div "héroe .jumpDown Introducción a la presión héroe .jumpLeft Introducción a la pre…" at bounding box center [968, 435] width 322 height 213
type textarea "hero.moveUp(1)"
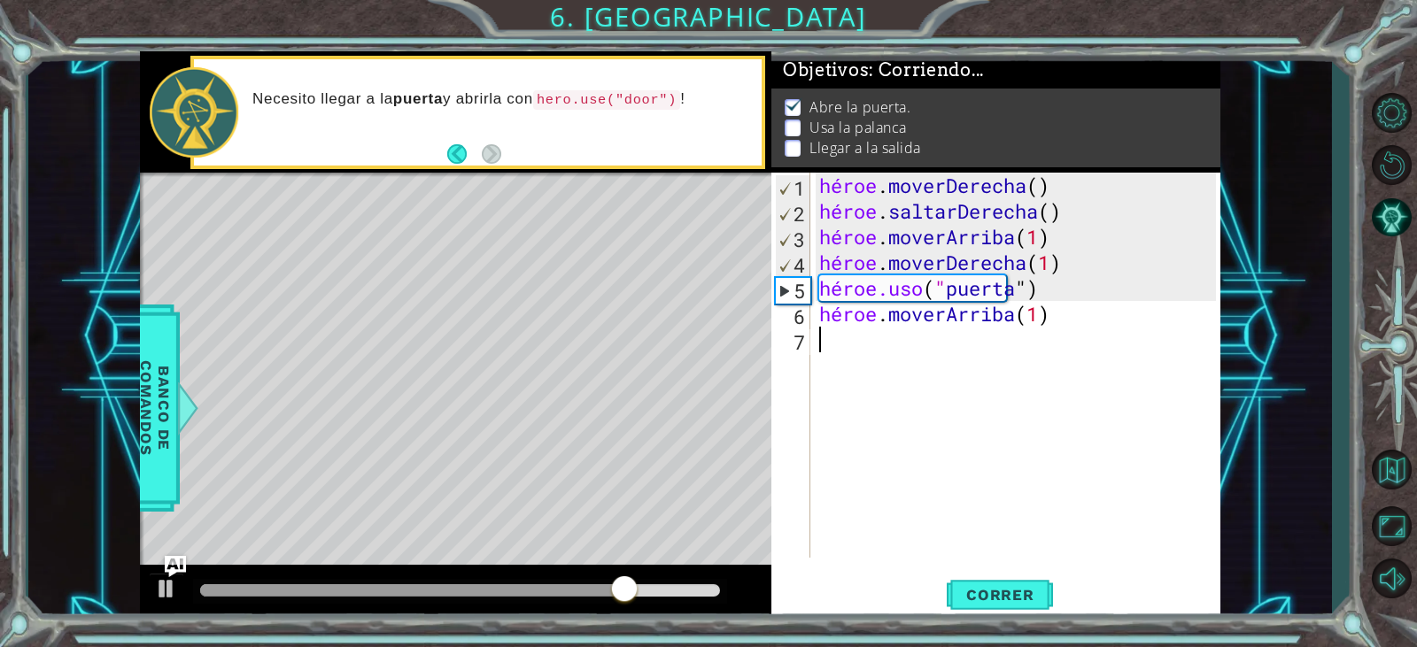
click at [923, 363] on div "héroe . moverDerecha ( ) héroe . saltarDerecha ( ) héroe . moverArriba ( 1 ) hé…" at bounding box center [1020, 391] width 408 height 437
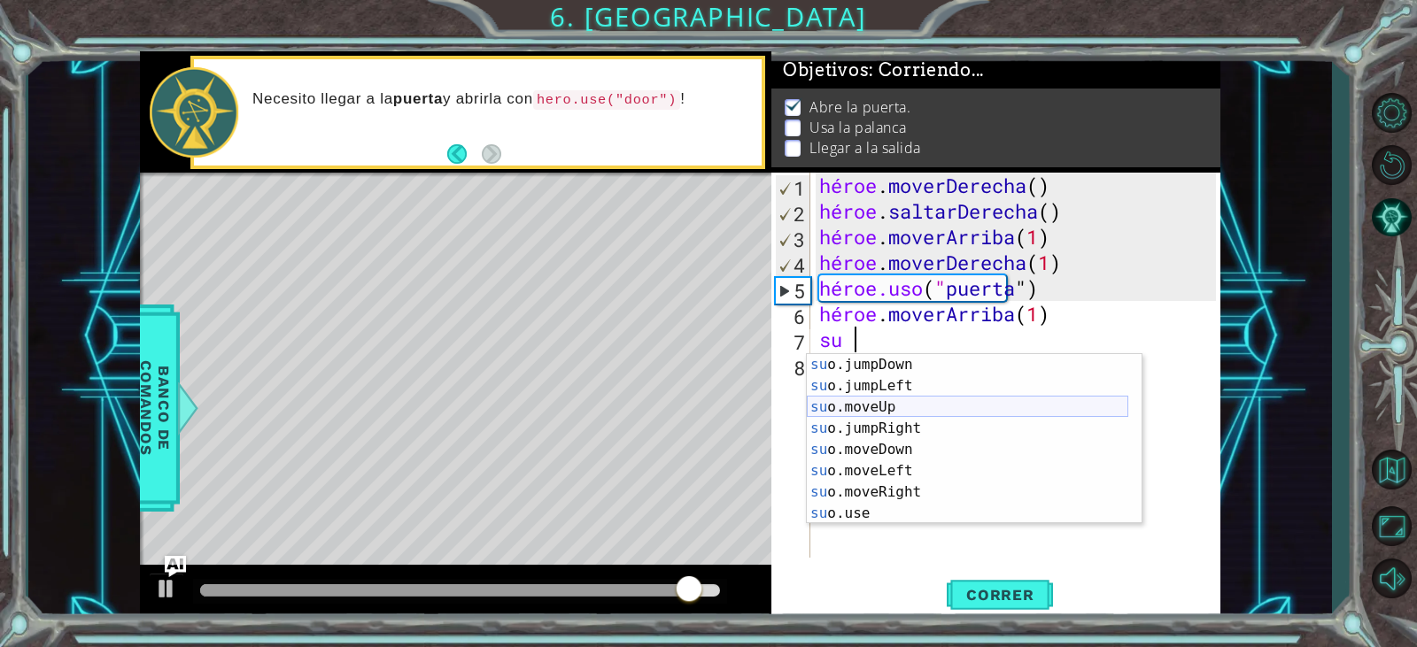
click at [909, 402] on div "su o.jumpDown Introducción a la presión su o.jumpLeft Introducción a la presión…" at bounding box center [968, 460] width 322 height 213
type textarea "hero.moveUp(1)"
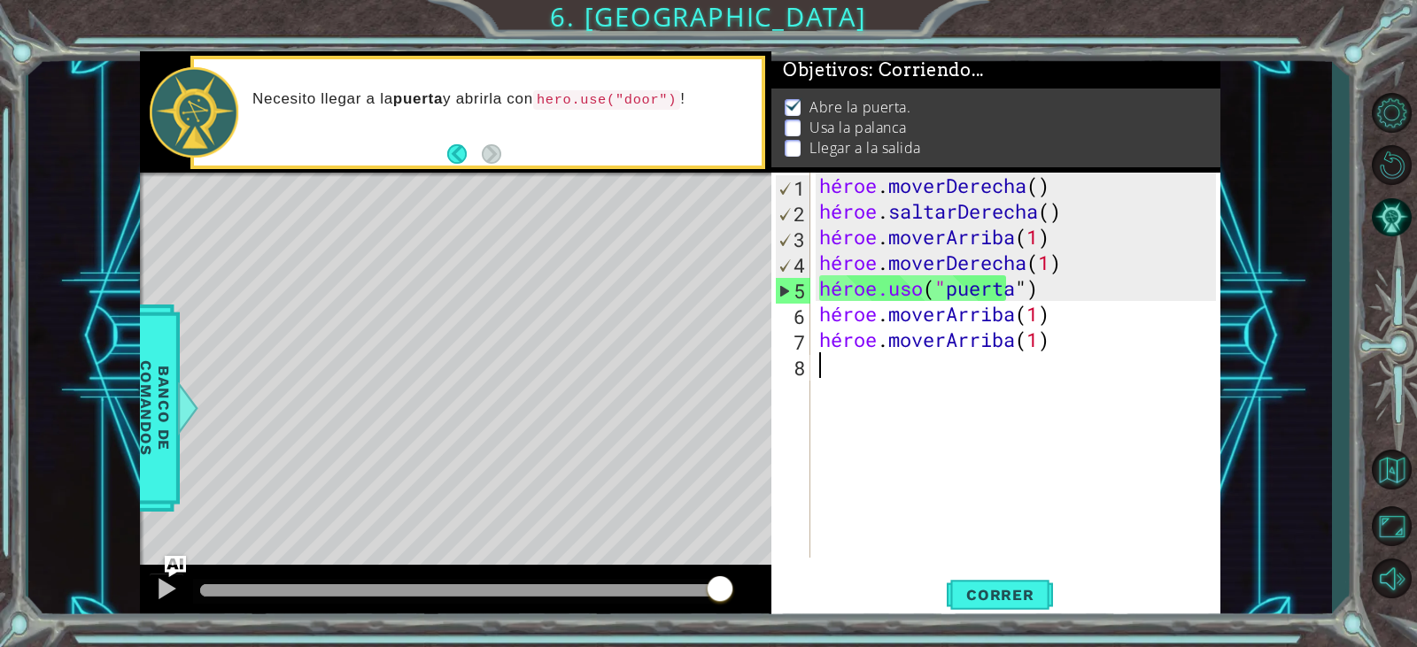
click at [881, 384] on div "héroe . moverDerecha ( ) héroe . saltarDerecha ( ) héroe . moverArriba ( 1 ) hé…" at bounding box center [1020, 391] width 408 height 437
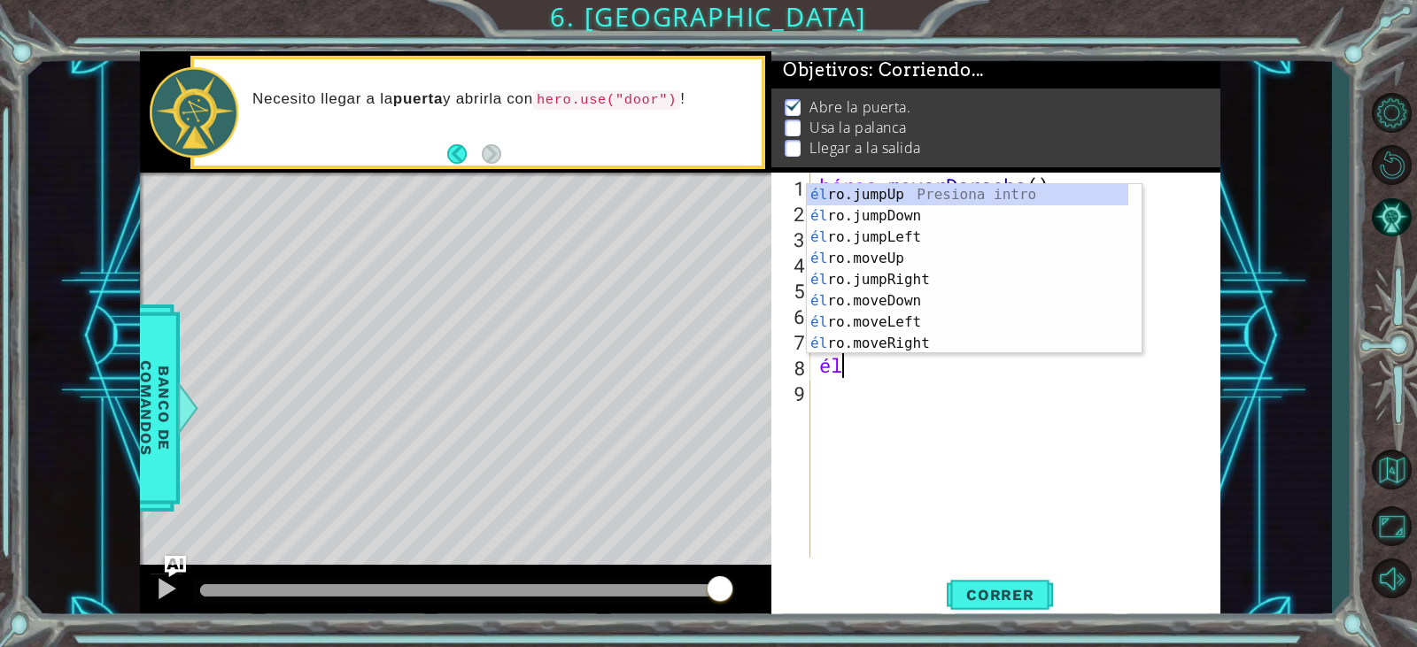
scroll to position [0, 1]
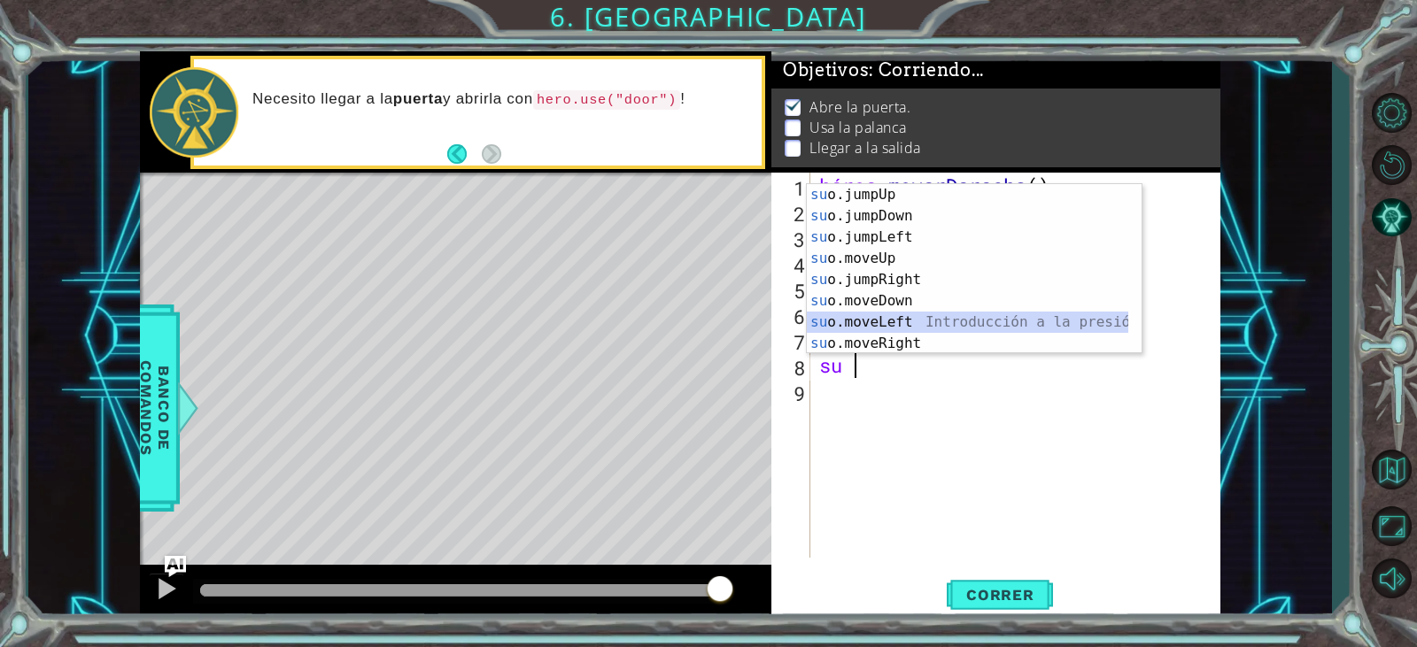
click at [871, 314] on div "su o.jumpUp Presiona intro su o.jumpDown Introducción a la presión su o.jumpLef…" at bounding box center [968, 290] width 322 height 213
type textarea "hero.moveLeft(1)"
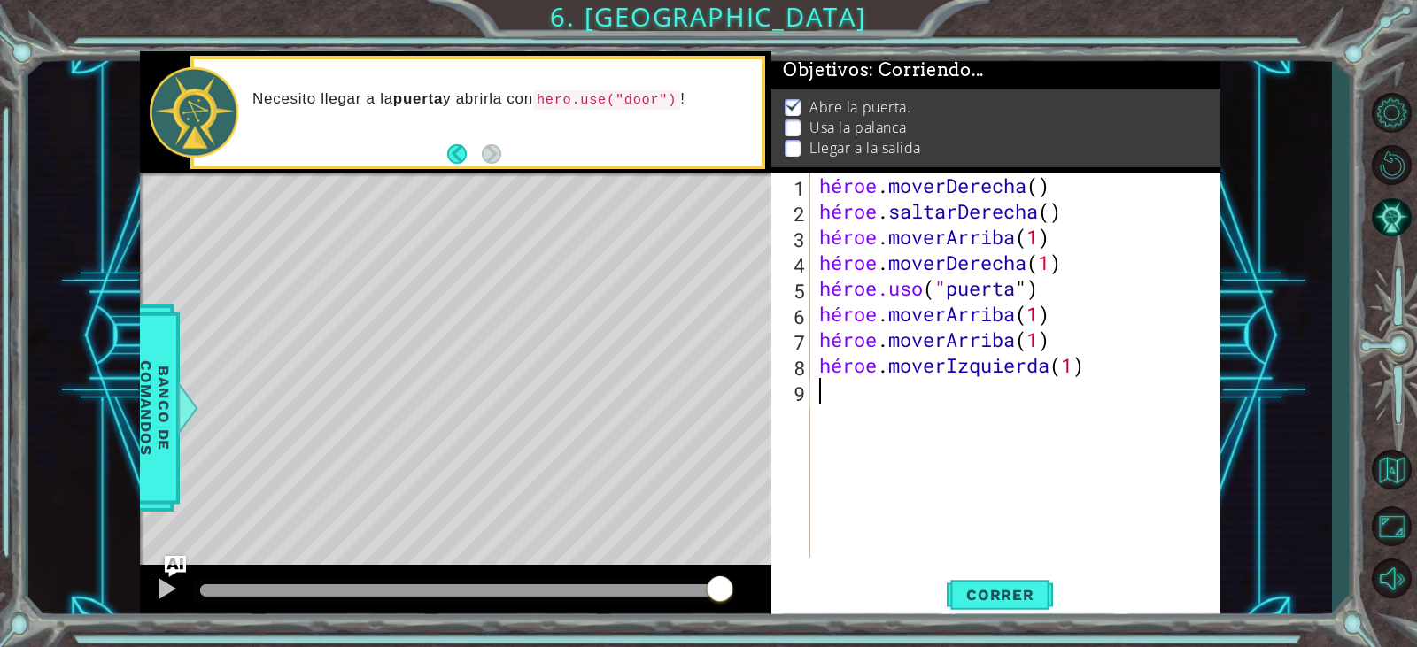
click at [847, 401] on div "héroe . moverDerecha ( ) héroe . saltarDerecha ( ) héroe . moverArriba ( 1 ) hé…" at bounding box center [1020, 391] width 408 height 437
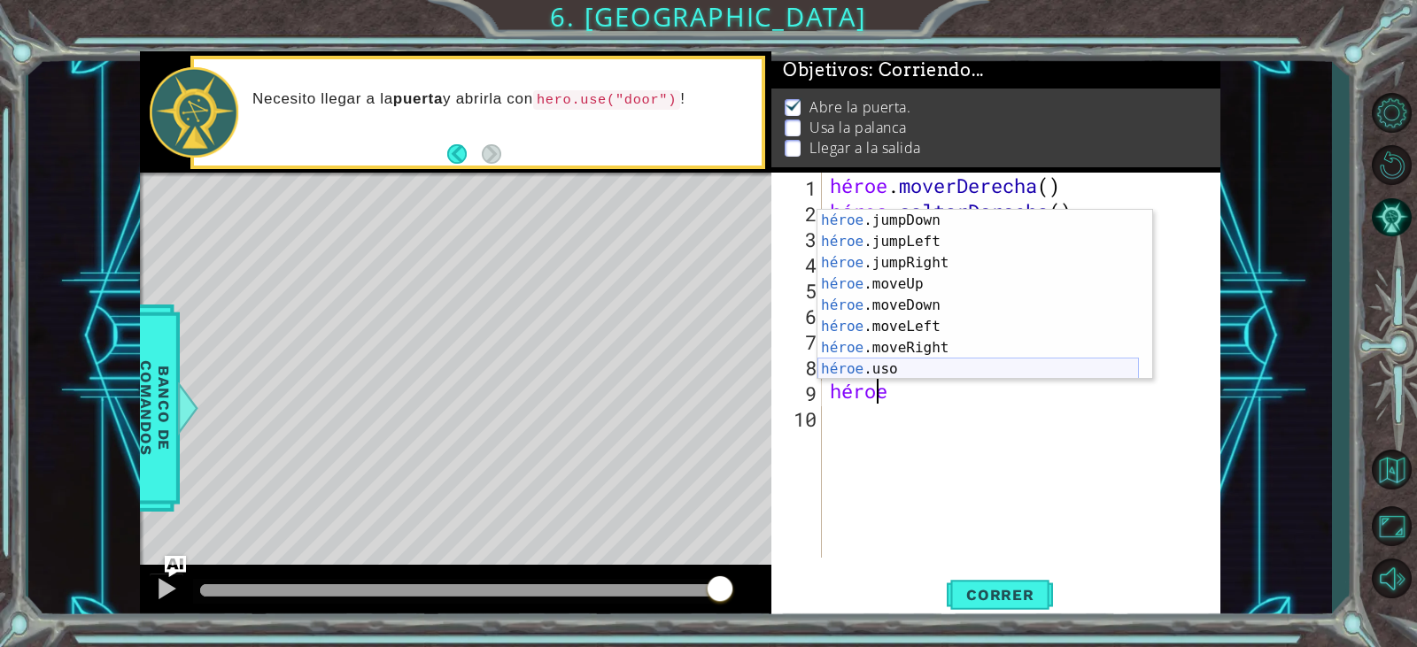
scroll to position [21, 0]
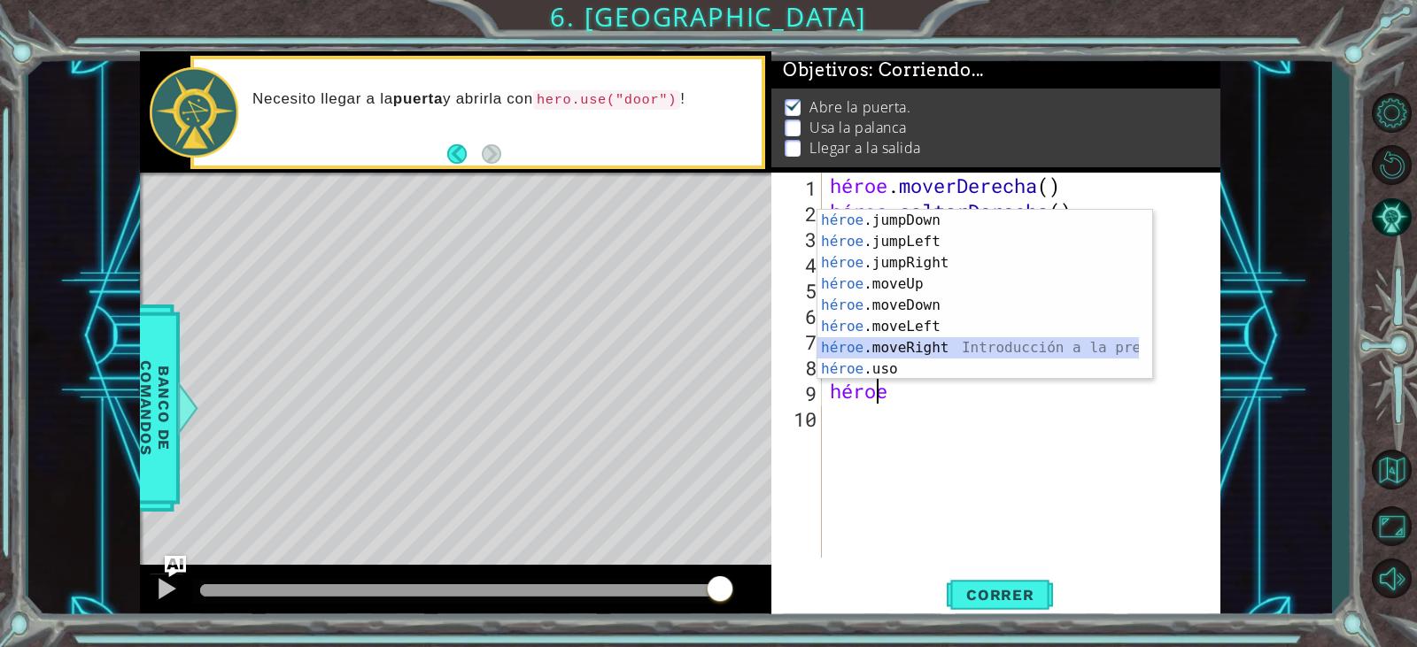
click at [885, 355] on div "héroe .jumpDown Introducción a la presión héroe .jumpLeft Introducción a la pre…" at bounding box center [979, 316] width 322 height 213
type textarea "hero.moveRight(1)"
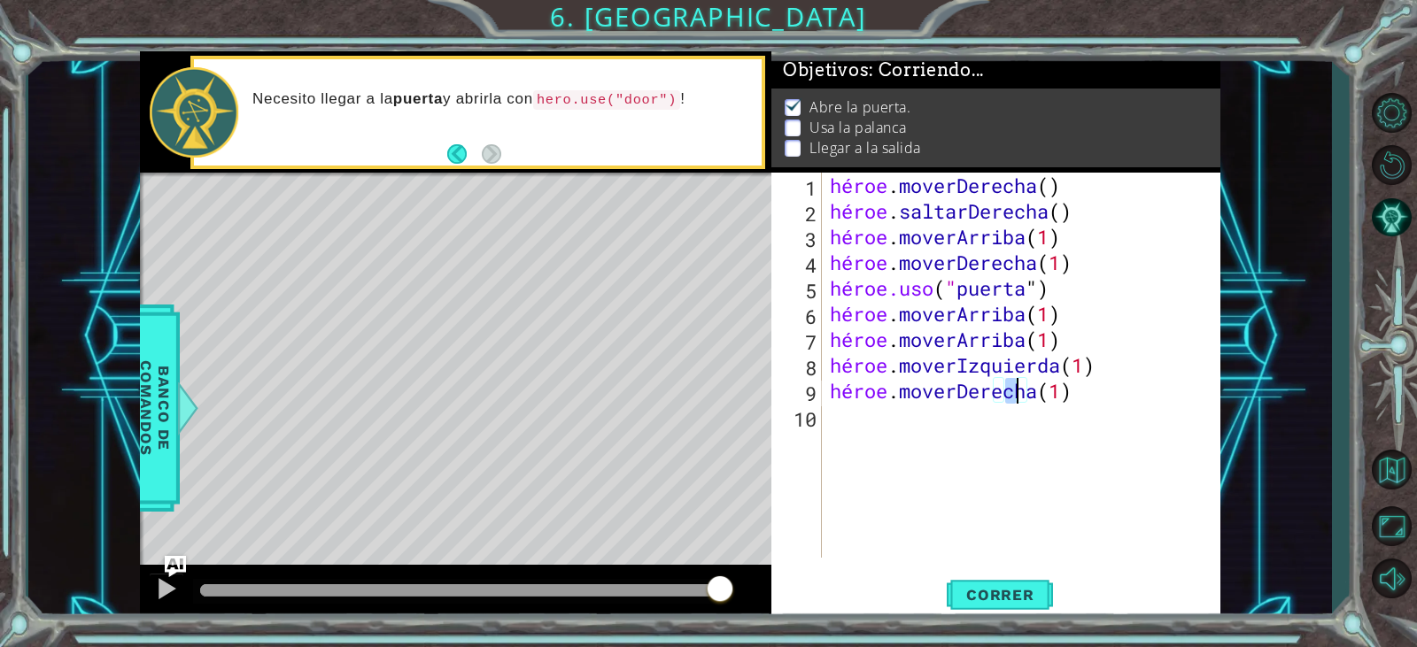
click at [949, 410] on div "héroe . moverDerecha ( ) héroe . saltarDerecha ( ) héroe . moverArriba ( 1 ) hé…" at bounding box center [1025, 391] width 398 height 437
click at [949, 396] on div "héroe . moverDerecha ( ) héroe . saltarDerecha ( ) héroe . moverArriba ( 1 ) hé…" at bounding box center [1025, 391] width 398 height 437
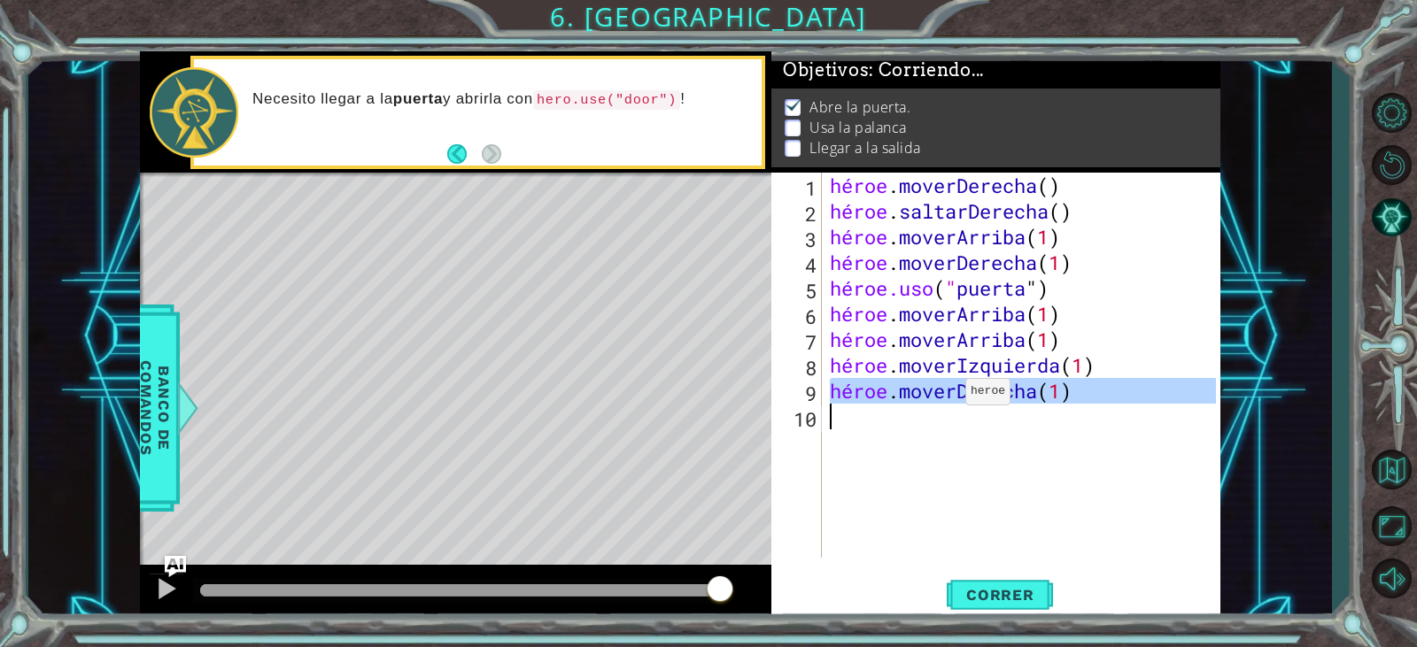
click at [949, 396] on div "héroe . moverDerecha ( ) héroe . saltarDerecha ( ) héroe . moverArriba ( 1 ) hé…" at bounding box center [1025, 391] width 398 height 437
type textarea "hero.moveRight(1)"
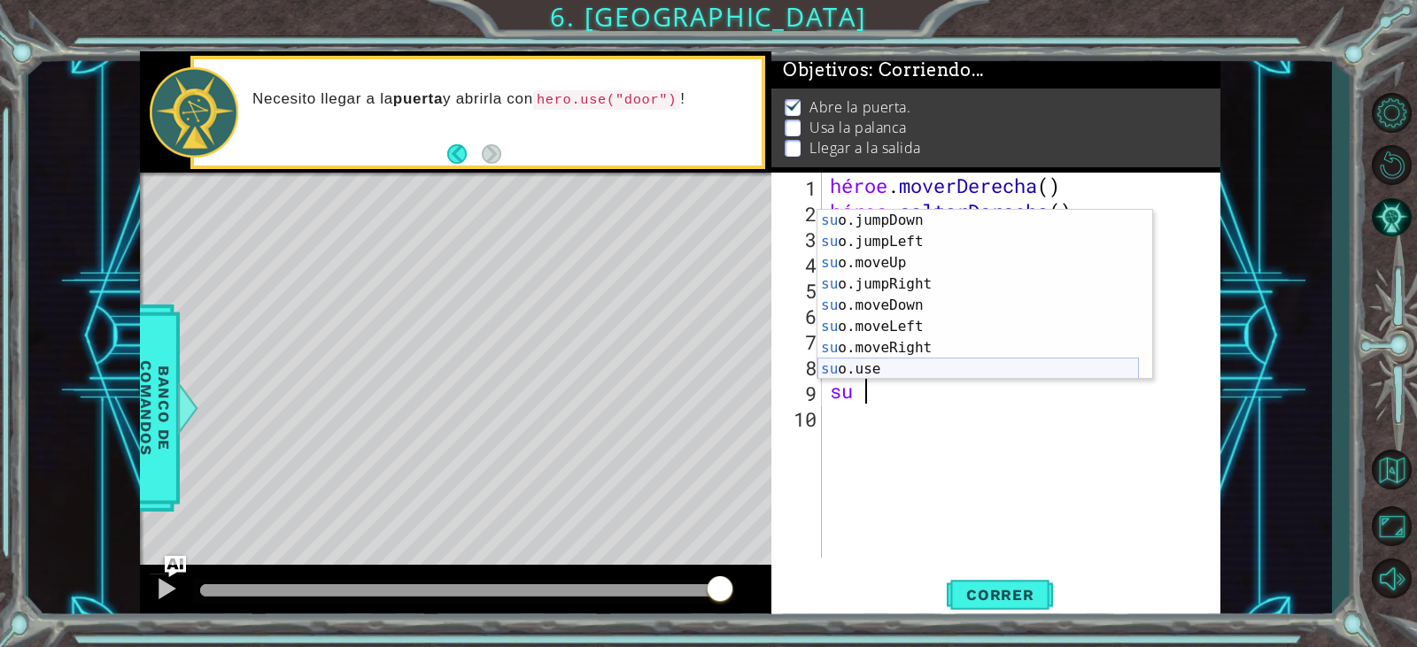
scroll to position [21, 0]
click at [911, 368] on div "su o.jumpDown Introducción a la presión su o.jumpLeft Introducción a la presión…" at bounding box center [979, 316] width 322 height 213
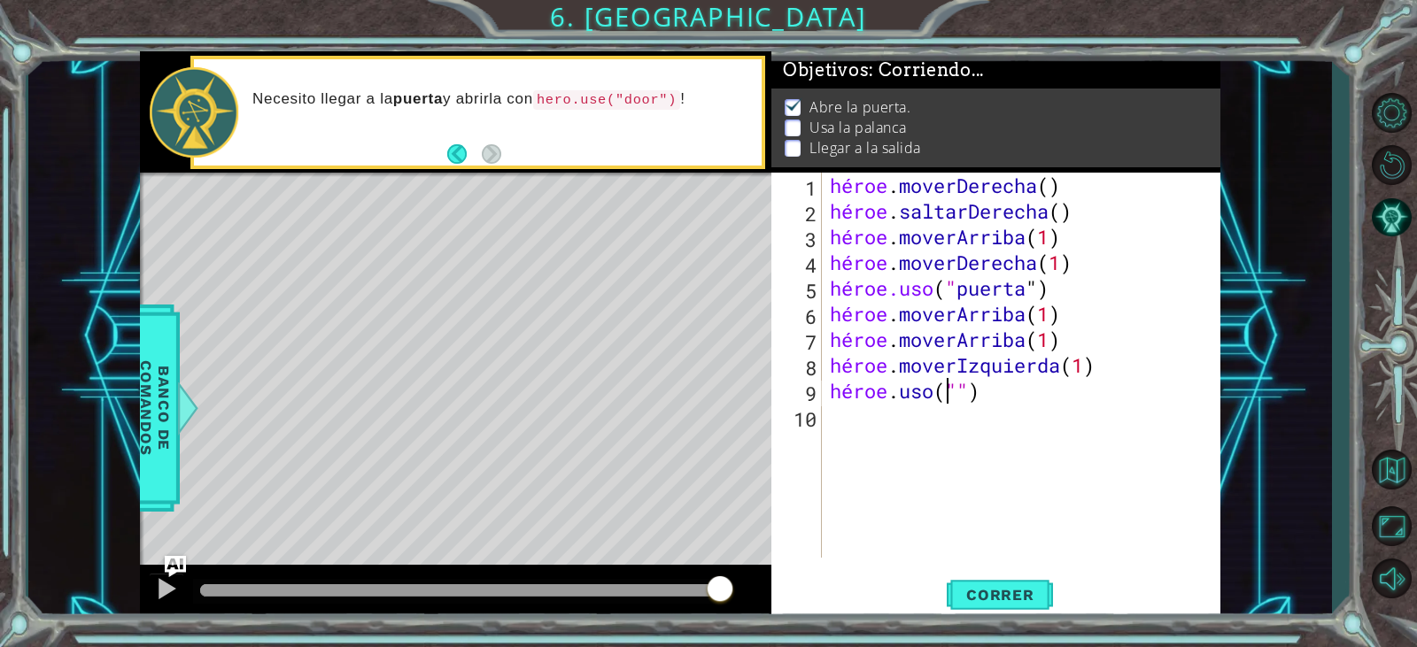
click at [1008, 379] on div "héroe . moverDerecha ( ) héroe . saltarDerecha ( ) héroe . moverArriba ( 1 ) hé…" at bounding box center [1025, 391] width 398 height 437
click at [1094, 398] on div "héroe . moverDerecha ( ) héroe . saltarDerecha ( ) héroe . moverArriba ( 1 ) hé…" at bounding box center [1025, 391] width 398 height 437
click at [993, 599] on font "Correr" at bounding box center [1000, 595] width 68 height 18
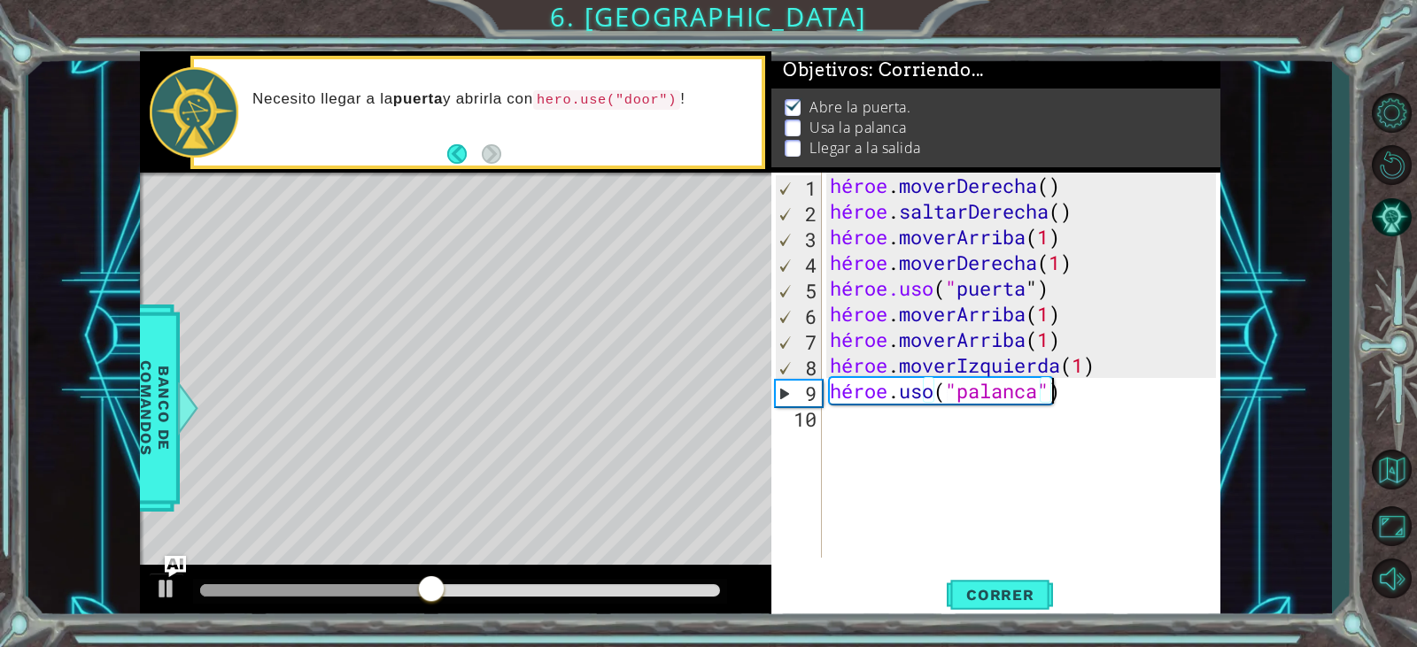
click at [1062, 398] on div "héroe . moverDerecha ( ) héroe . saltarDerecha ( ) héroe . moverArriba ( 1 ) hé…" at bounding box center [1025, 391] width 398 height 437
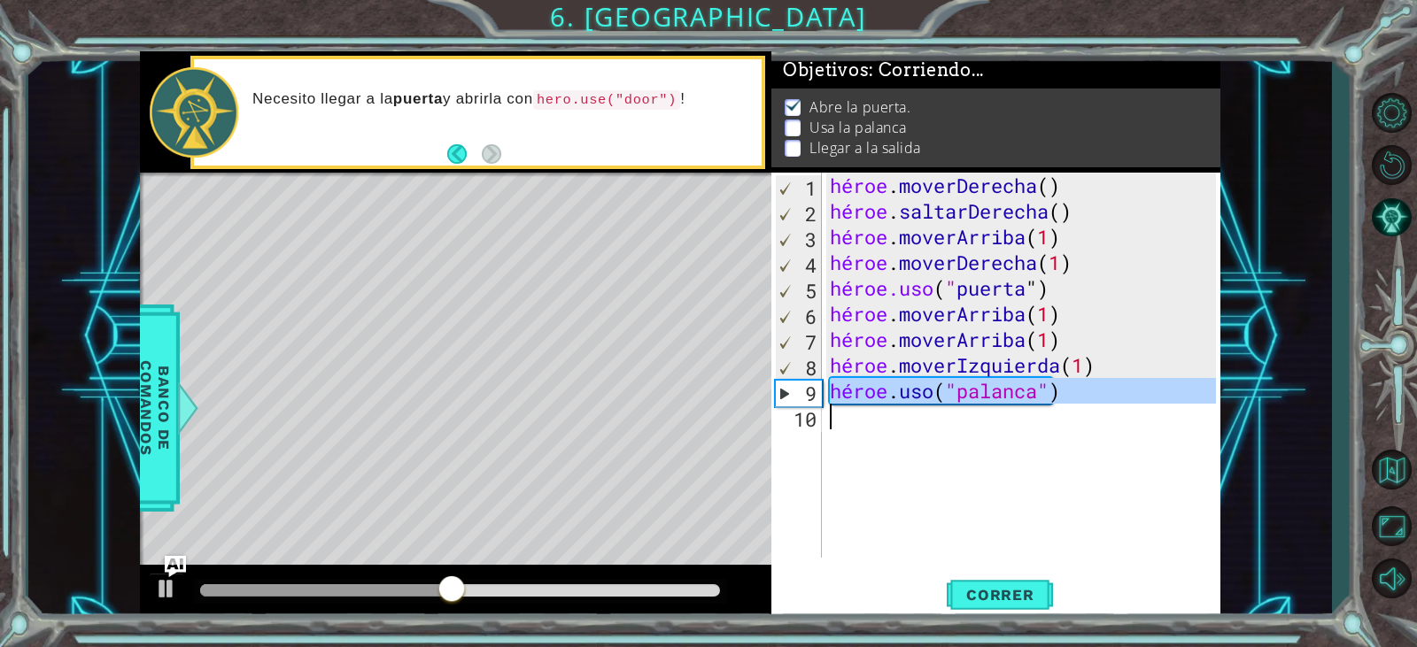
click at [1062, 398] on div "héroe . moverDerecha ( ) héroe . saltarDerecha ( ) héroe . moverArriba ( 1 ) hé…" at bounding box center [1025, 391] width 398 height 437
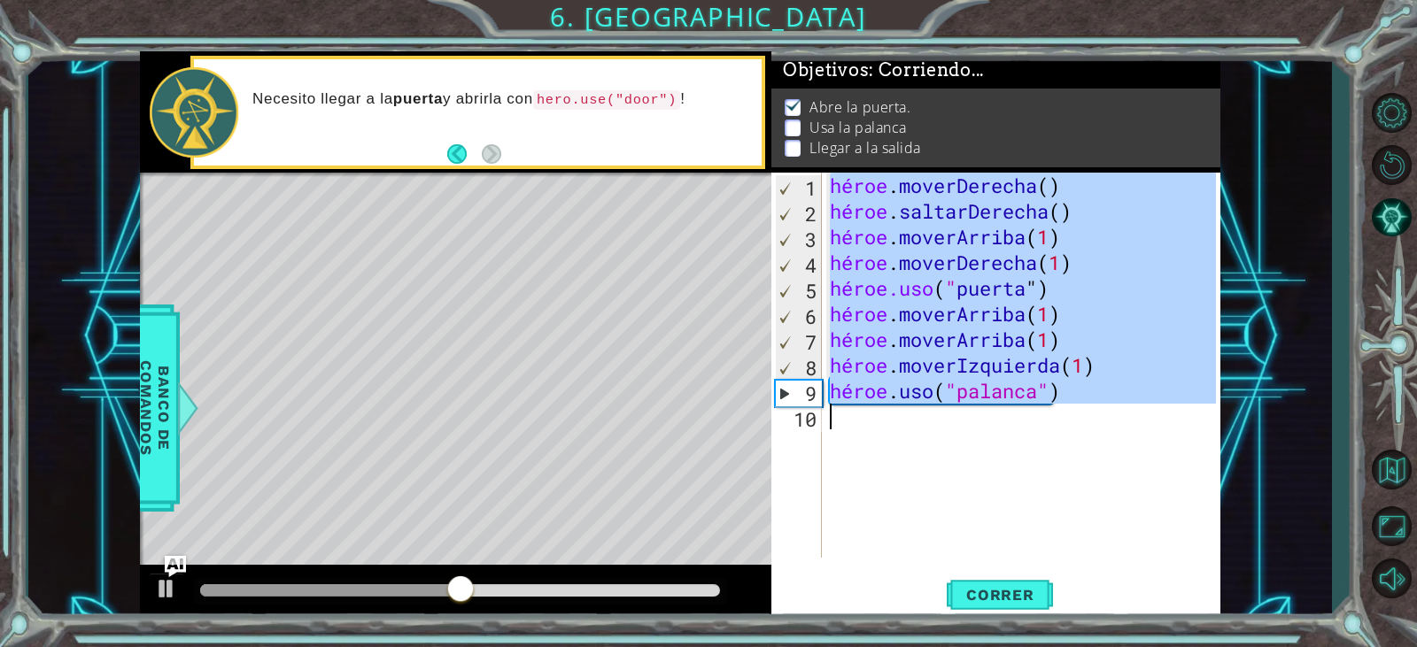
click at [1062, 398] on div "héroe . moverDerecha ( ) héroe . saltarDerecha ( ) héroe . moverArriba ( 1 ) hé…" at bounding box center [1025, 391] width 398 height 437
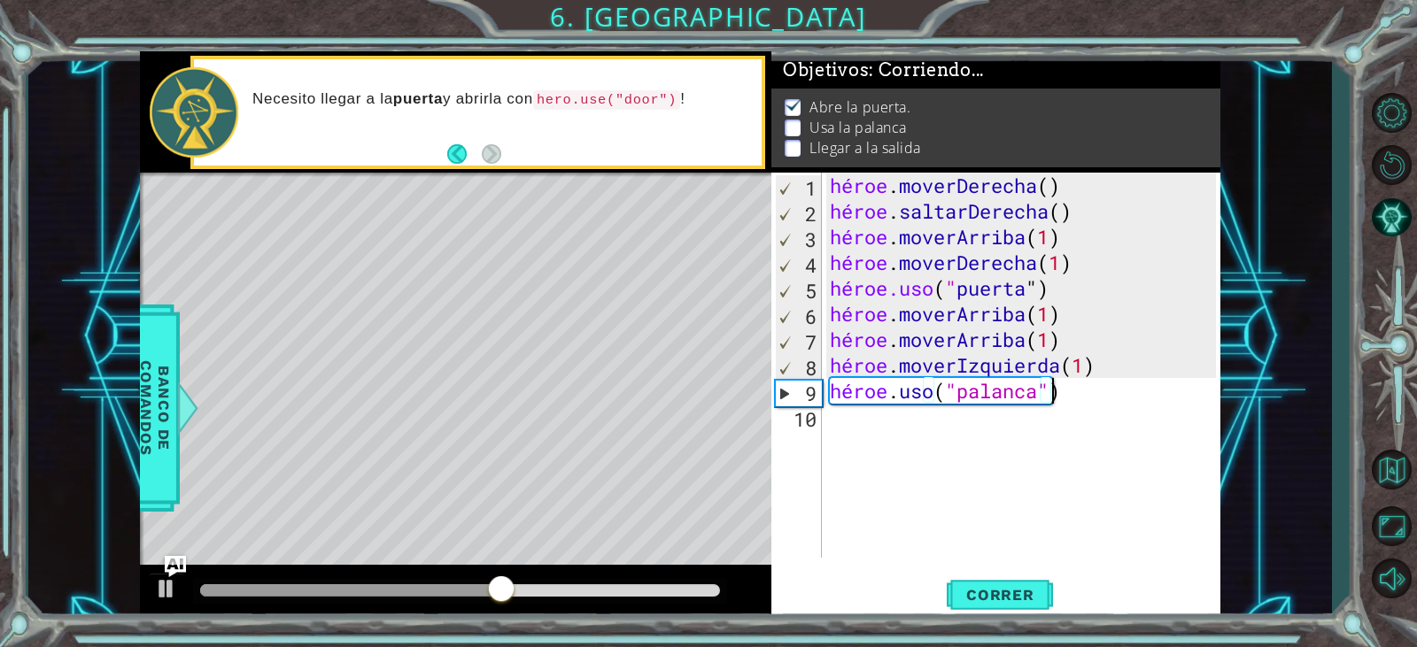
click at [1127, 392] on div "héroe . moverDerecha ( ) héroe . saltarDerecha ( ) héroe . moverArriba ( 1 ) hé…" at bounding box center [1025, 391] width 398 height 437
type textarea "hero.use("lever")"
click at [974, 590] on font "Correr" at bounding box center [1000, 595] width 68 height 18
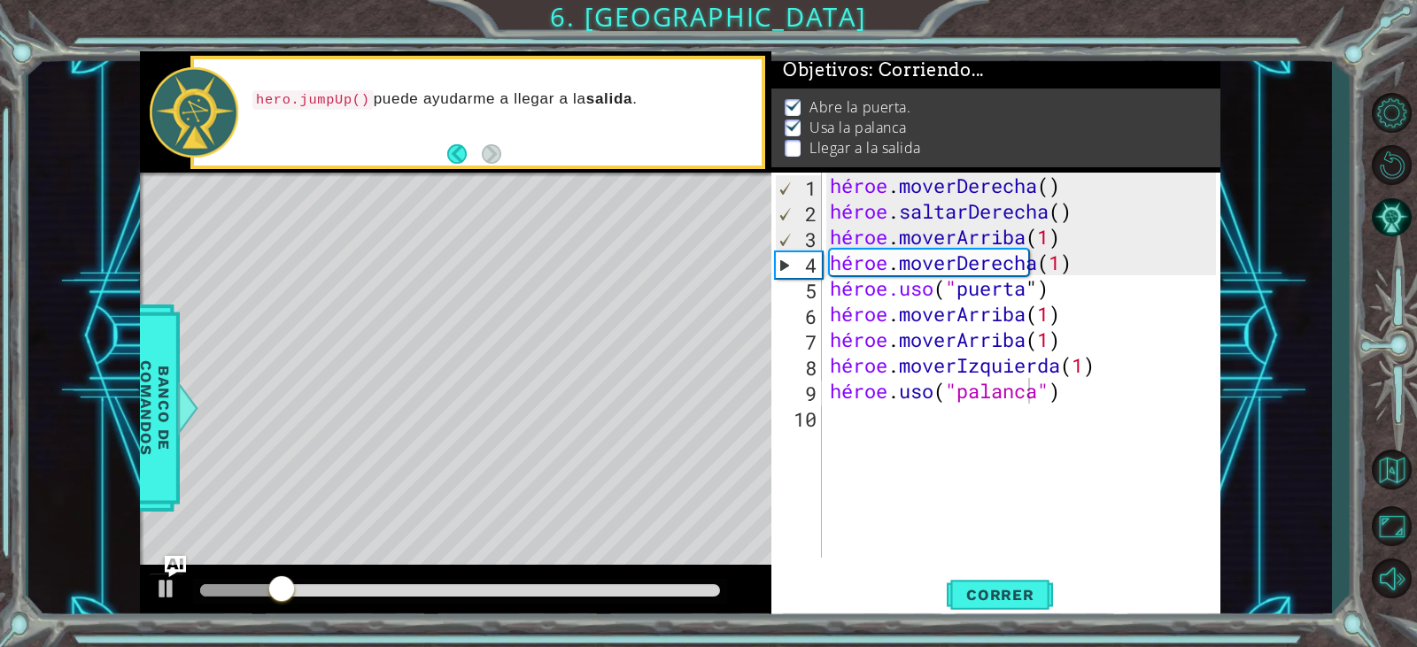
click at [1324, 110] on div "1 [DEMOGRAPHIC_DATA] XXXXXXXXXXXXXXXXXXXXXXXXXXXXXXXXXXXXXXXXXXXXXXXXXXXXXXXXXX…" at bounding box center [680, 336] width 1304 height 570
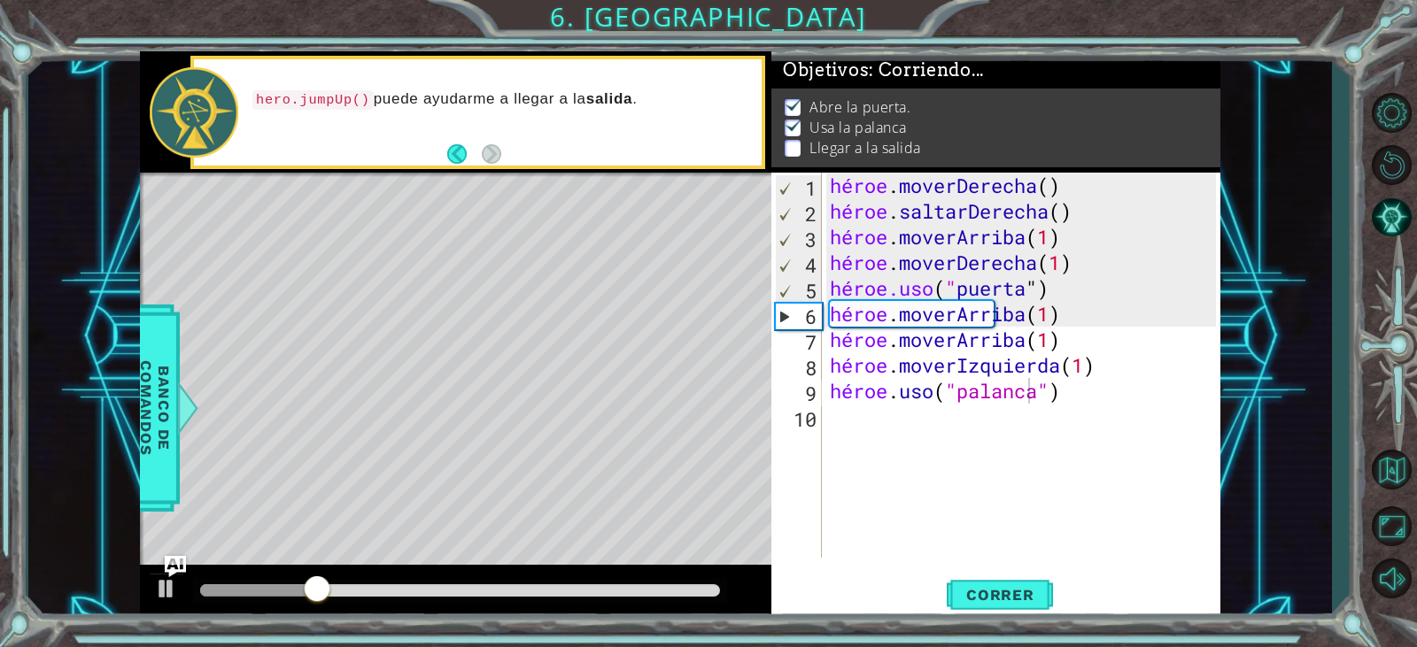
click at [1231, 32] on div "1 [DEMOGRAPHIC_DATA] XXXXXXXXXXXXXXXXXXXXXXXXXXXXXXXXXXXXXXXXXXXXXXXXXXXXXXXXXX…" at bounding box center [708, 323] width 1417 height 647
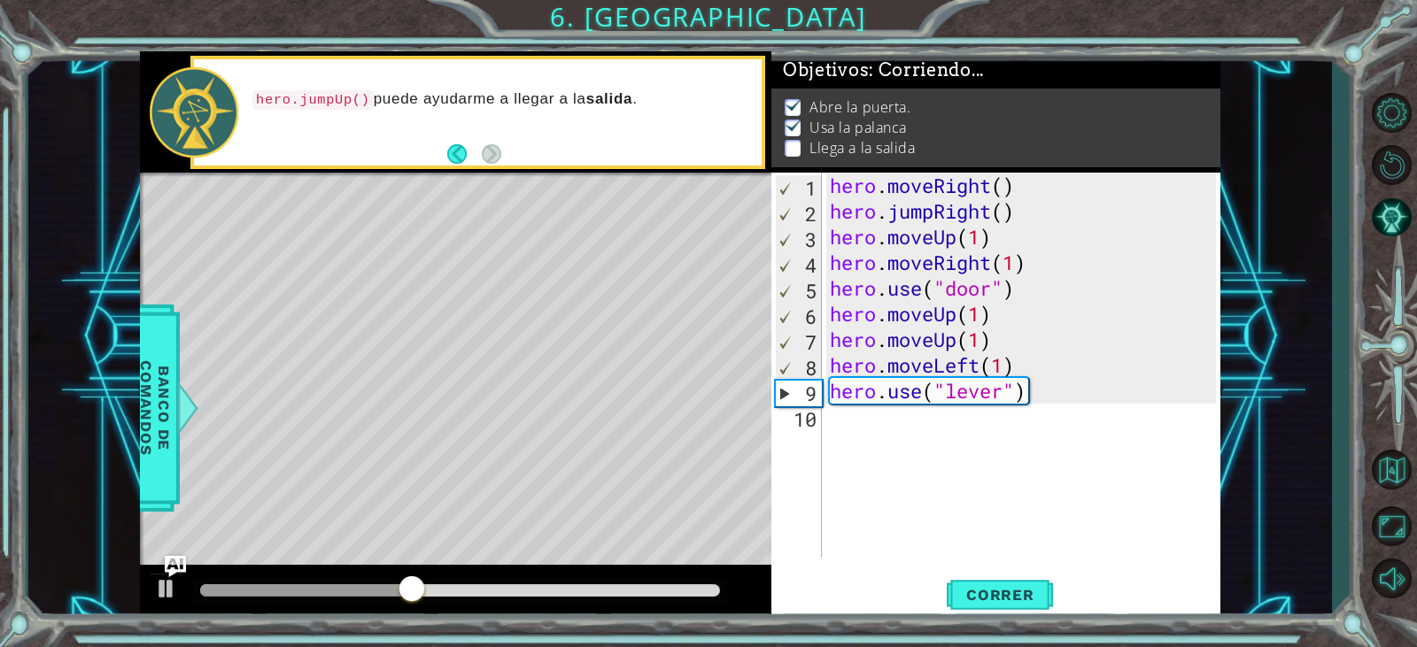
scroll to position [0, 0]
click at [923, 443] on div "hero . moveRight ( ) hero . jumpRight ( ) hero . moveUp ( 1 ) hero . moveRight …" at bounding box center [1025, 391] width 398 height 437
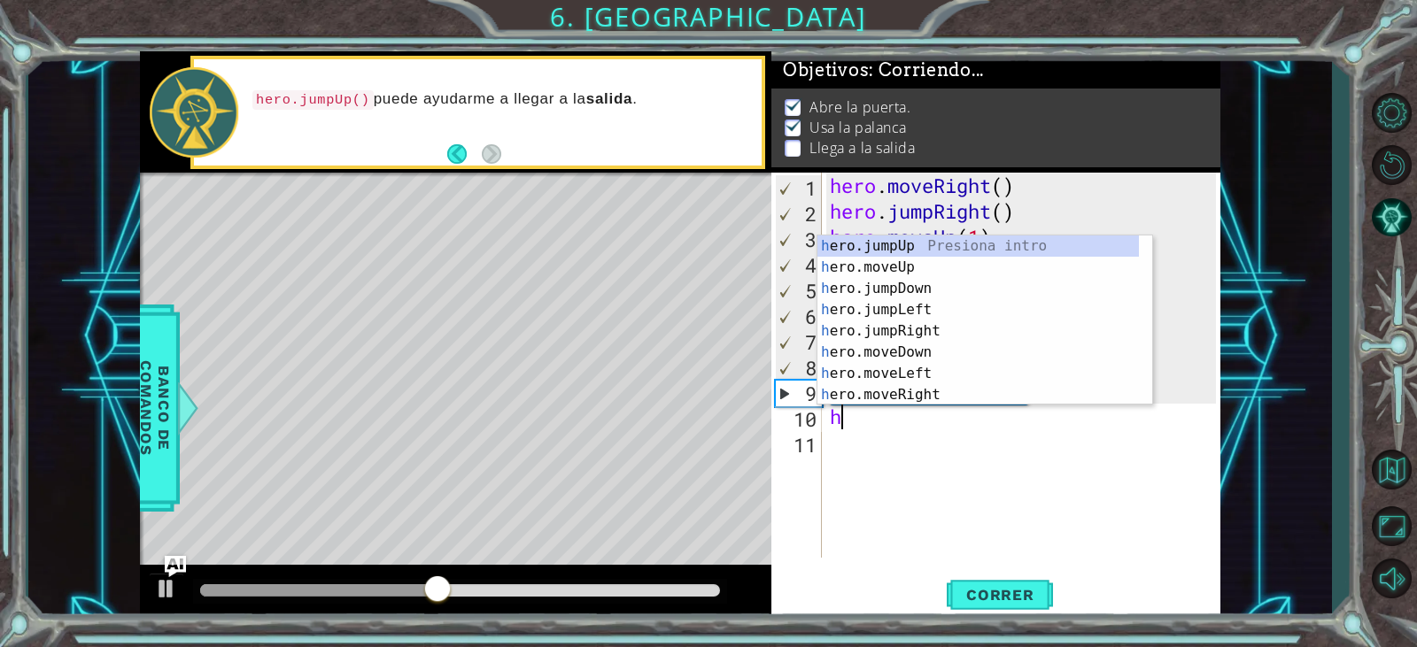
type textarea "her"
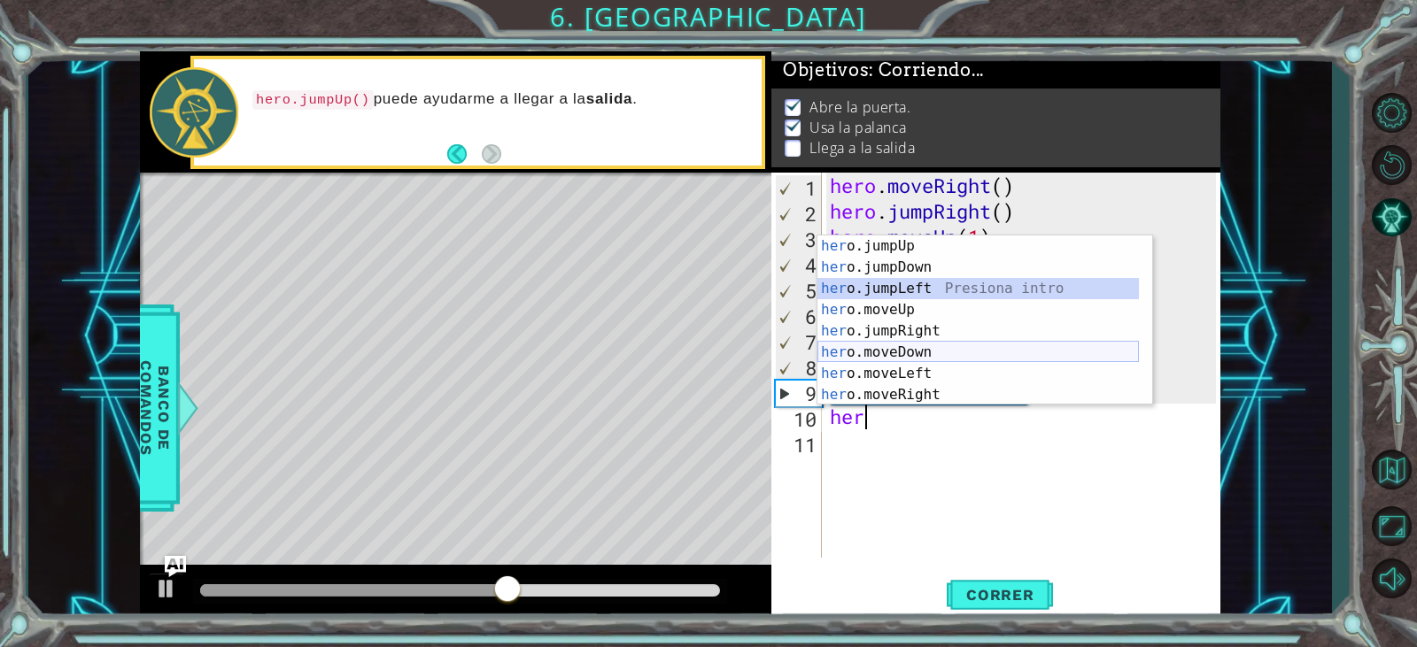
scroll to position [21, 0]
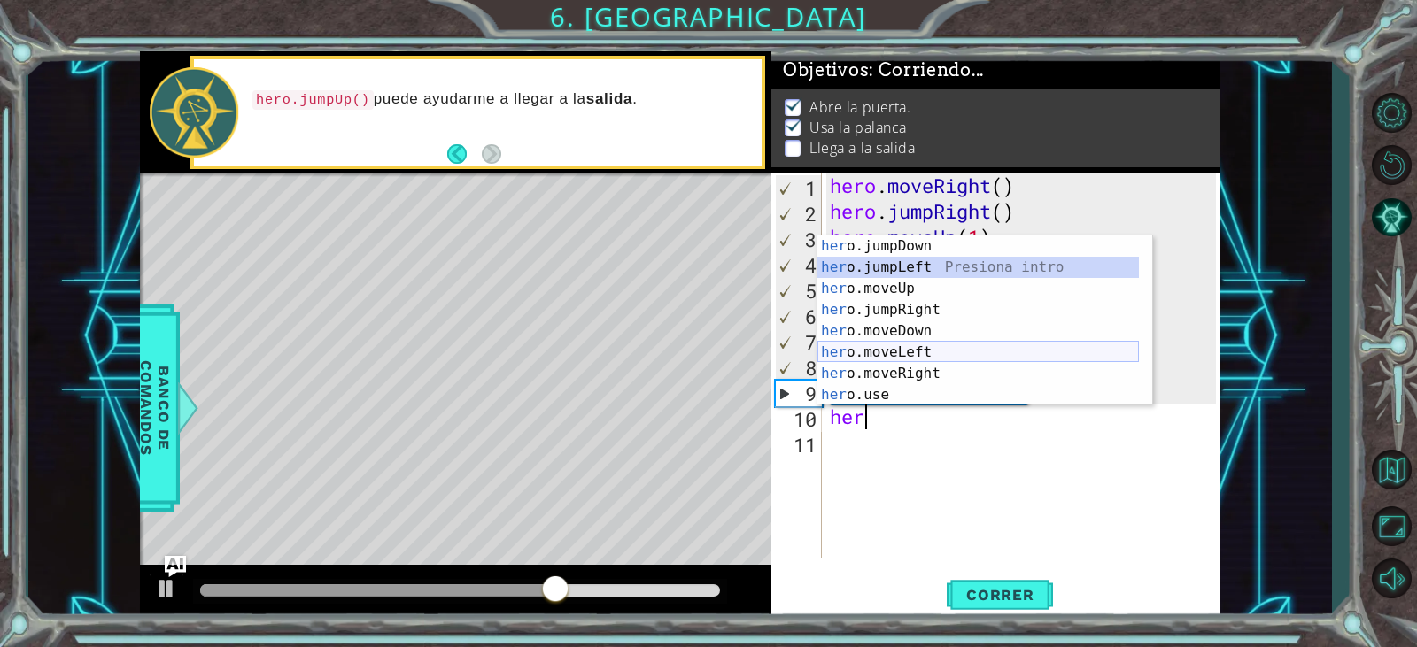
drag, startPoint x: 948, startPoint y: 291, endPoint x: 926, endPoint y: 345, distance: 58.9
click at [926, 345] on div "her o.jumpDown Presiona intro her o.jumpLeft Presiona intro her o.moveUp Presio…" at bounding box center [979, 342] width 322 height 213
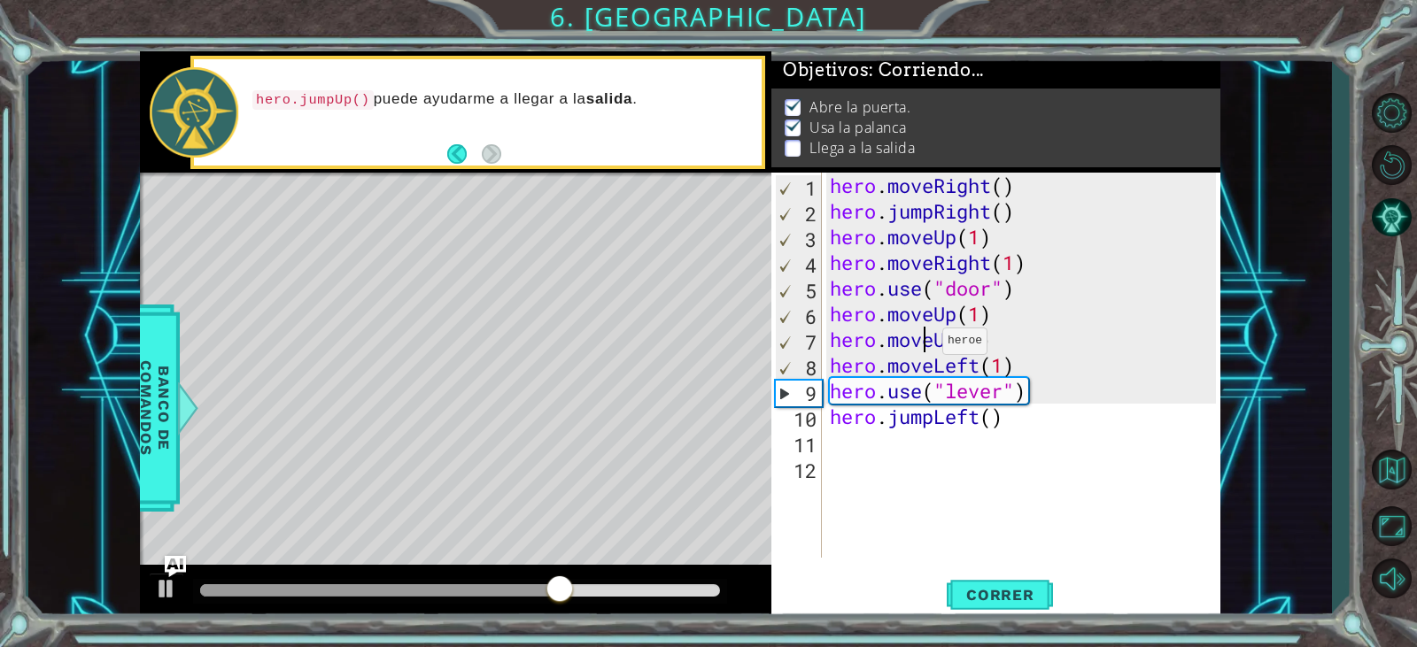
click at [926, 345] on div "hero . moveRight ( ) hero . jumpRight ( ) hero . moveUp ( 1 ) hero . moveRight …" at bounding box center [1025, 391] width 398 height 437
click at [955, 420] on div "hero . moveRight ( ) hero . jumpRight ( ) hero . moveUp ( 1 ) hero . moveRight …" at bounding box center [1025, 391] width 398 height 437
type textarea "hero.jumpLeft()"
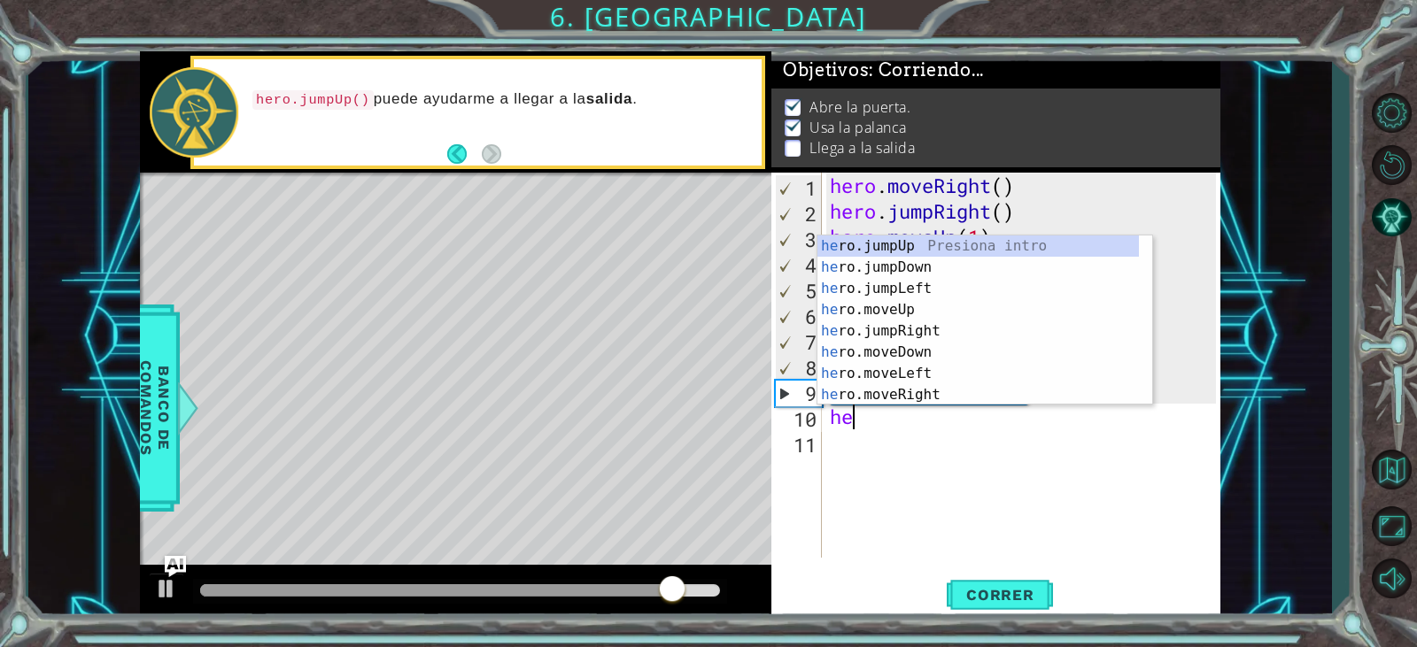
scroll to position [0, 1]
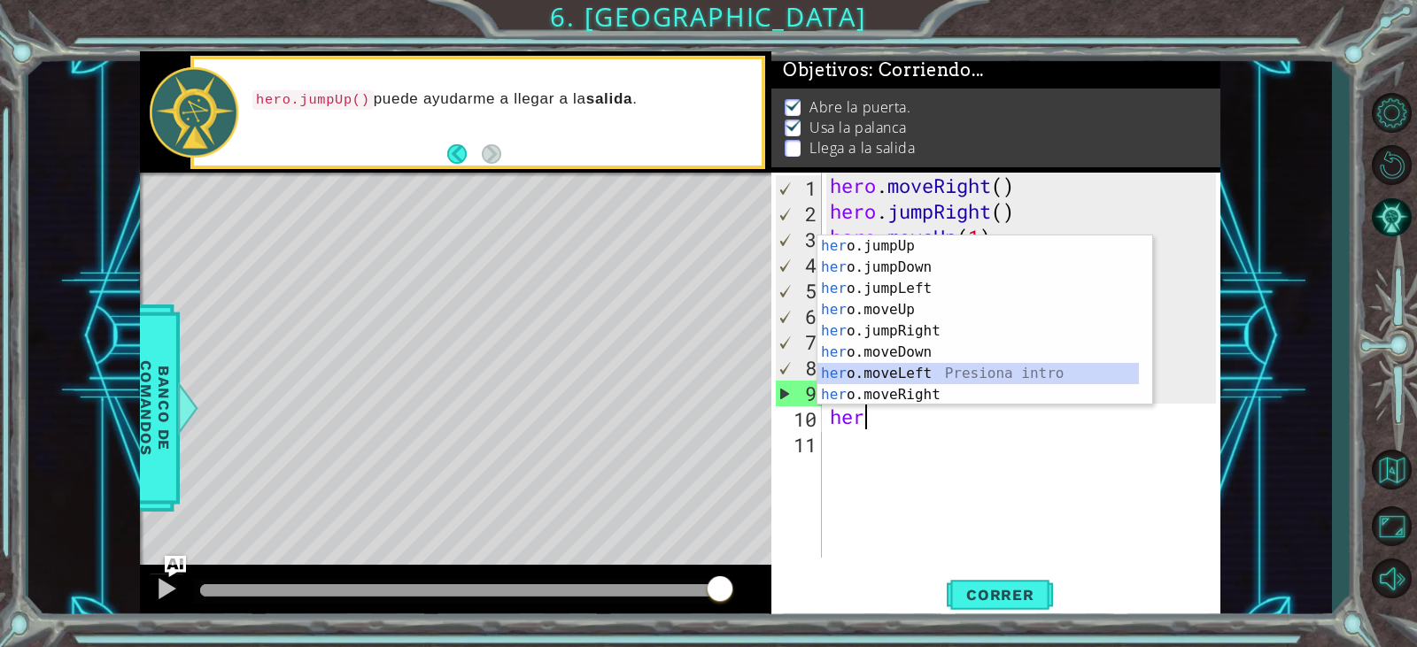
click at [900, 376] on div "her o.jumpUp Presiona intro her o.jumpDown Presiona intro her o.jumpLeft Presio…" at bounding box center [979, 342] width 322 height 213
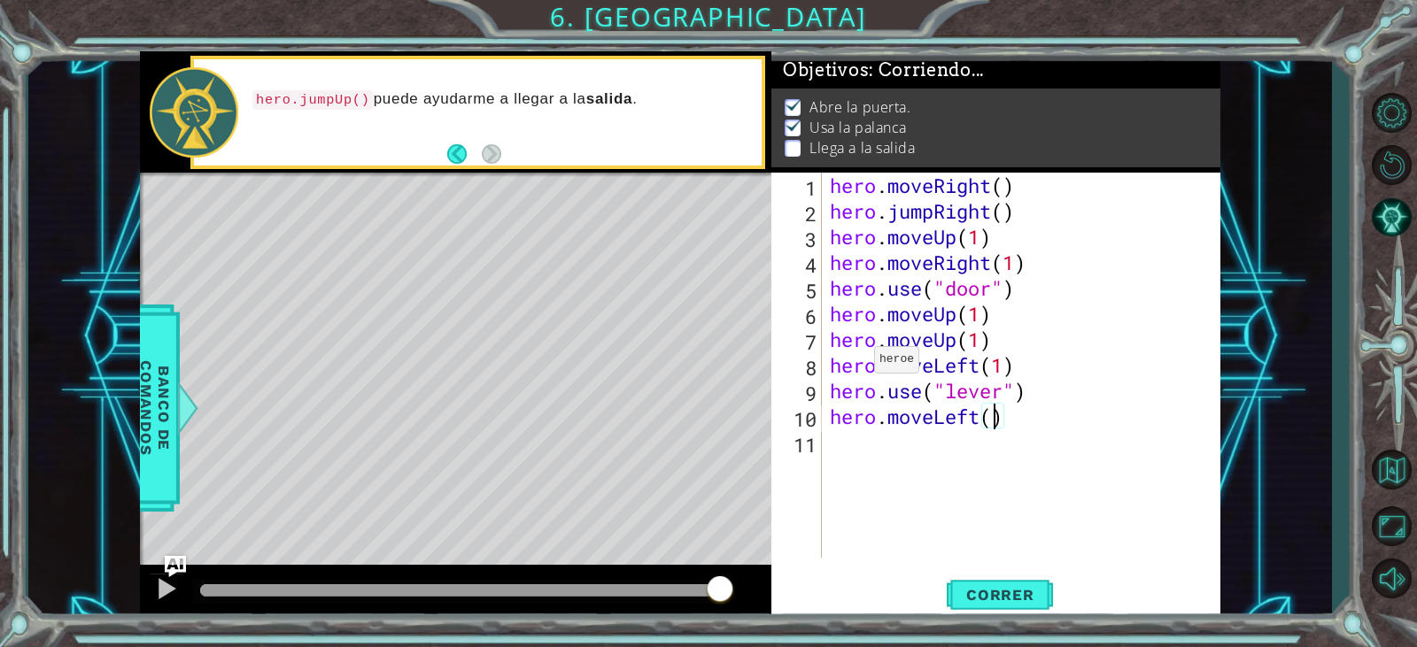
type textarea "hero.moveLeft(2)"
click at [946, 473] on div "hero . moveRight ( ) hero . jumpRight ( ) hero . moveUp ( 1 ) hero . moveRight …" at bounding box center [1025, 391] width 398 height 437
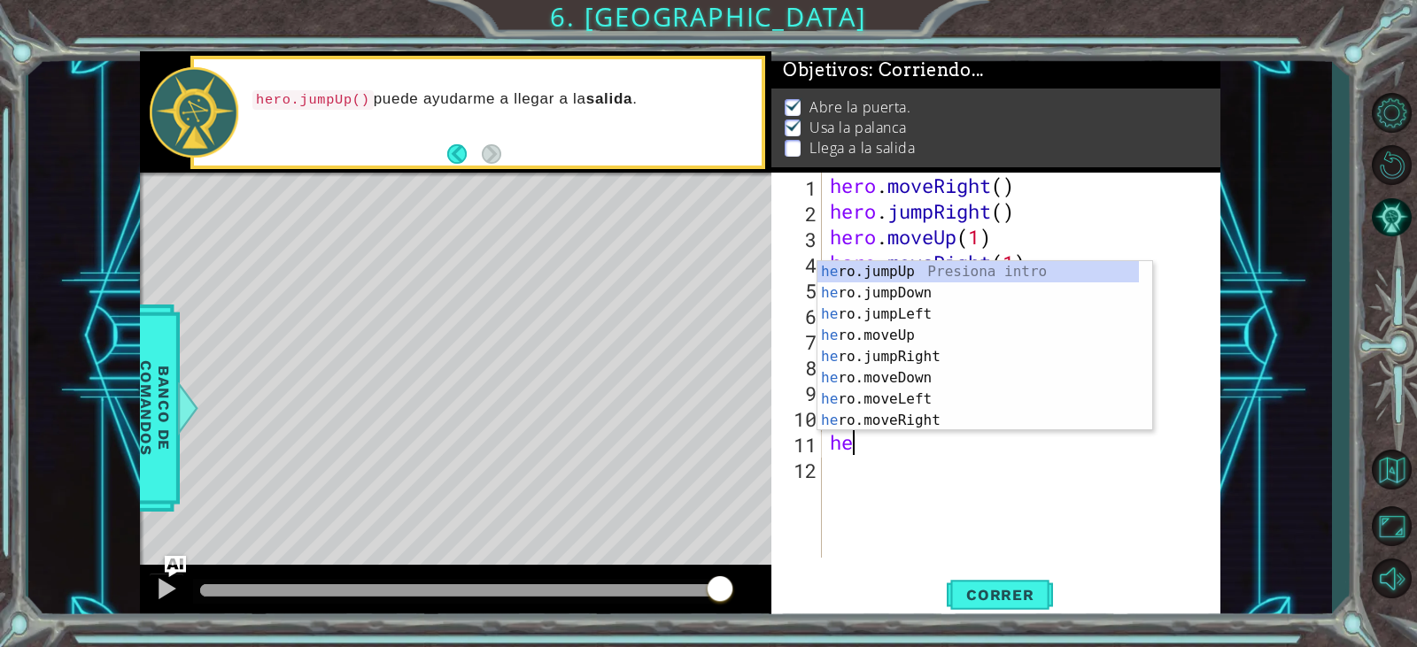
type textarea "her"
click at [900, 276] on div "her o.jumpUp Presiona intro her o.jumpDown Presiona intro her o.jumpLeft Presio…" at bounding box center [979, 367] width 322 height 213
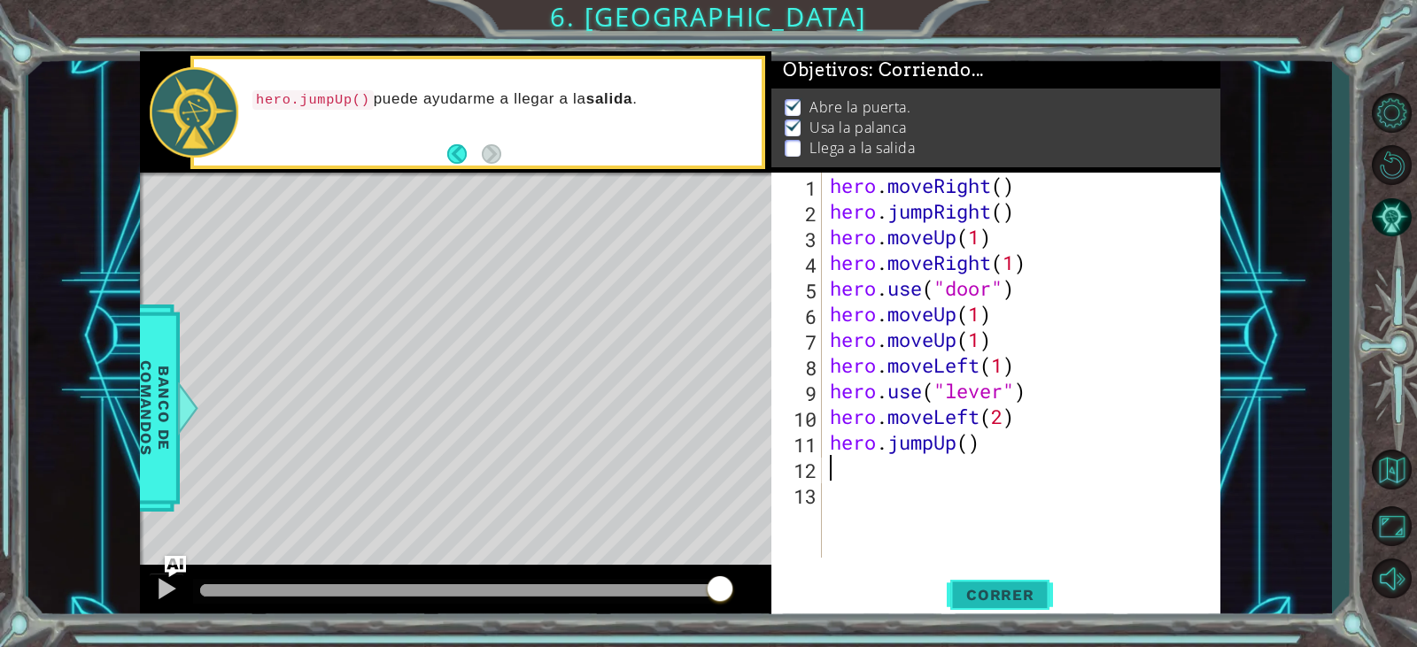
click at [971, 584] on button "Correr" at bounding box center [1000, 595] width 106 height 45
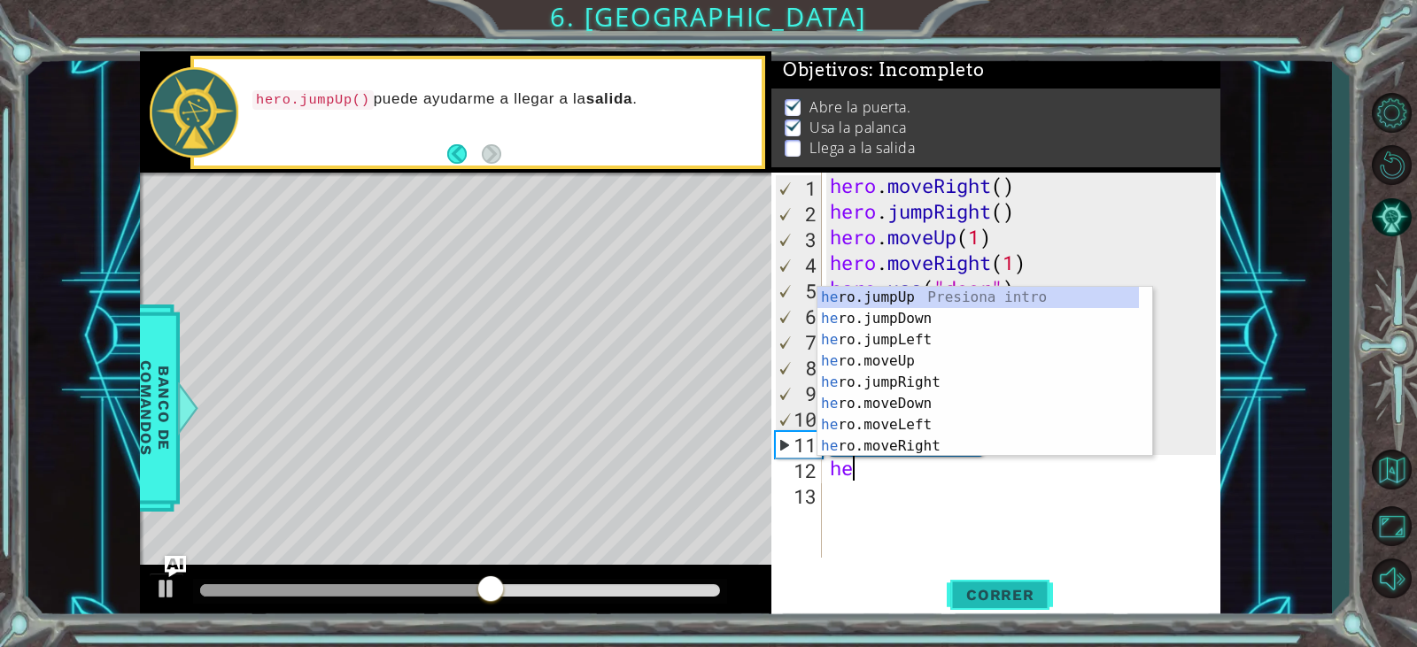
scroll to position [0, 1]
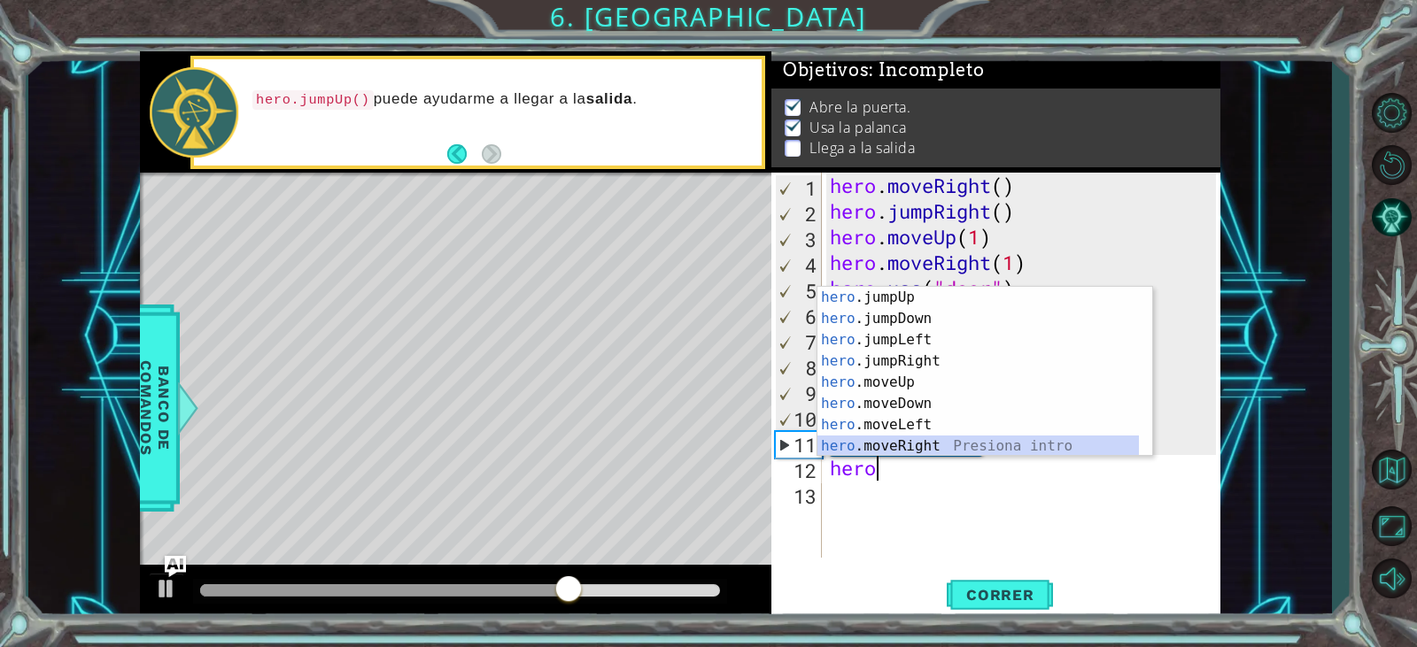
click at [957, 451] on div "hero .jumpUp Presiona intro hero .jumpDown Presiona intro hero .jumpLeft Presio…" at bounding box center [979, 393] width 322 height 213
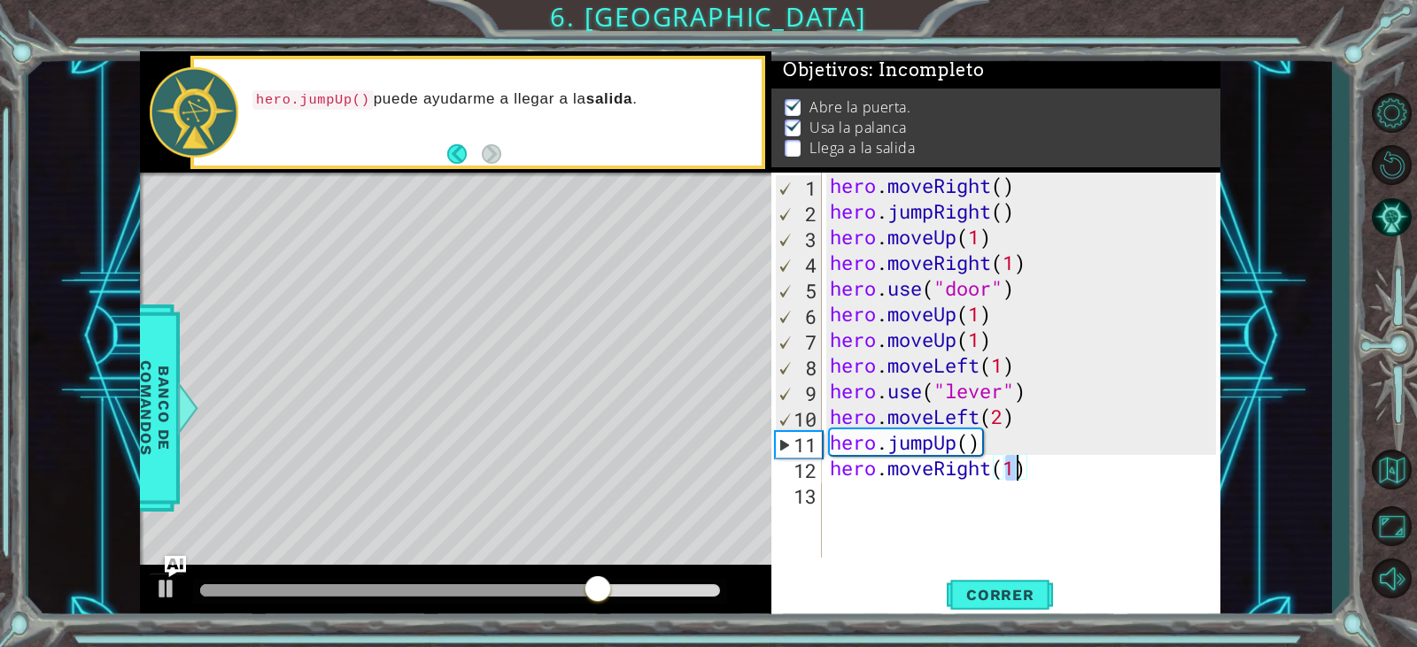
scroll to position [0, 8]
type textarea "hero.moveRight(3)"
click at [1045, 585] on button "Correr" at bounding box center [1000, 595] width 106 height 45
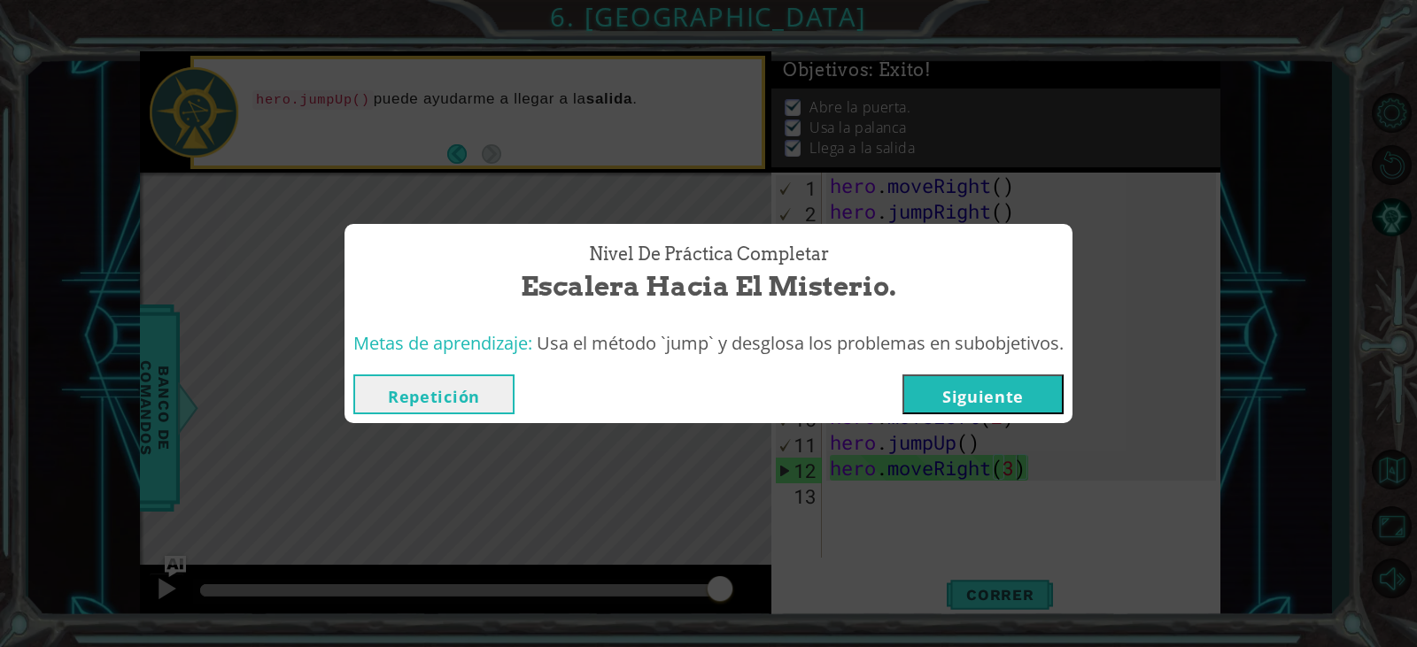
click at [1017, 398] on button "Siguiente" at bounding box center [983, 395] width 161 height 40
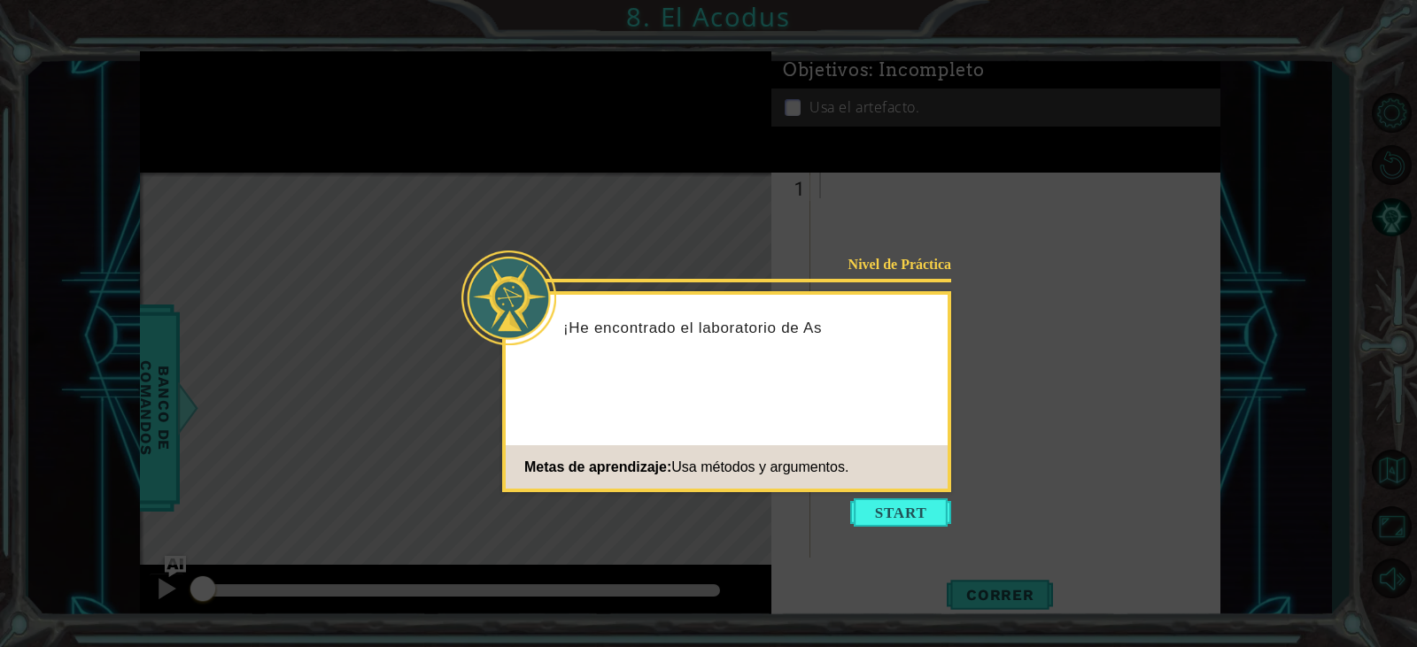
drag, startPoint x: 864, startPoint y: 515, endPoint x: 872, endPoint y: 508, distance: 10.0
click at [868, 512] on button "Start" at bounding box center [900, 513] width 101 height 28
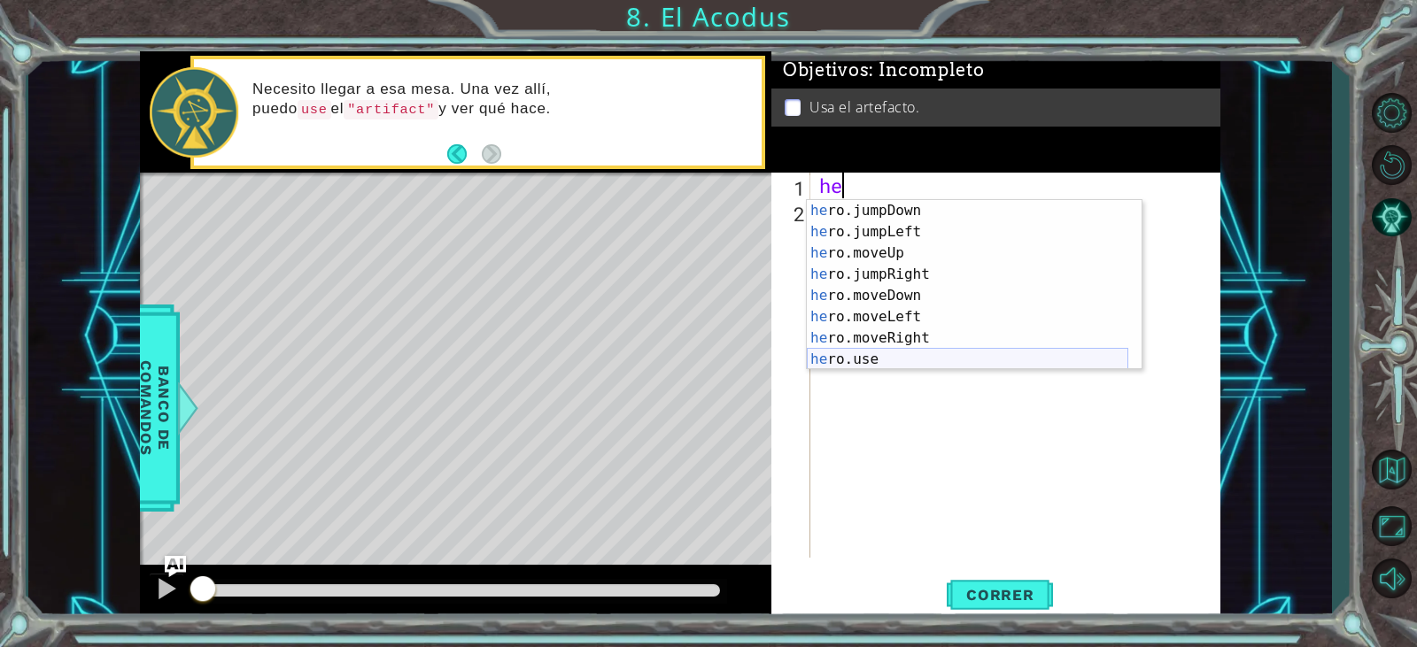
scroll to position [21, 0]
click at [883, 259] on div "he ro.jumpDown Presiona intro he ro.jumpLeft Presiona intro he ro.moveUp Presio…" at bounding box center [968, 306] width 322 height 213
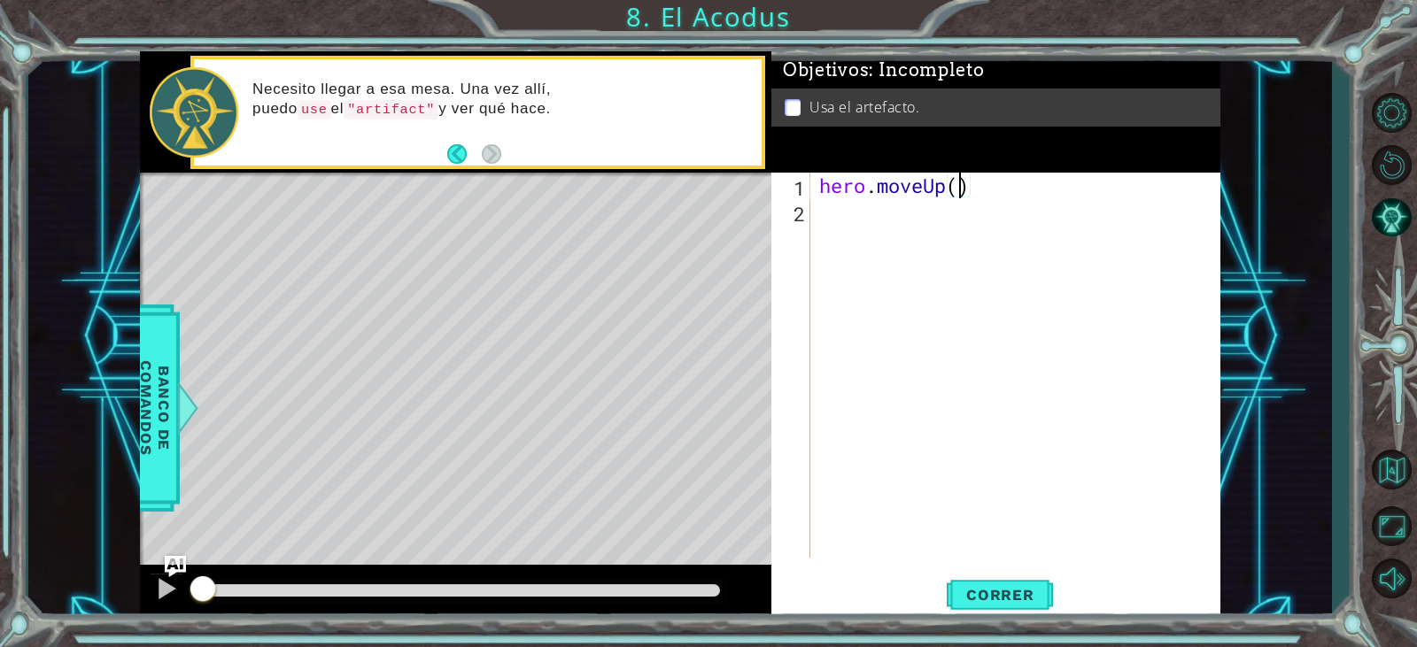
type textarea "hero.moveUp(2)"
click at [901, 251] on div "hero . moveUp ( 2 )" at bounding box center [1020, 391] width 408 height 437
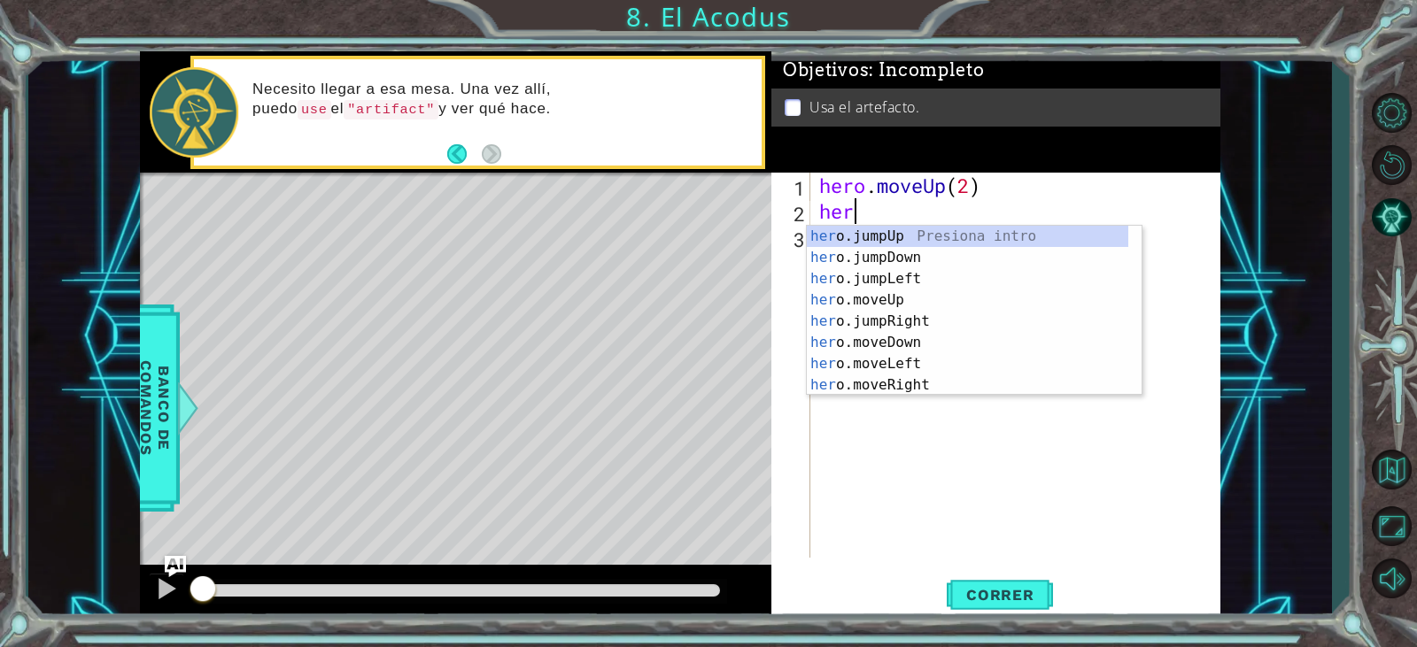
scroll to position [0, 1]
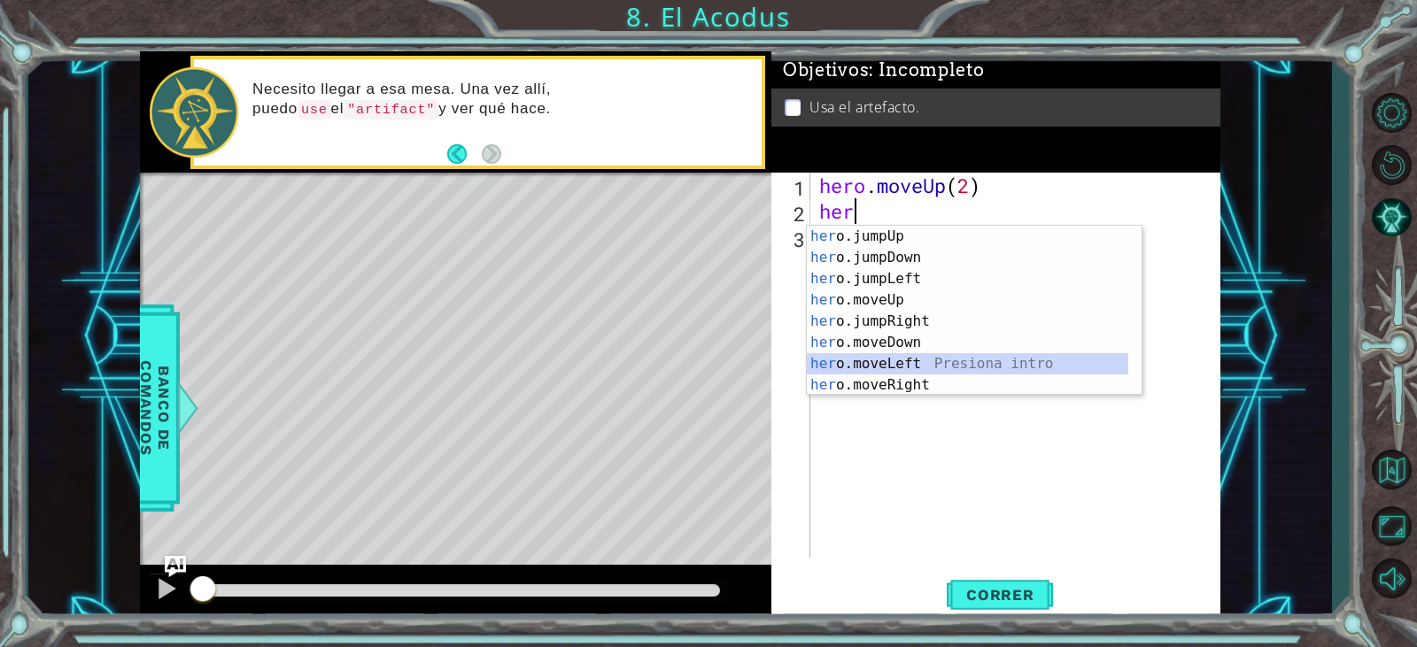
click at [947, 364] on div "her o.jumpUp Presiona intro her o.jumpDown Presiona intro her o.jumpLeft Presio…" at bounding box center [968, 332] width 322 height 213
type textarea "hero.moveLeft(1)"
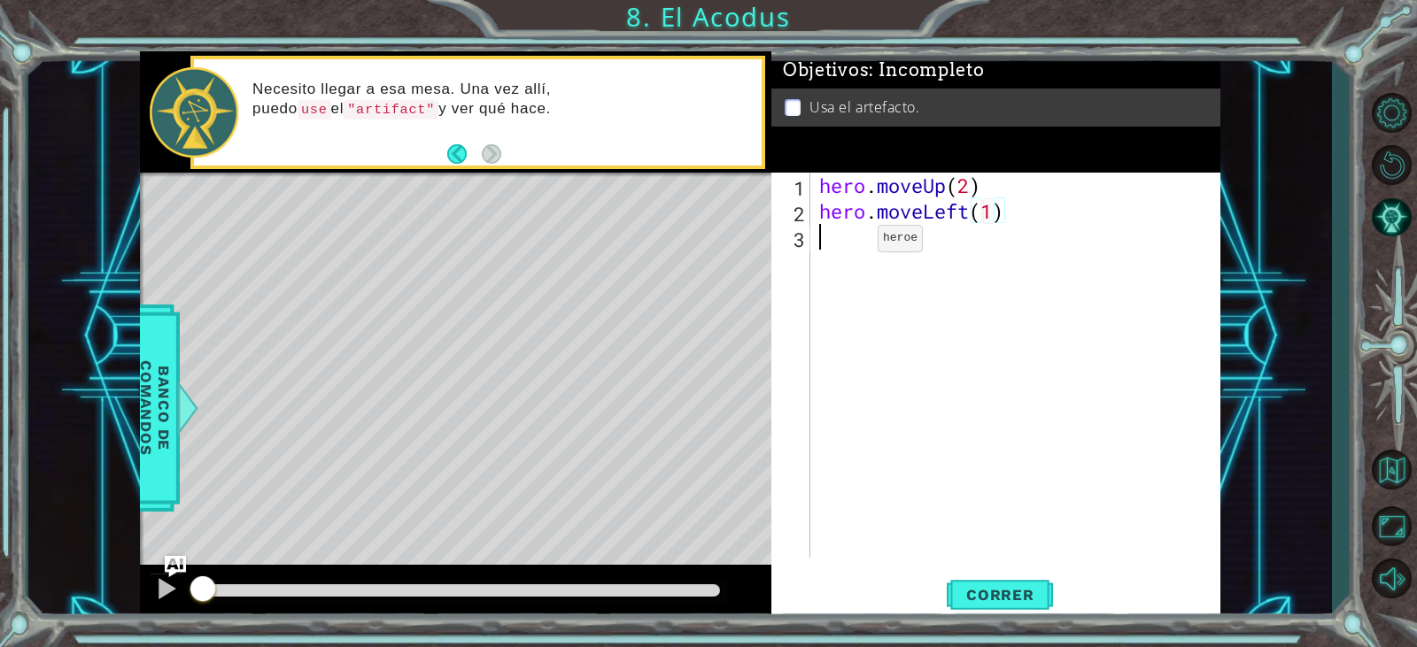
click at [851, 243] on div "hero . moveUp ( 2 ) hero . moveLeft ( 1 )" at bounding box center [1020, 391] width 408 height 437
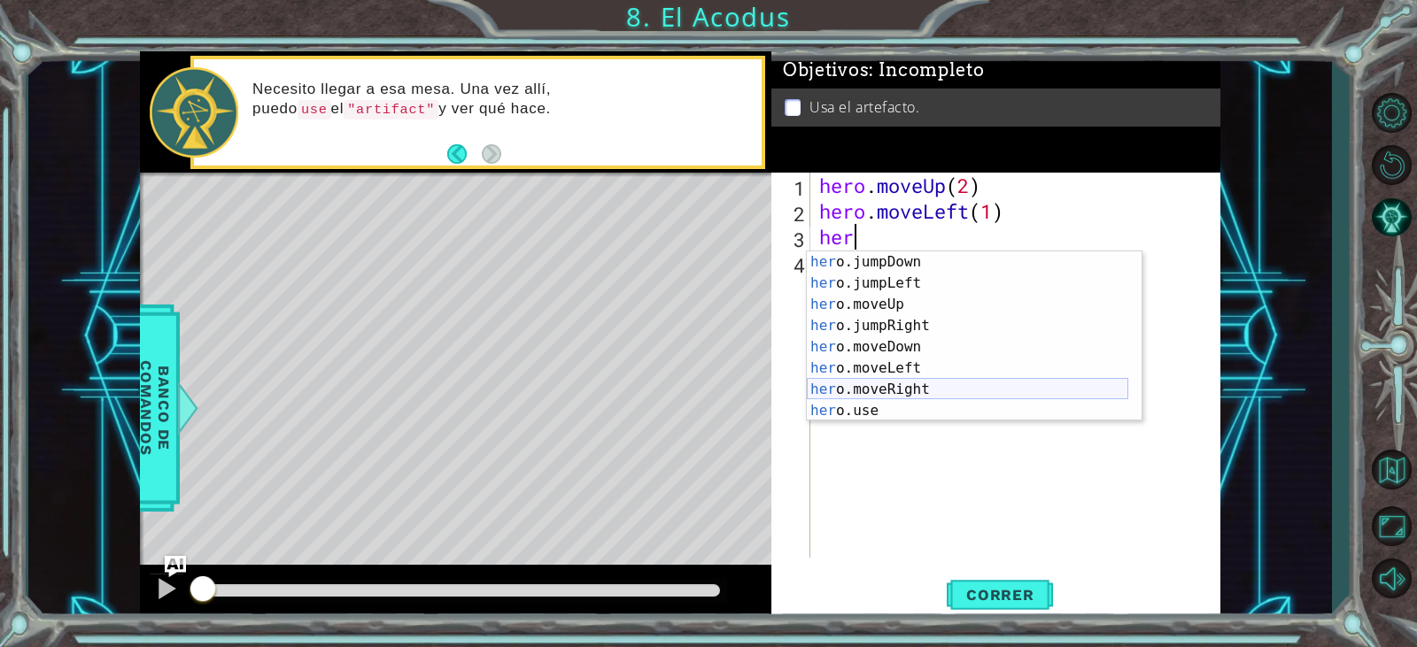
scroll to position [21, 0]
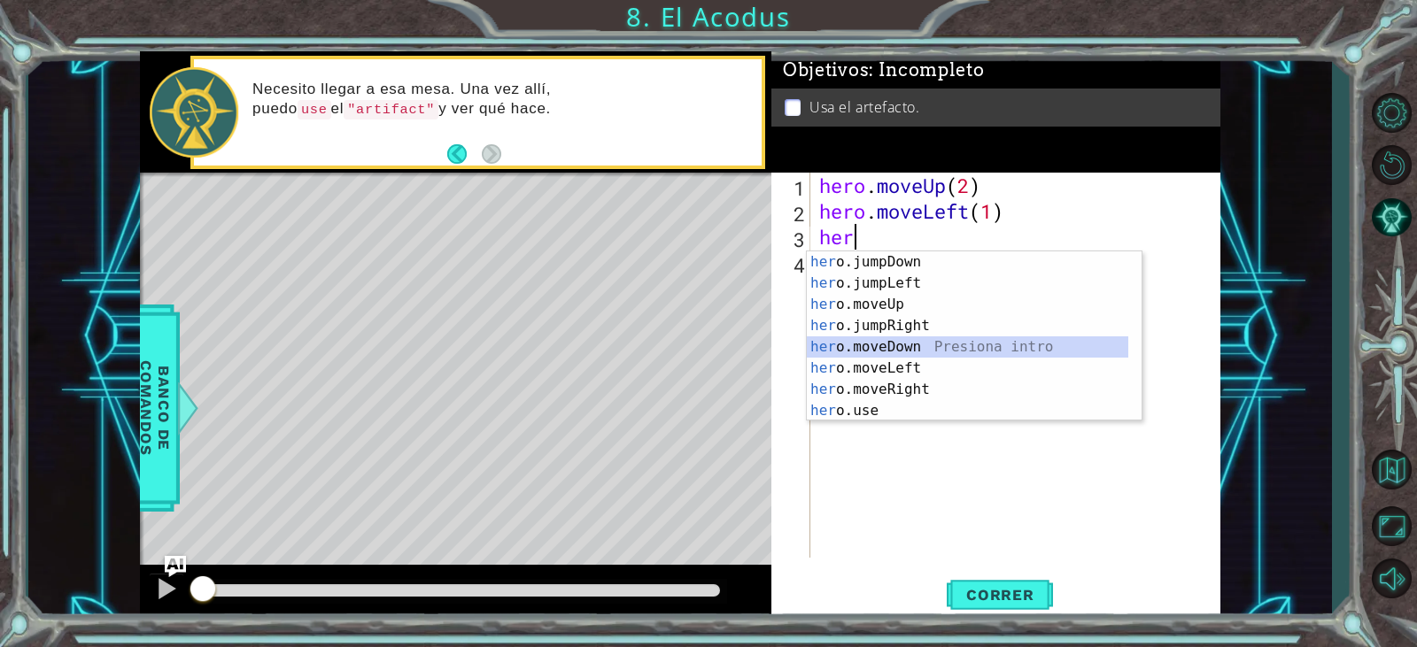
click at [911, 343] on div "her o.jumpDown Presiona intro her o.jumpLeft Presiona intro her o.moveUp Presio…" at bounding box center [968, 358] width 322 height 213
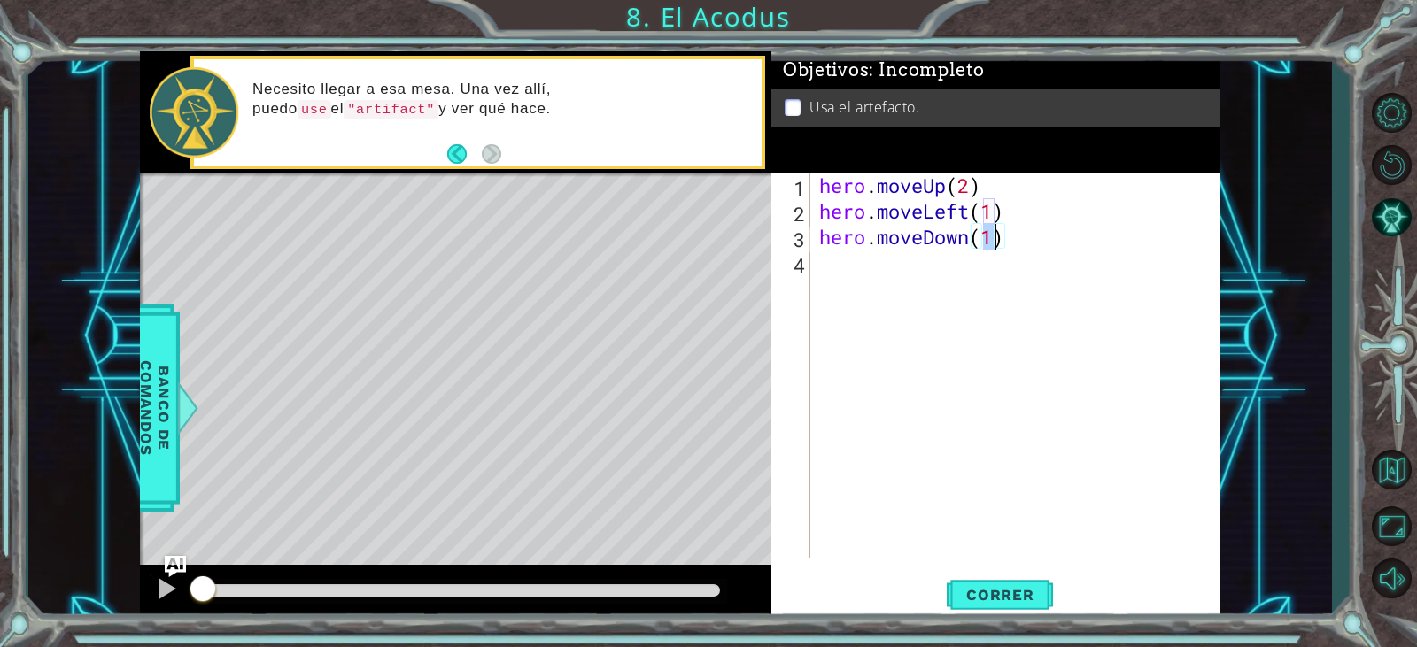
type textarea "hero.moveDown(3)"
click at [835, 260] on div "hero . moveUp ( 2 ) hero . moveLeft ( 1 ) hero . moveDown ( 3 )" at bounding box center [1020, 391] width 408 height 437
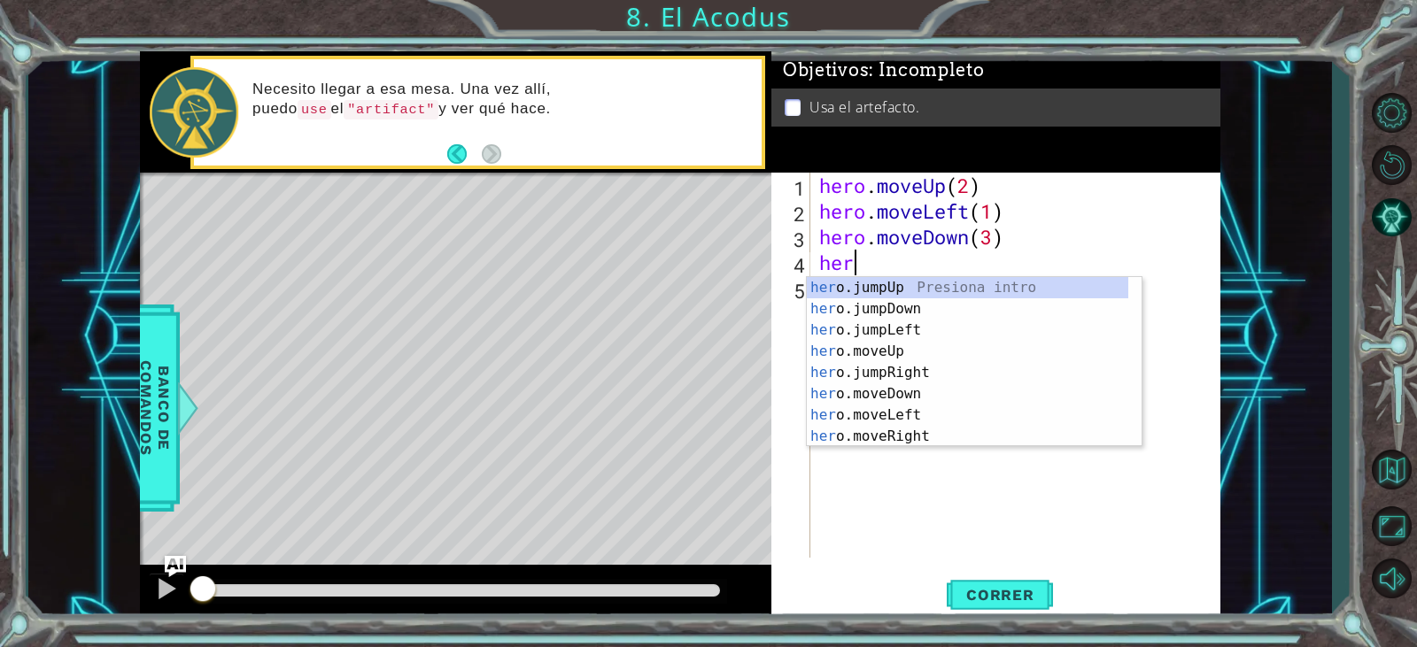
scroll to position [0, 1]
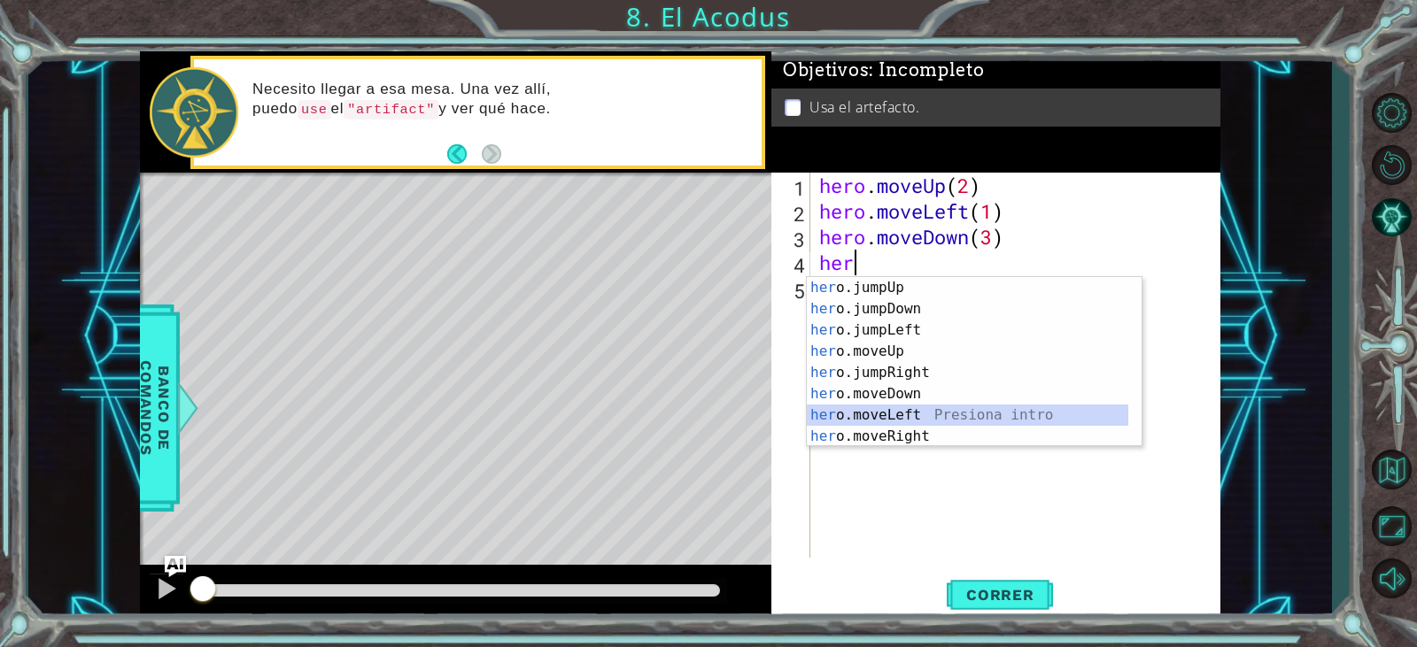
click at [882, 411] on div "her o.jumpUp Presiona intro her o.jumpDown Presiona intro her o.jumpLeft Presio…" at bounding box center [968, 383] width 322 height 213
type textarea "hero.moveLeft(1)"
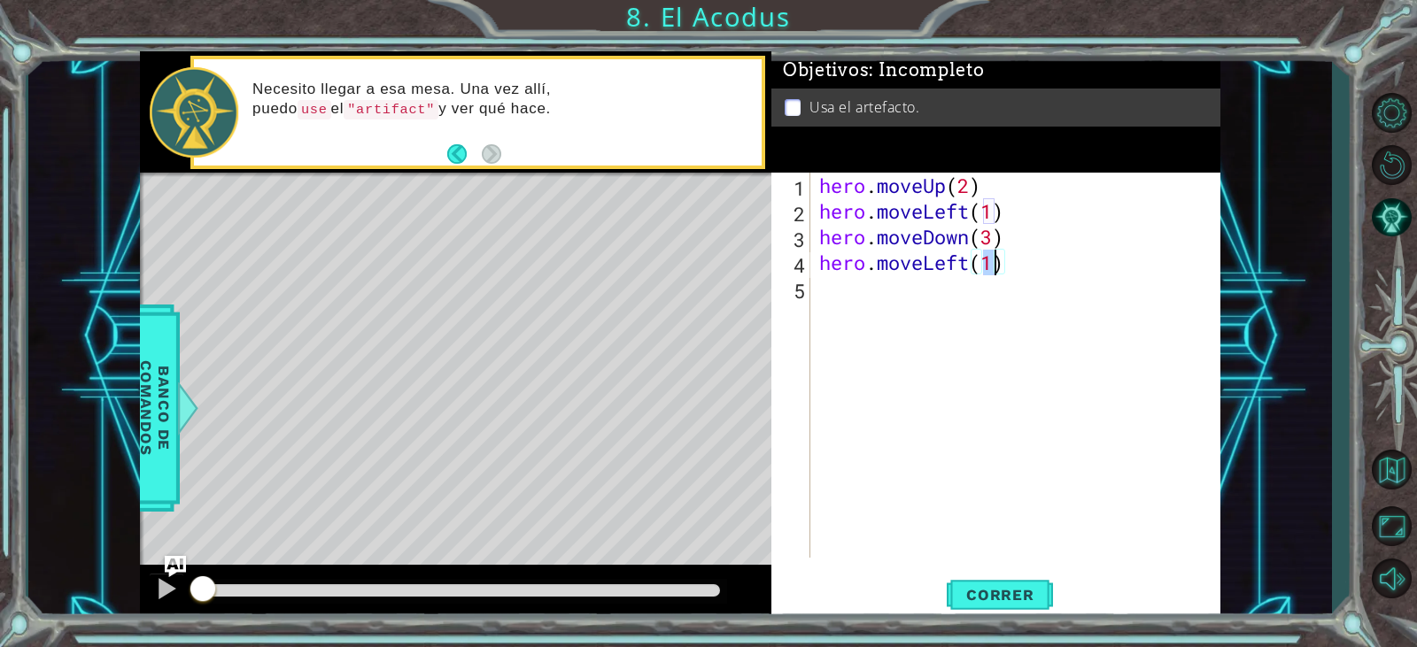
click at [878, 329] on div "hero . moveUp ( 2 ) hero . moveLeft ( 1 ) hero . moveDown ( 3 ) hero . moveLeft…" at bounding box center [1020, 391] width 408 height 437
click at [973, 279] on div "hero . moveUp ( 2 ) hero . moveLeft ( 1 ) hero . moveDown ( 3 ) hero . moveLeft…" at bounding box center [1020, 391] width 408 height 437
click at [969, 263] on div "hero . moveUp ( 2 ) hero . moveLeft ( 1 ) hero . moveDown ( 3 ) hero . moveLeft…" at bounding box center [1020, 391] width 408 height 437
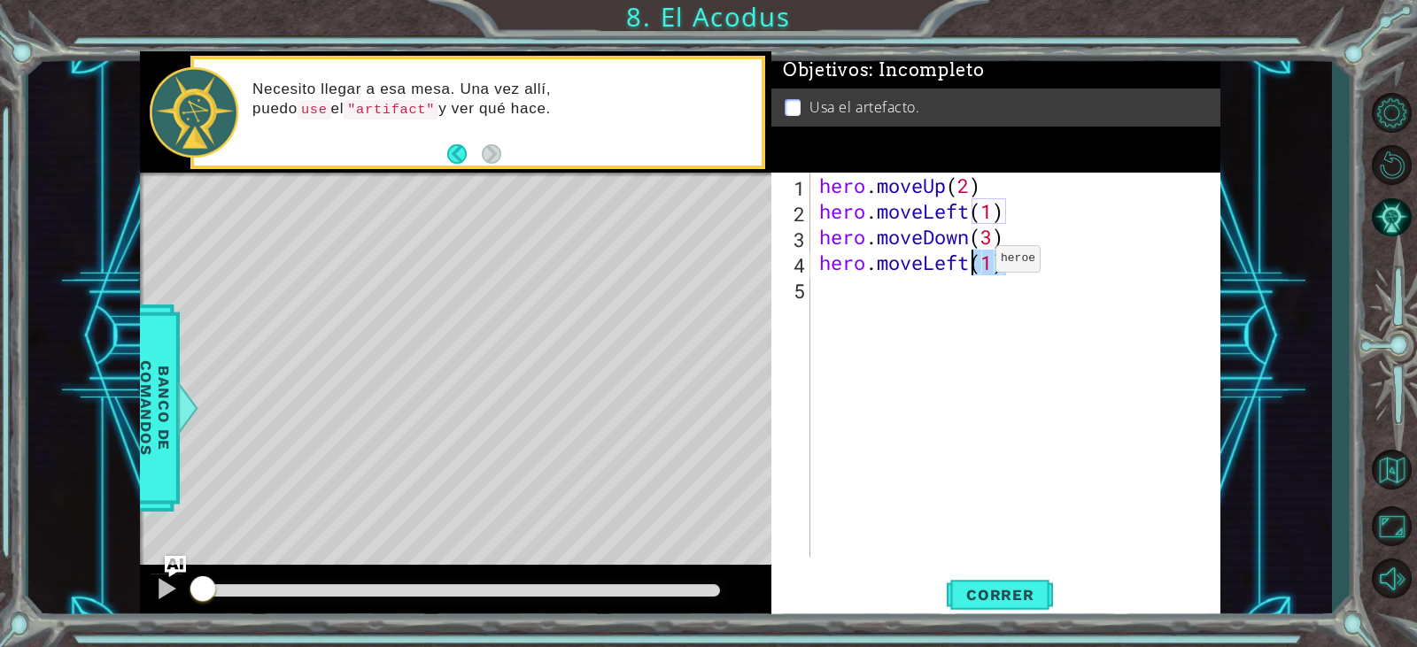
click at [969, 263] on div "hero . moveUp ( 2 ) hero . moveLeft ( 1 ) hero . moveDown ( 3 ) hero . moveLeft…" at bounding box center [1020, 391] width 408 height 437
type textarea "hero.moveLeft(1)"
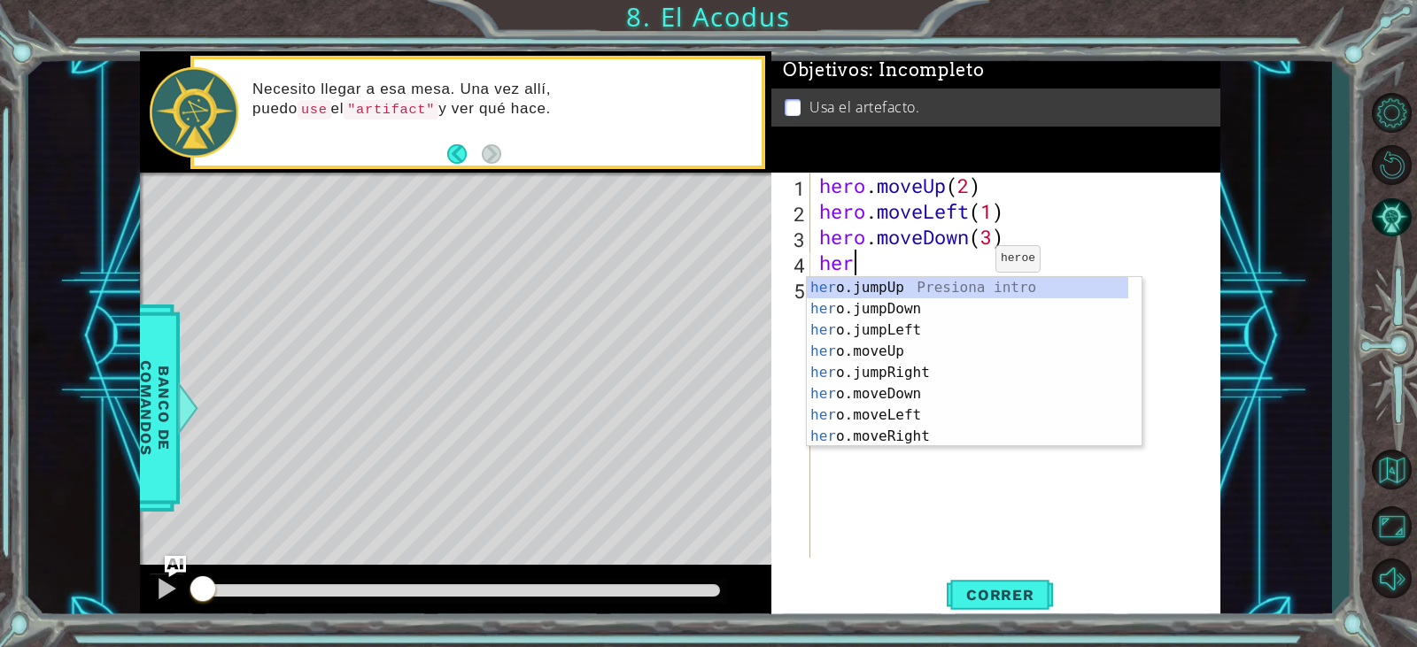
scroll to position [0, 1]
type textarea "hero"
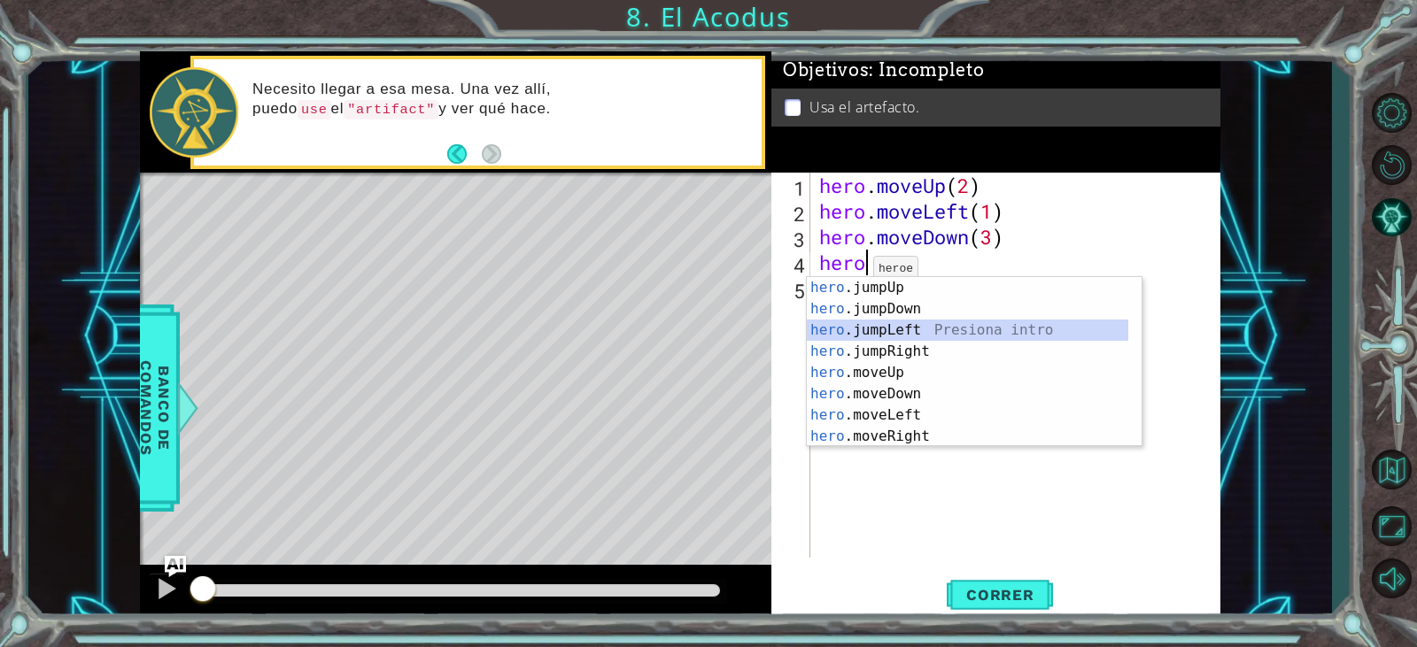
click at [874, 338] on div "hero .jumpUp Presiona intro hero .jumpDown Presiona intro hero .jumpLeft Presio…" at bounding box center [968, 383] width 322 height 213
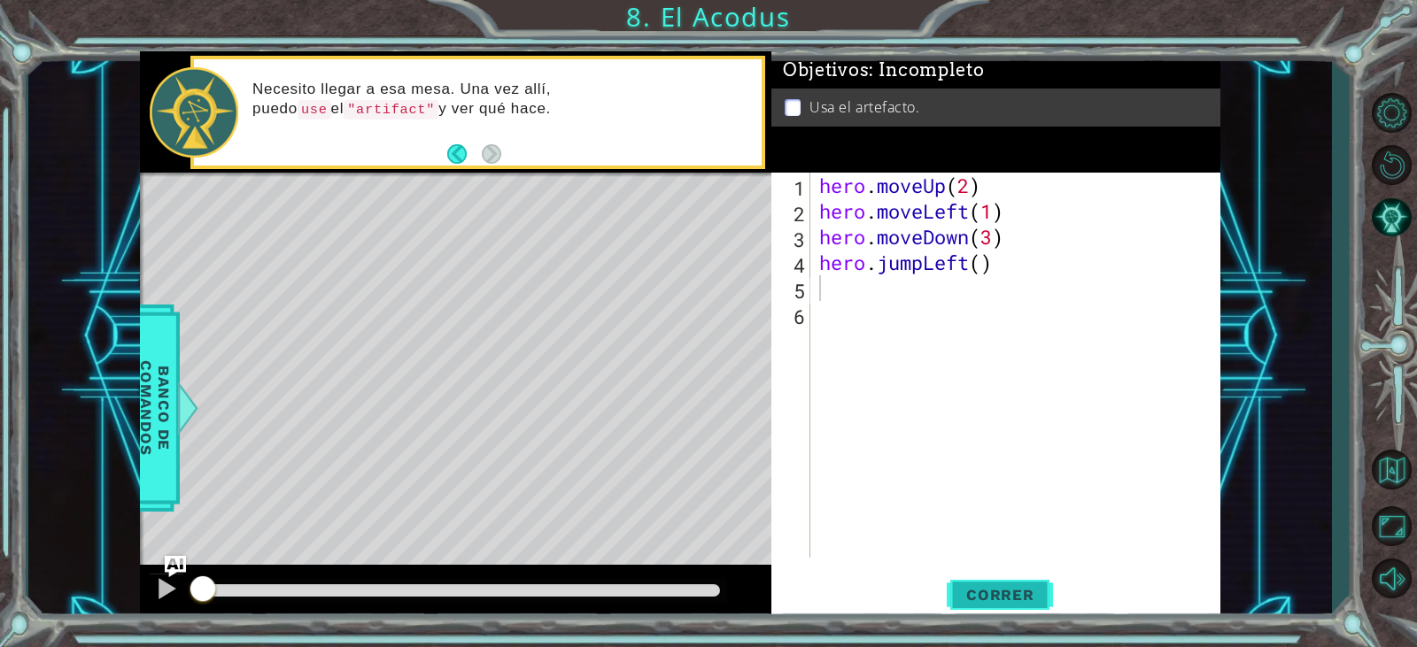
drag, startPoint x: 953, startPoint y: 593, endPoint x: 952, endPoint y: 578, distance: 15.1
click at [954, 593] on span "Correr" at bounding box center [1001, 595] width 104 height 18
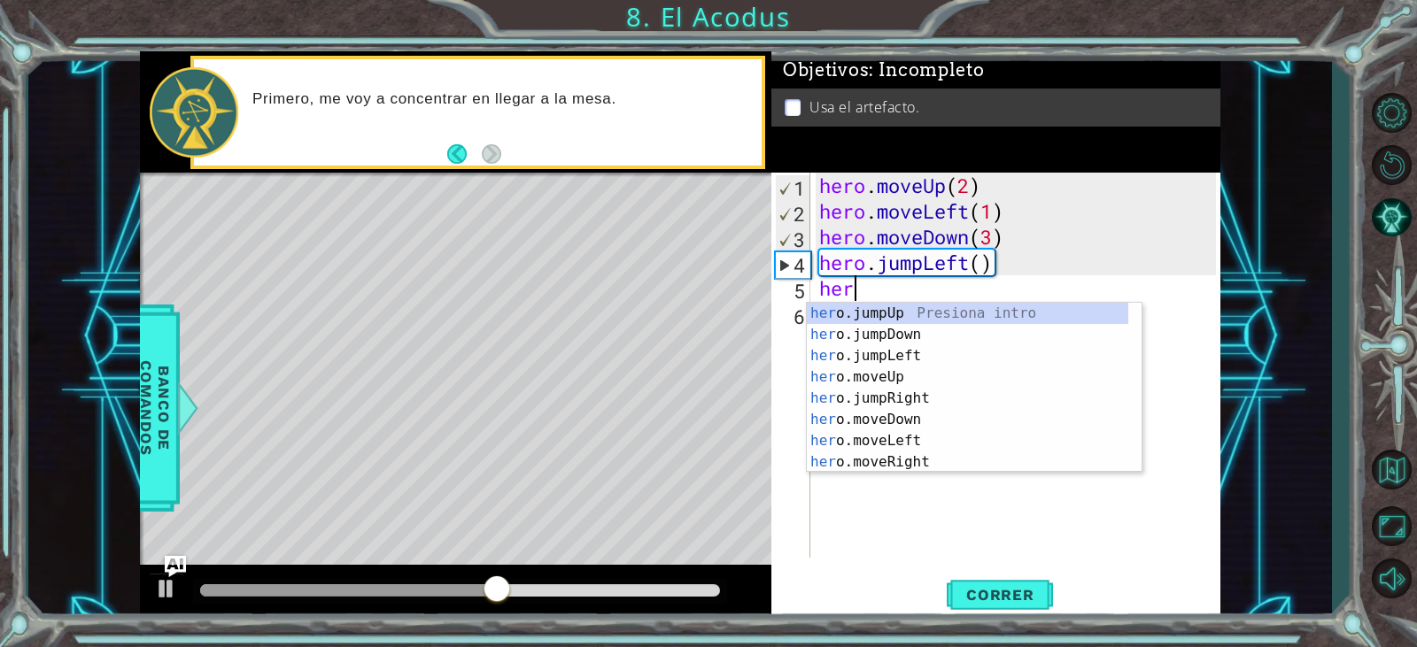
scroll to position [0, 1]
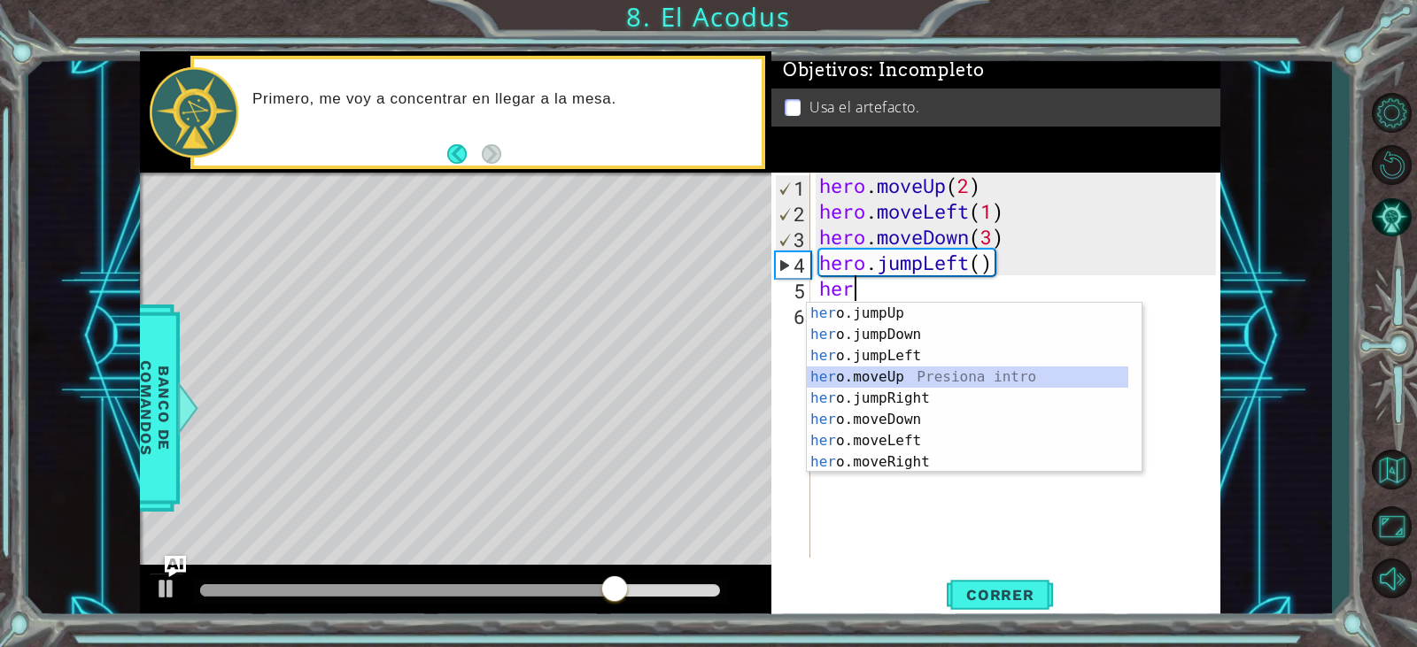
click at [894, 377] on div "her o.jumpUp Presiona intro her o.jumpDown Presiona intro her o.jumpLeft Presio…" at bounding box center [968, 409] width 322 height 213
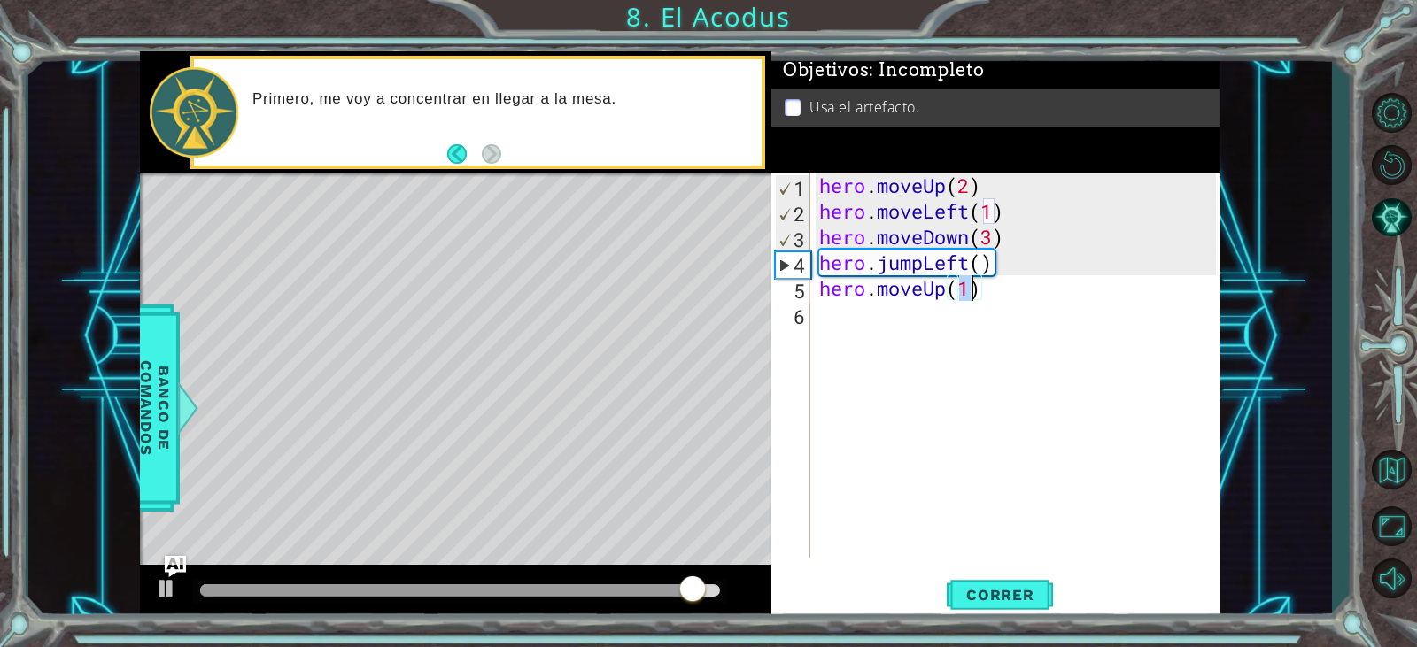
type textarea "hero.moveUp(3)"
click at [858, 324] on div "hero . moveUp ( 2 ) hero . moveLeft ( 1 ) hero . moveDown ( 3 ) hero . jumpLeft…" at bounding box center [1020, 391] width 408 height 437
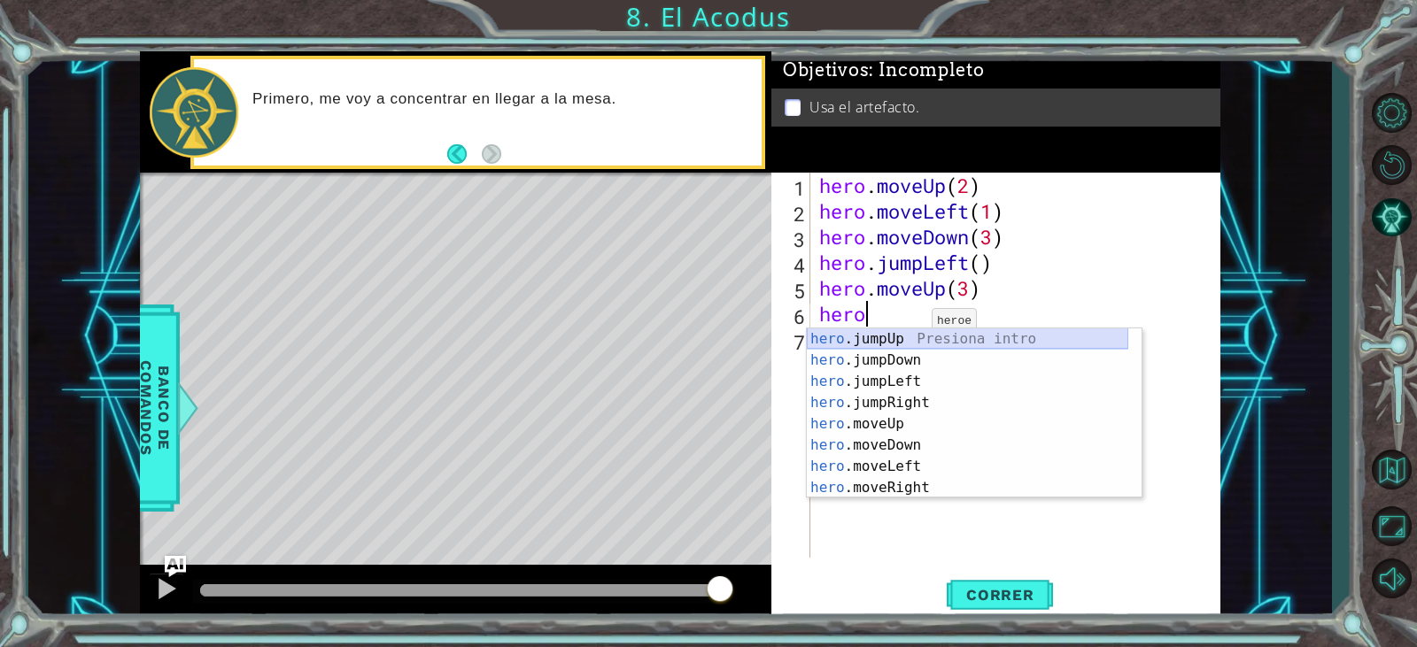
scroll to position [0, 2]
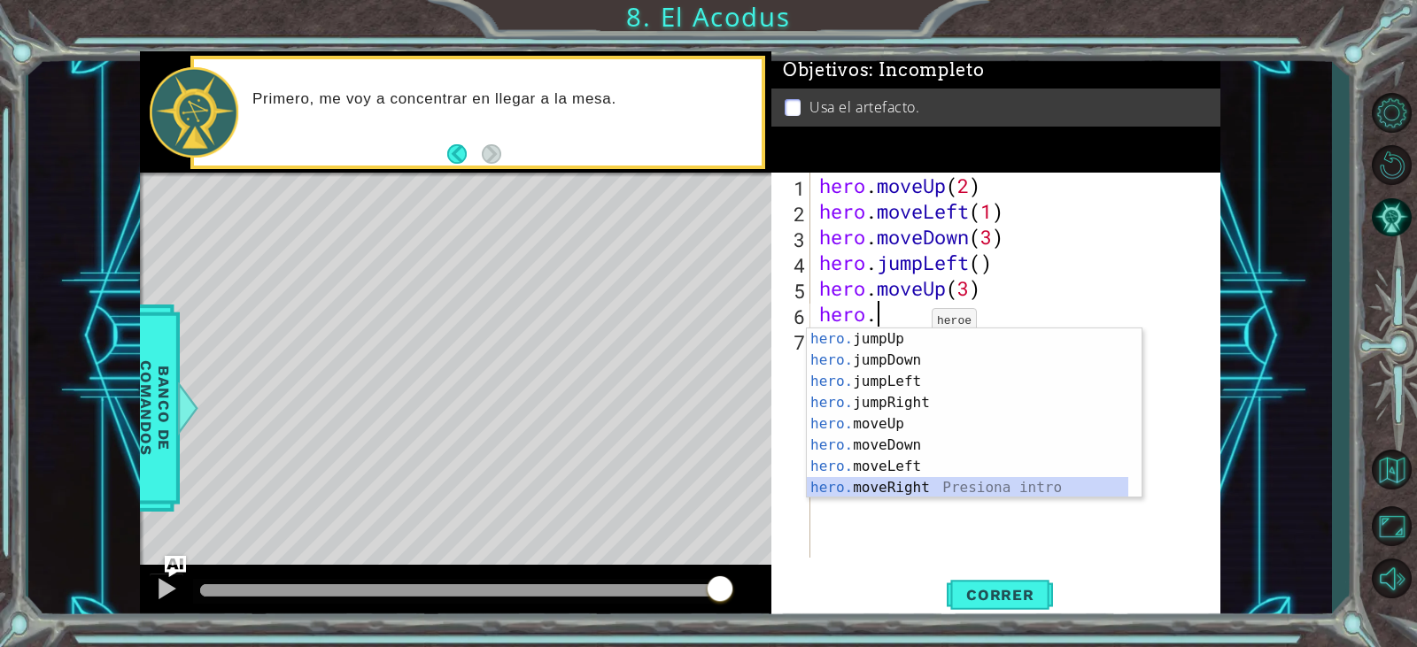
click at [912, 488] on div "hero. jumpUp Presiona intro hero. jumpDown Presiona intro hero. jumpLeft Presio…" at bounding box center [968, 435] width 322 height 213
type textarea "hero.moveRight(1)"
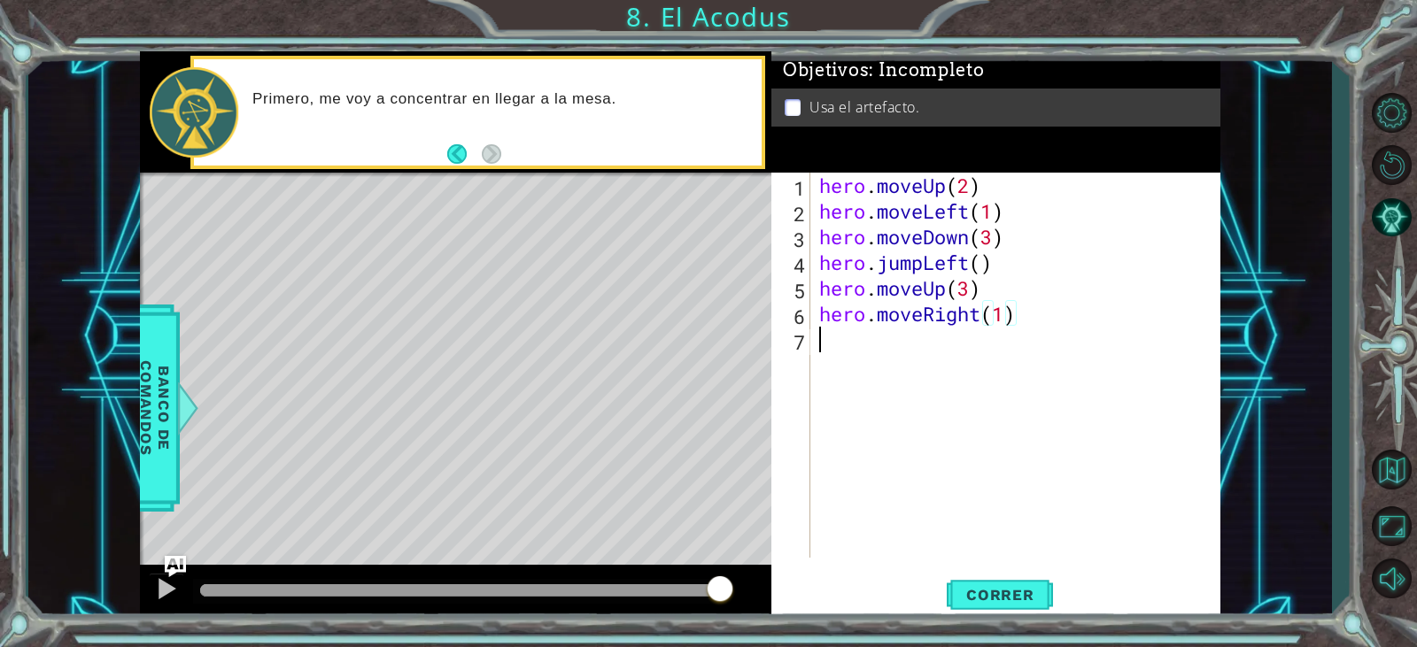
click at [835, 362] on div "hero . moveUp ( 2 ) hero . moveLeft ( 1 ) hero . moveDown ( 3 ) hero . jumpLeft…" at bounding box center [1020, 391] width 408 height 437
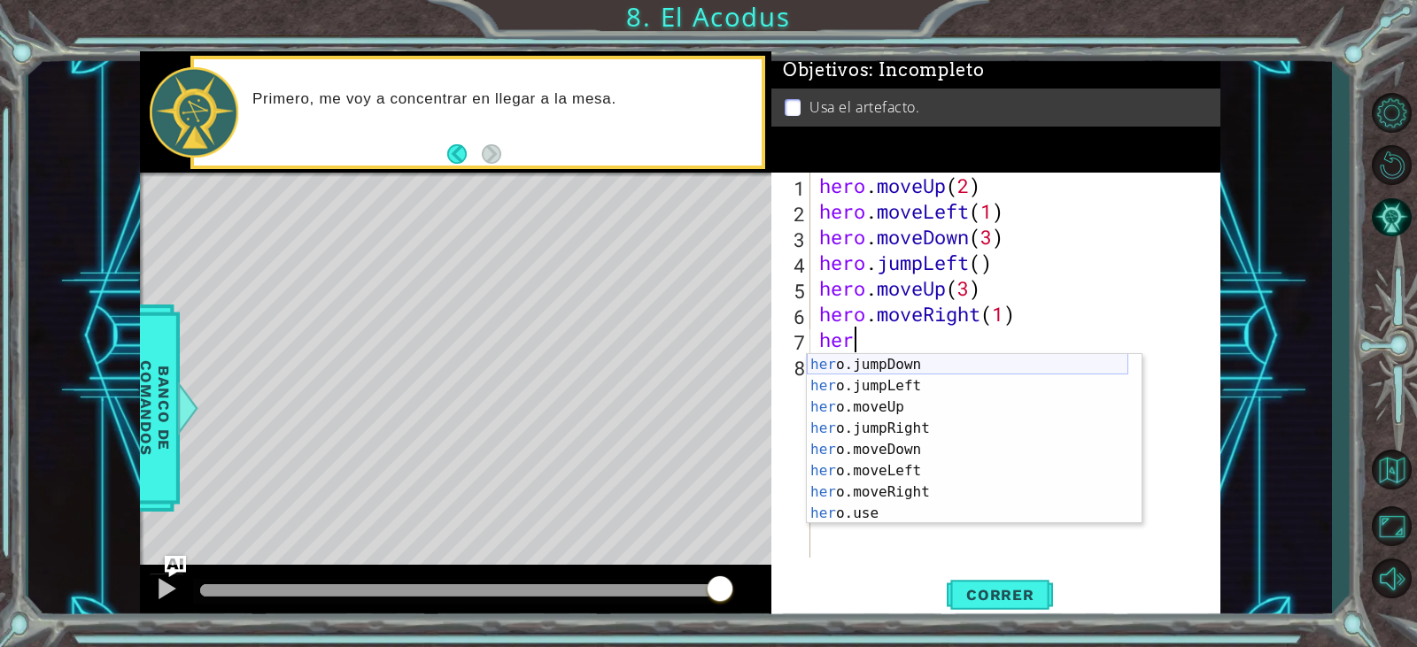
scroll to position [21, 0]
click at [892, 512] on div "her o.jumpDown Presiona intro her o.jumpLeft Presiona intro her o.moveUp Presio…" at bounding box center [968, 460] width 322 height 213
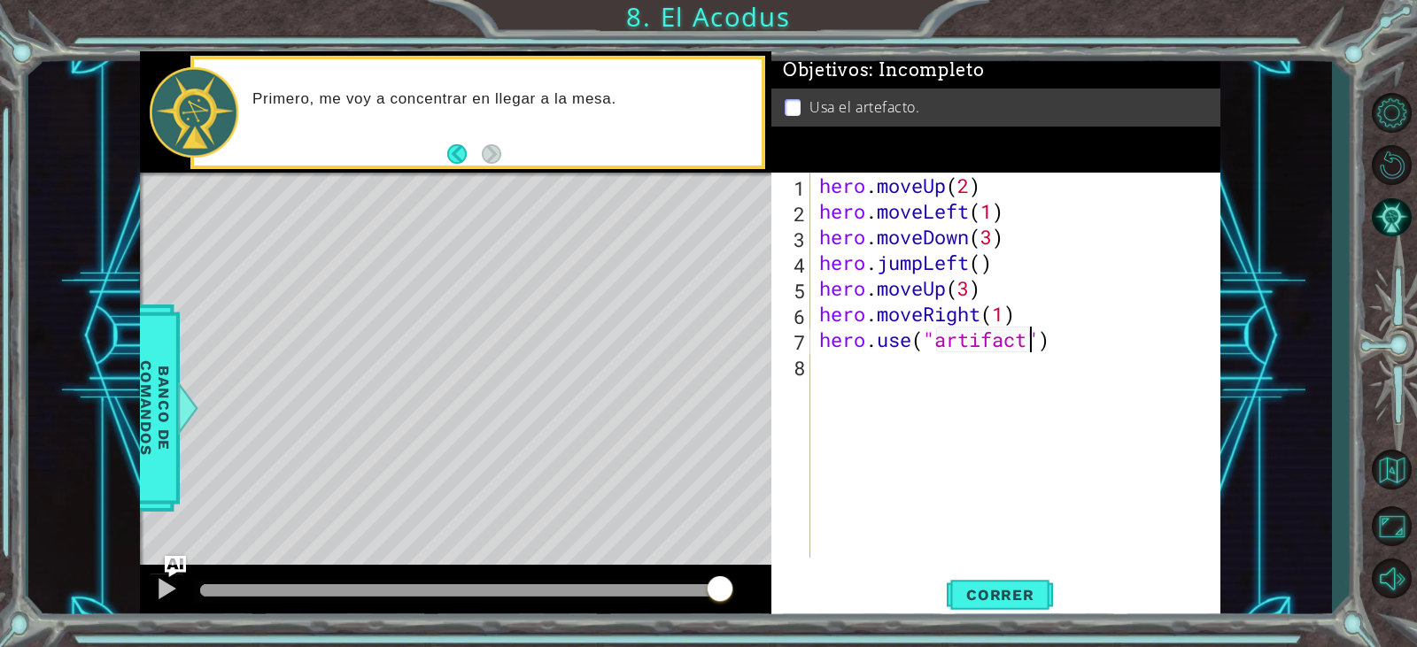
scroll to position [0, 10]
type textarea "hero.use("artifact")"
click at [964, 601] on span "Correr" at bounding box center [1001, 595] width 104 height 18
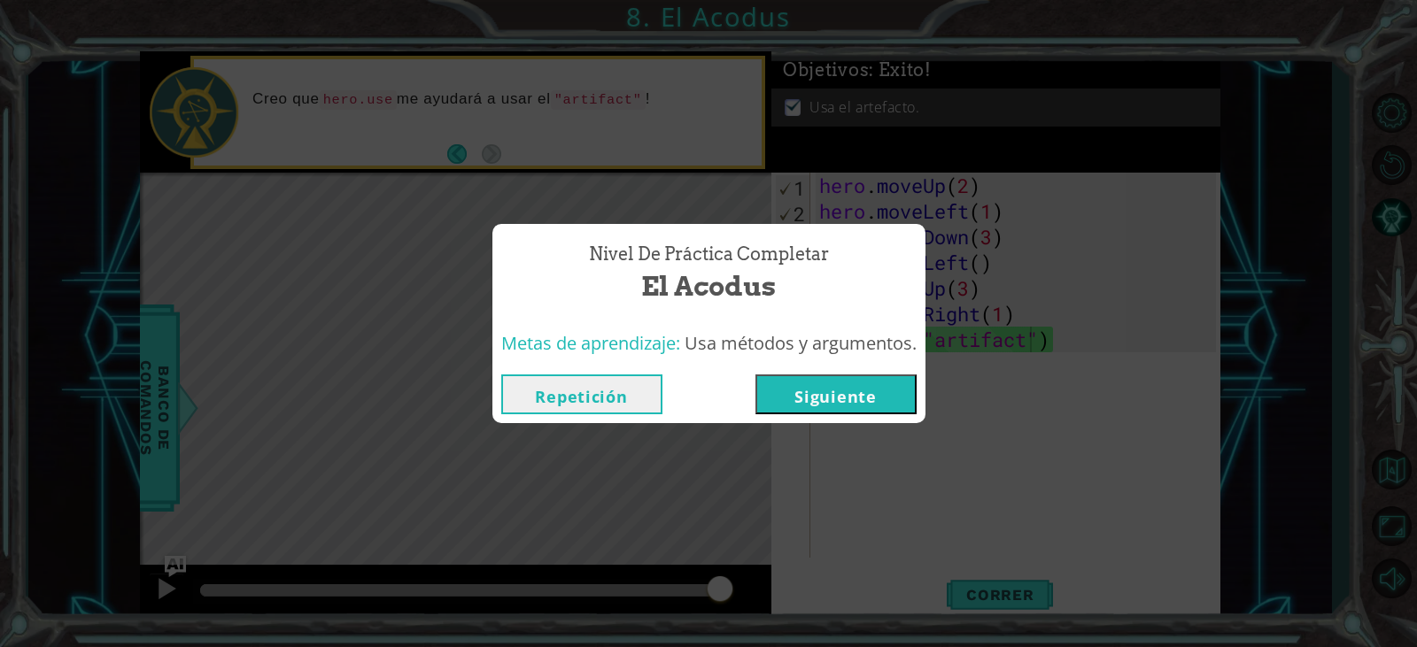
click at [833, 404] on button "Siguiente" at bounding box center [836, 395] width 161 height 40
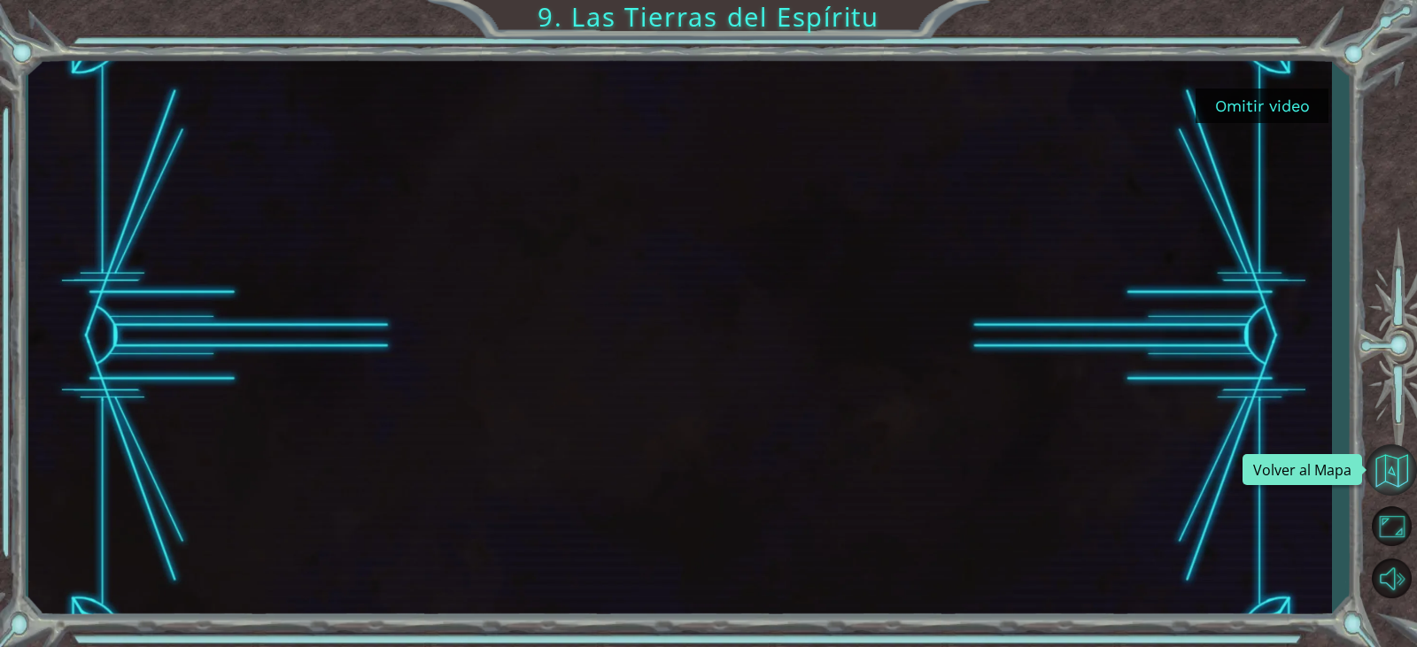
click at [1382, 476] on button "Volver al Mapa" at bounding box center [1391, 470] width 51 height 51
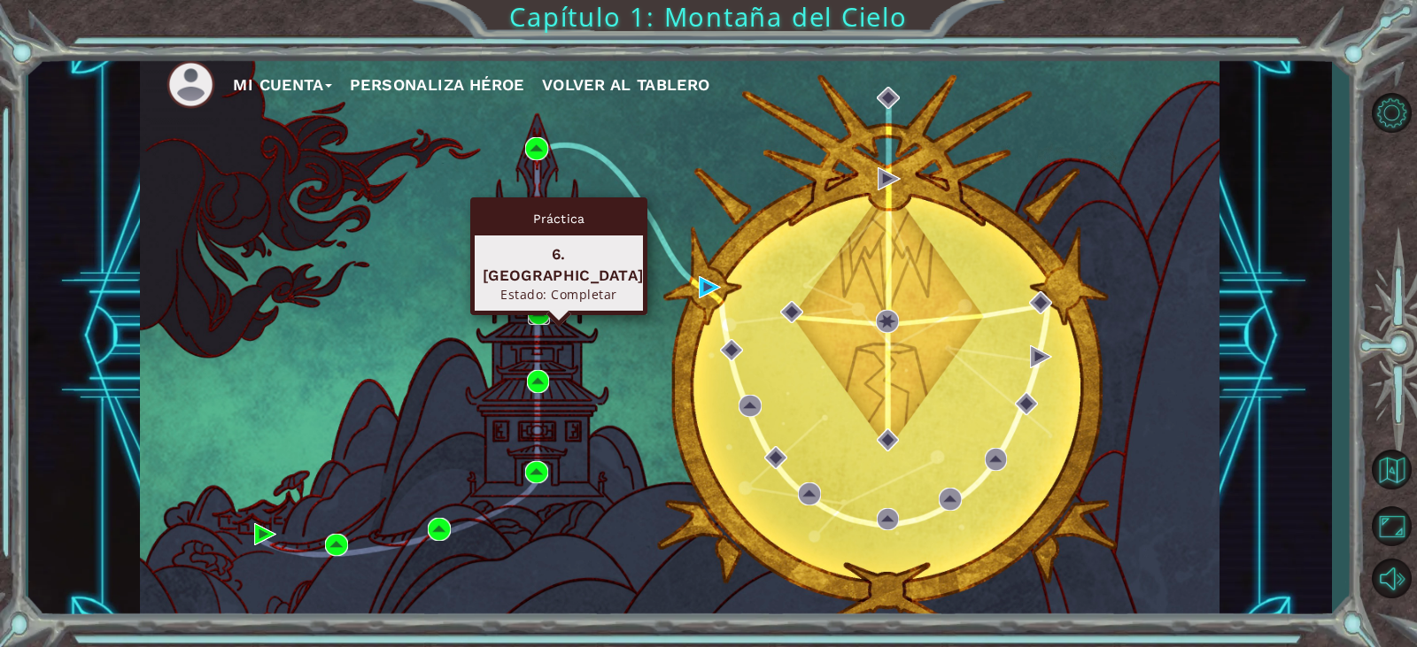
click at [539, 312] on img at bounding box center [539, 314] width 23 height 23
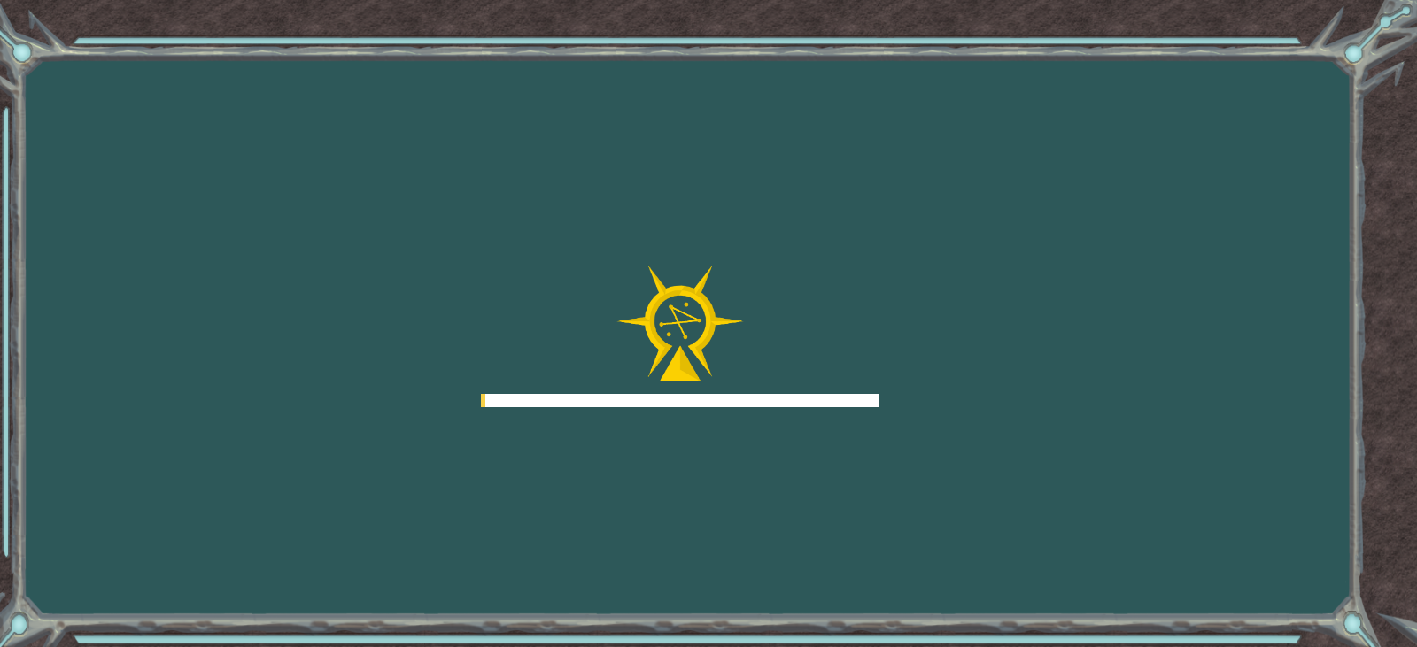
click at [539, 312] on div at bounding box center [680, 337] width 399 height 142
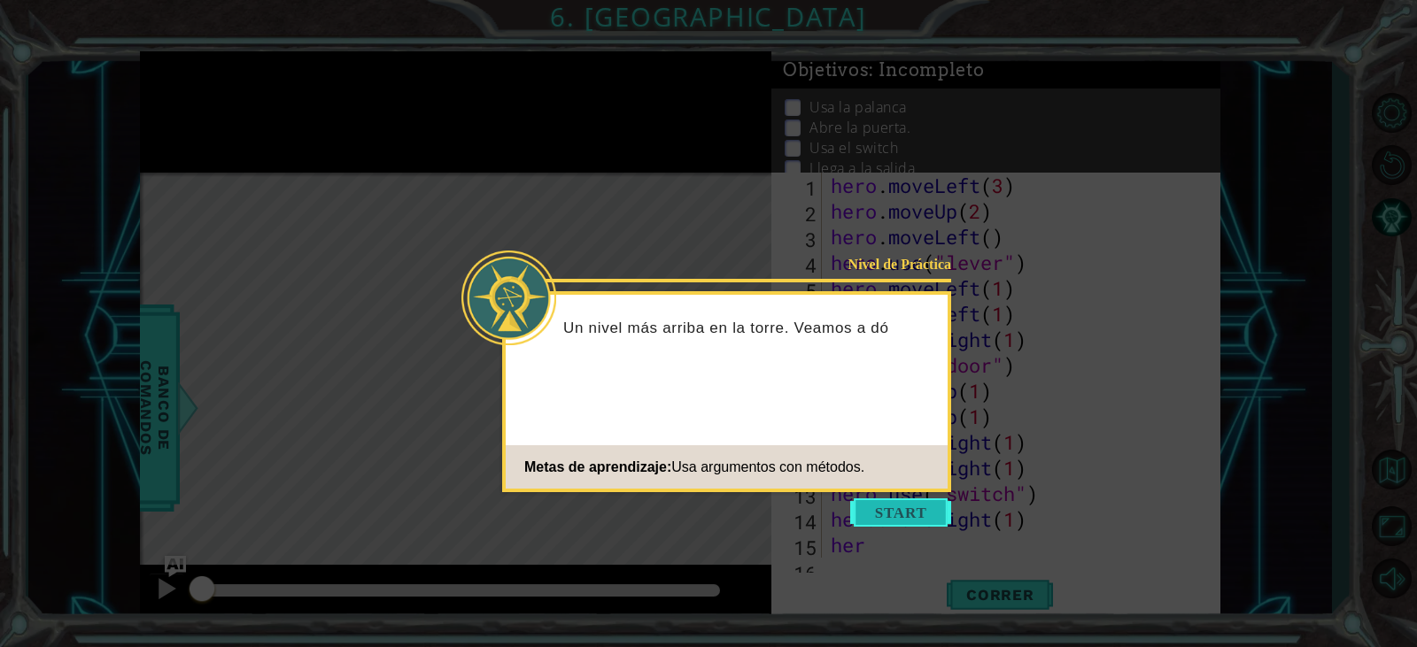
click at [874, 520] on button "Start" at bounding box center [900, 513] width 101 height 28
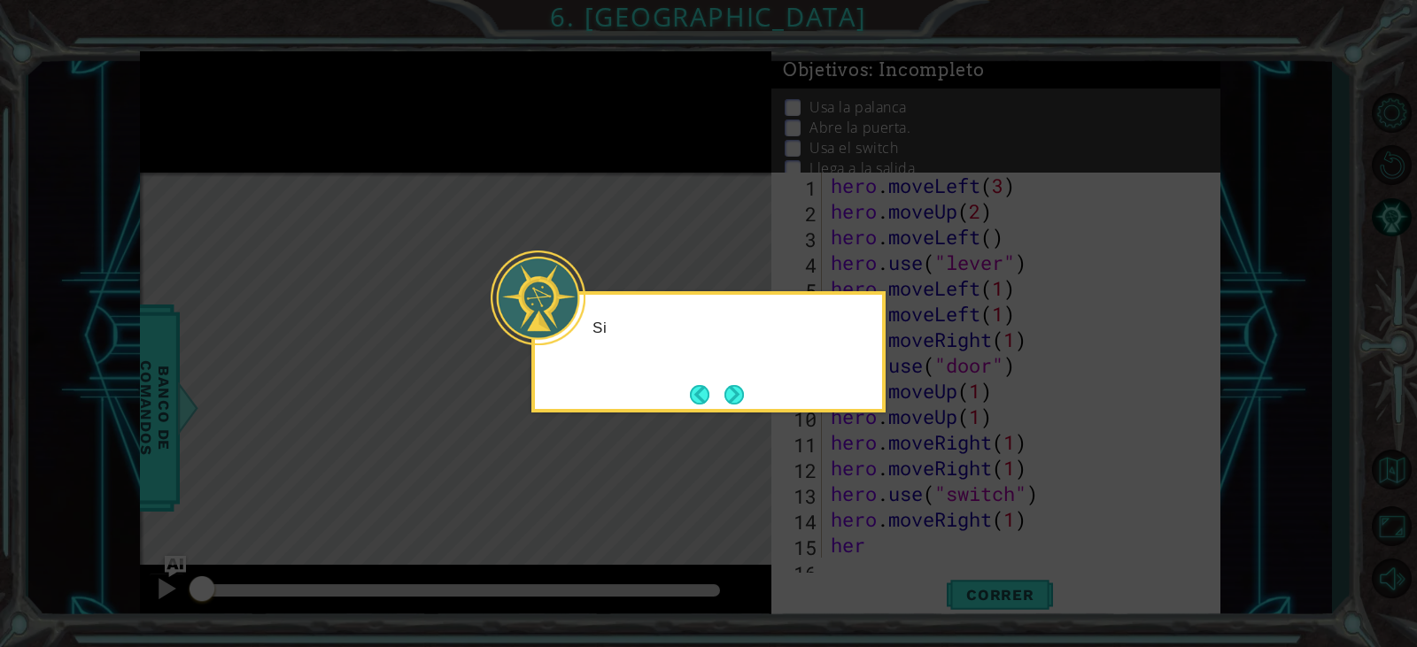
click at [872, 519] on icon at bounding box center [708, 323] width 1417 height 647
click at [726, 382] on footer at bounding box center [717, 395] width 54 height 27
click at [736, 400] on button "Next" at bounding box center [734, 394] width 19 height 19
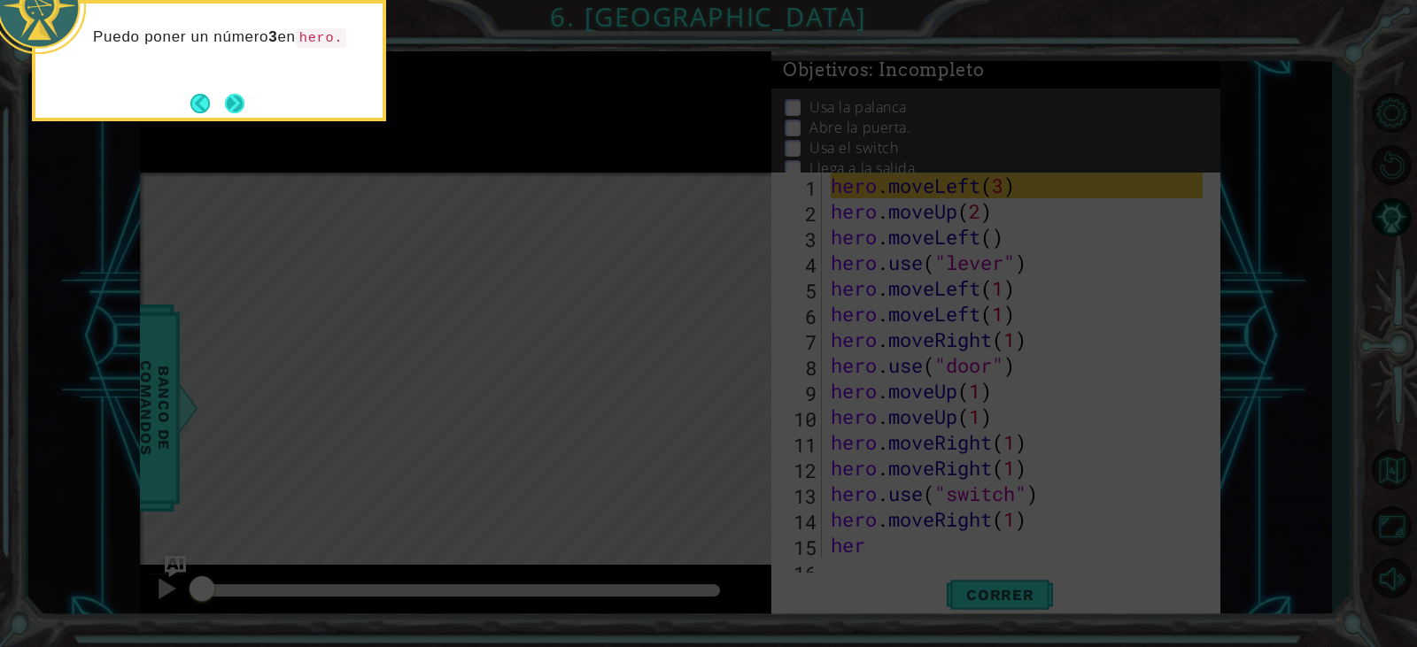
click at [242, 107] on button "Next" at bounding box center [234, 103] width 19 height 19
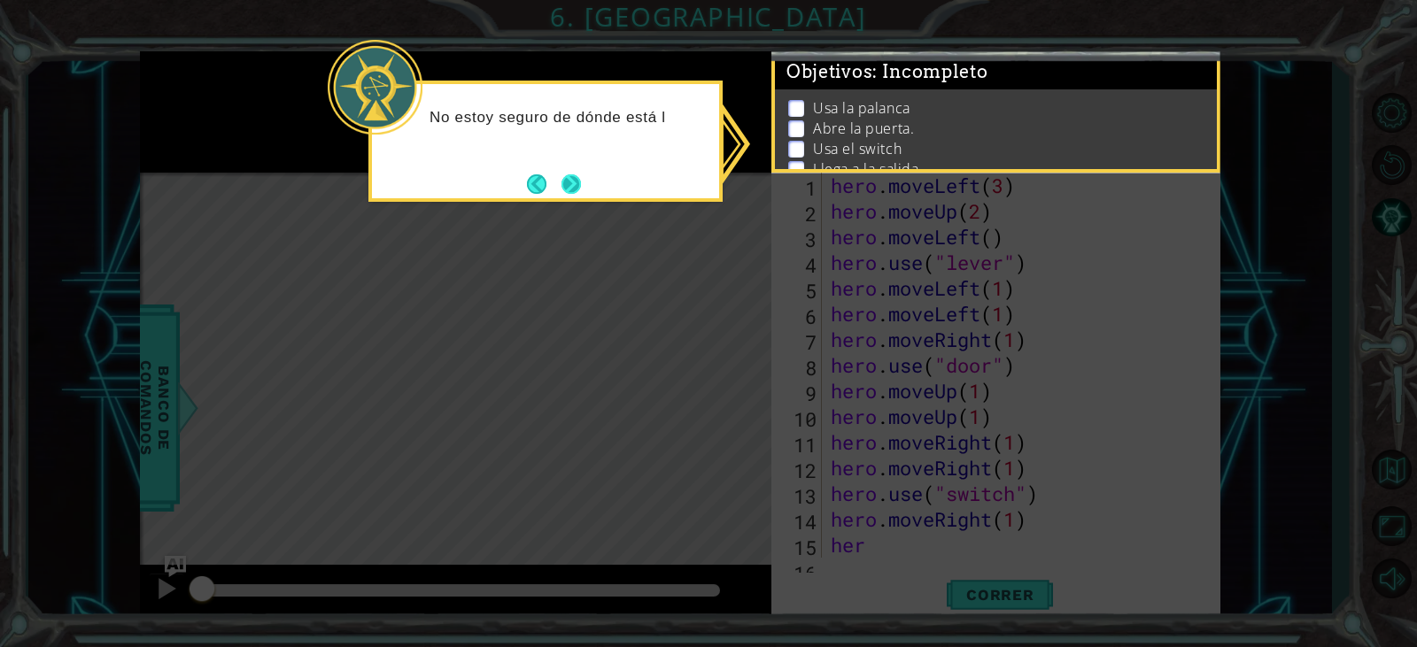
click at [562, 191] on button "Next" at bounding box center [571, 183] width 19 height 19
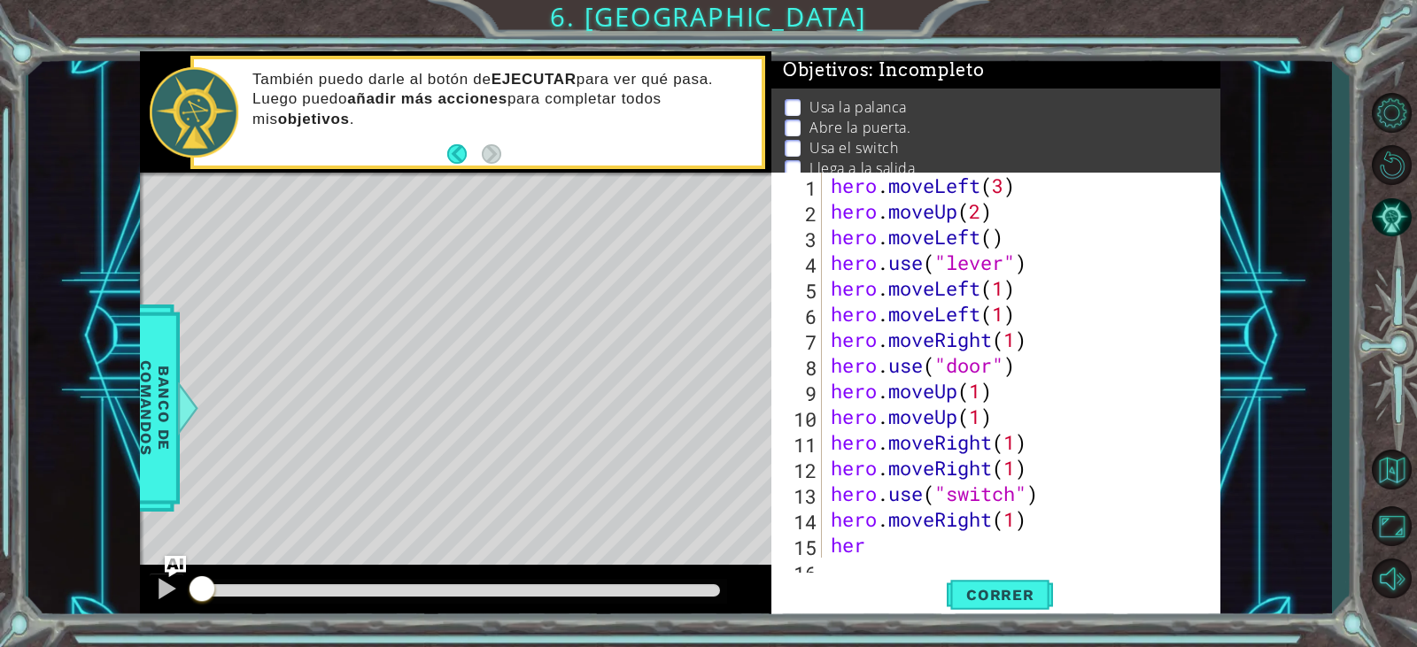
click at [913, 556] on div "hero . moveLeft ( 3 ) hero . moveUp ( 2 ) hero . moveLeft ( ) hero . use ( "lev…" at bounding box center [1019, 391] width 384 height 437
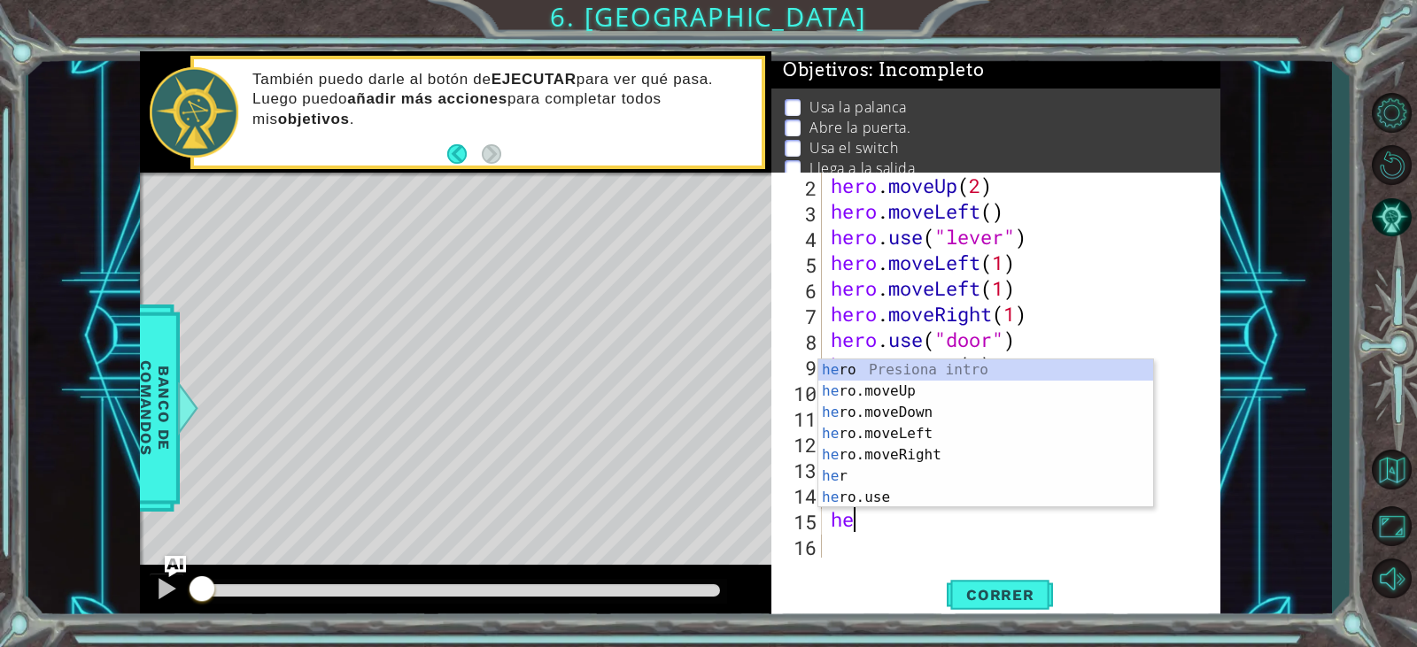
type textarea "h"
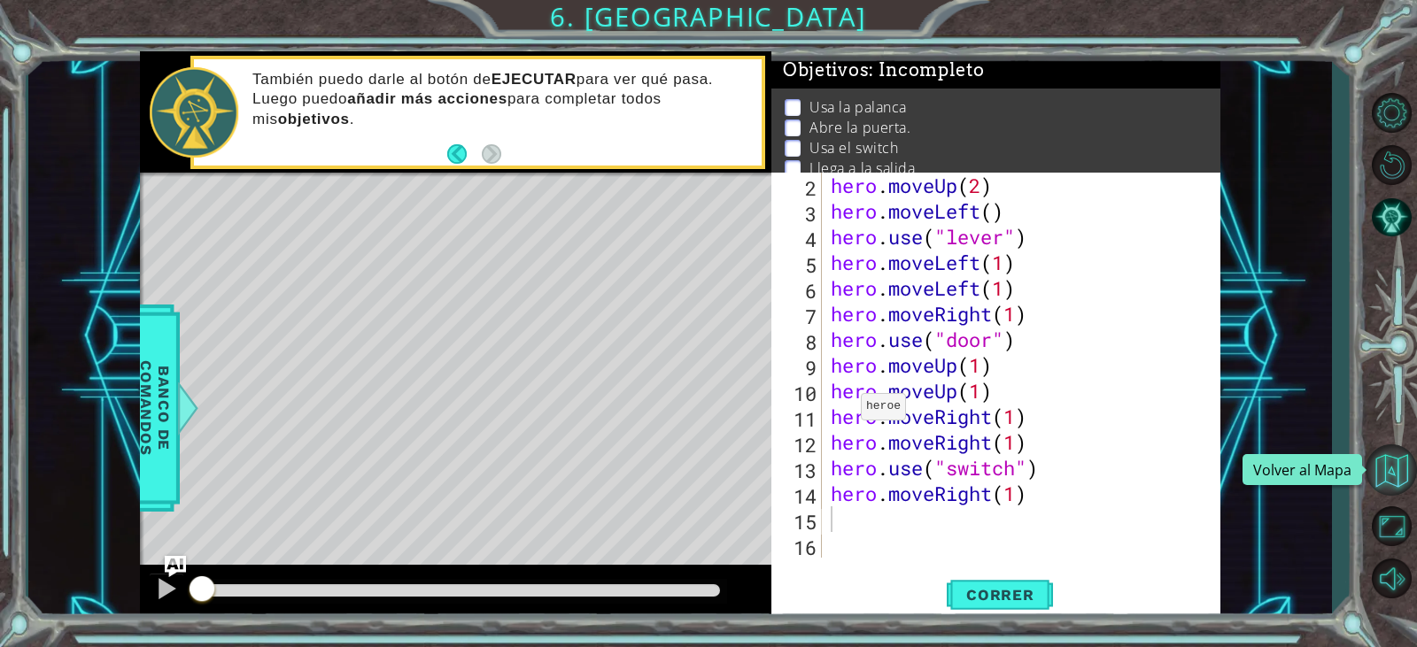
click at [1396, 448] on button "Volver al Mapa" at bounding box center [1391, 470] width 51 height 51
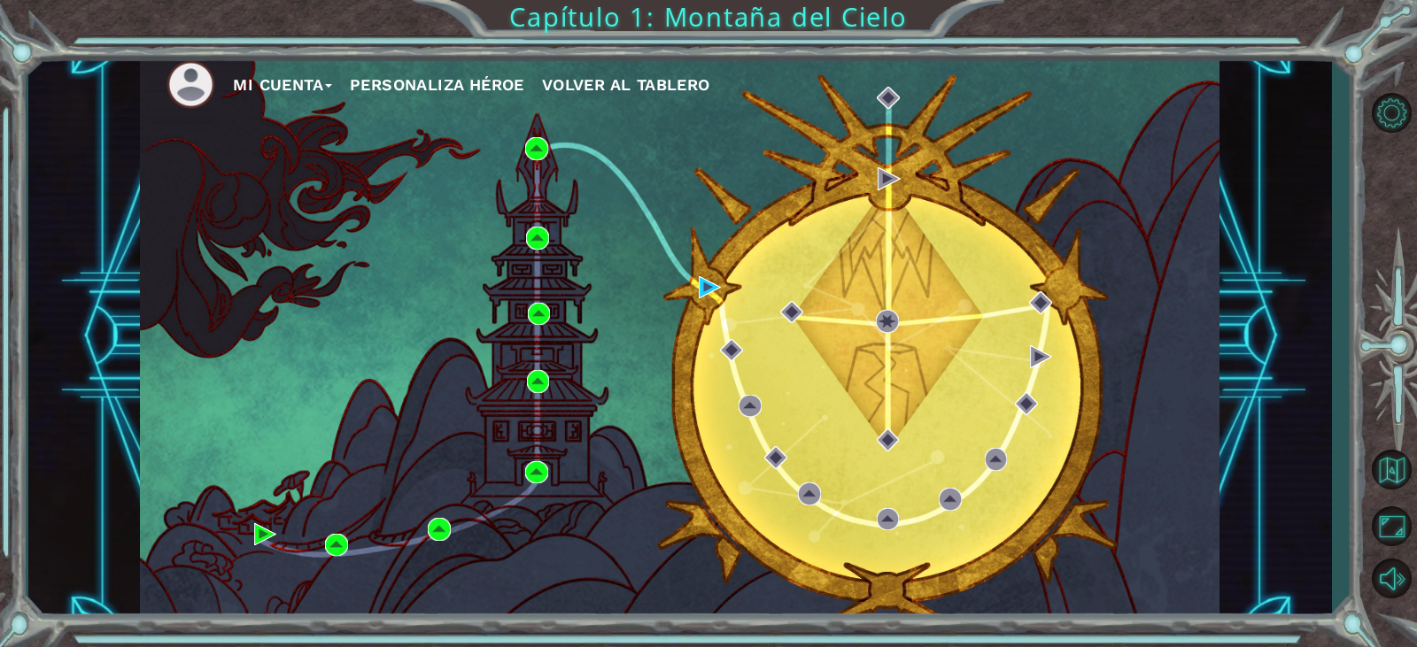
click at [523, 239] on div "Mi Cuenta Personaliza Héroe Volver al Tablero" at bounding box center [680, 336] width 1080 height 570
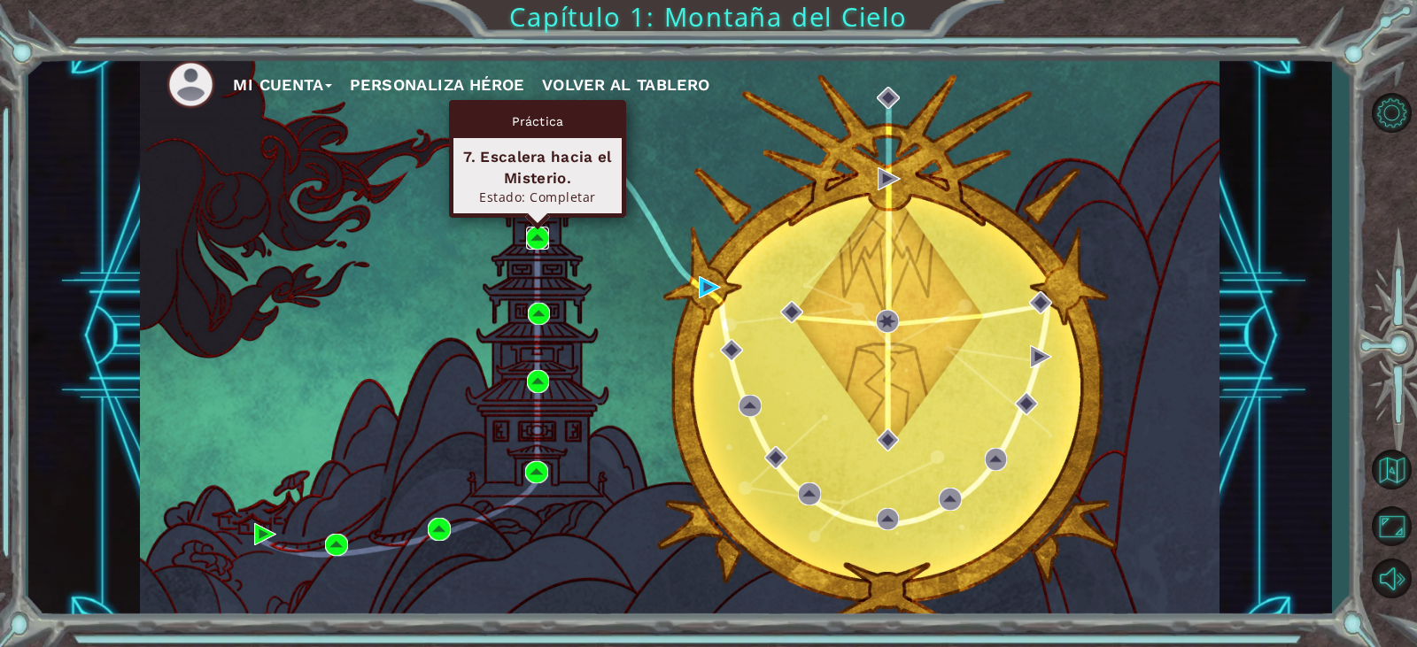
click at [527, 242] on img at bounding box center [537, 238] width 23 height 23
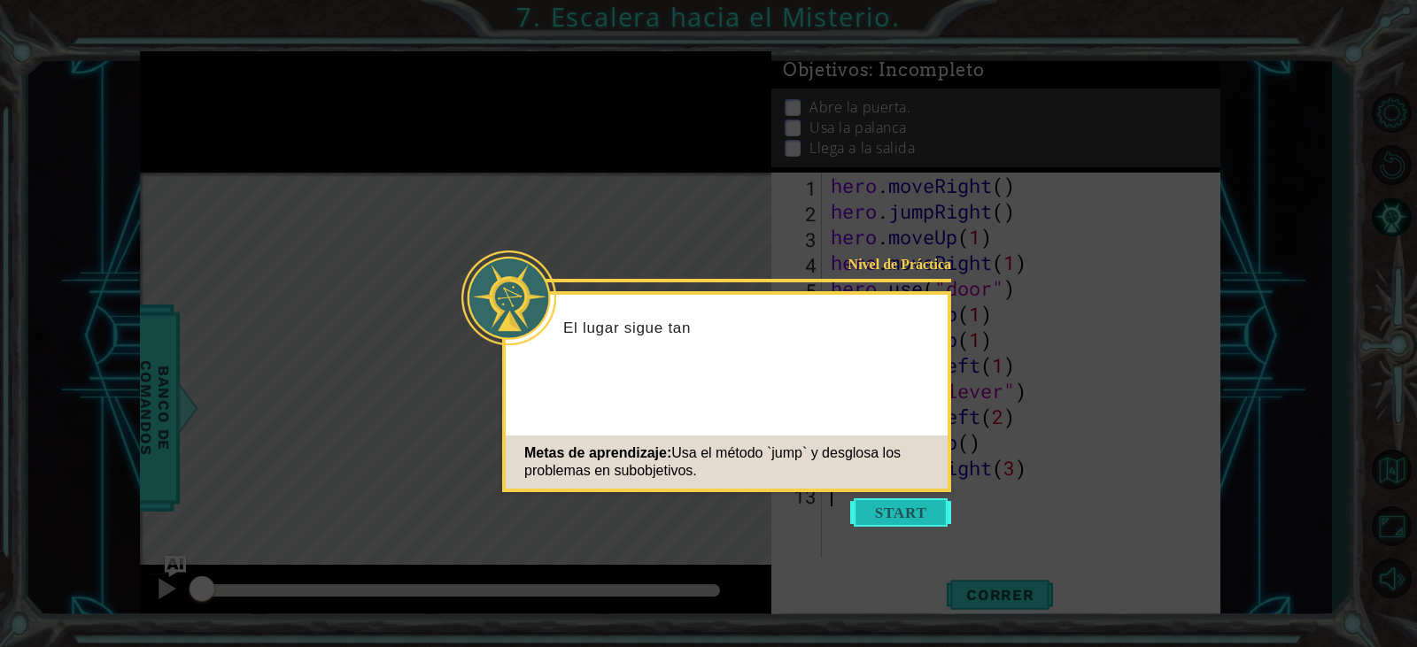
click at [877, 500] on button "Start" at bounding box center [900, 513] width 101 height 28
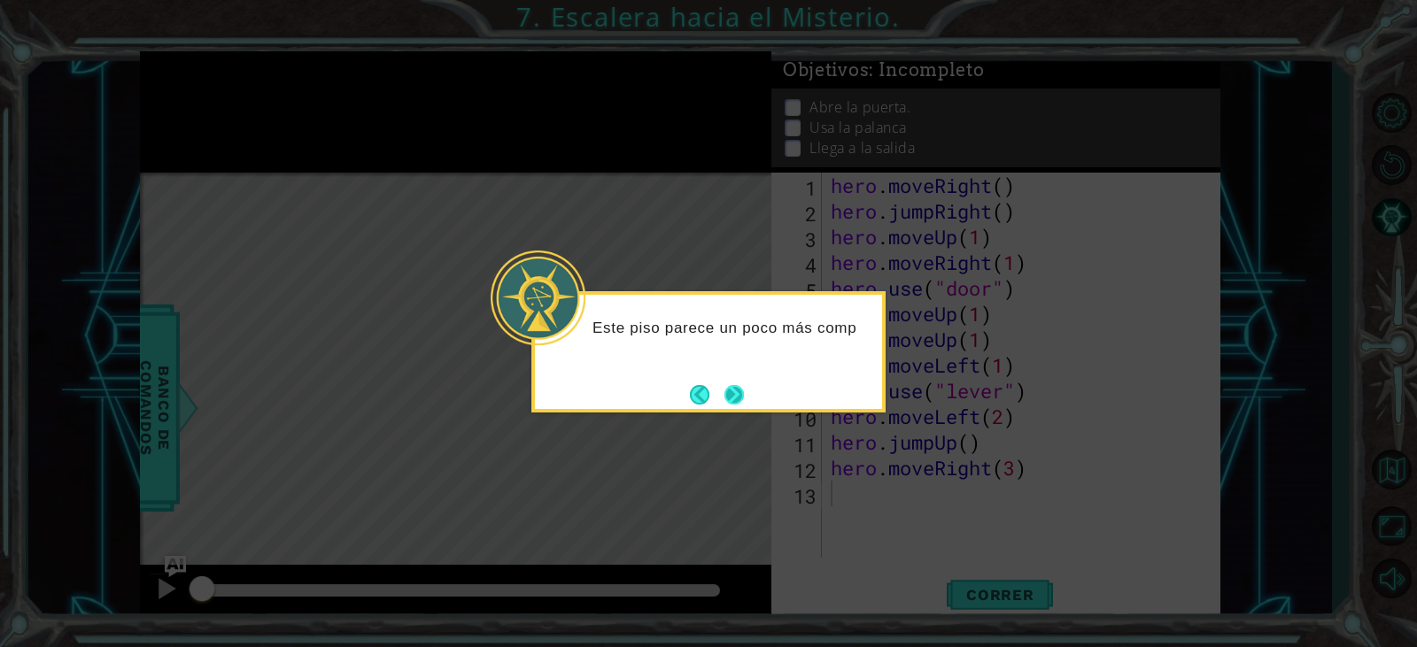
click at [737, 405] on button "Next" at bounding box center [734, 394] width 19 height 19
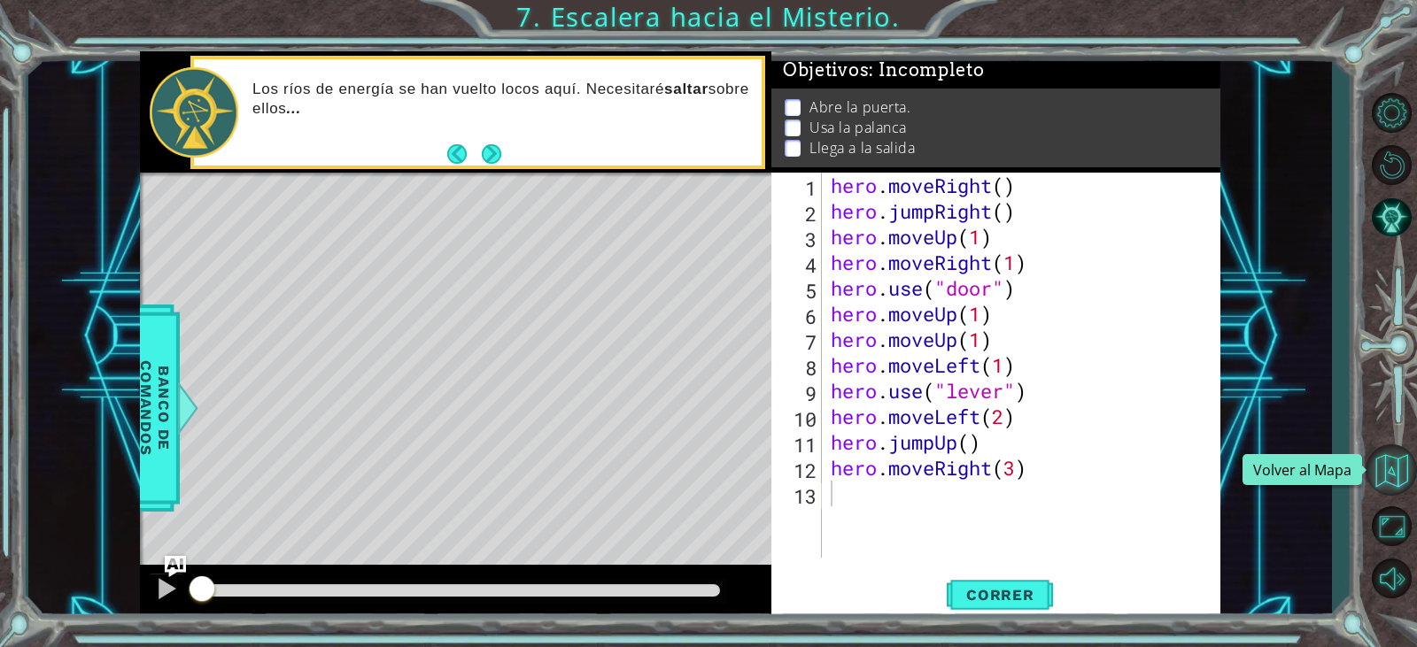
click at [1384, 461] on button "Volver al Mapa" at bounding box center [1391, 470] width 51 height 51
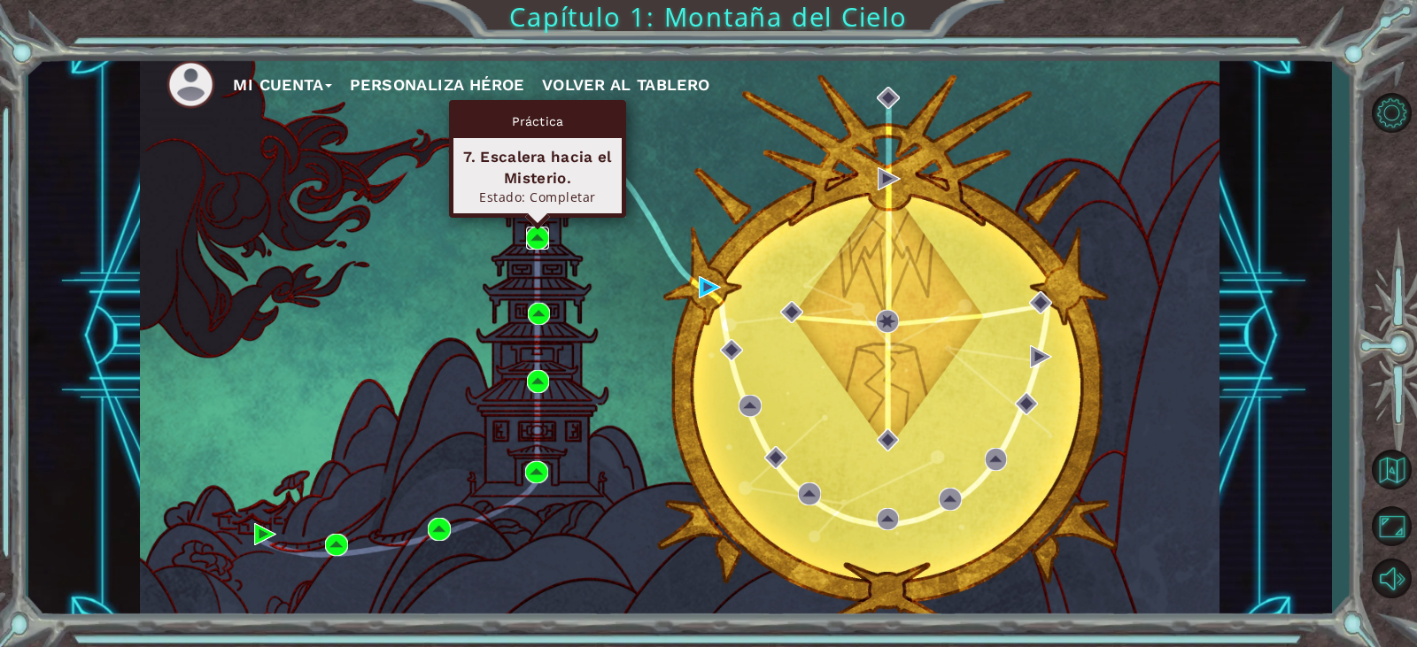
click at [541, 241] on img at bounding box center [537, 238] width 23 height 23
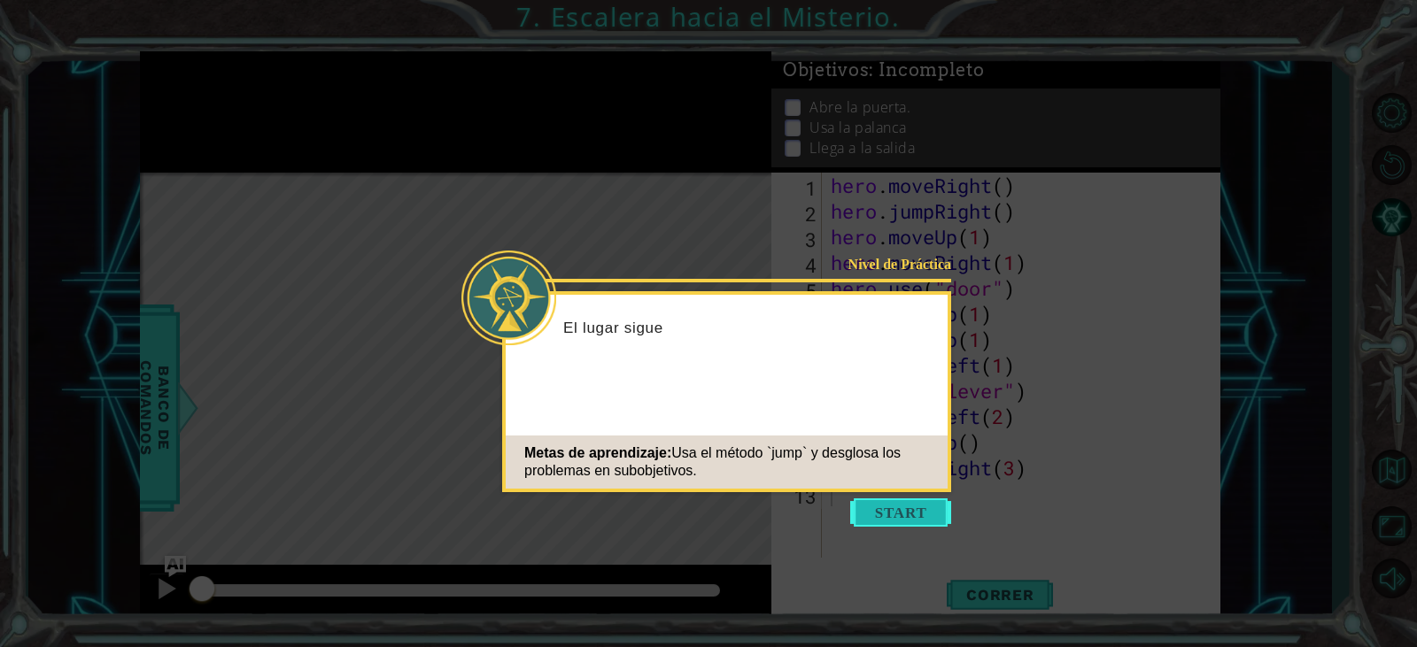
click at [920, 509] on button "Start" at bounding box center [900, 513] width 101 height 28
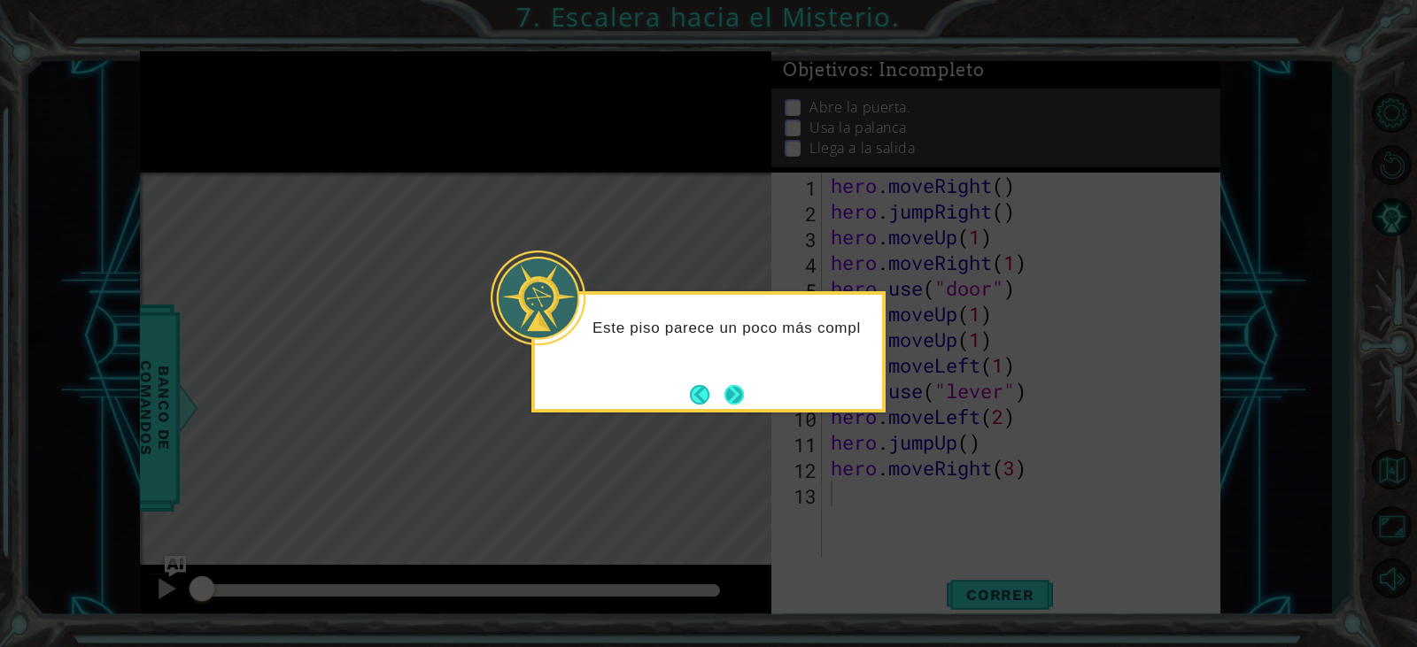
click at [744, 405] on button "Next" at bounding box center [734, 394] width 19 height 19
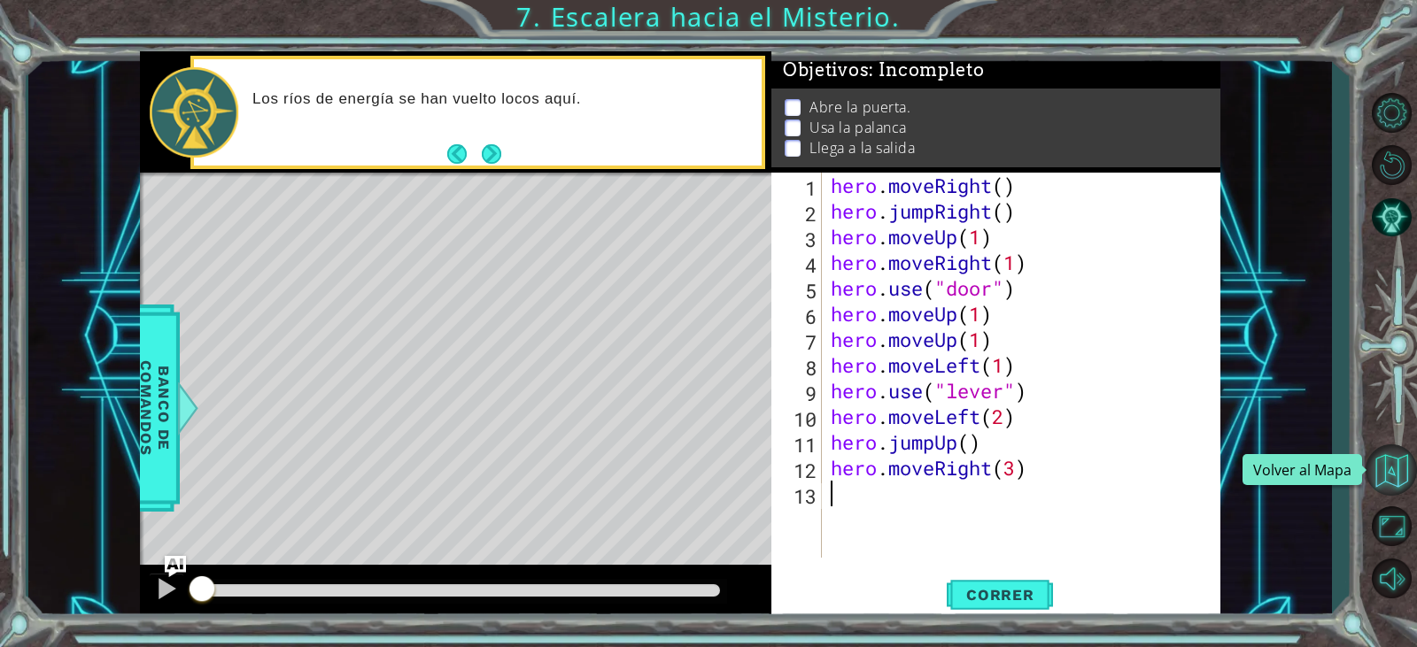
click at [1383, 461] on button "Volver al Mapa" at bounding box center [1391, 470] width 51 height 51
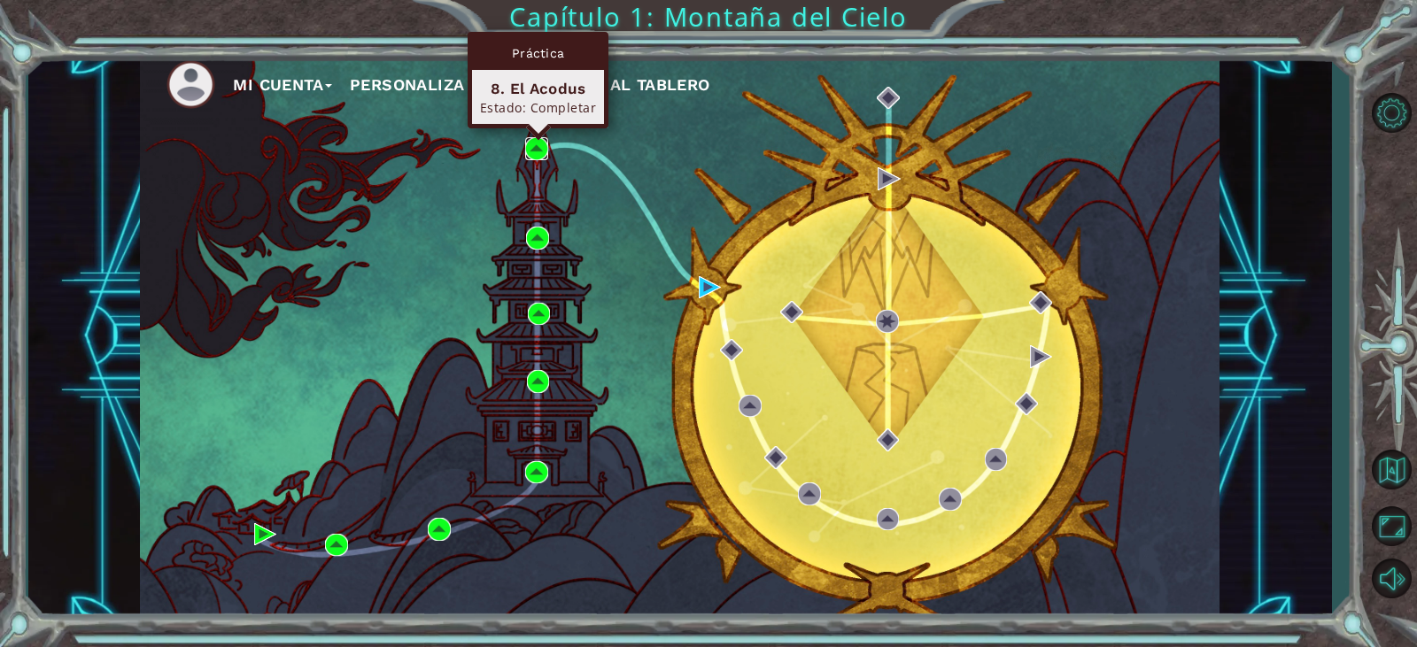
click at [535, 146] on img at bounding box center [536, 148] width 23 height 23
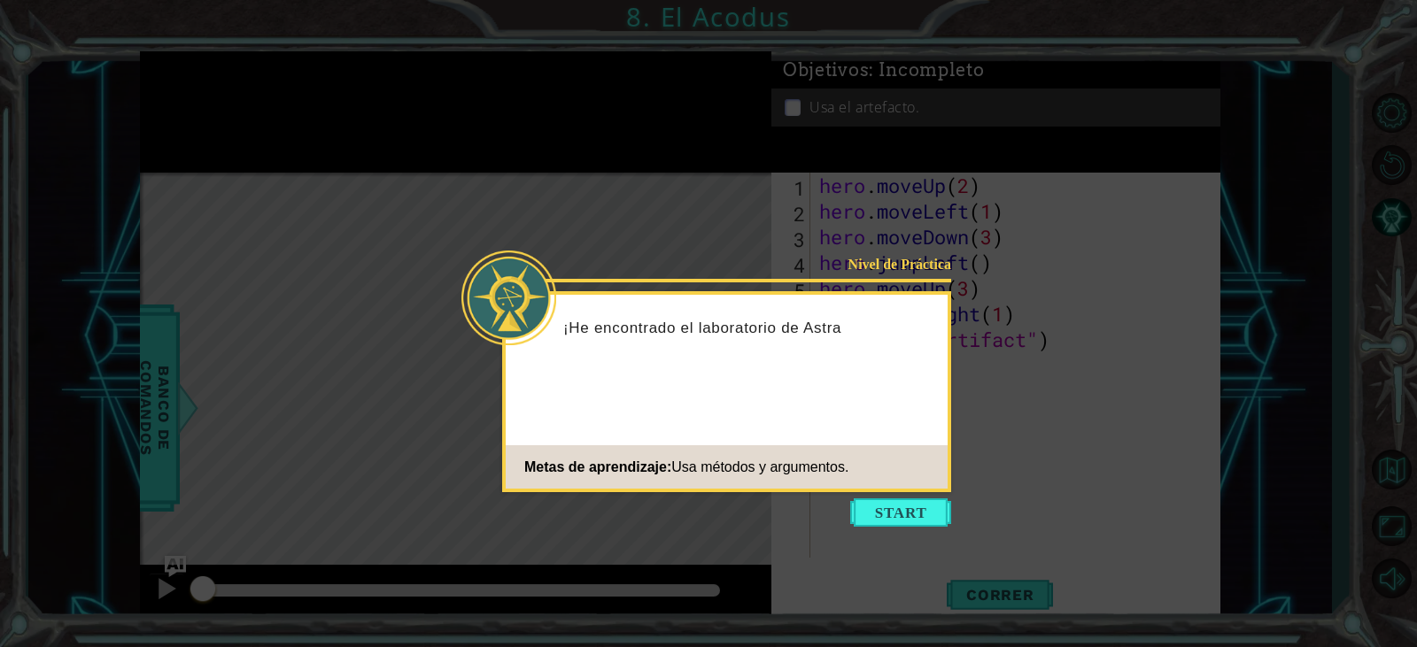
click at [881, 514] on button "Start" at bounding box center [900, 513] width 101 height 28
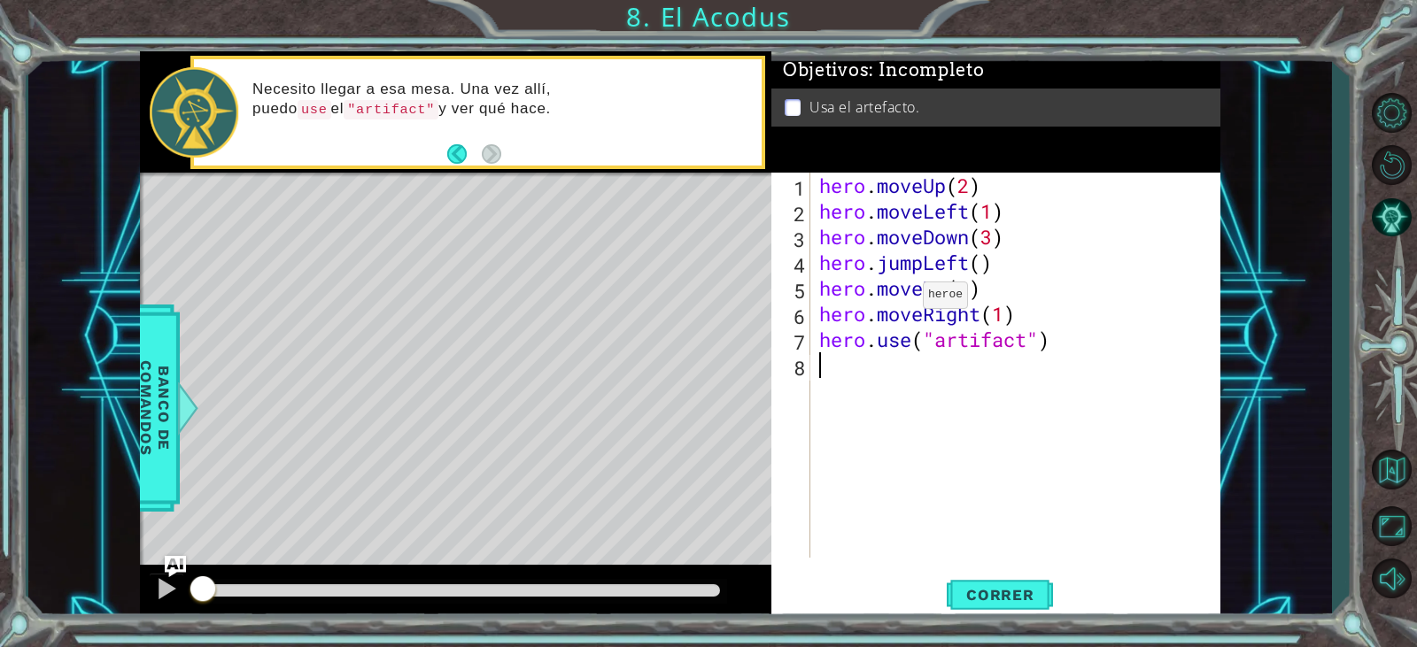
type textarea "hero.use("artifact")"
